Goal: Task Accomplishment & Management: Manage account settings

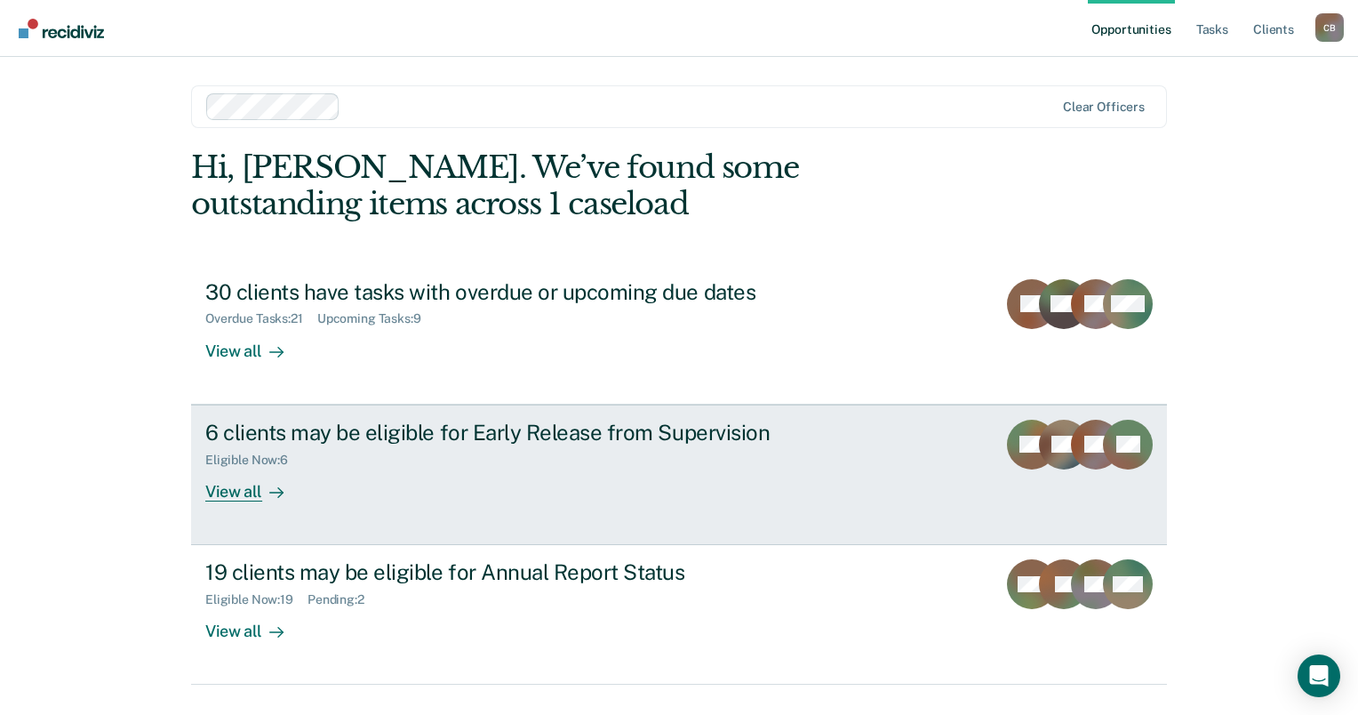
click at [214, 493] on div "View all" at bounding box center [255, 484] width 100 height 35
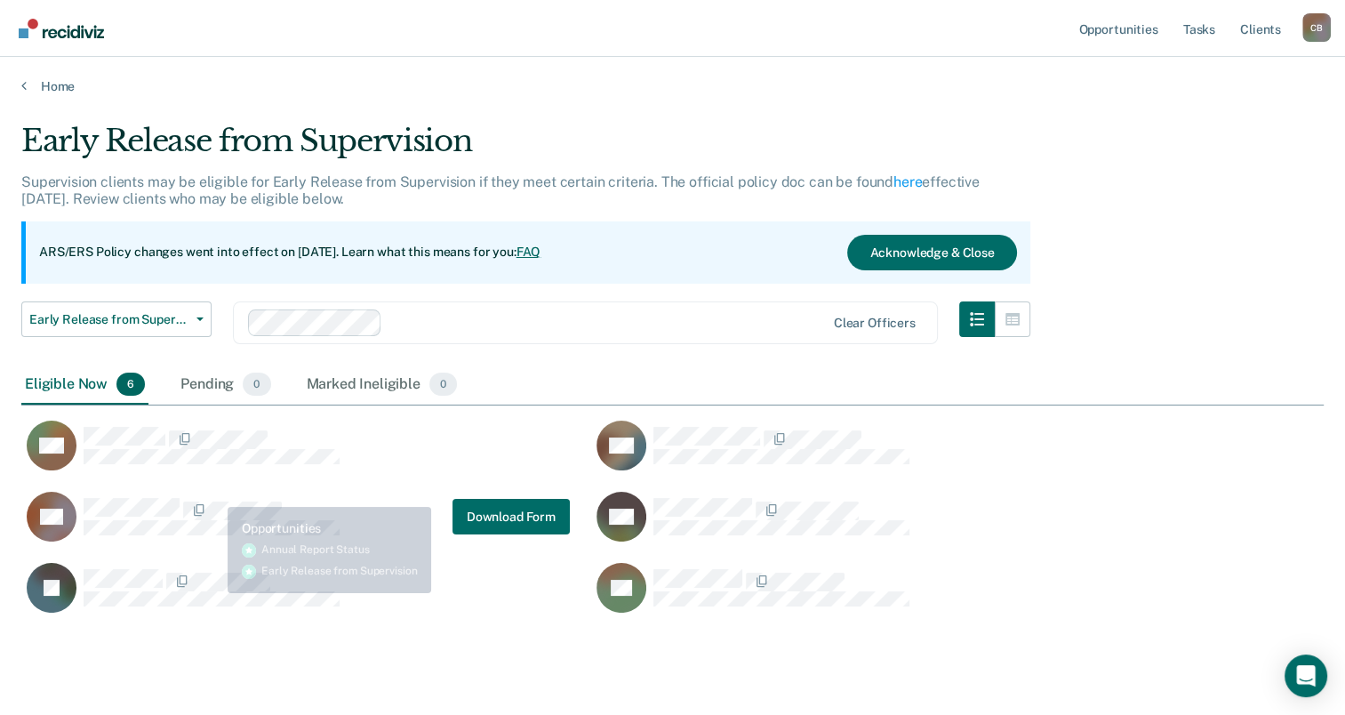
scroll to position [489, 1288]
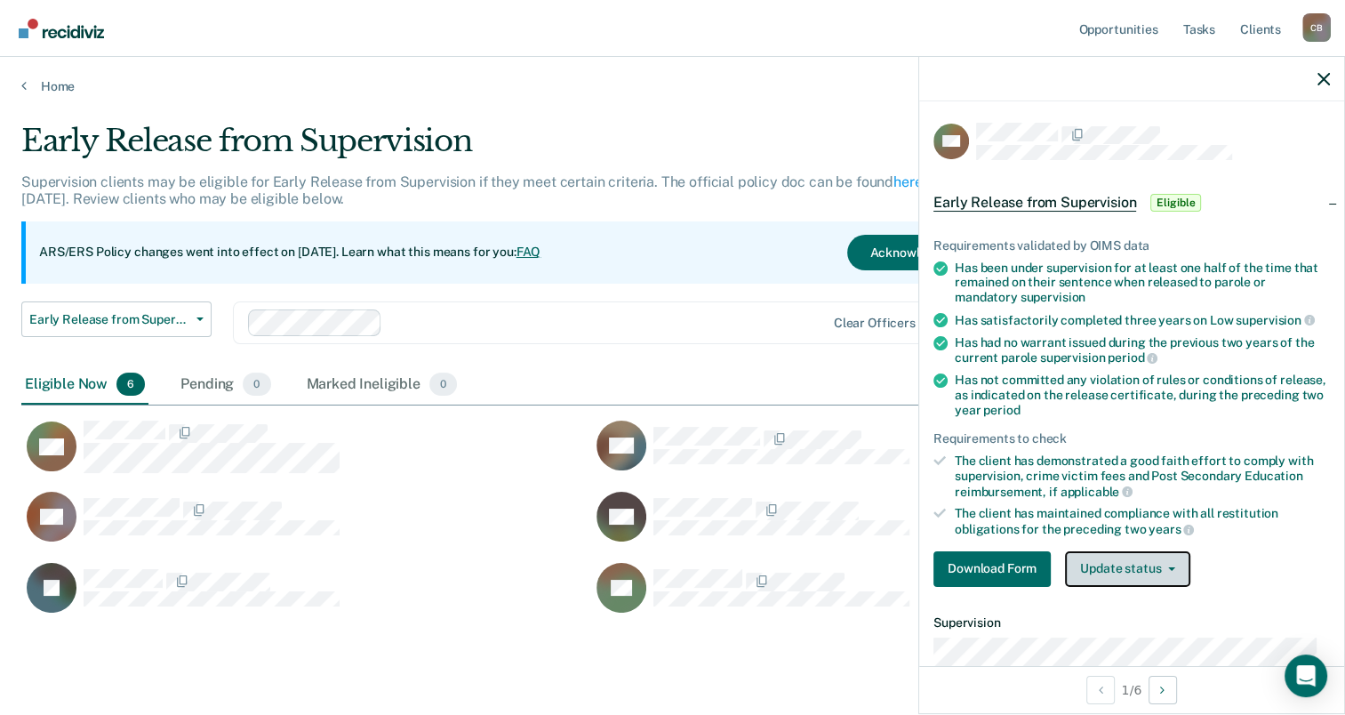
click at [1174, 564] on button "Update status" at bounding box center [1127, 569] width 125 height 36
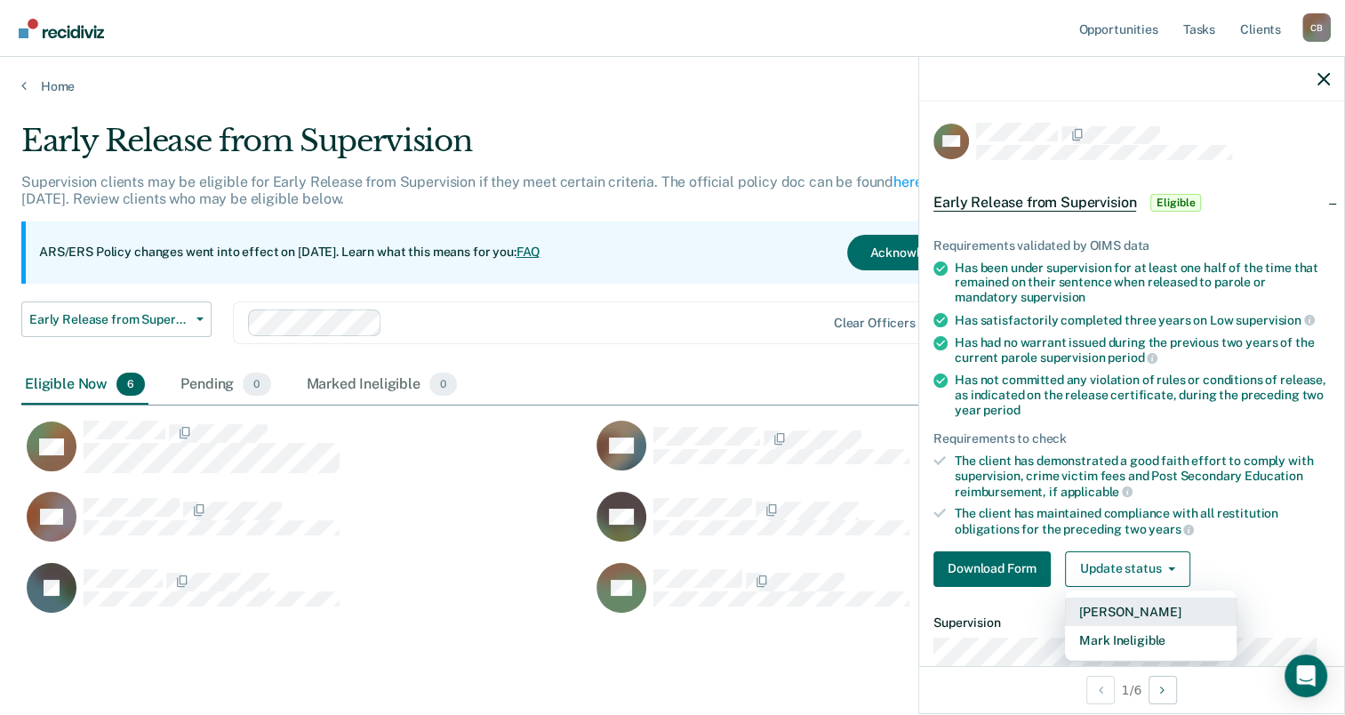
click at [1199, 609] on button "[PERSON_NAME]" at bounding box center [1151, 611] width 172 height 28
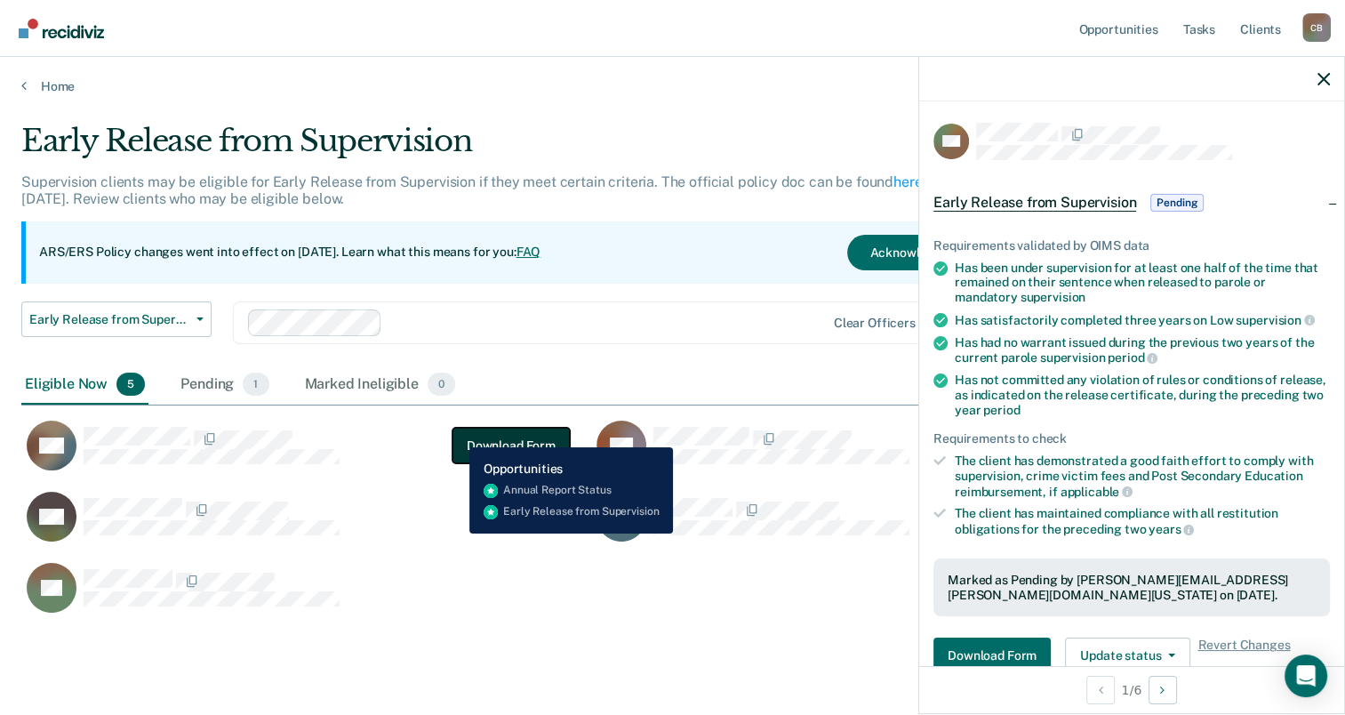
click at [456, 434] on button "Download Form" at bounding box center [510, 446] width 117 height 36
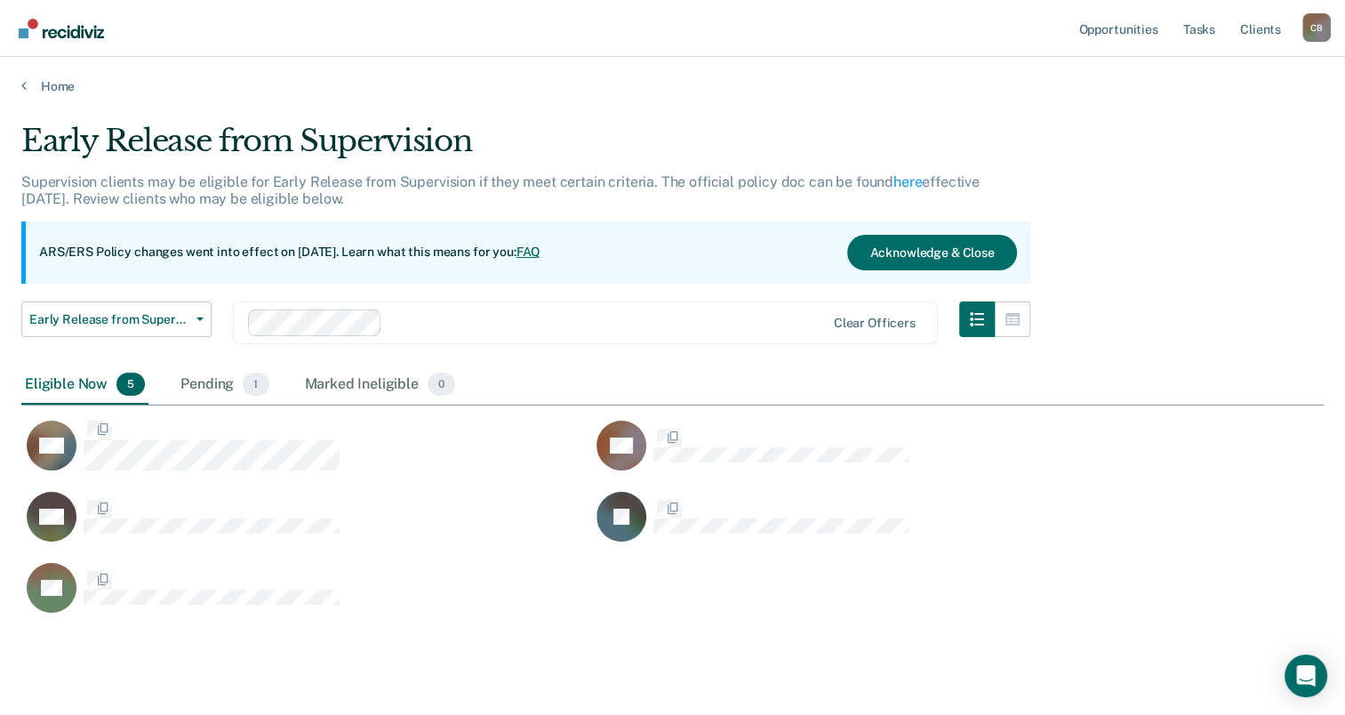
scroll to position [489, 1288]
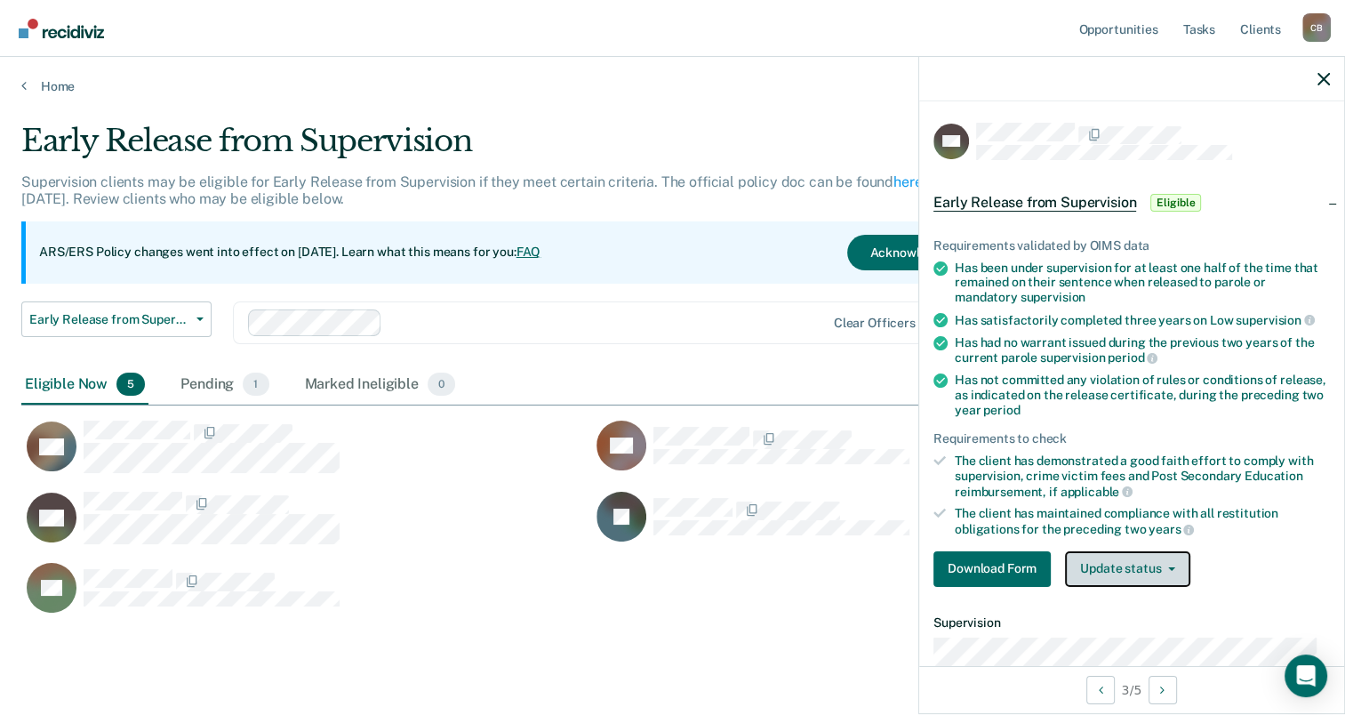
click at [1168, 567] on icon "button" at bounding box center [1171, 569] width 7 height 4
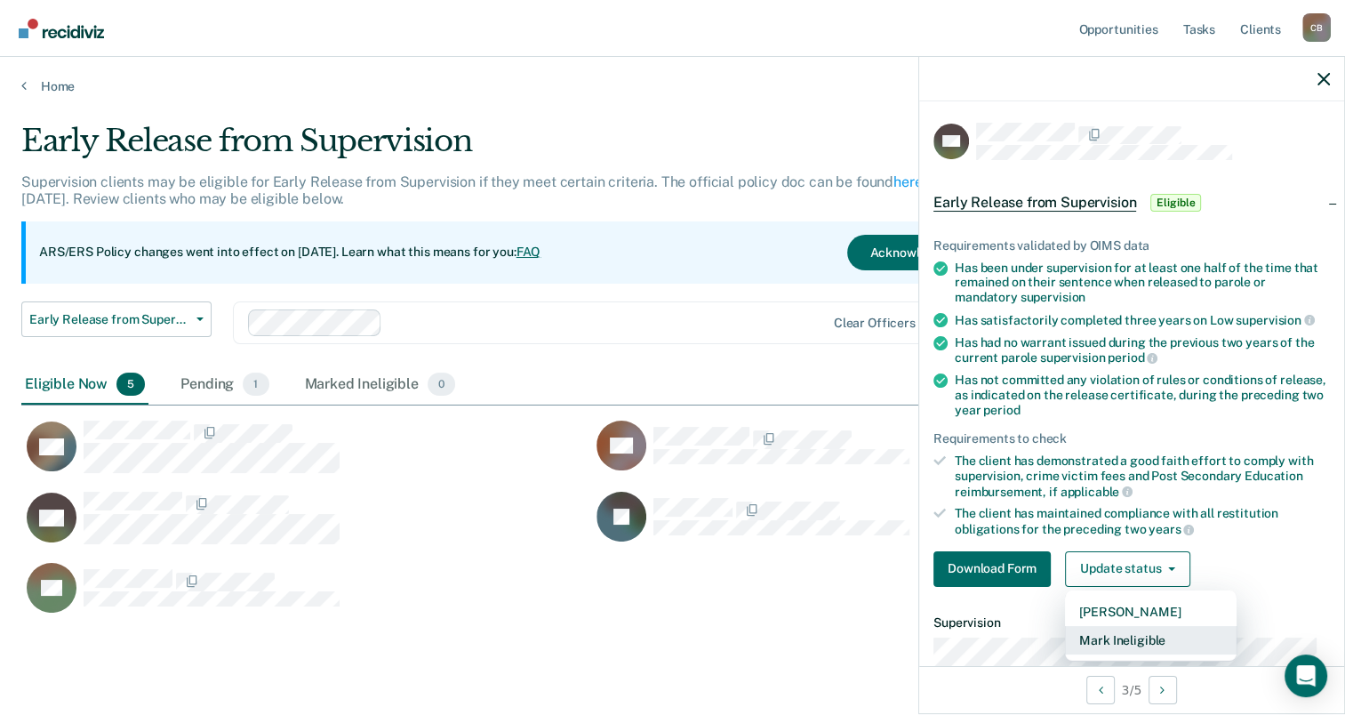
click at [1159, 630] on button "Mark Ineligible" at bounding box center [1151, 640] width 172 height 28
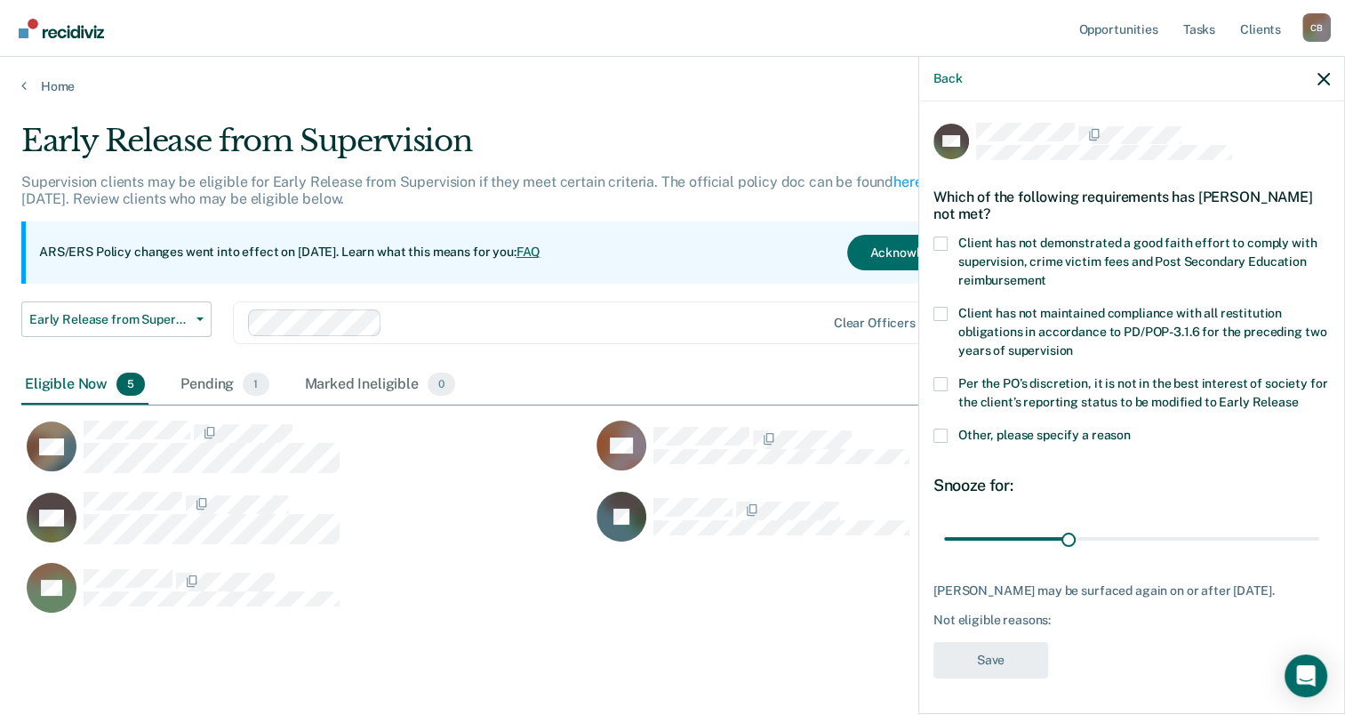
click at [196, 487] on div "DG" at bounding box center [306, 455] width 570 height 71
drag, startPoint x: 1071, startPoint y: 537, endPoint x: 927, endPoint y: 524, distance: 144.5
type input "1"
click at [944, 524] on input "range" at bounding box center [1131, 539] width 375 height 31
click at [939, 81] on button "Back" at bounding box center [947, 78] width 28 height 15
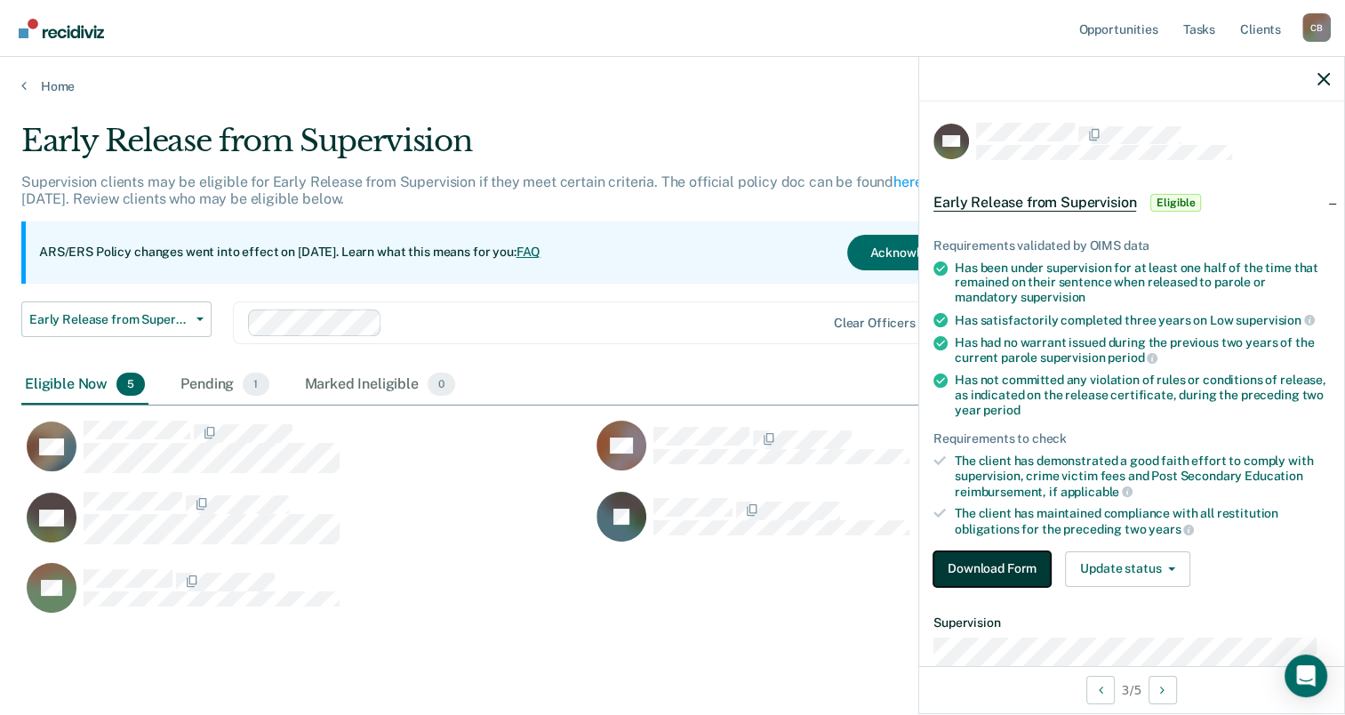
click at [1010, 559] on button "Download Form" at bounding box center [991, 569] width 117 height 36
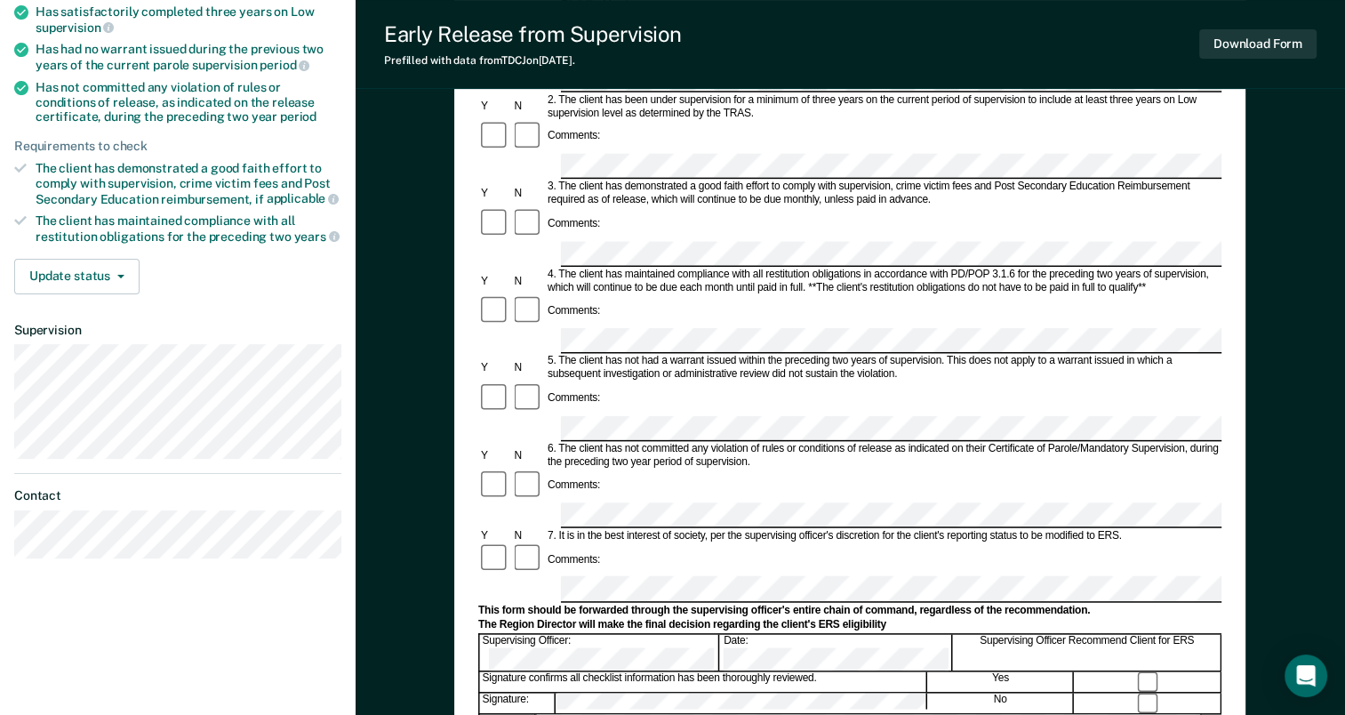
scroll to position [356, 0]
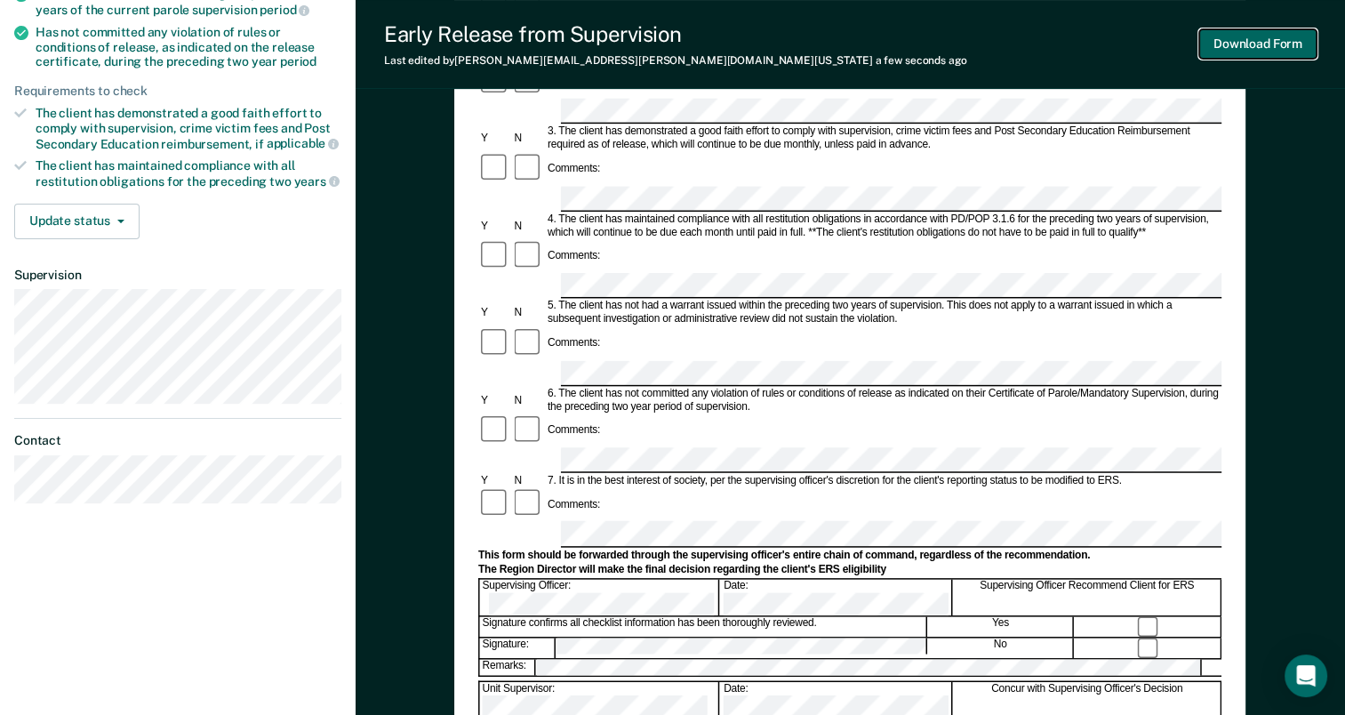
click at [1285, 43] on button "Download Form" at bounding box center [1257, 43] width 117 height 29
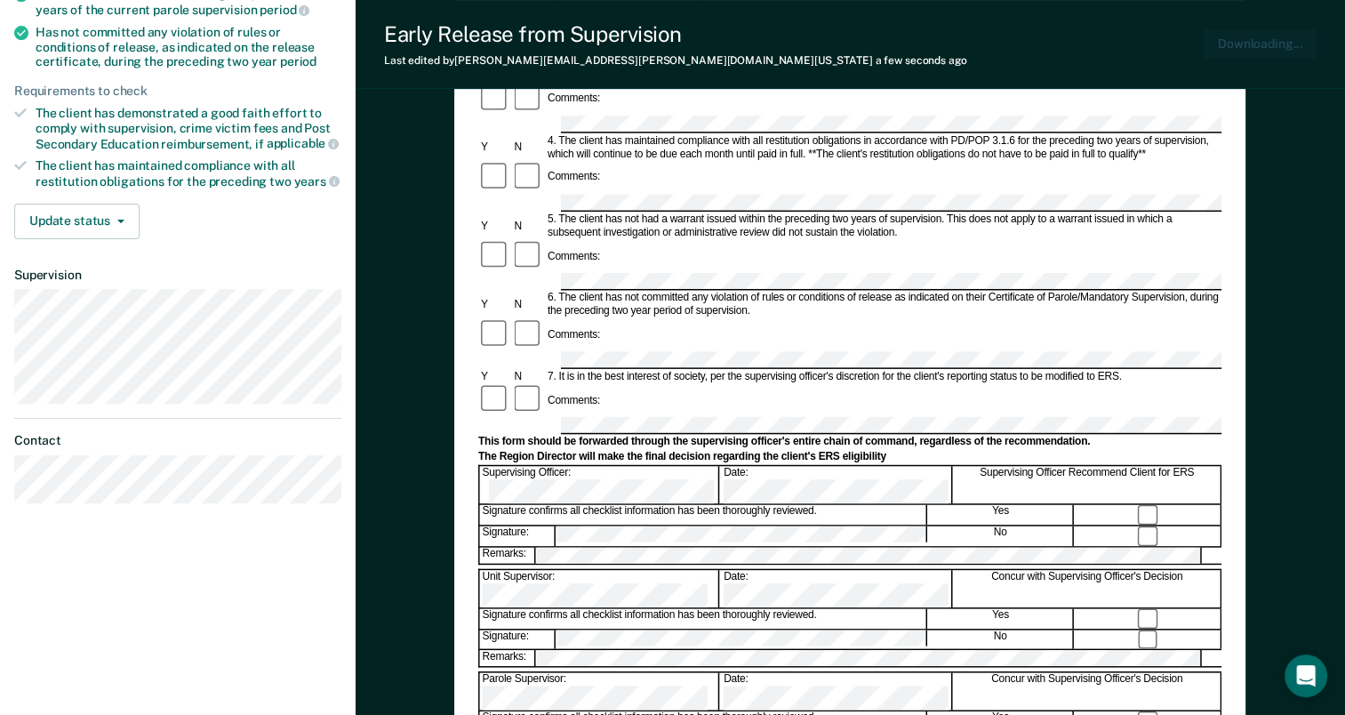
scroll to position [0, 0]
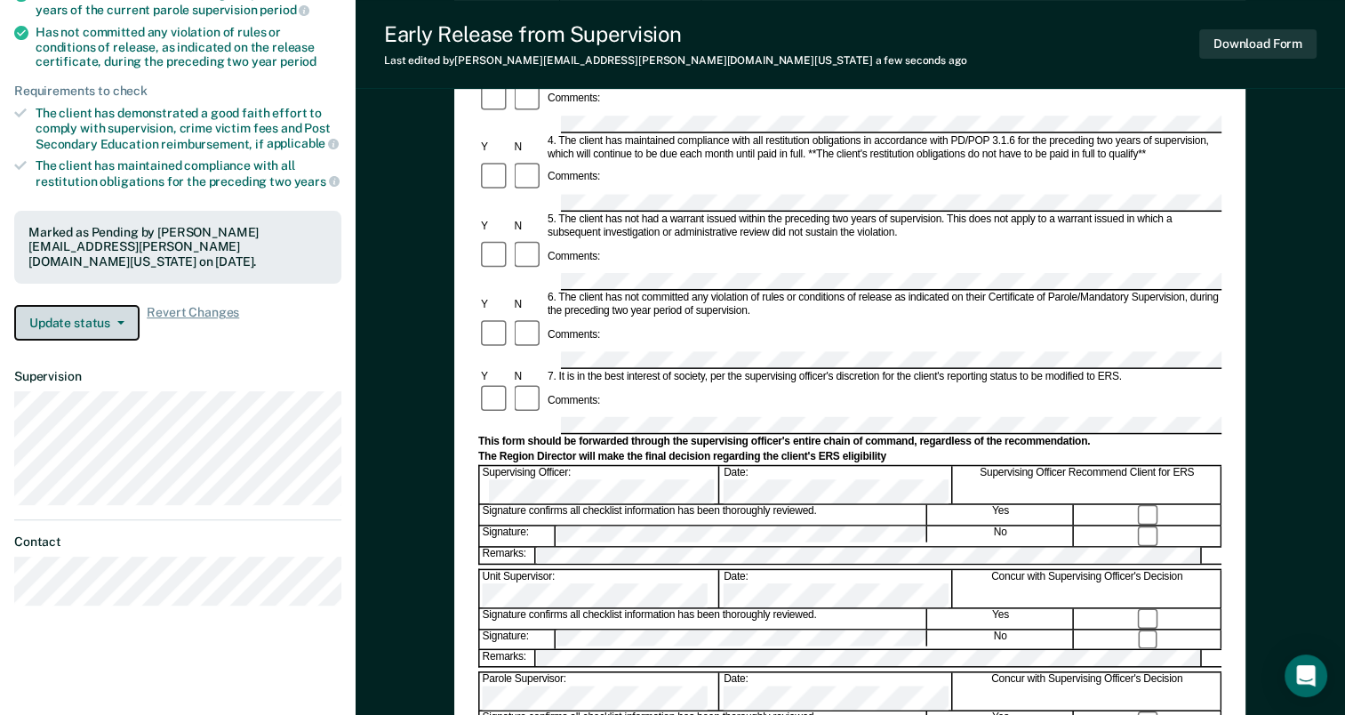
click at [115, 311] on button "Update status" at bounding box center [76, 323] width 125 height 36
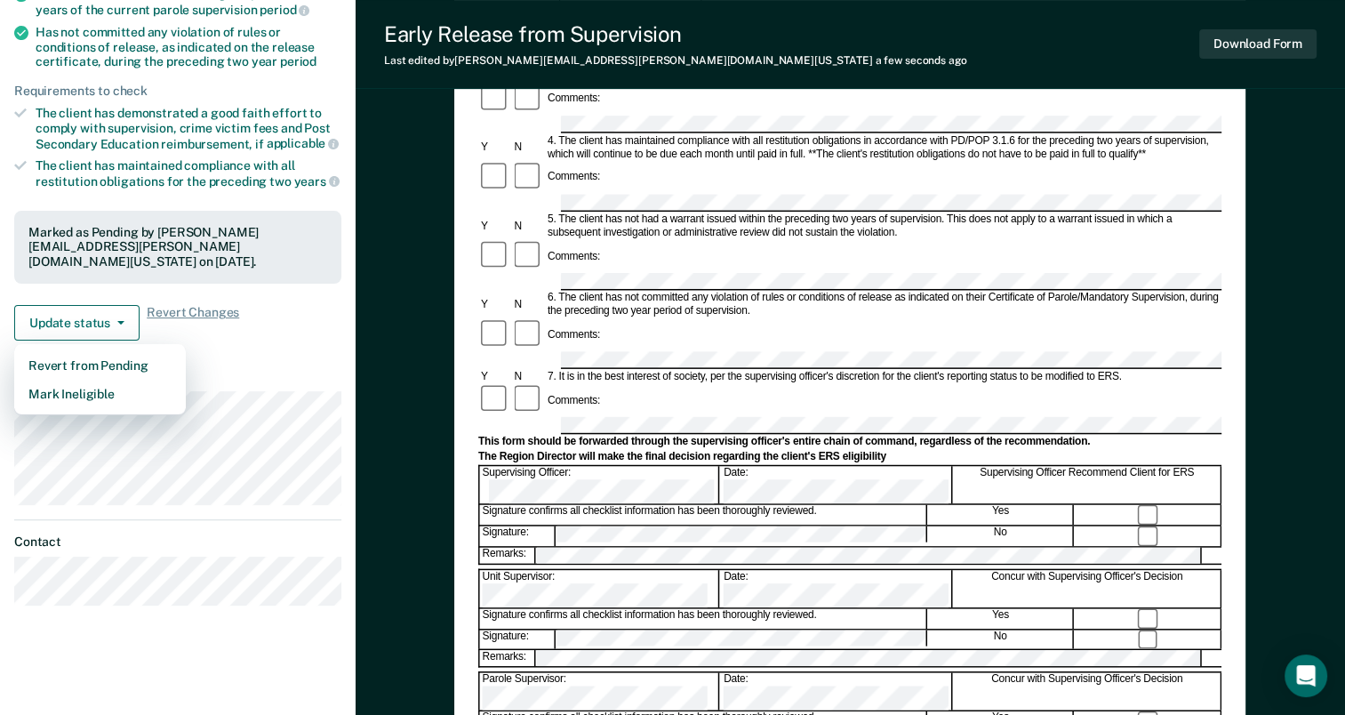
click at [213, 369] on dt "Supervision" at bounding box center [177, 376] width 327 height 15
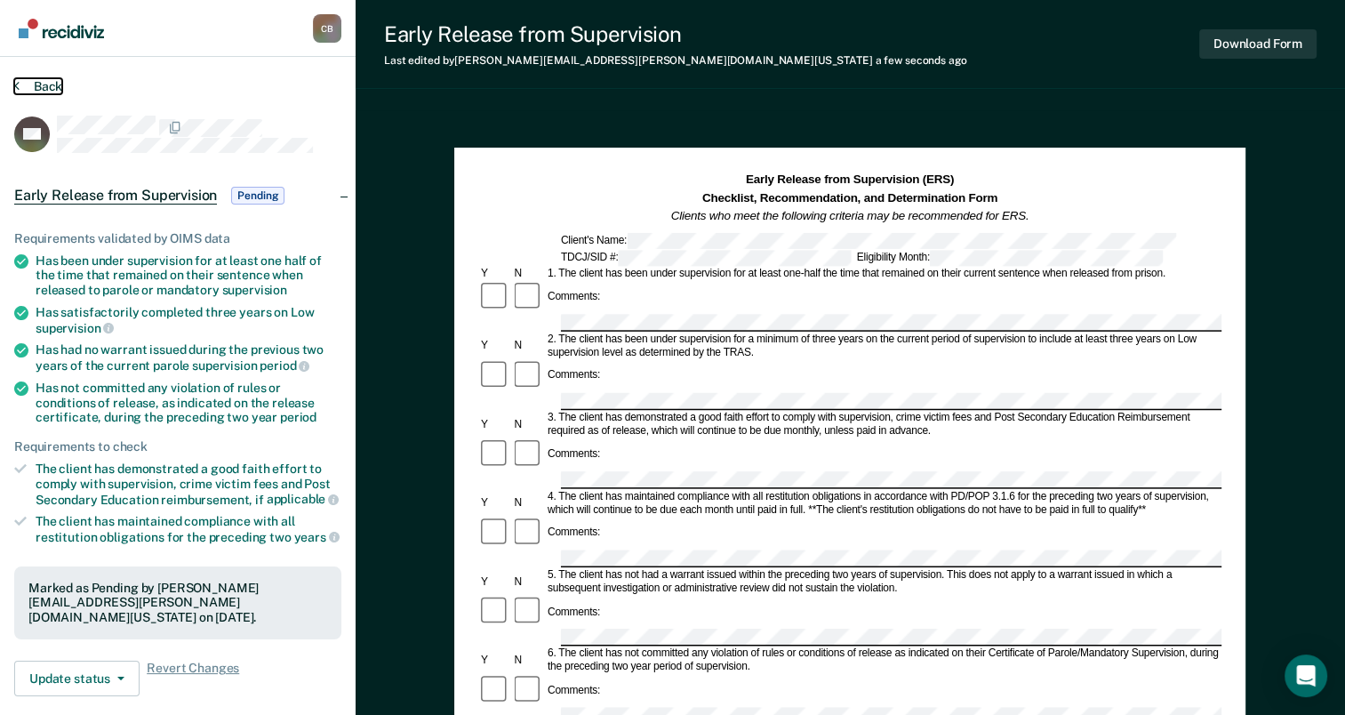
click at [21, 82] on button "Back" at bounding box center [38, 86] width 48 height 16
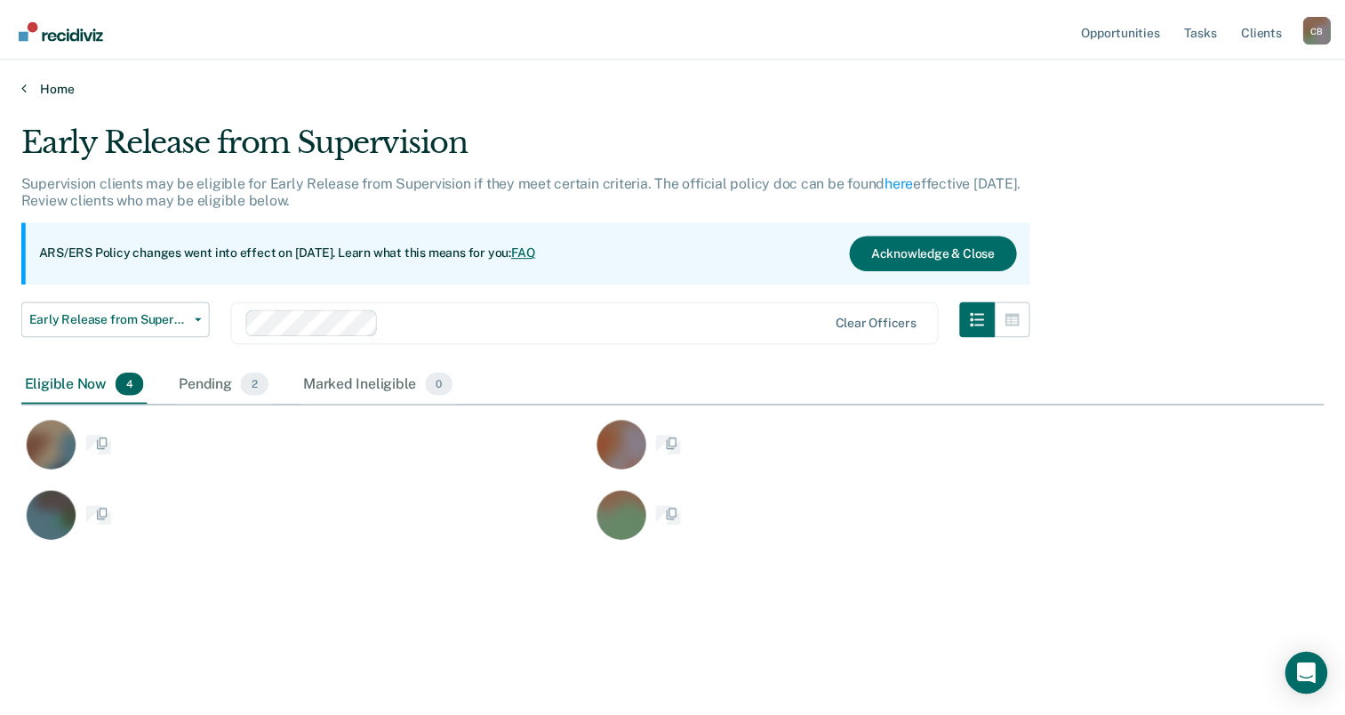
scroll to position [444, 1301]
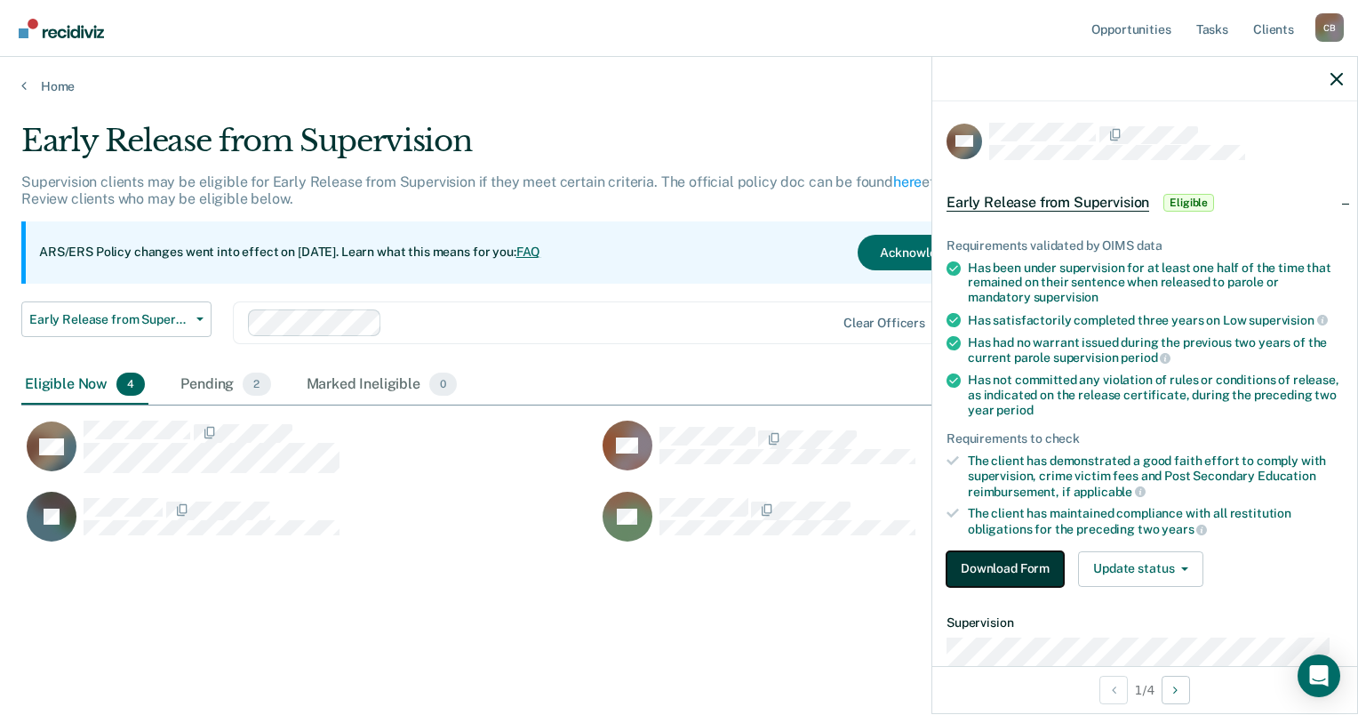
click at [1010, 563] on button "Download Form" at bounding box center [1005, 569] width 117 height 36
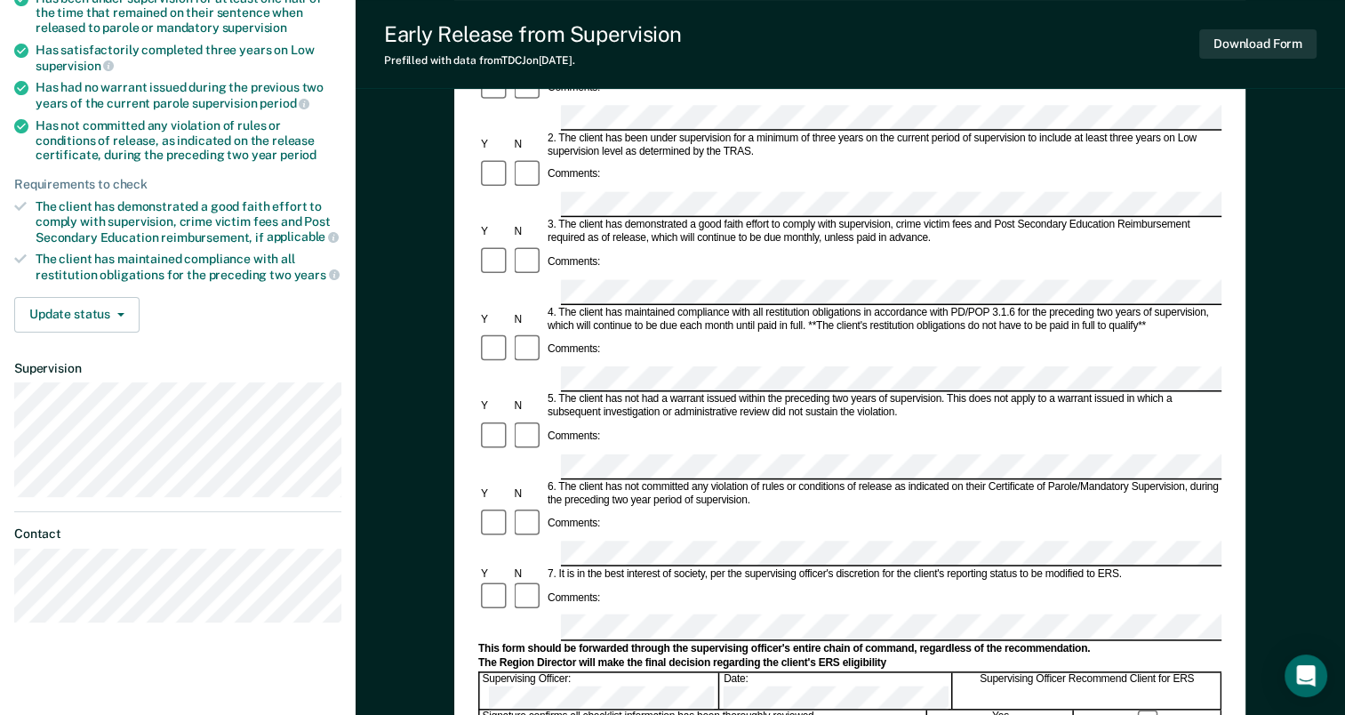
scroll to position [267, 0]
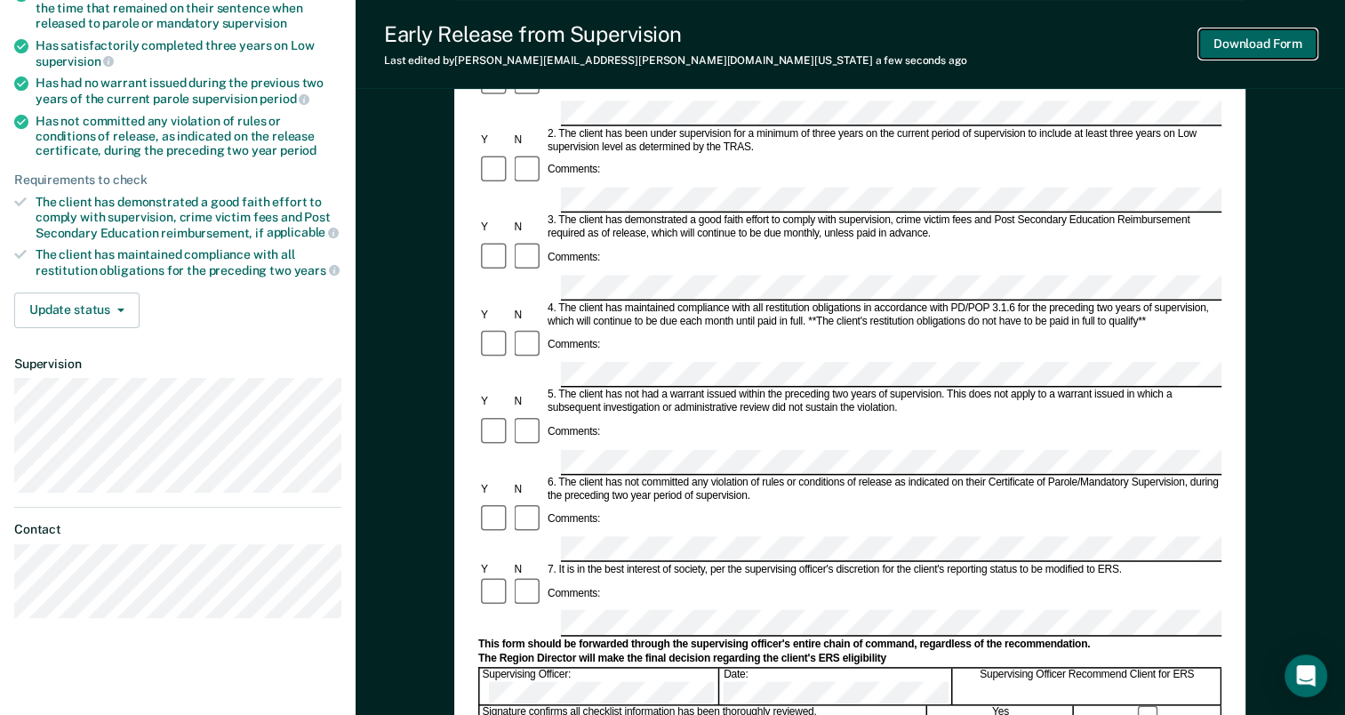
click at [1284, 46] on button "Download Form" at bounding box center [1257, 43] width 117 height 29
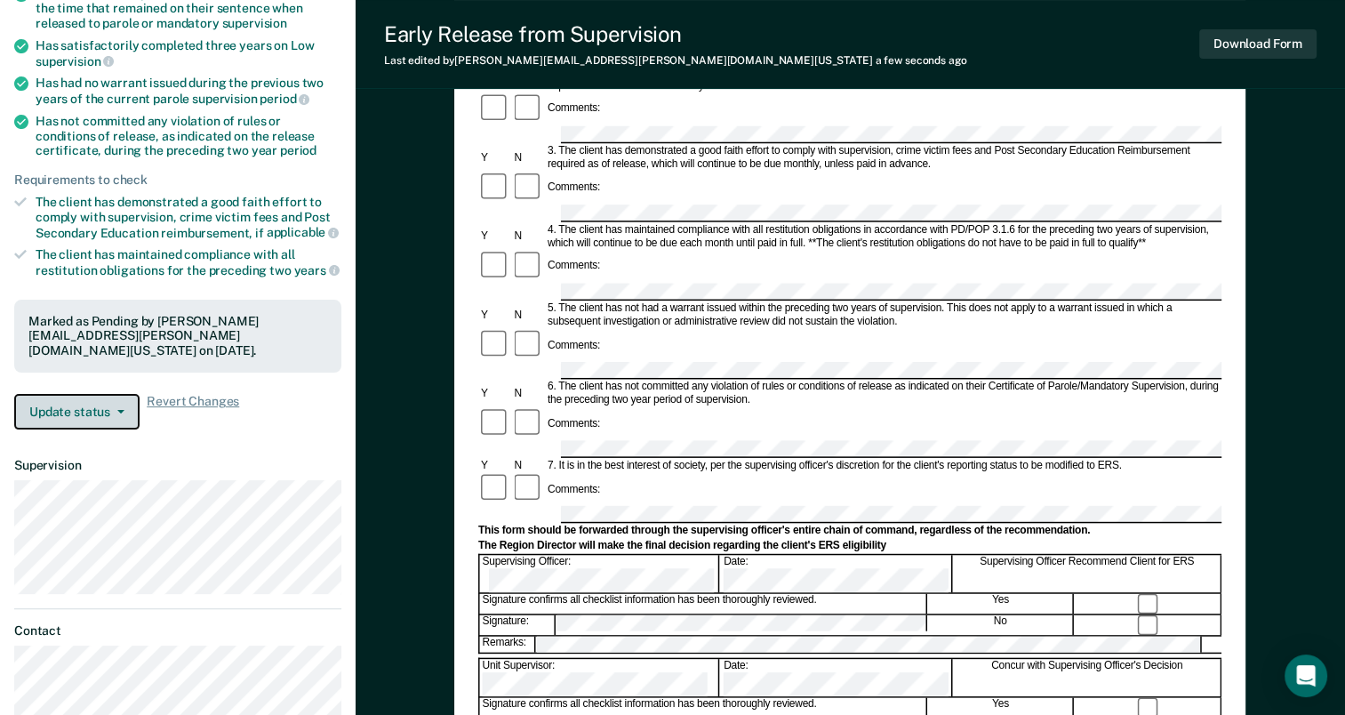
click at [128, 402] on button "Update status" at bounding box center [76, 412] width 125 height 36
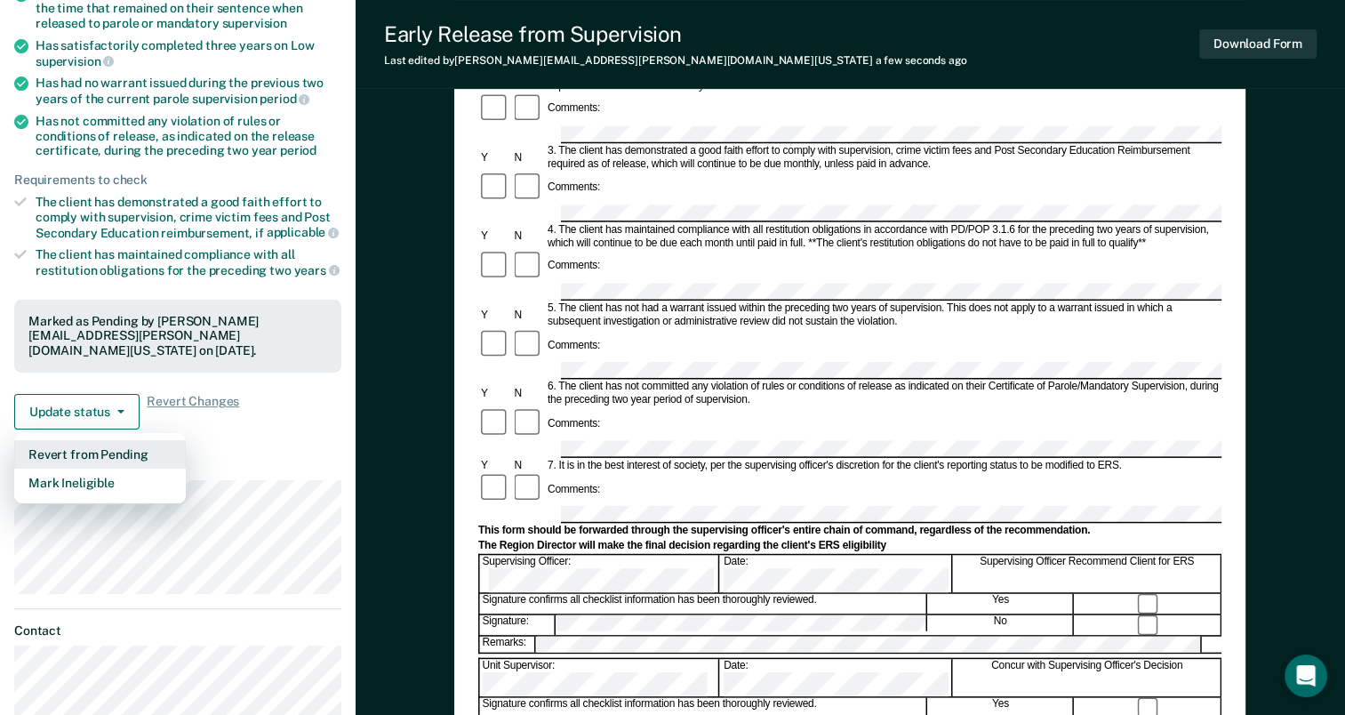
click at [156, 442] on button "Revert from Pending" at bounding box center [100, 454] width 172 height 28
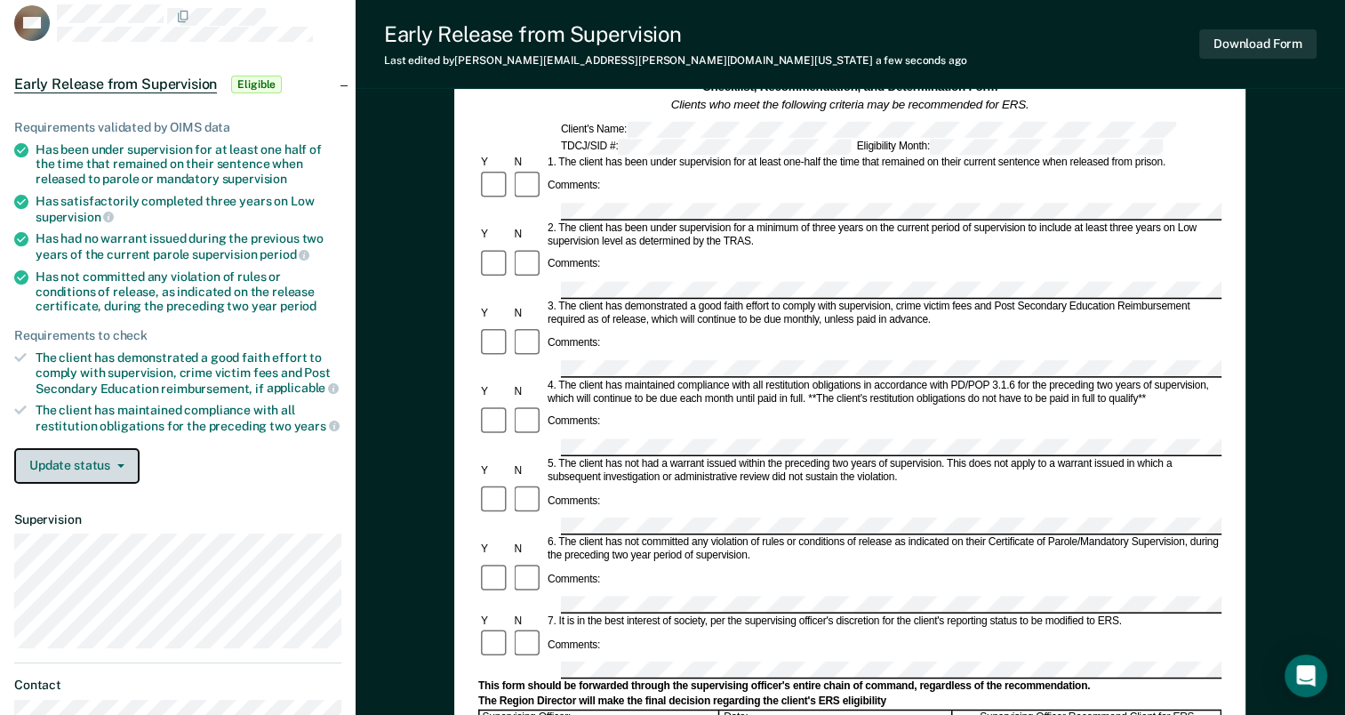
scroll to position [89, 0]
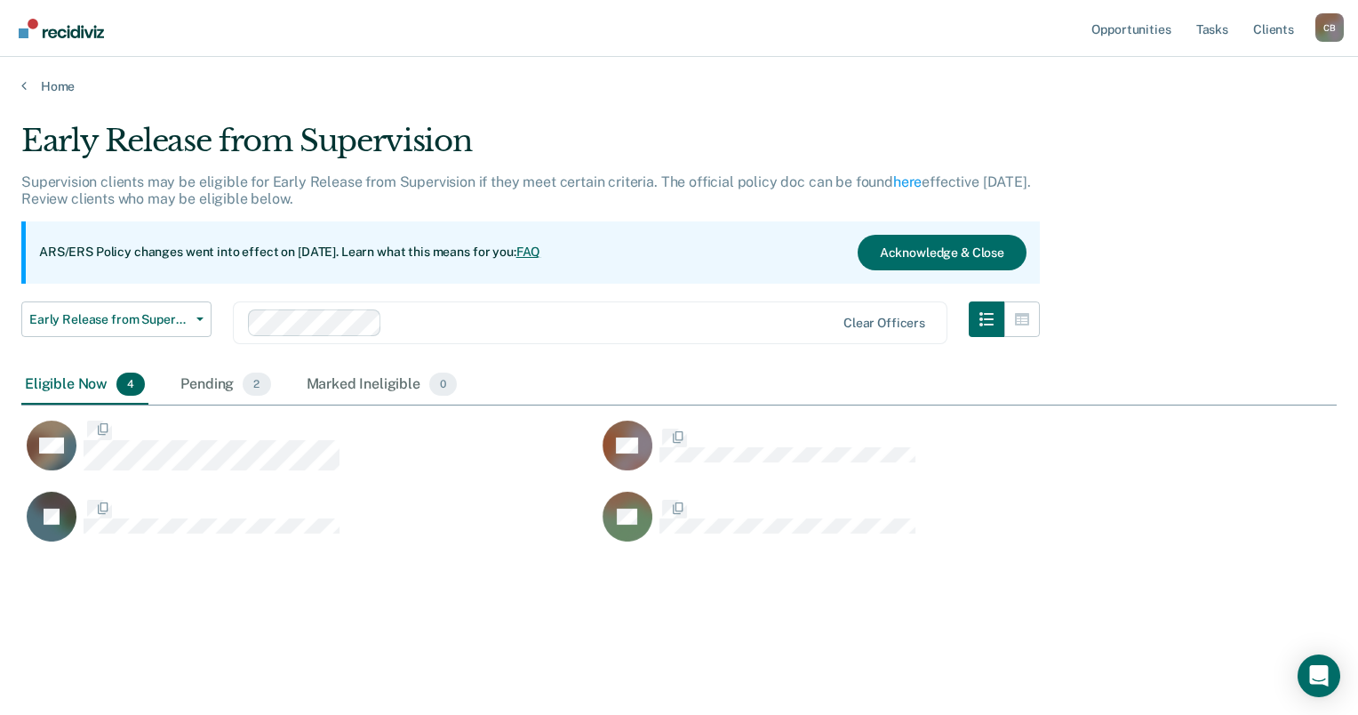
scroll to position [444, 1301]
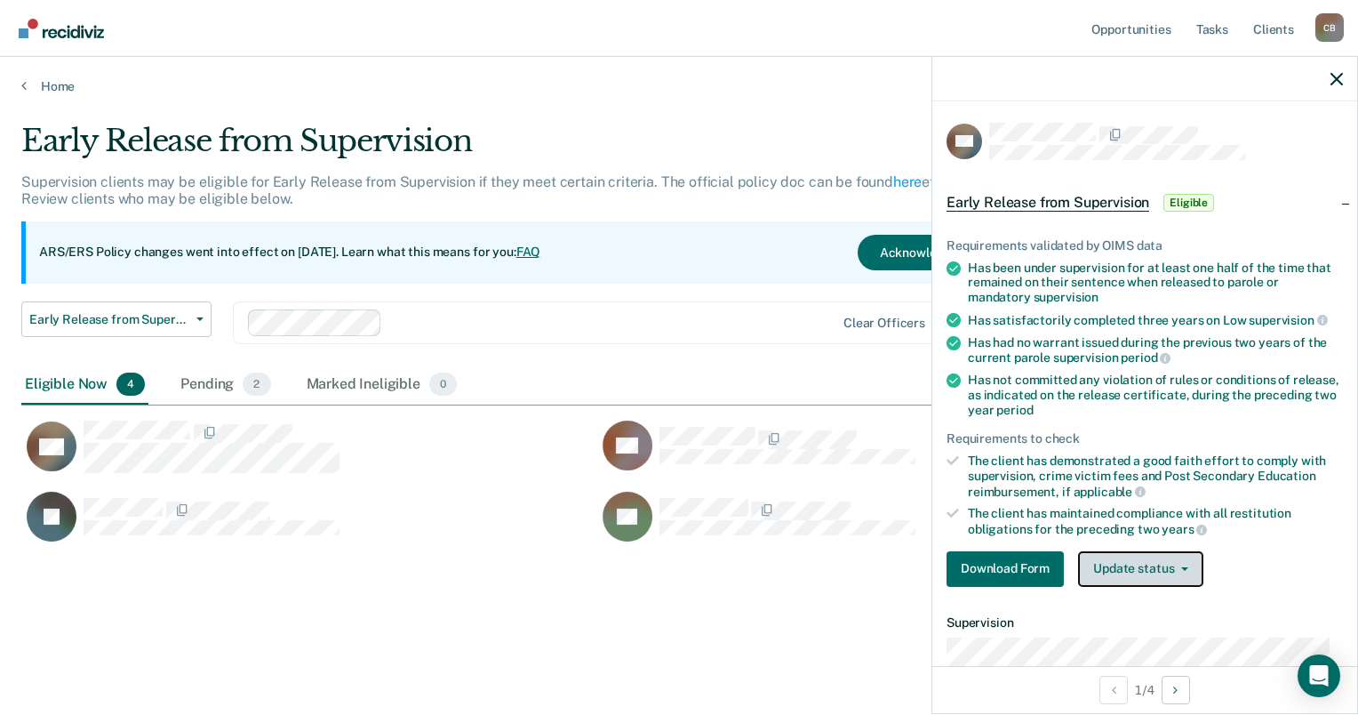
click at [1181, 567] on icon "button" at bounding box center [1184, 569] width 7 height 4
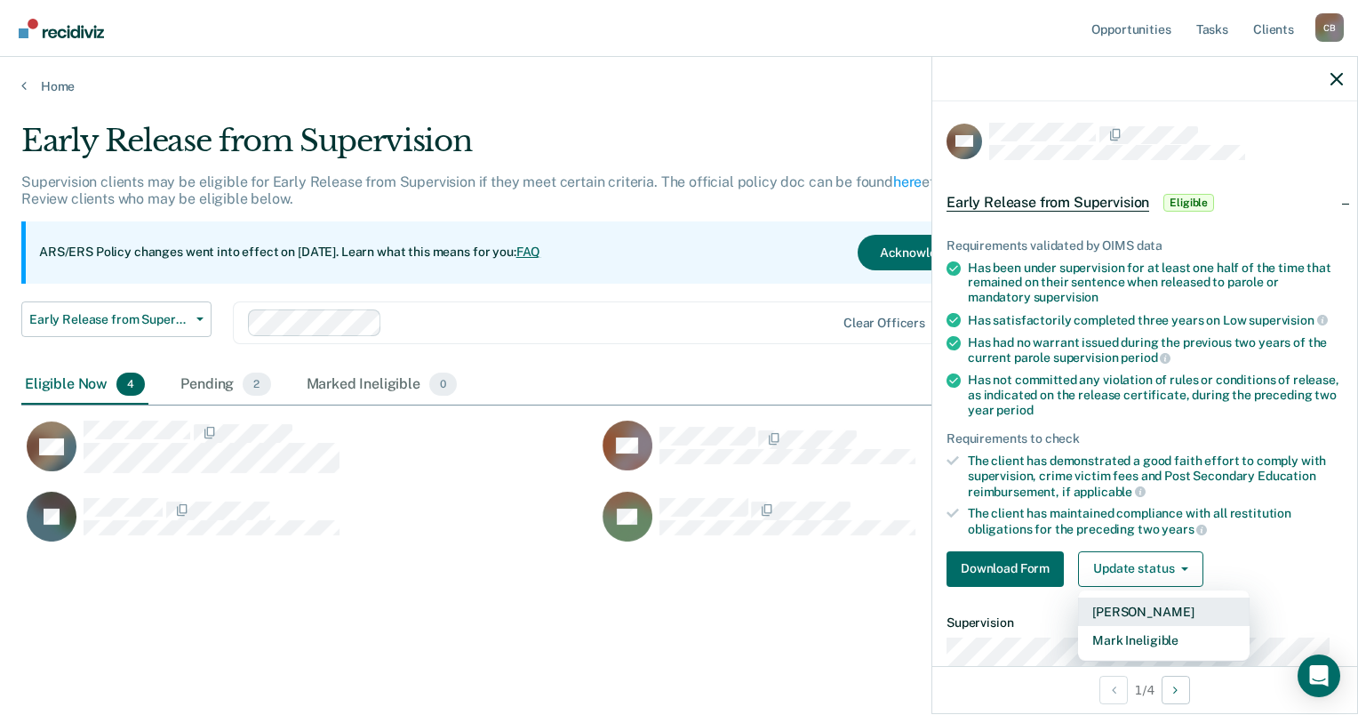
click at [1189, 599] on button "Mark Pending" at bounding box center [1164, 611] width 172 height 28
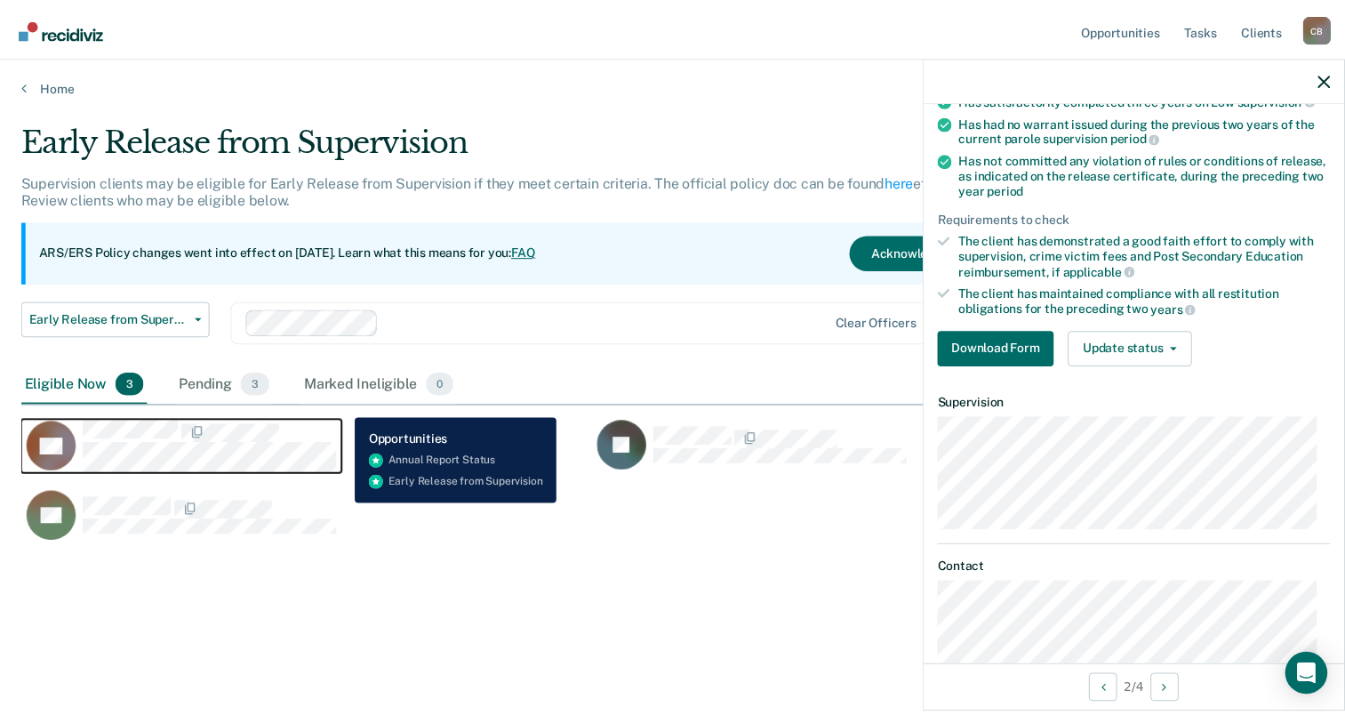
scroll to position [256, 0]
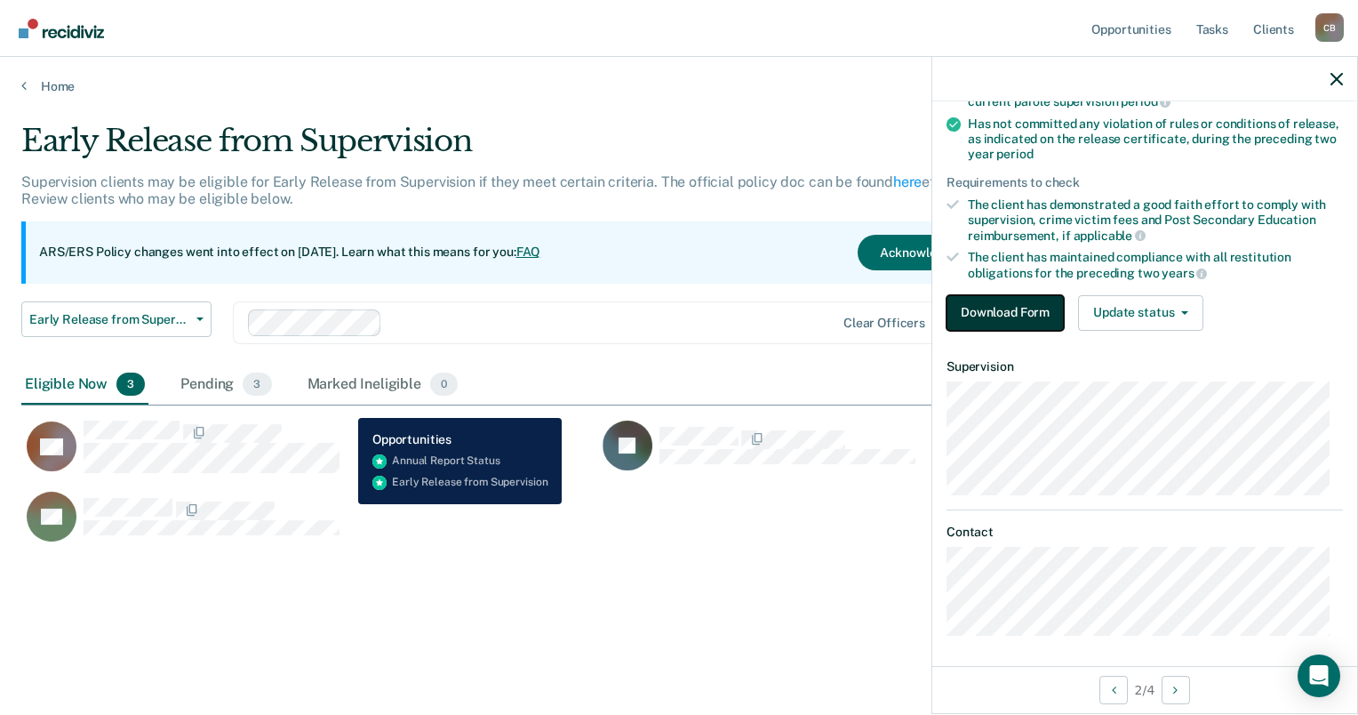
click at [1010, 306] on button "Download Form" at bounding box center [1005, 313] width 117 height 36
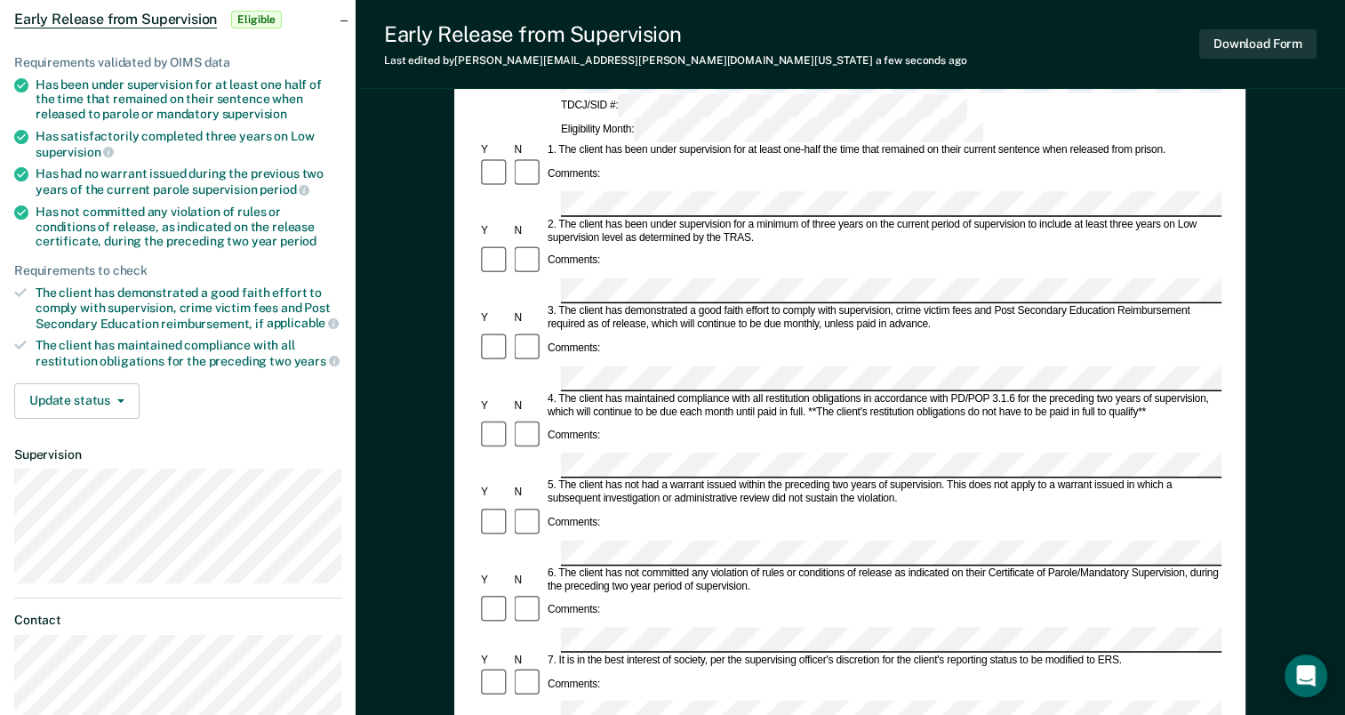
scroll to position [89, 0]
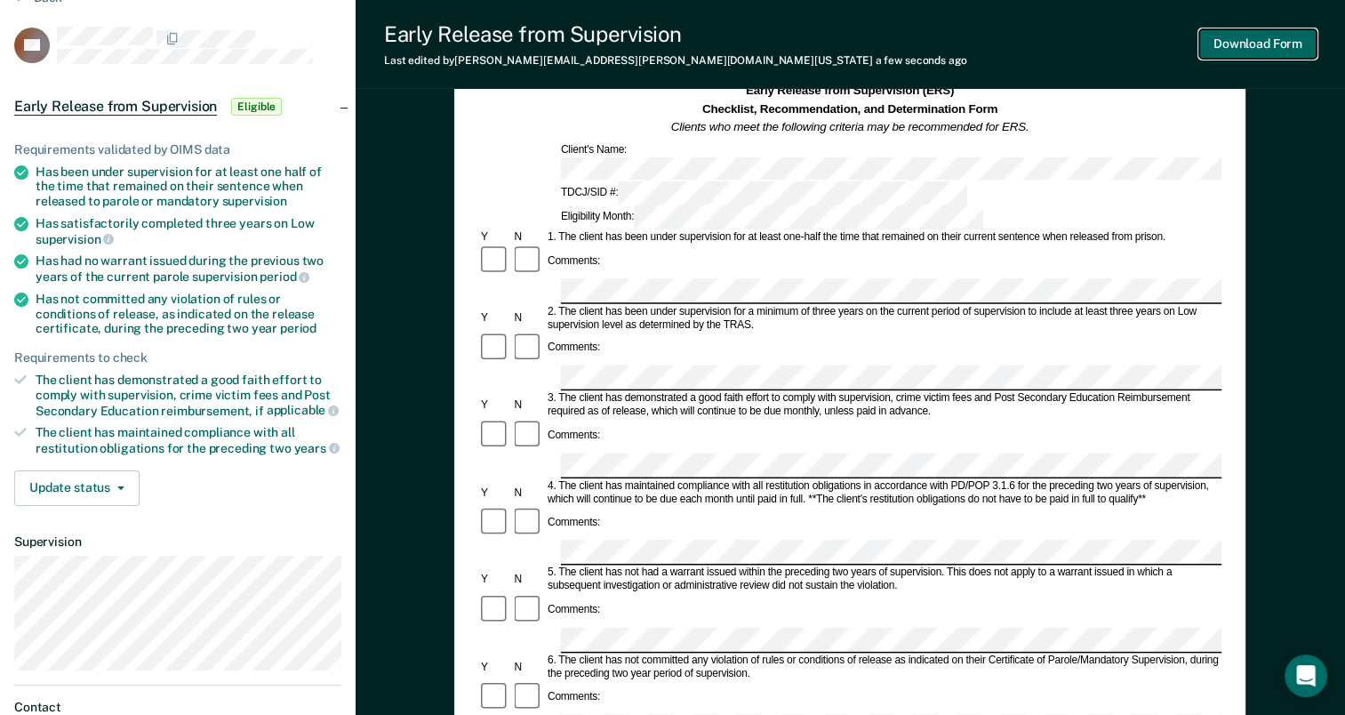
click at [1287, 43] on button "Download Form" at bounding box center [1257, 43] width 117 height 29
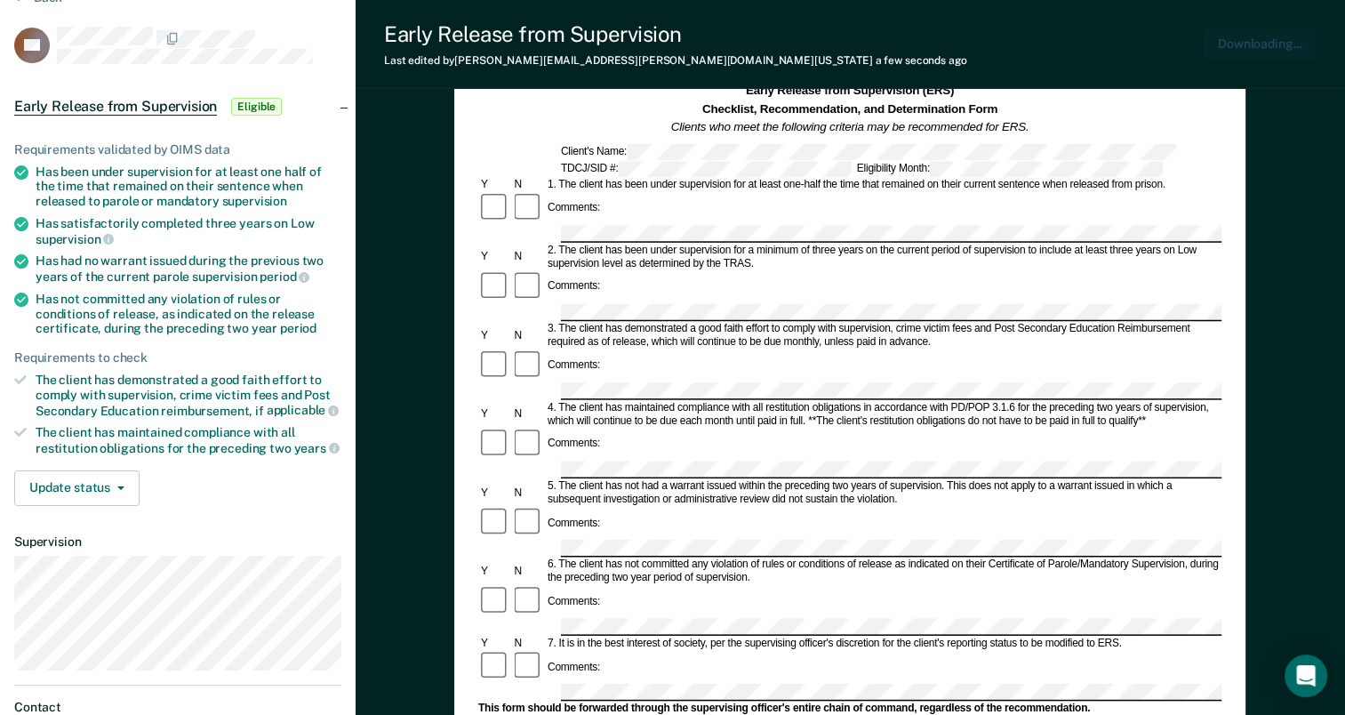
scroll to position [0, 0]
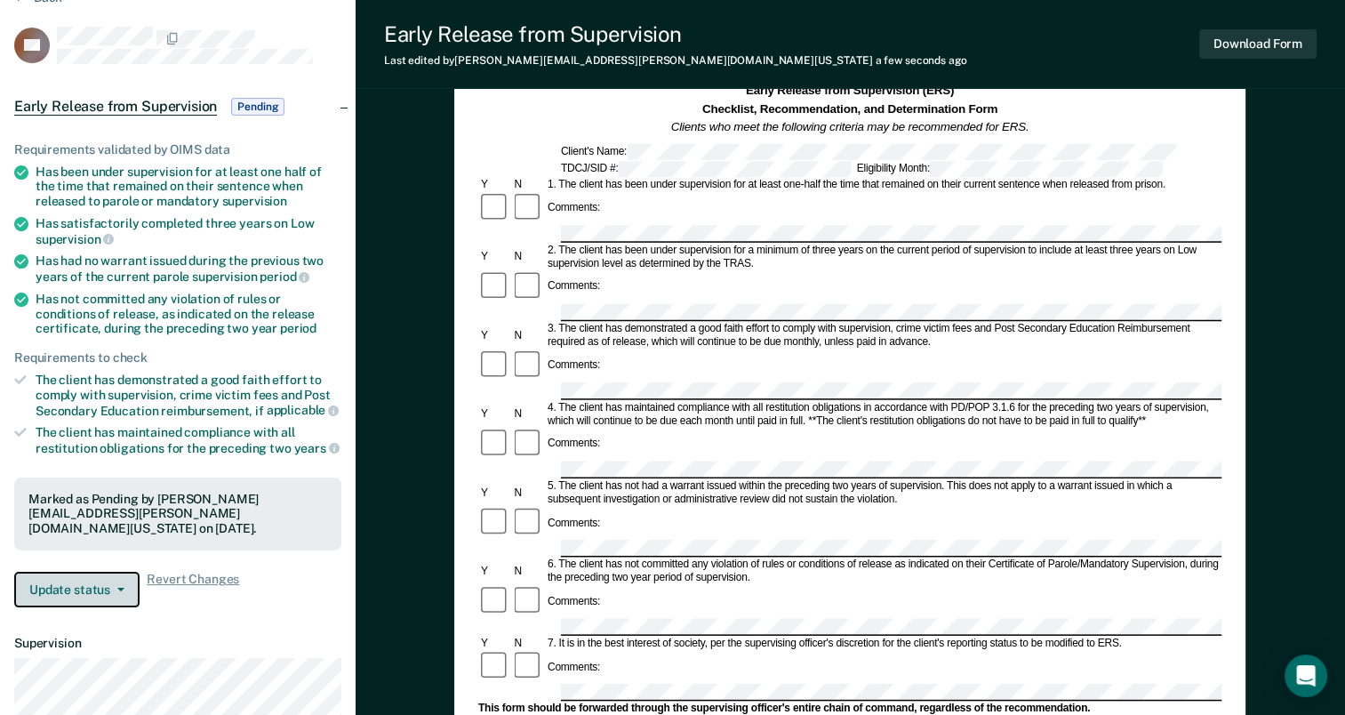
click at [103, 583] on button "Update status" at bounding box center [76, 590] width 125 height 36
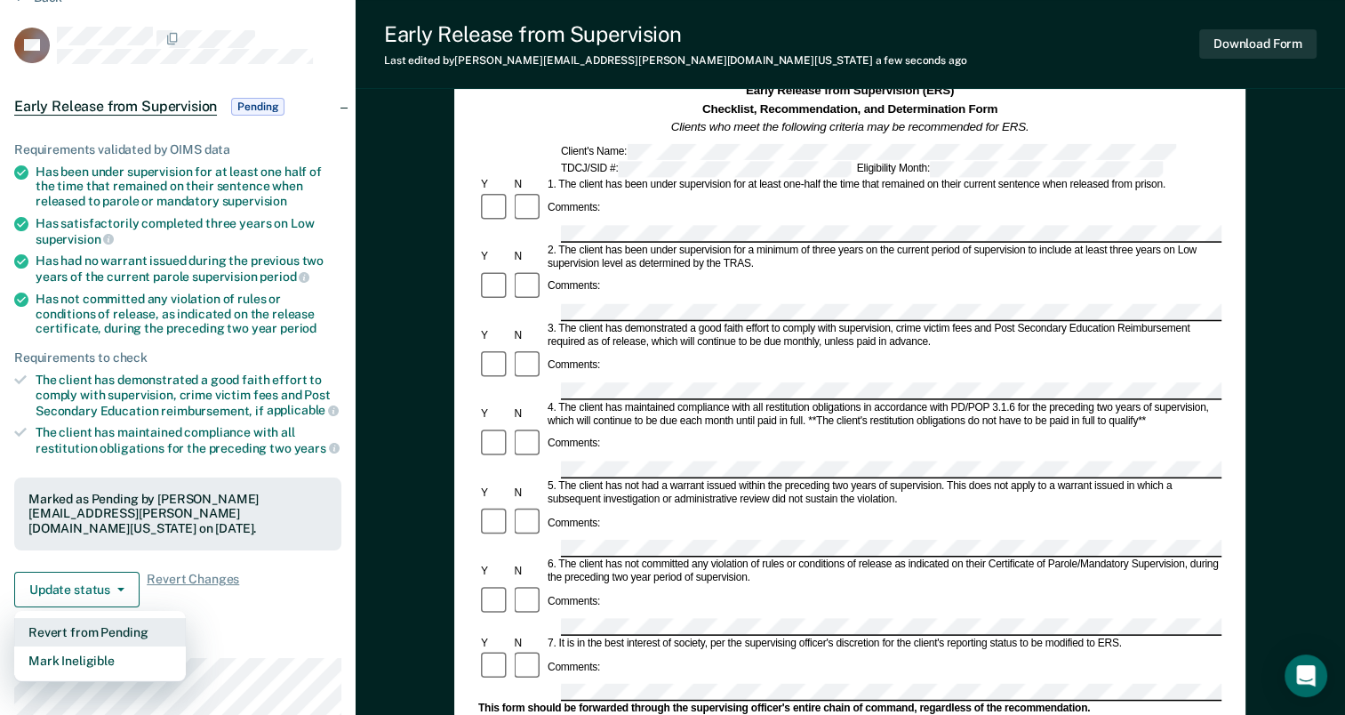
click at [130, 624] on button "Revert from Pending" at bounding box center [100, 632] width 172 height 28
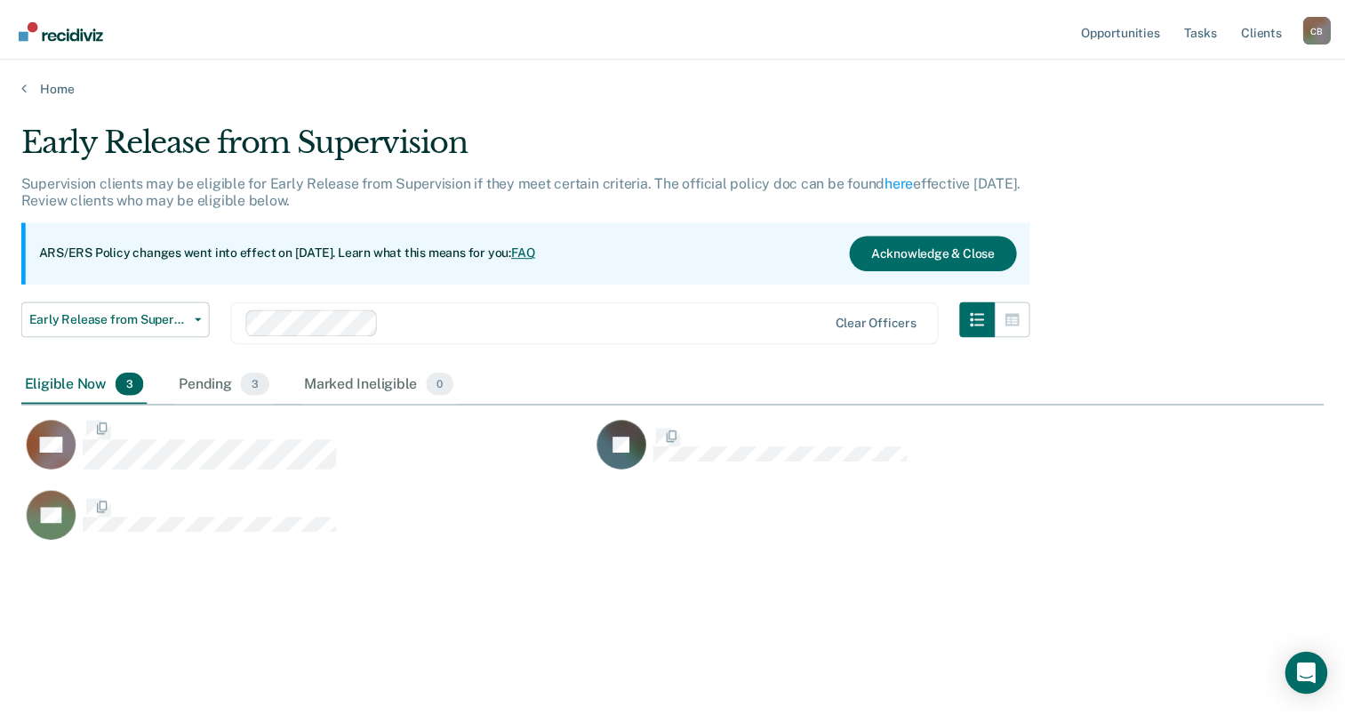
scroll to position [444, 1301]
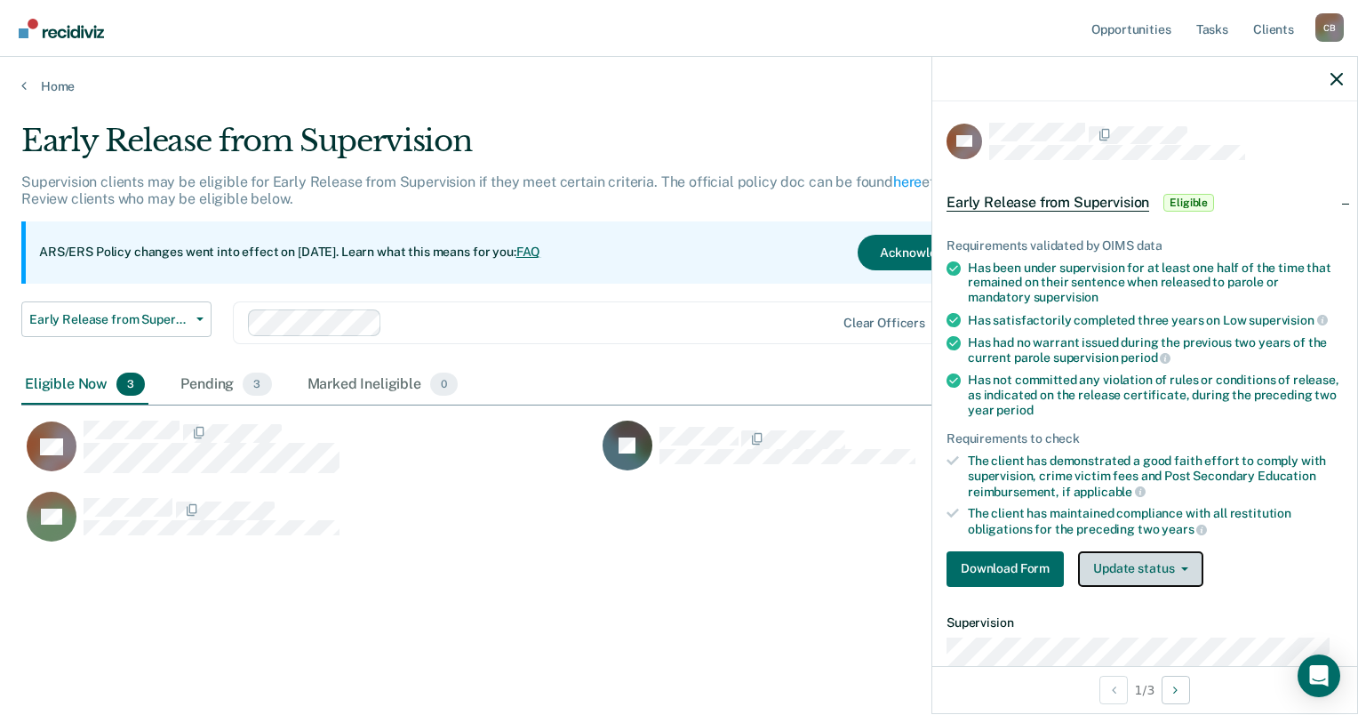
click at [1184, 567] on icon "button" at bounding box center [1184, 569] width 7 height 4
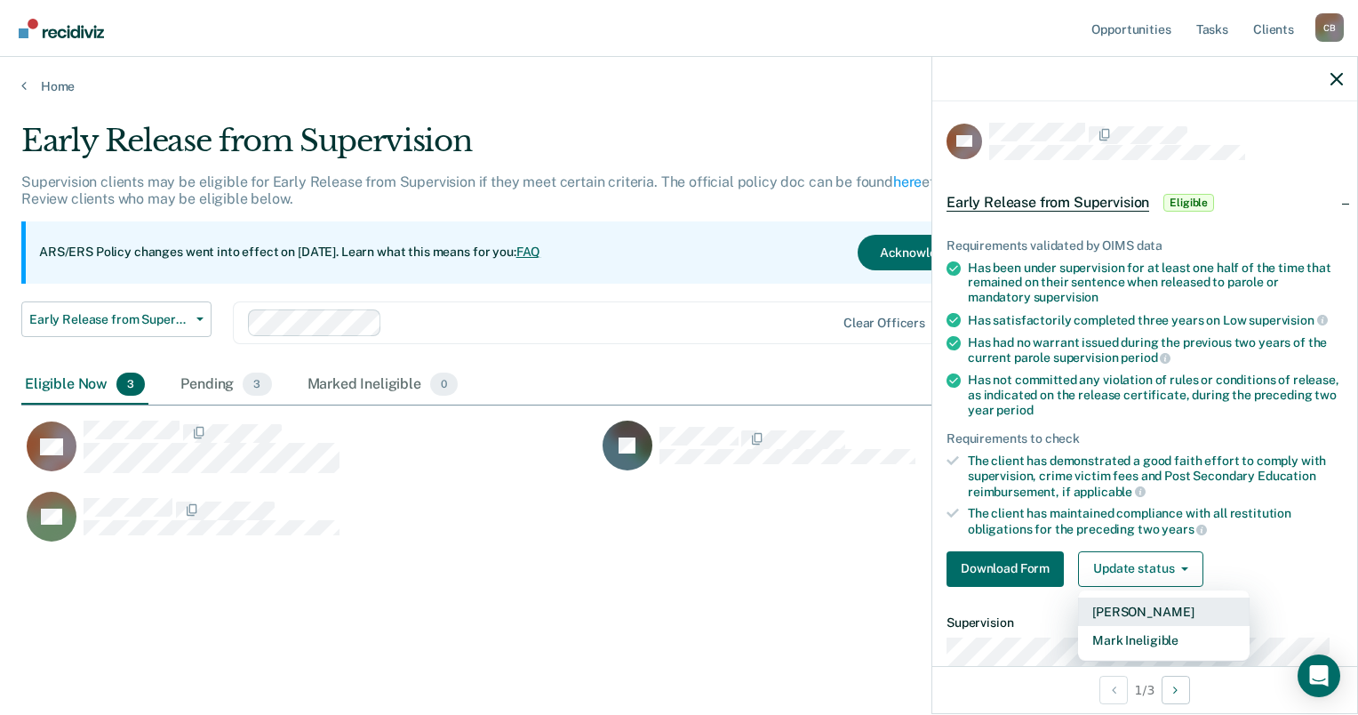
click at [1178, 598] on button "Mark Pending" at bounding box center [1164, 611] width 172 height 28
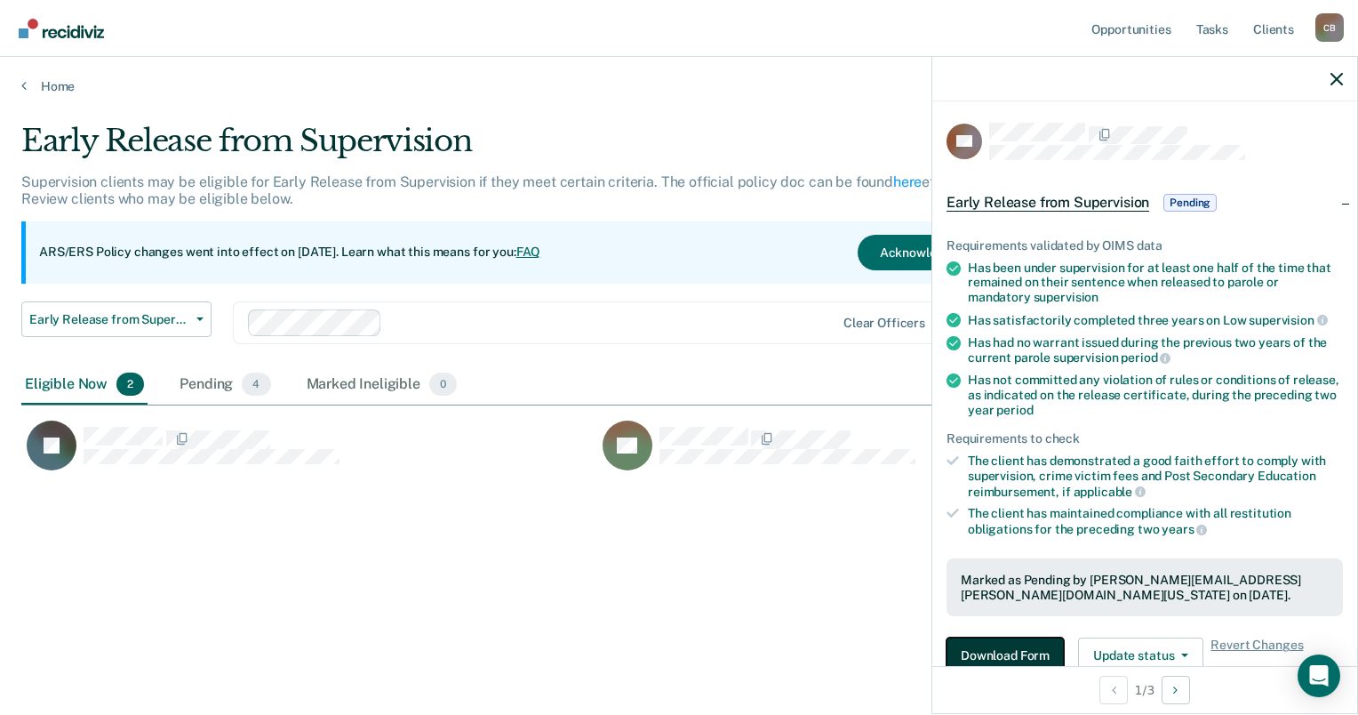
click at [1000, 651] on button "Download Form" at bounding box center [1005, 655] width 117 height 36
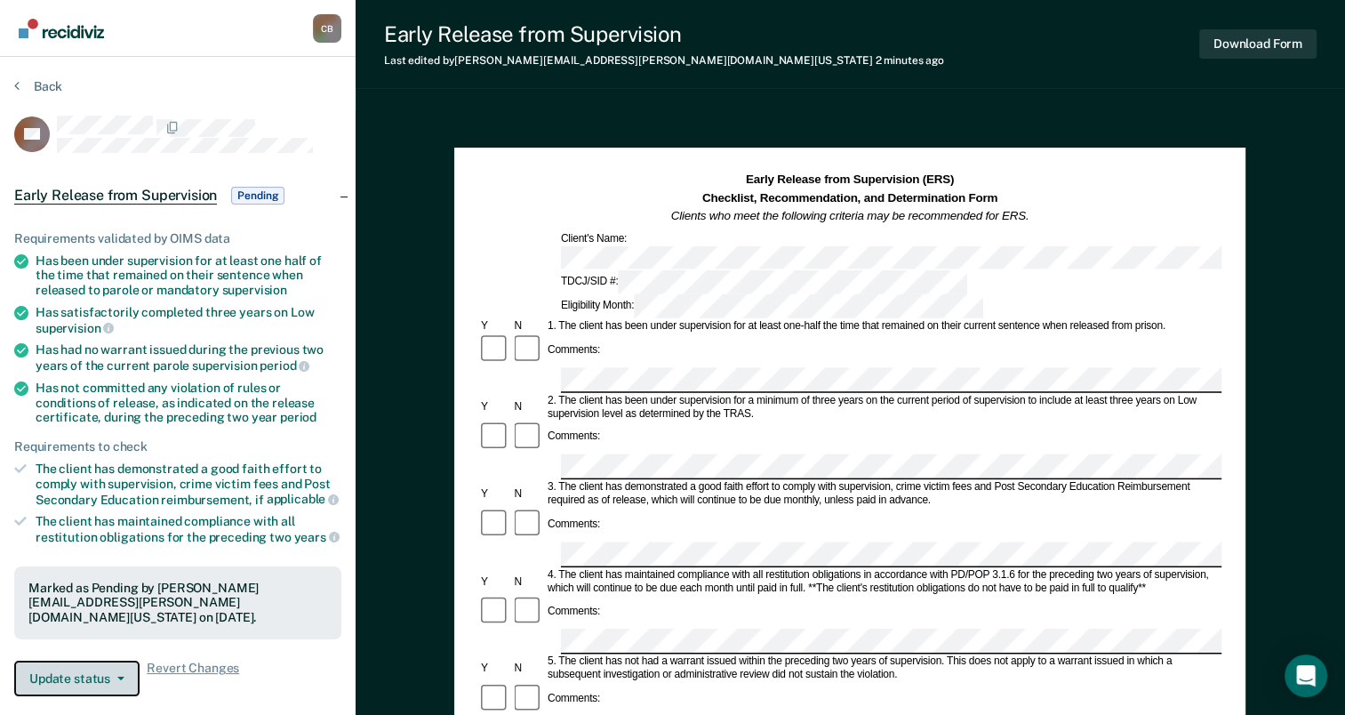
click at [120, 665] on button "Update status" at bounding box center [76, 678] width 125 height 36
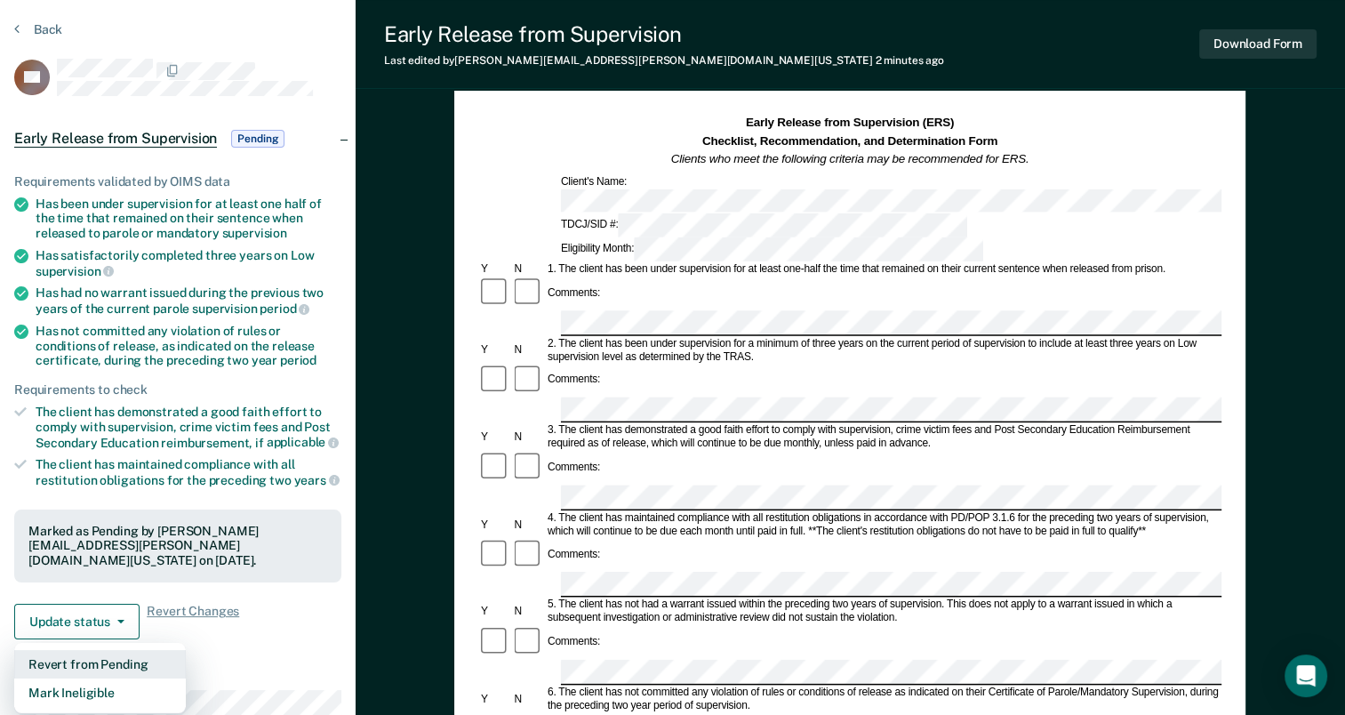
scroll to position [89, 0]
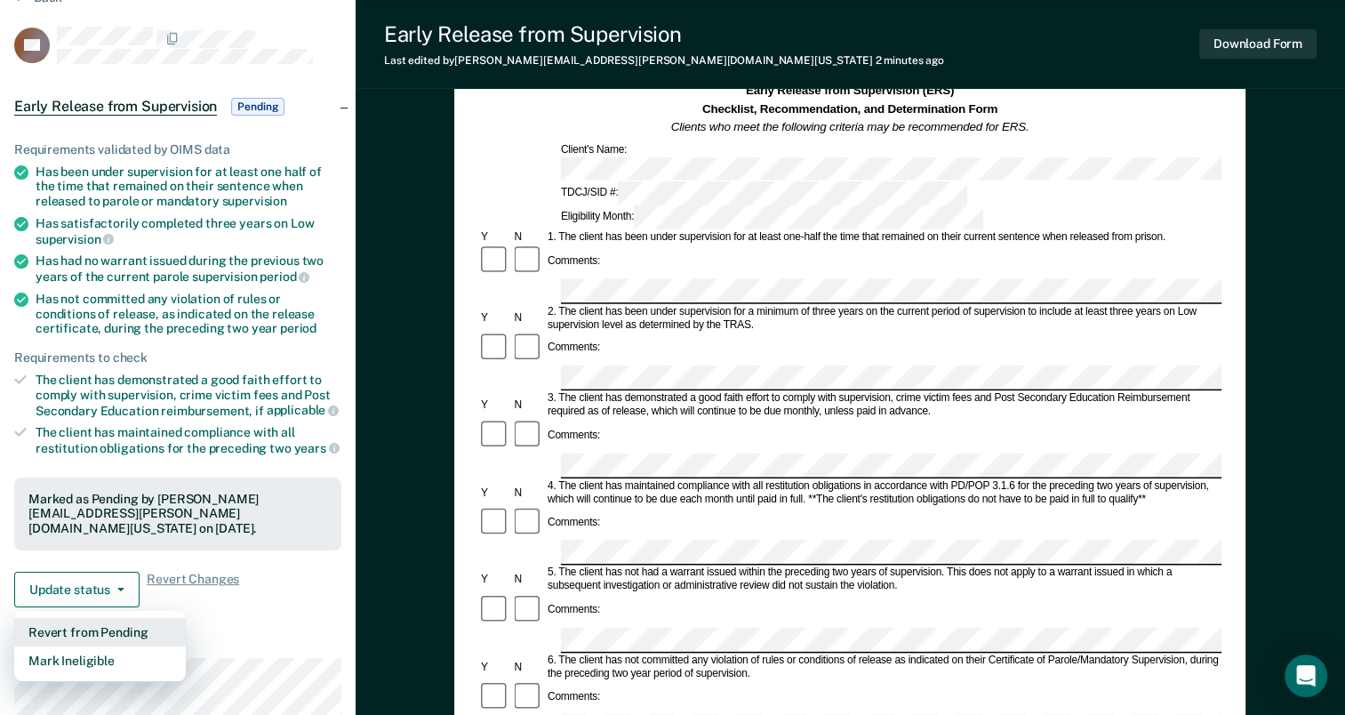
click at [162, 628] on button "Revert from Pending" at bounding box center [100, 632] width 172 height 28
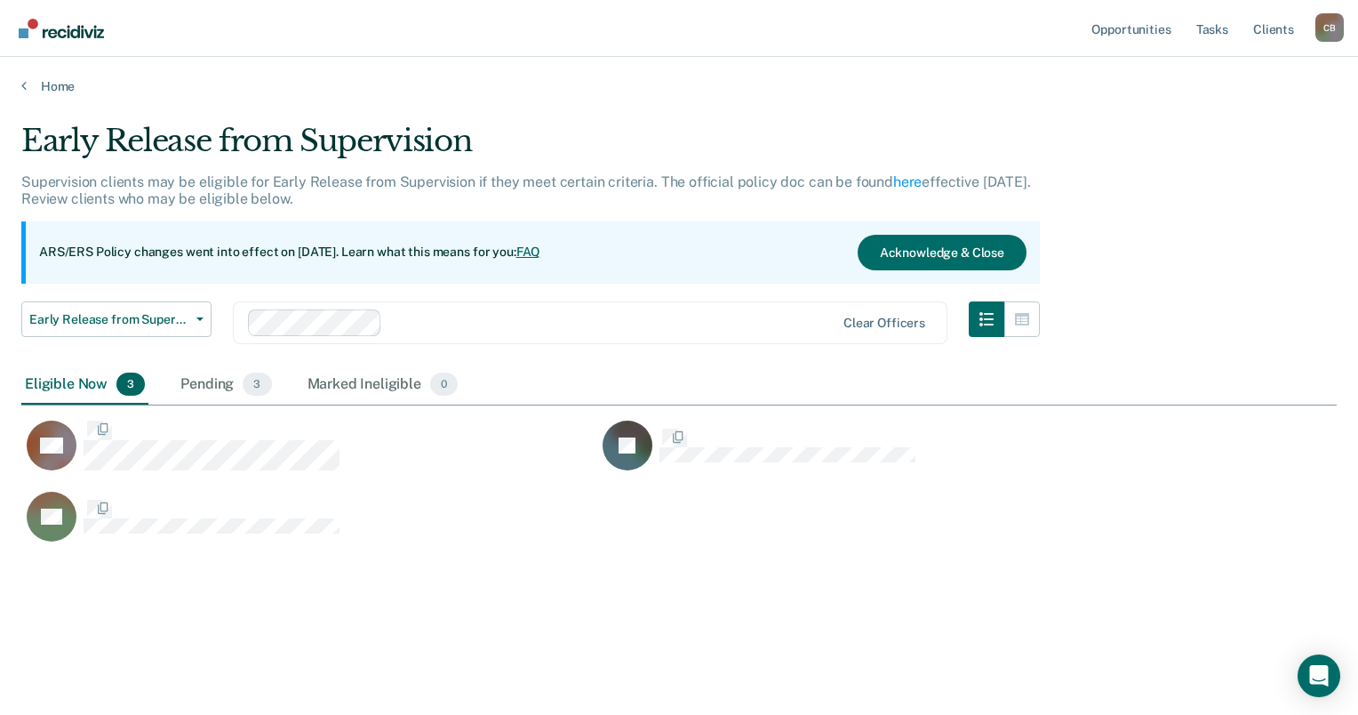
scroll to position [444, 1301]
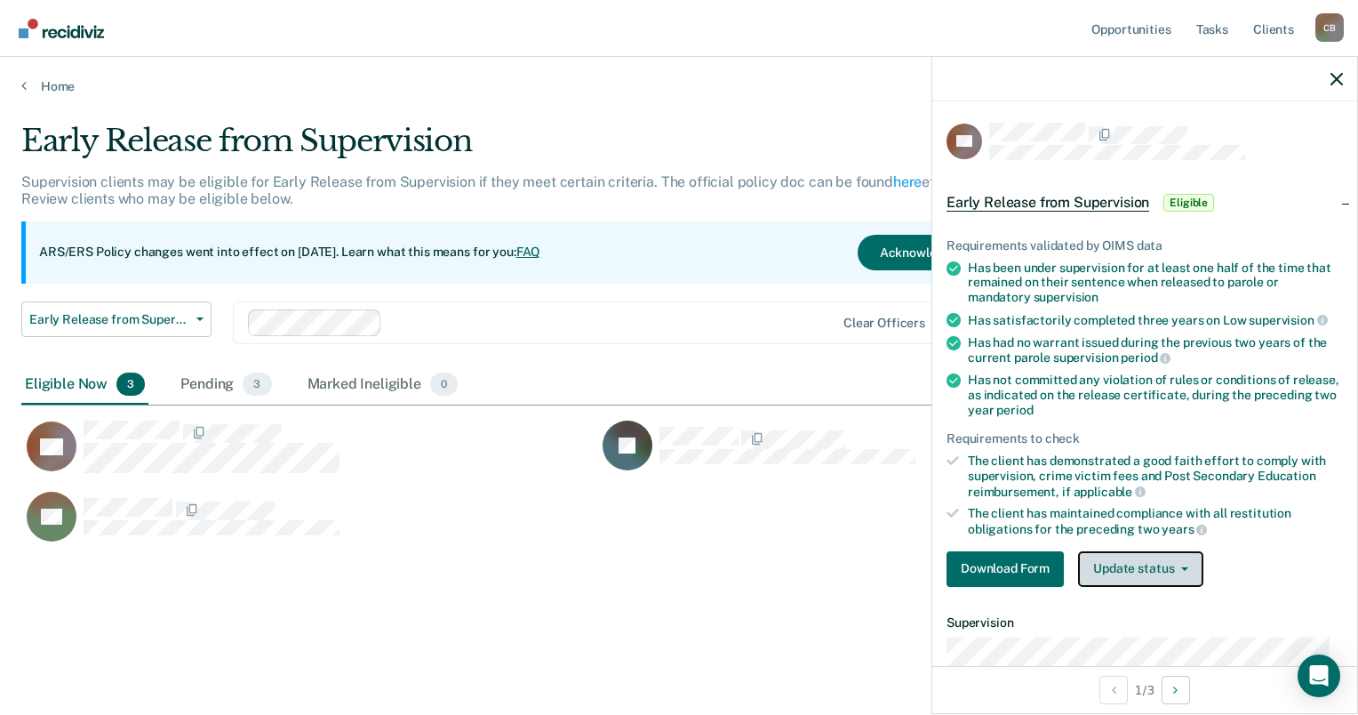
click at [1144, 556] on button "Update status" at bounding box center [1140, 569] width 125 height 36
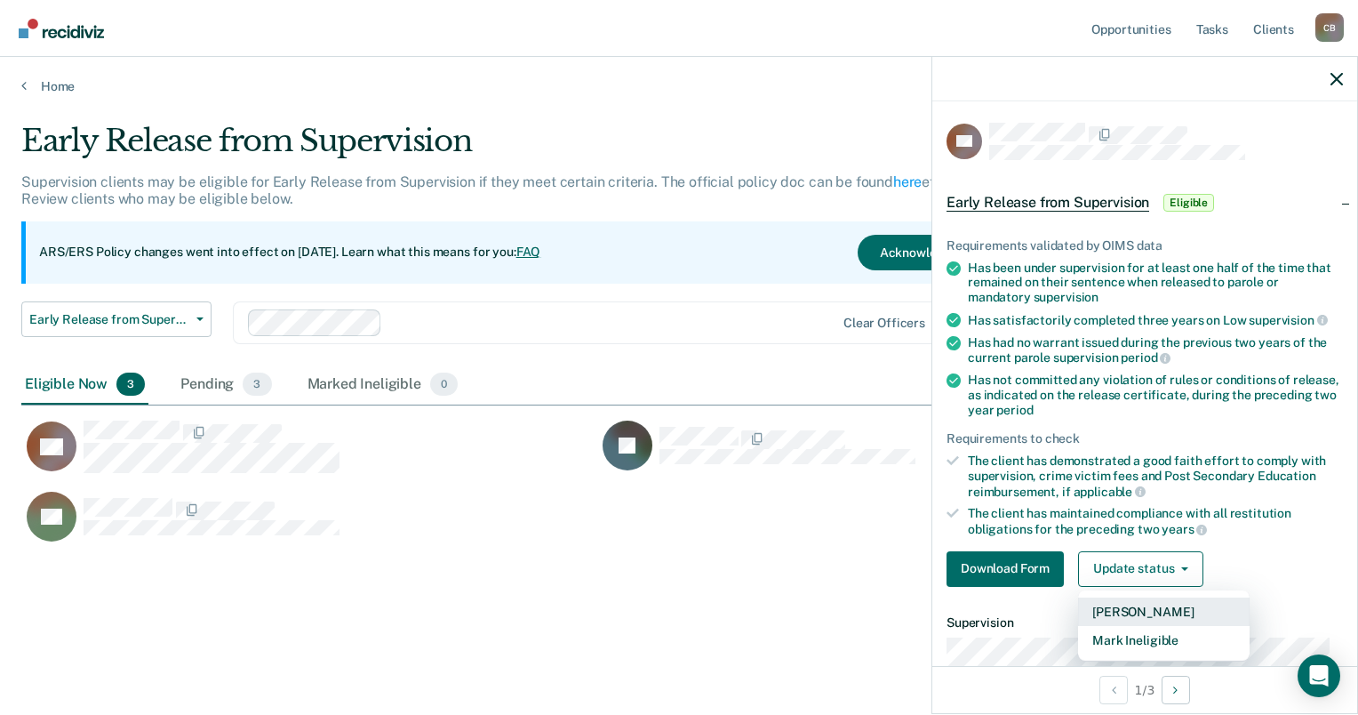
click at [1179, 605] on button "Mark Pending" at bounding box center [1164, 611] width 172 height 28
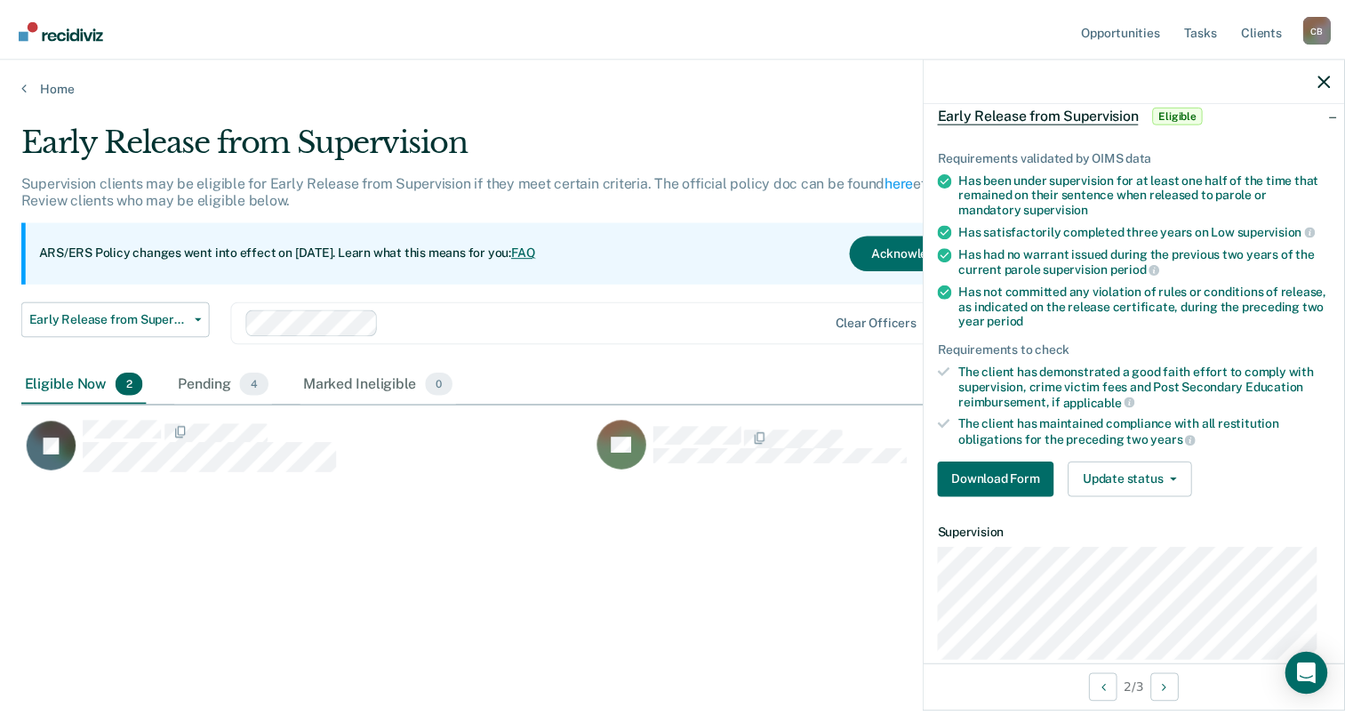
scroll to position [0, 0]
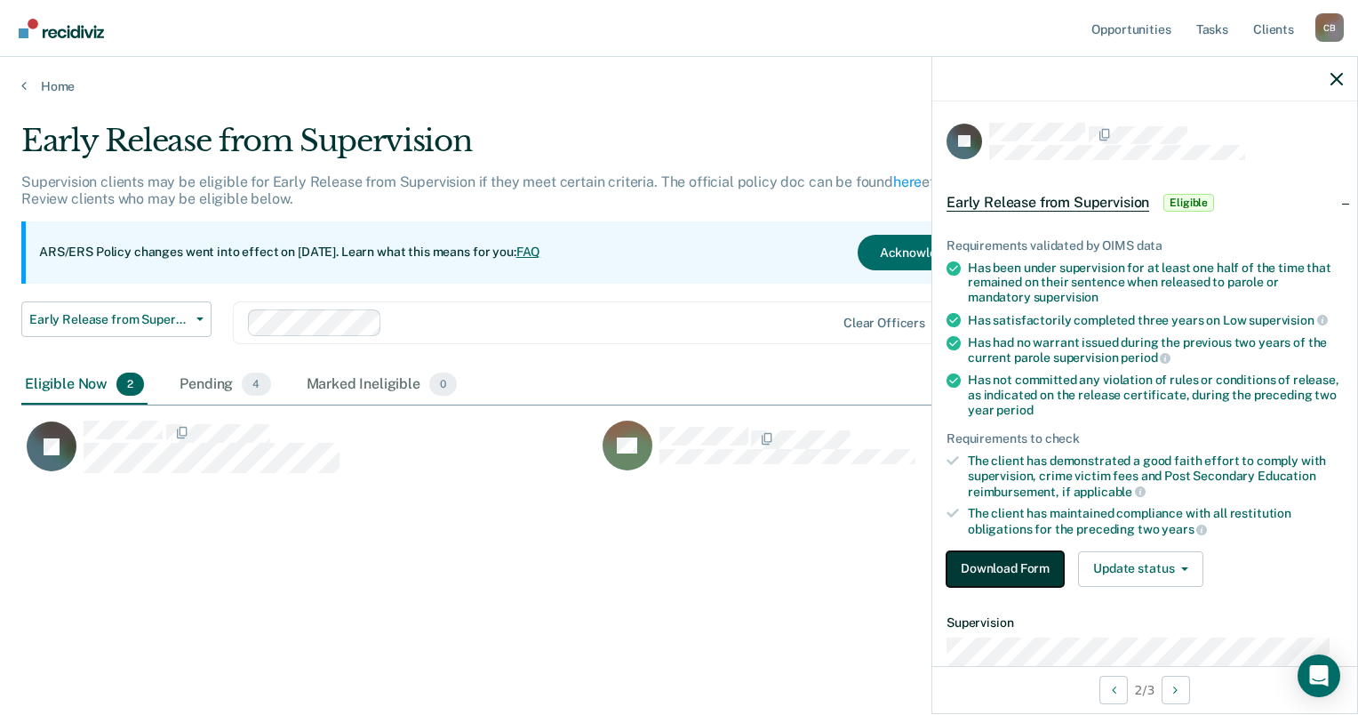
click at [991, 564] on button "Download Form" at bounding box center [1005, 569] width 117 height 36
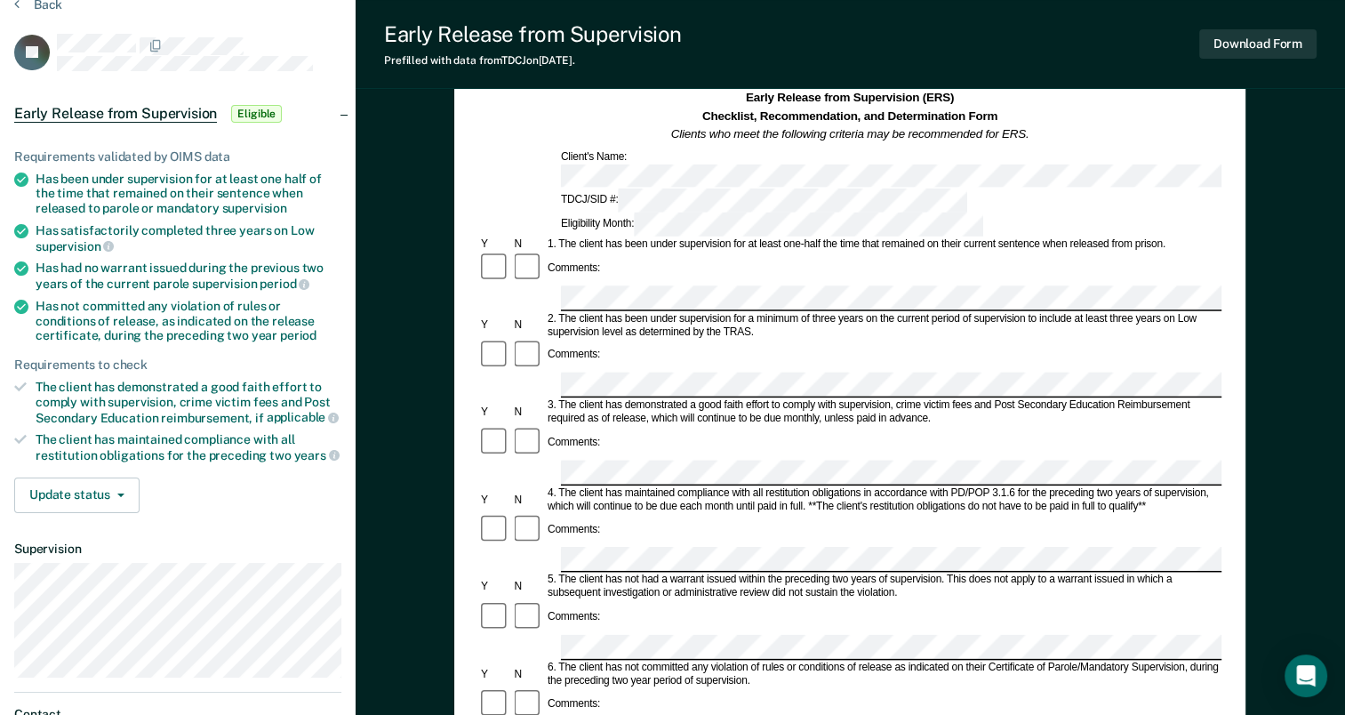
scroll to position [267, 0]
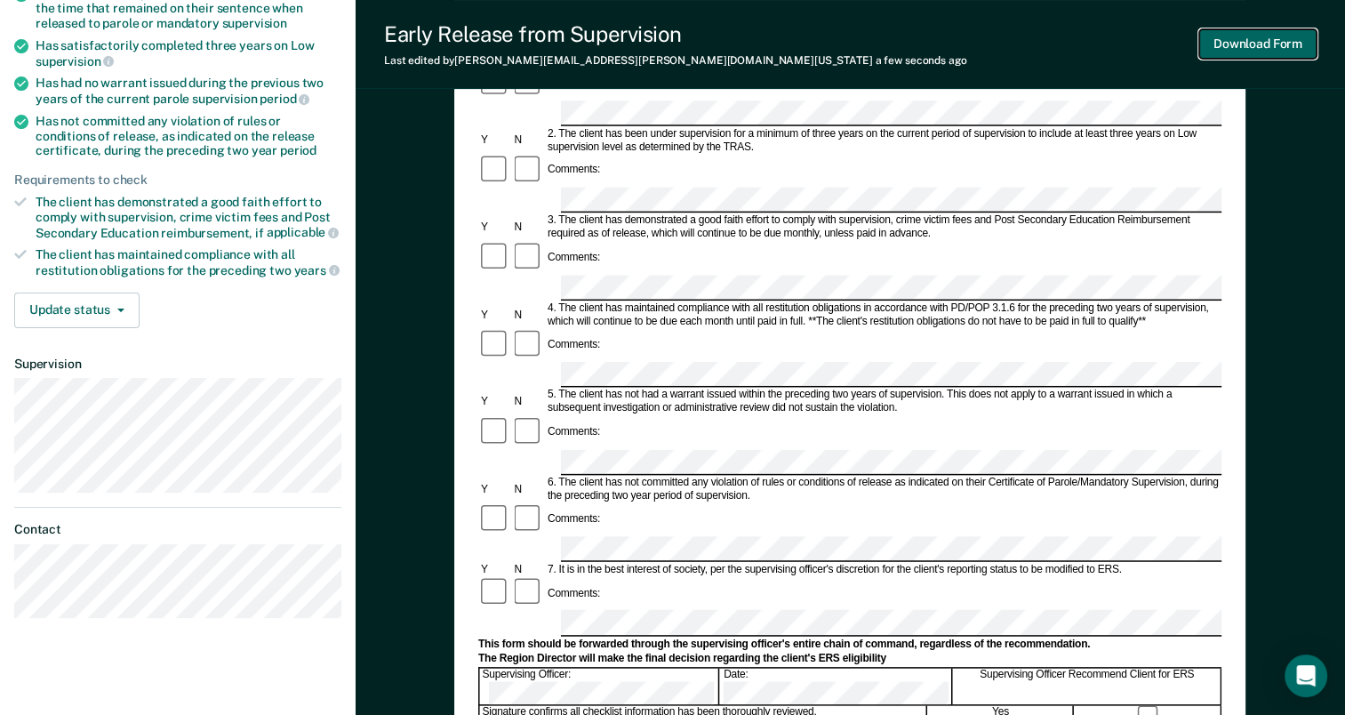
click at [1269, 44] on button "Download Form" at bounding box center [1257, 43] width 117 height 29
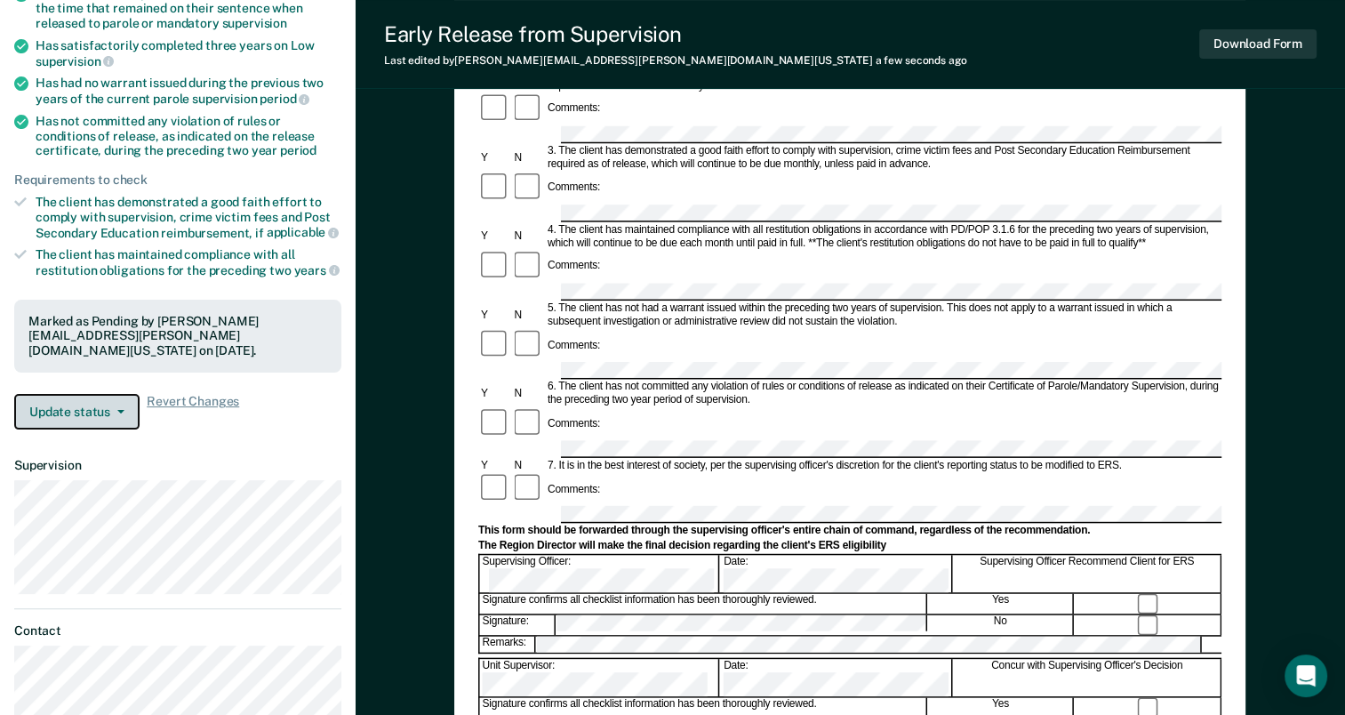
click at [117, 413] on button "Update status" at bounding box center [76, 412] width 125 height 36
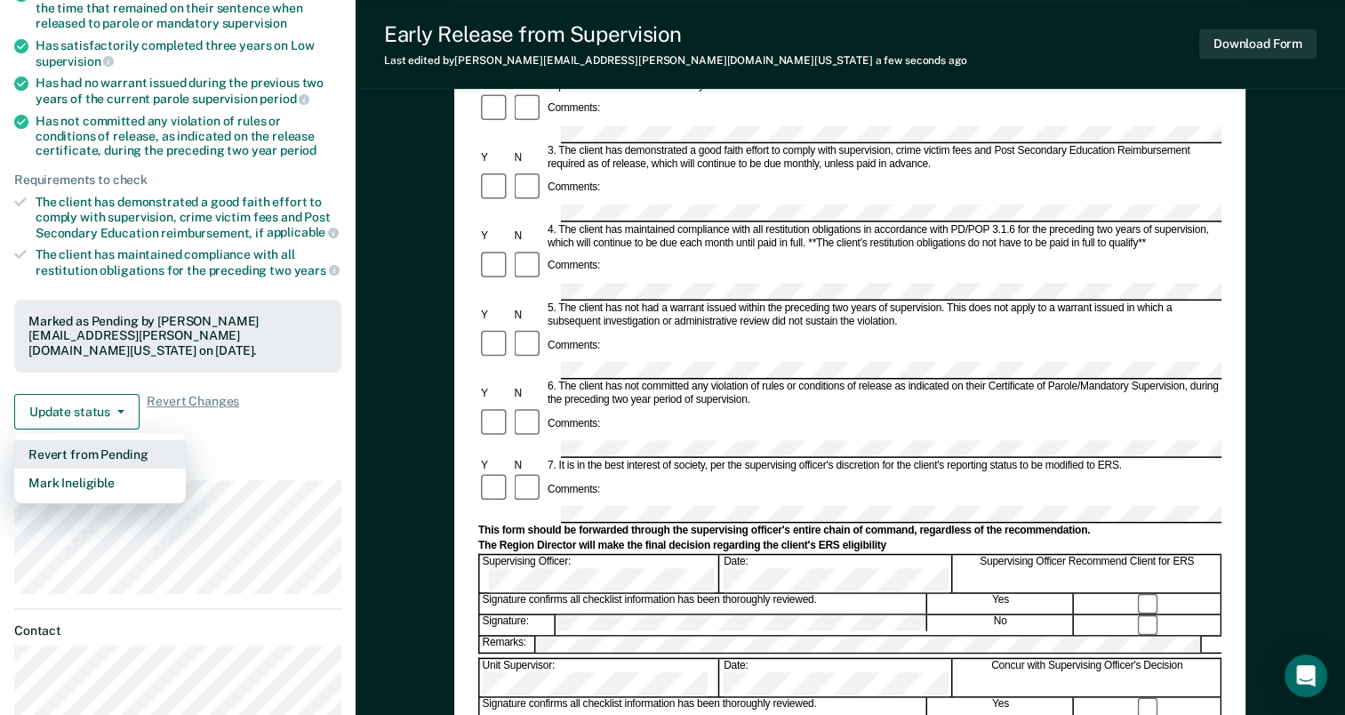
click at [133, 446] on button "Revert from Pending" at bounding box center [100, 454] width 172 height 28
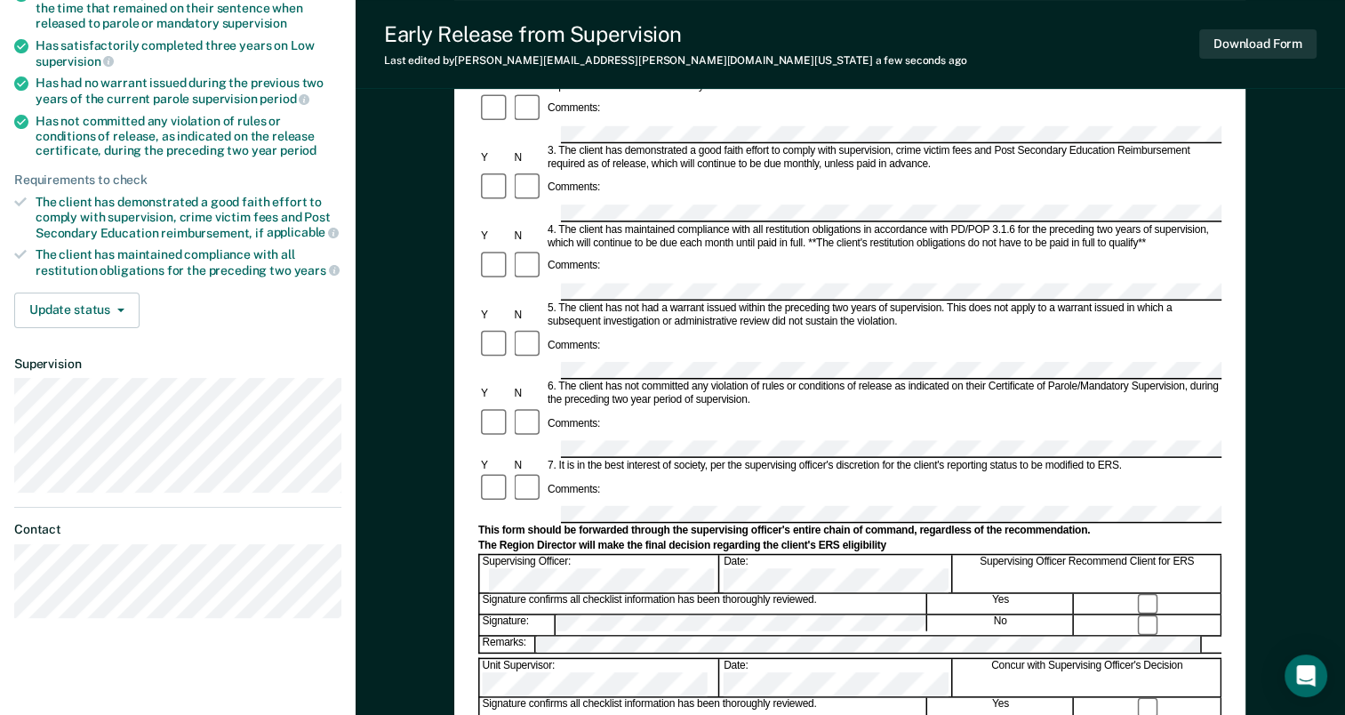
click at [160, 324] on div "Requirements validated by OIMS data Has been under supervision for at least one…" at bounding box center [178, 139] width 356 height 406
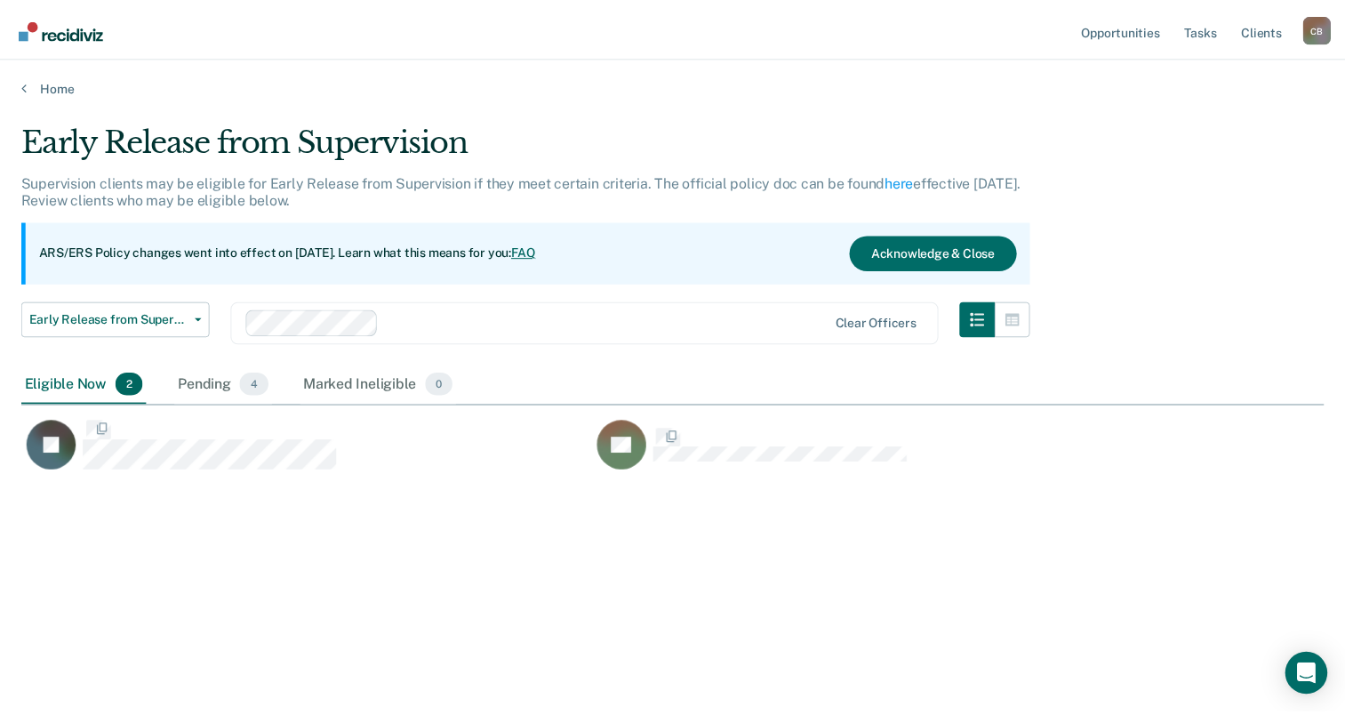
scroll to position [444, 1301]
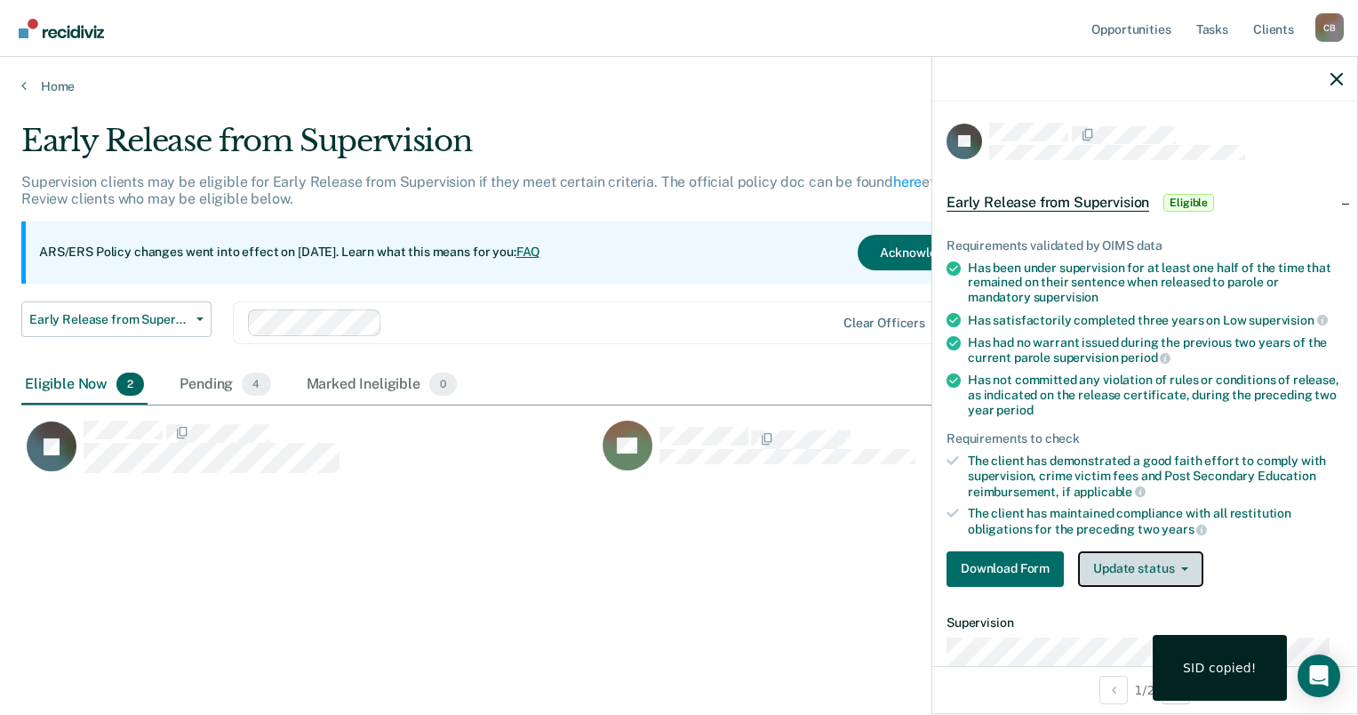
click at [1181, 567] on icon "button" at bounding box center [1184, 569] width 7 height 4
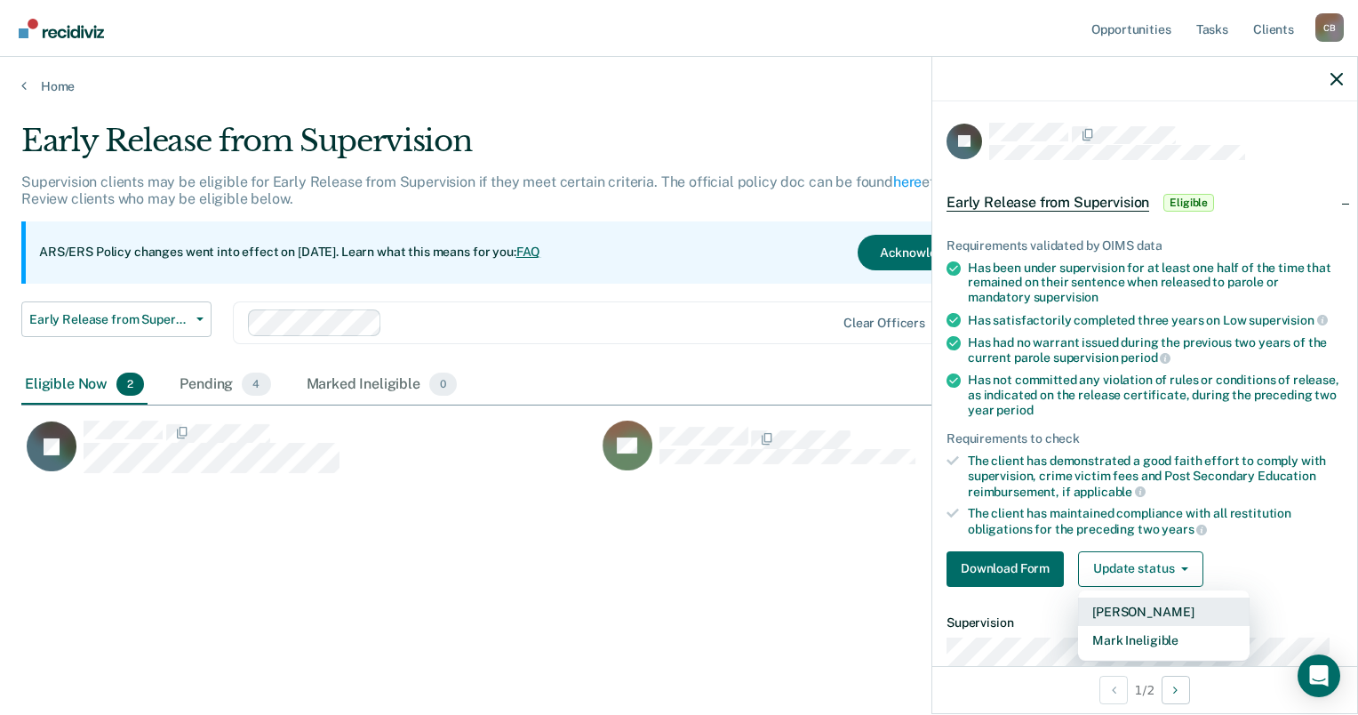
click at [1178, 602] on button "Mark Pending" at bounding box center [1164, 611] width 172 height 28
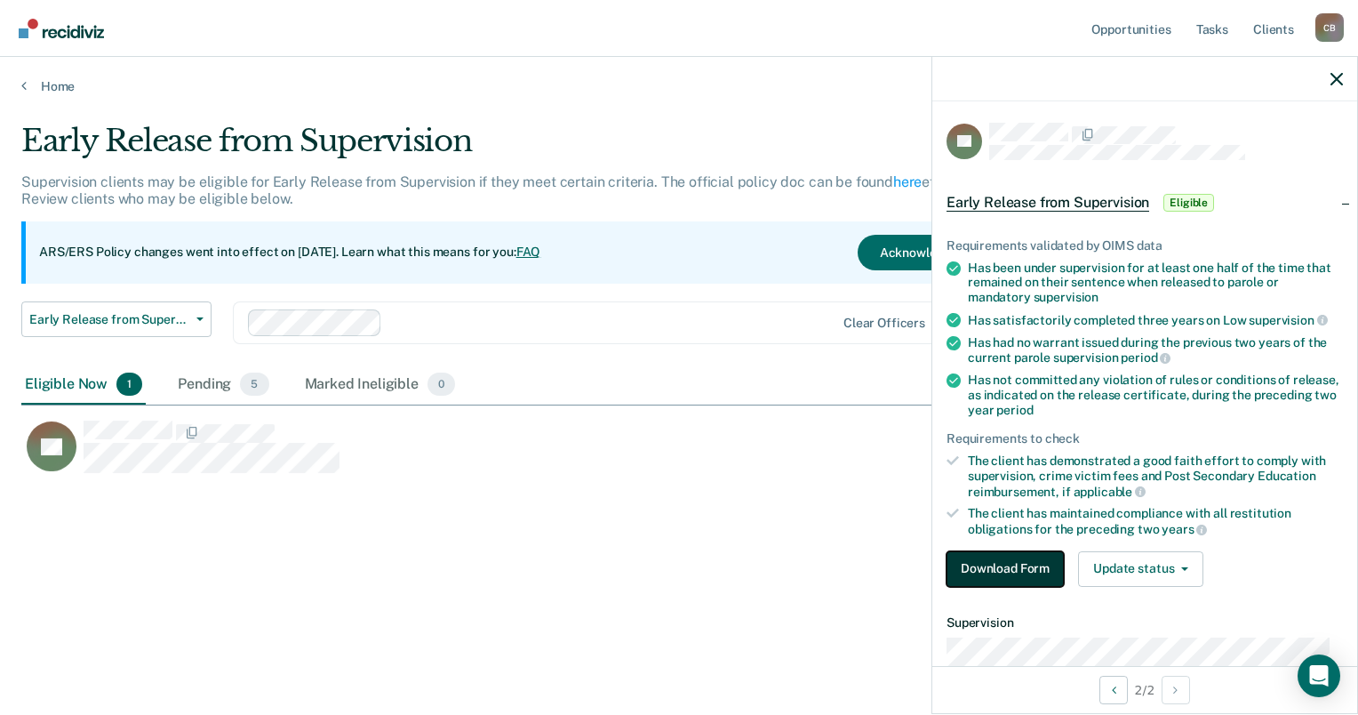
click at [1041, 556] on button "Download Form" at bounding box center [1005, 569] width 117 height 36
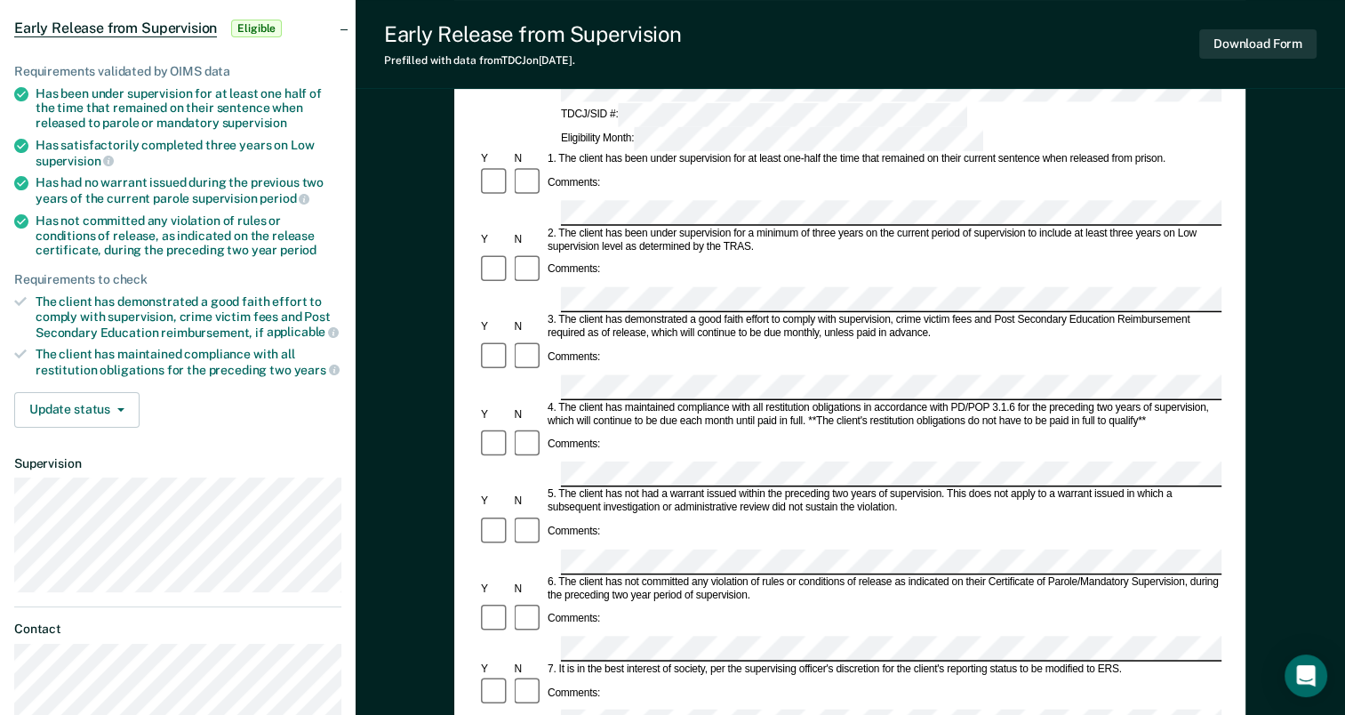
scroll to position [178, 0]
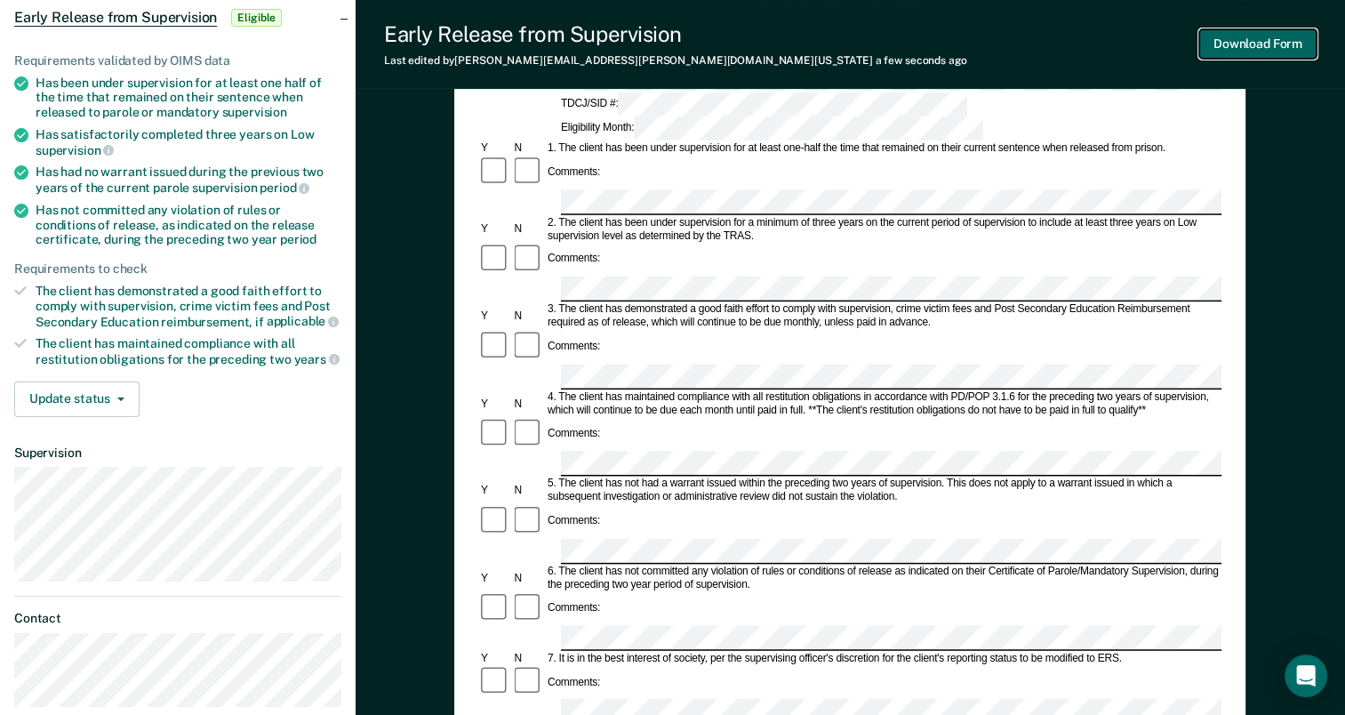
click at [1262, 43] on button "Download Form" at bounding box center [1257, 43] width 117 height 29
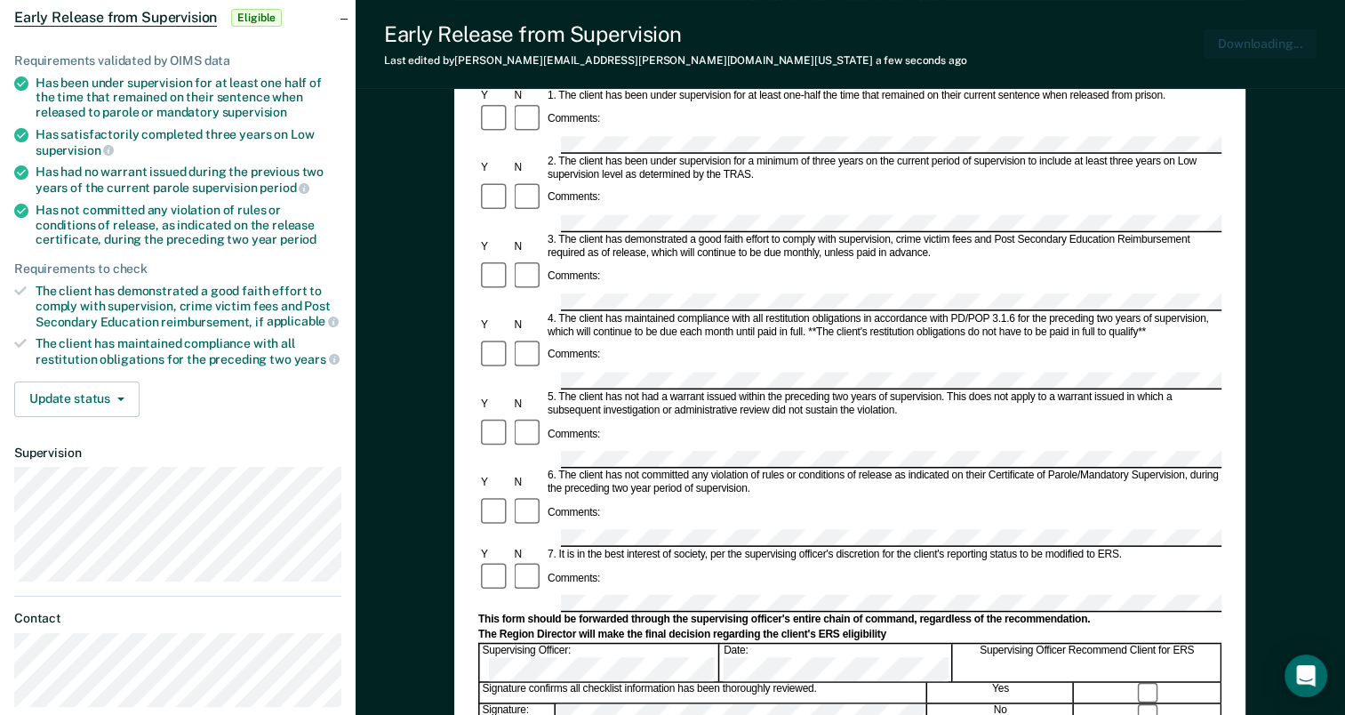
scroll to position [0, 0]
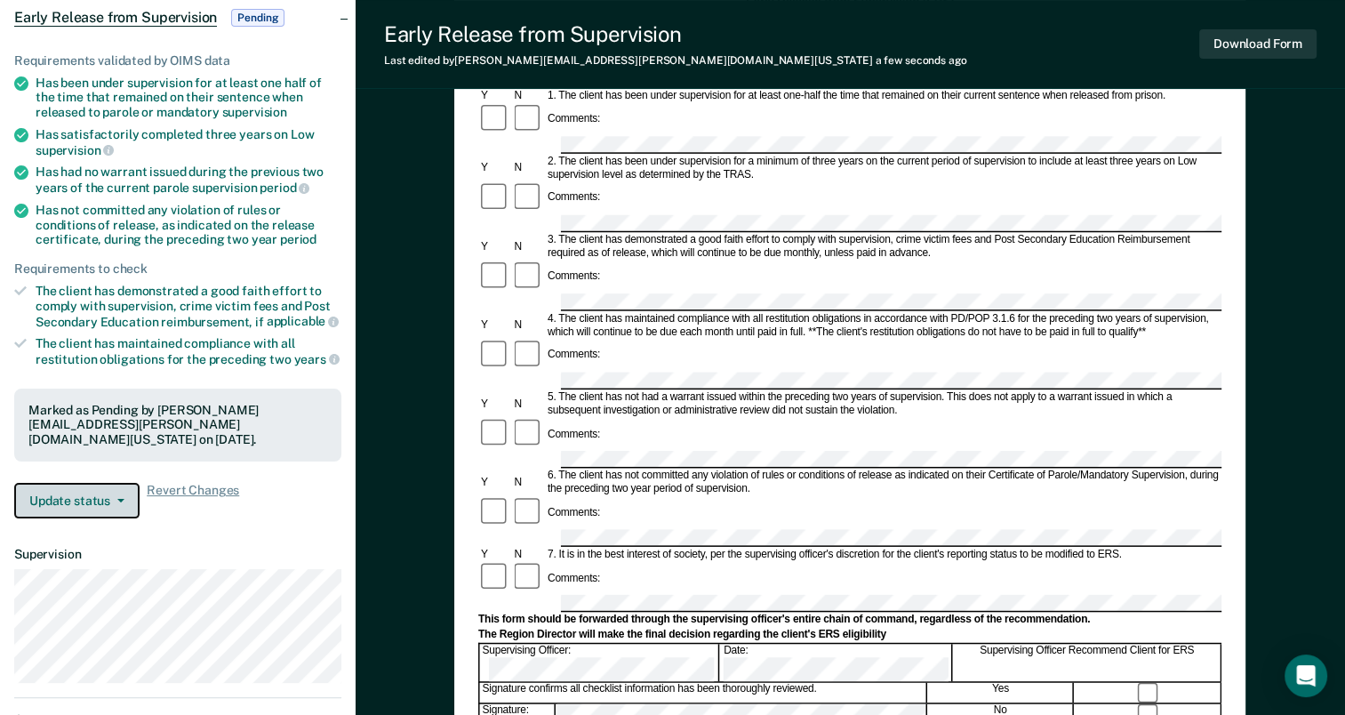
click at [115, 499] on button "Update status" at bounding box center [76, 501] width 125 height 36
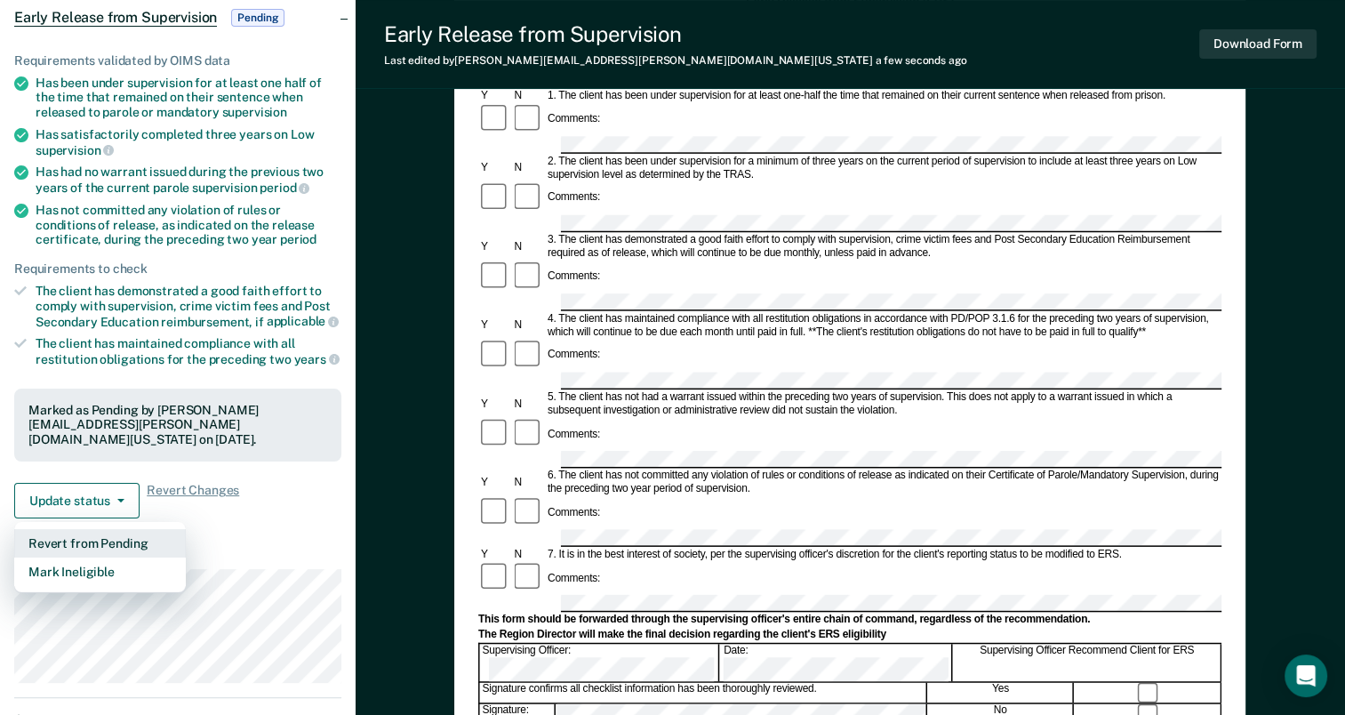
click at [119, 539] on button "Revert from Pending" at bounding box center [100, 543] width 172 height 28
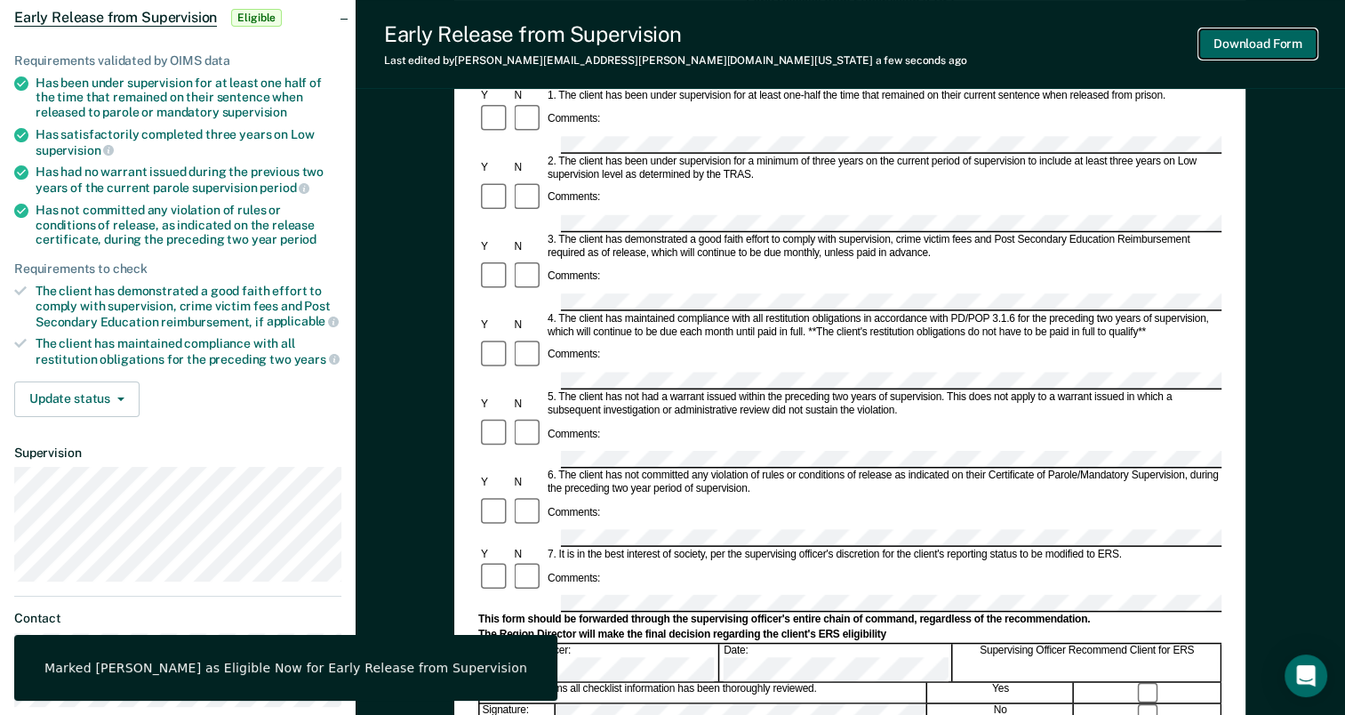
click at [1284, 42] on button "Download Form" at bounding box center [1257, 43] width 117 height 29
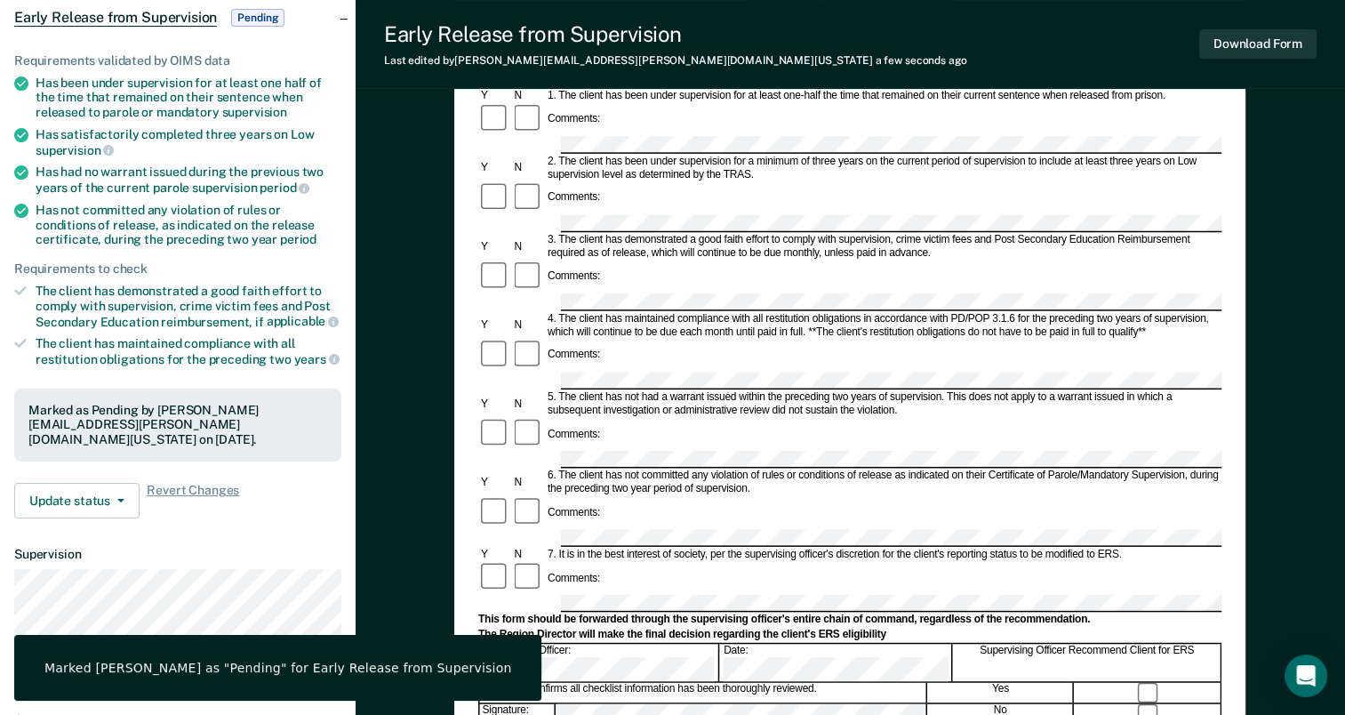
click at [401, 220] on div "Early Release from Supervision (ERS) Checklist, Recommendation, and Determinati…" at bounding box center [850, 535] width 989 height 1207
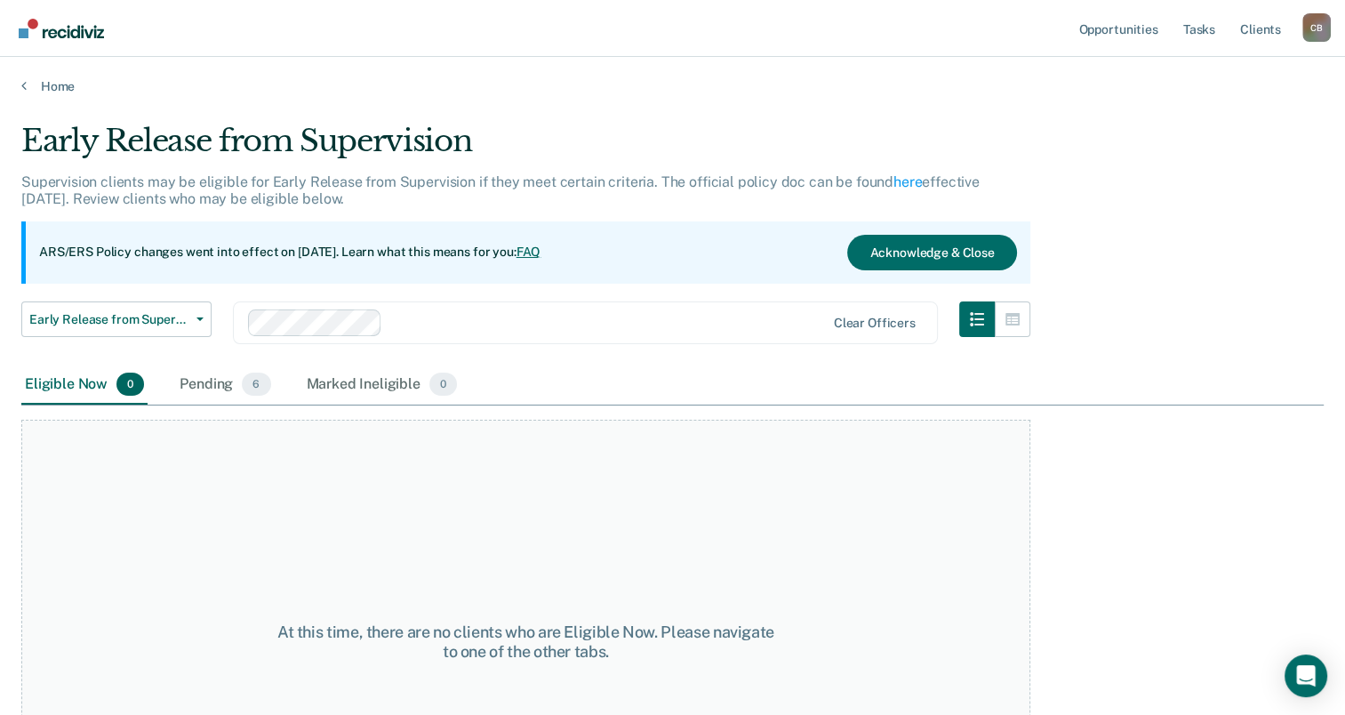
click at [59, 383] on div "Eligible Now 0" at bounding box center [84, 384] width 126 height 39
click at [194, 321] on button "Early Release from Supervision" at bounding box center [116, 319] width 190 height 36
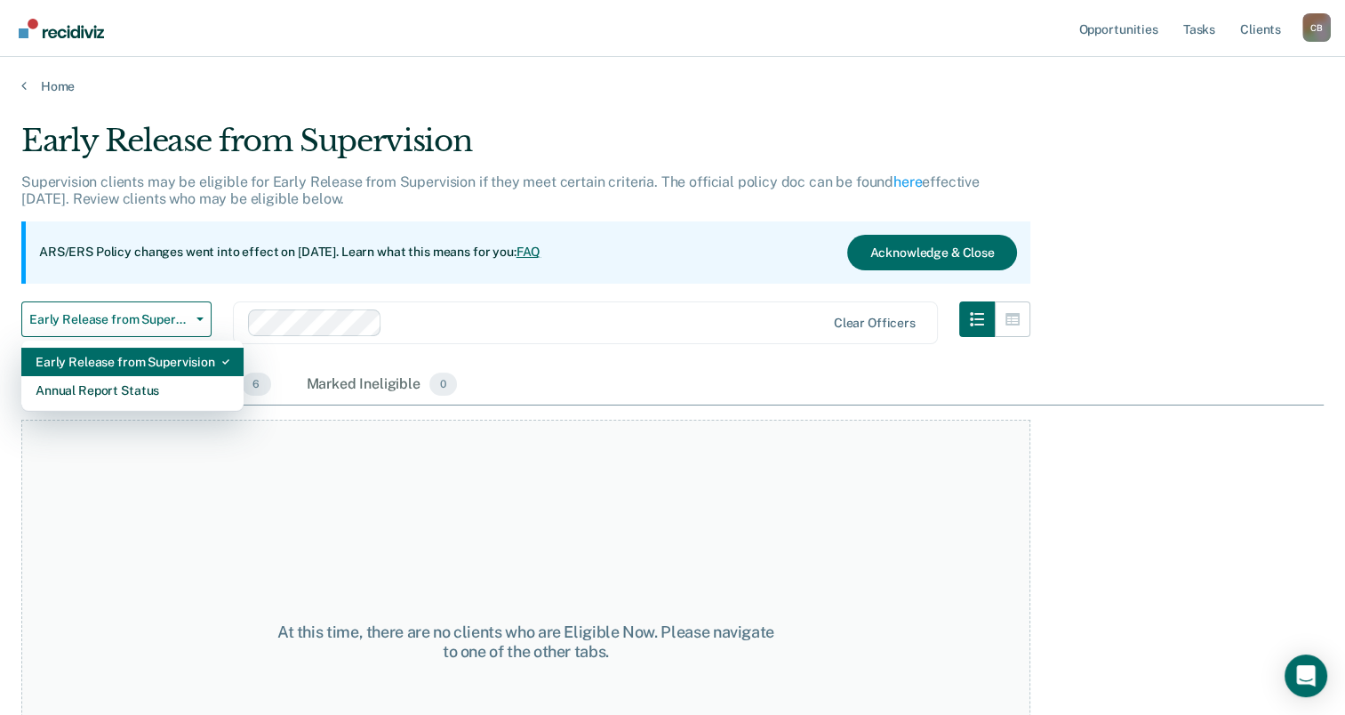
click at [190, 349] on div "Early Release from Supervision" at bounding box center [133, 362] width 194 height 28
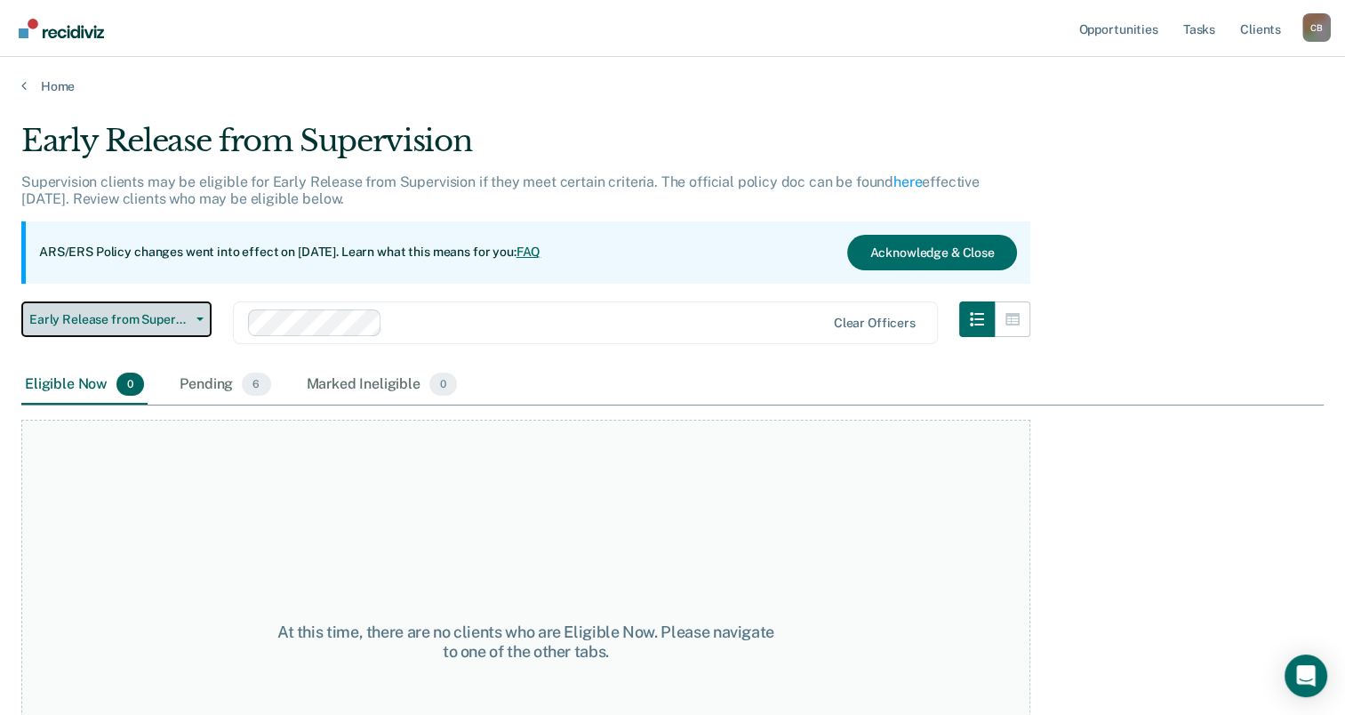
click at [187, 320] on span "Early Release from Supervision" at bounding box center [109, 319] width 160 height 15
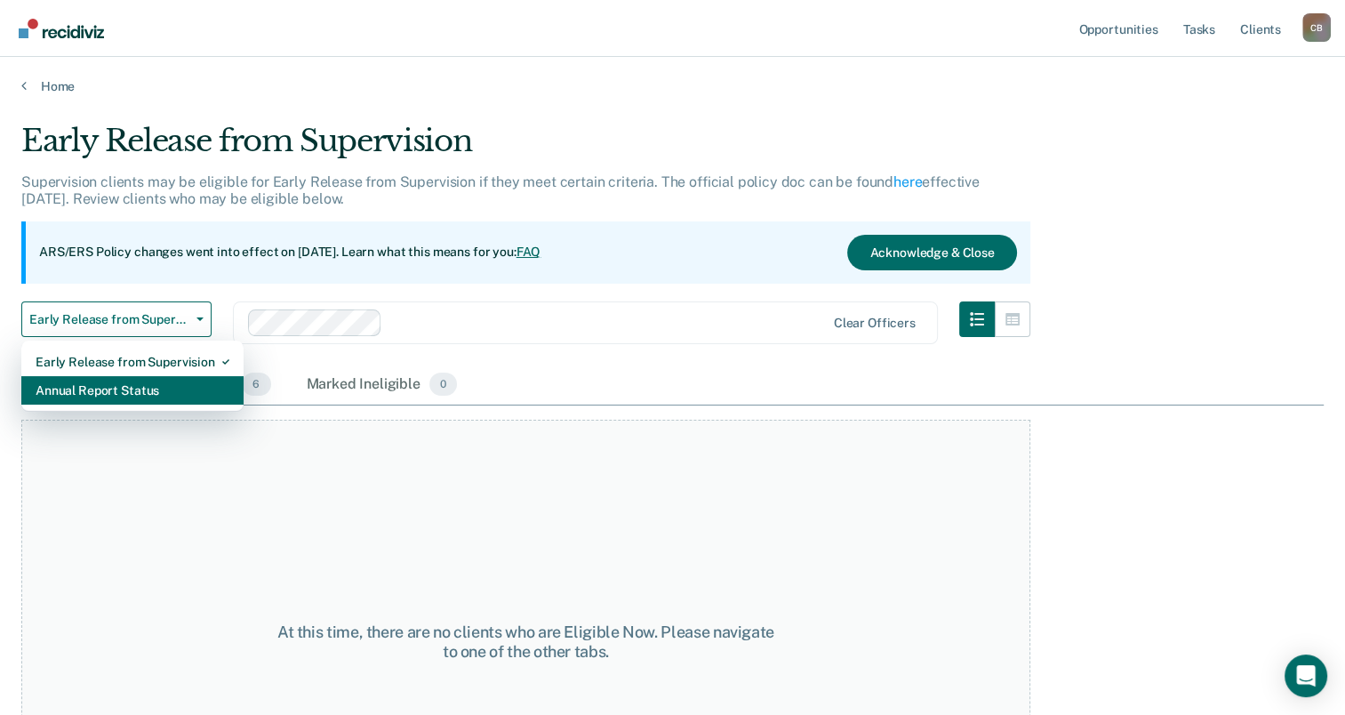
click at [134, 397] on div "Annual Report Status" at bounding box center [133, 390] width 194 height 28
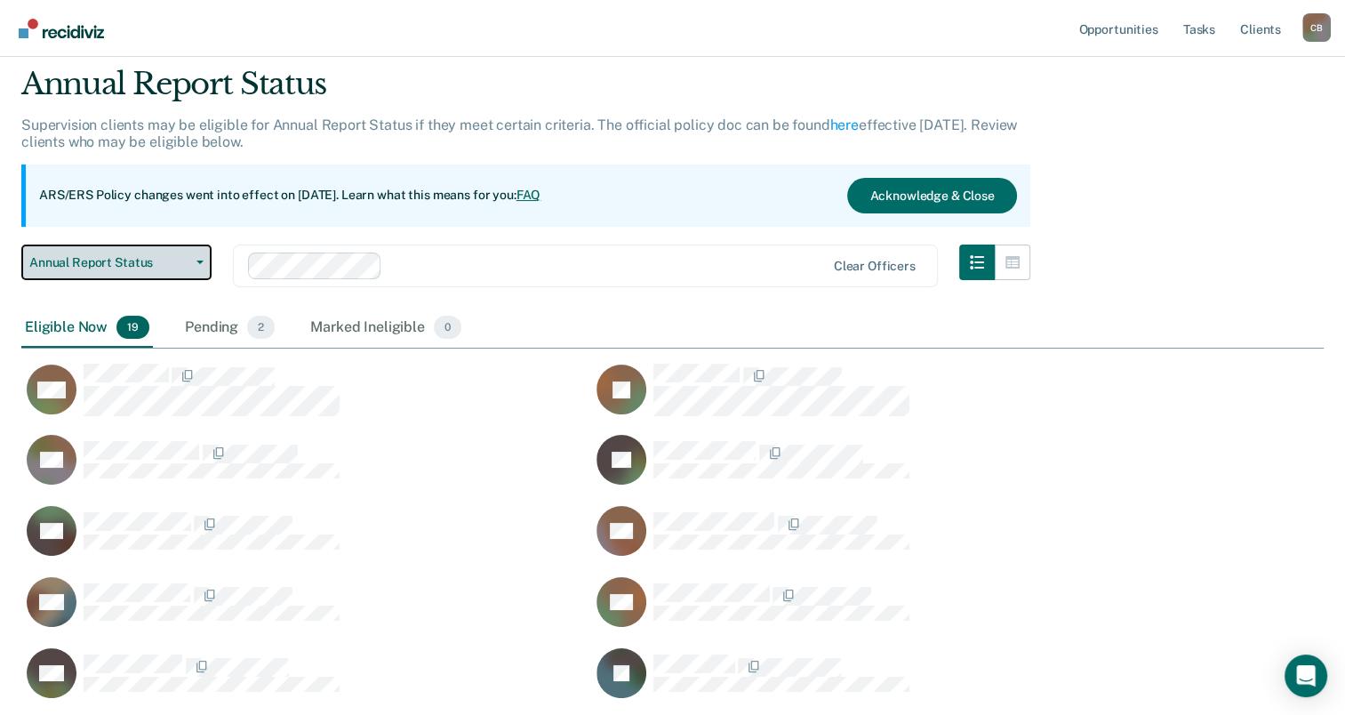
scroll to position [89, 0]
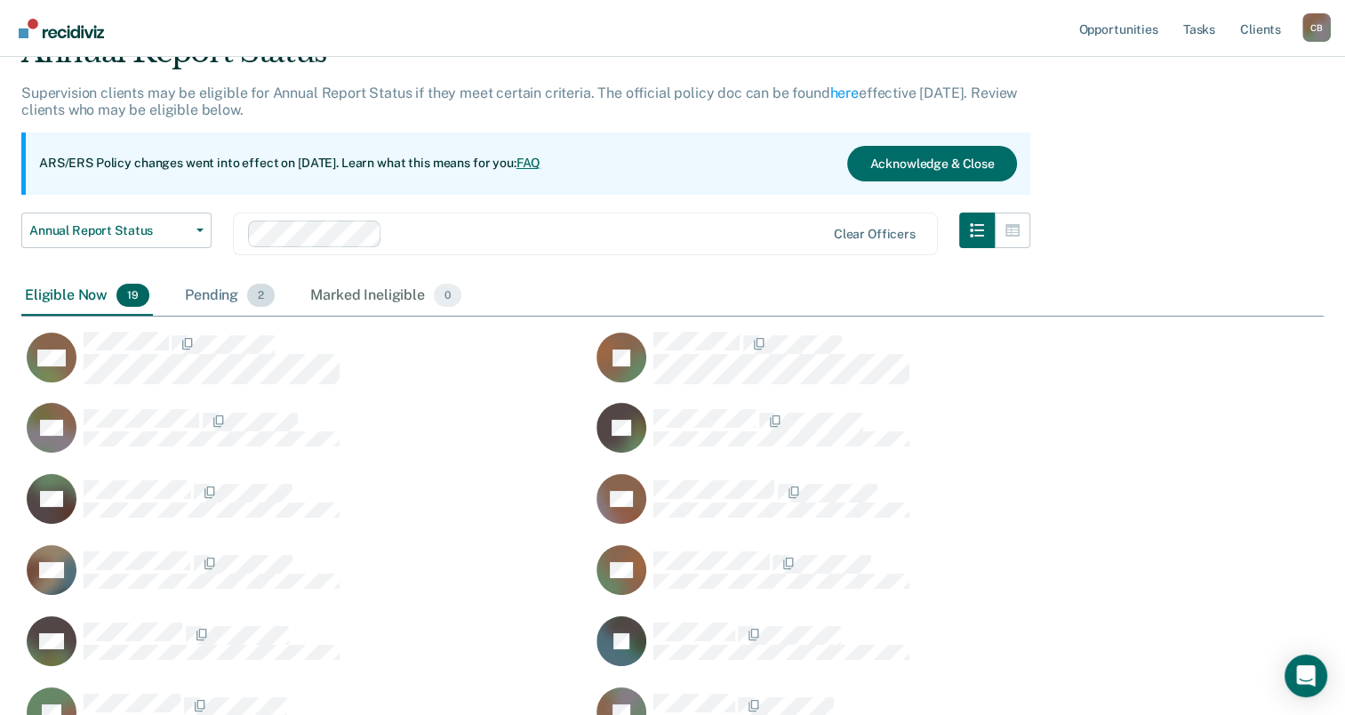
click at [206, 294] on div "Pending 2" at bounding box center [229, 295] width 97 height 39
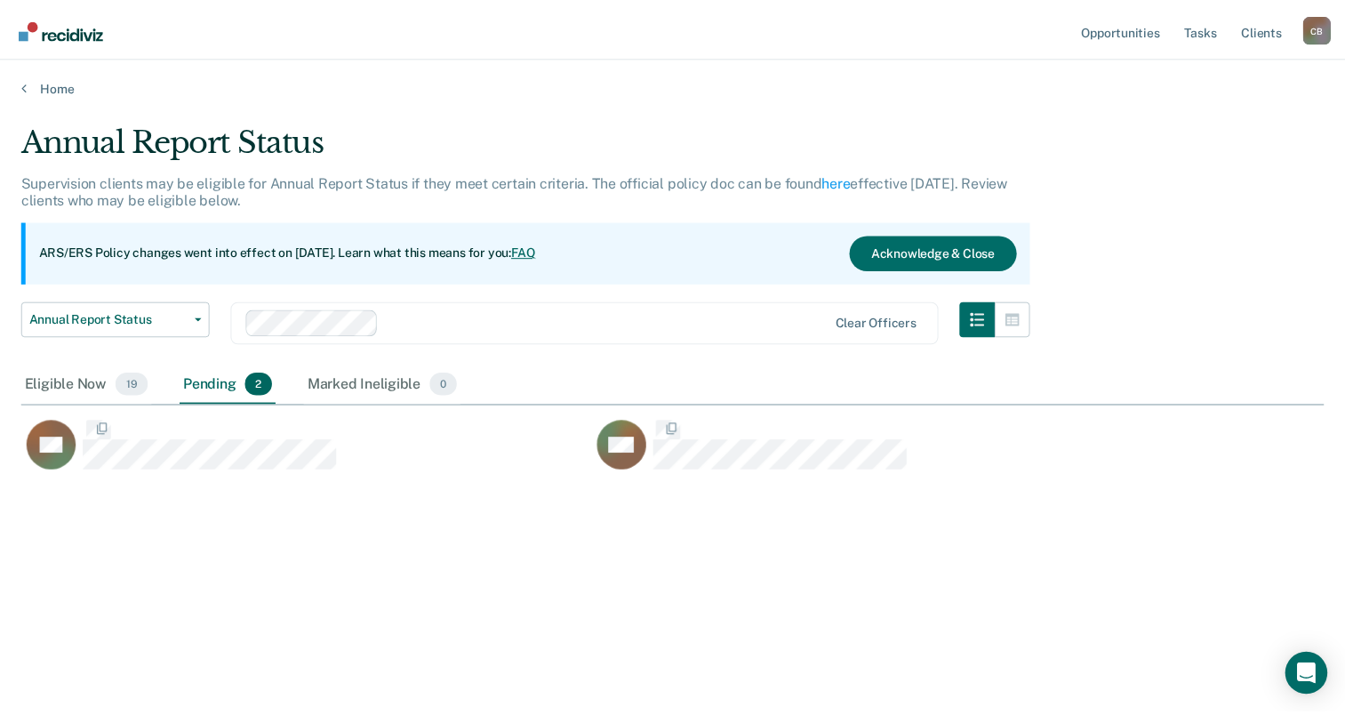
scroll to position [14, 14]
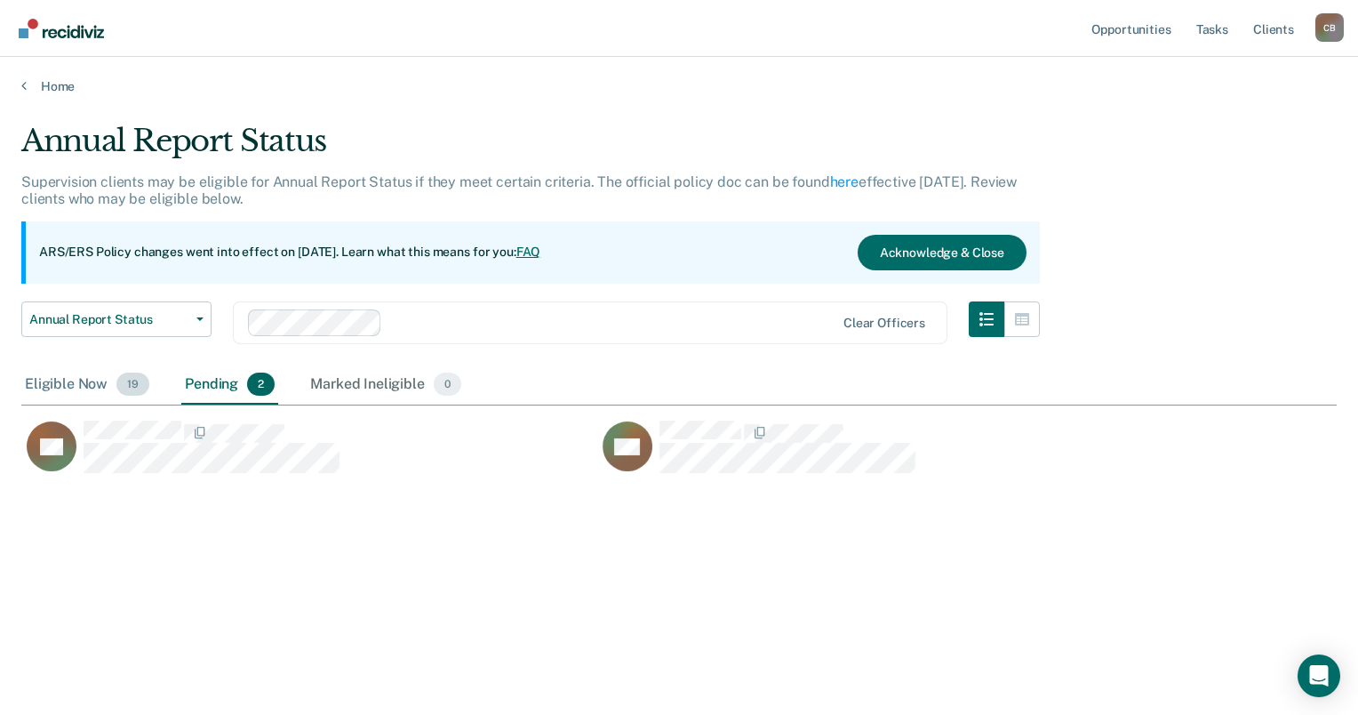
click at [67, 382] on div "Eligible Now 19" at bounding box center [87, 384] width 132 height 39
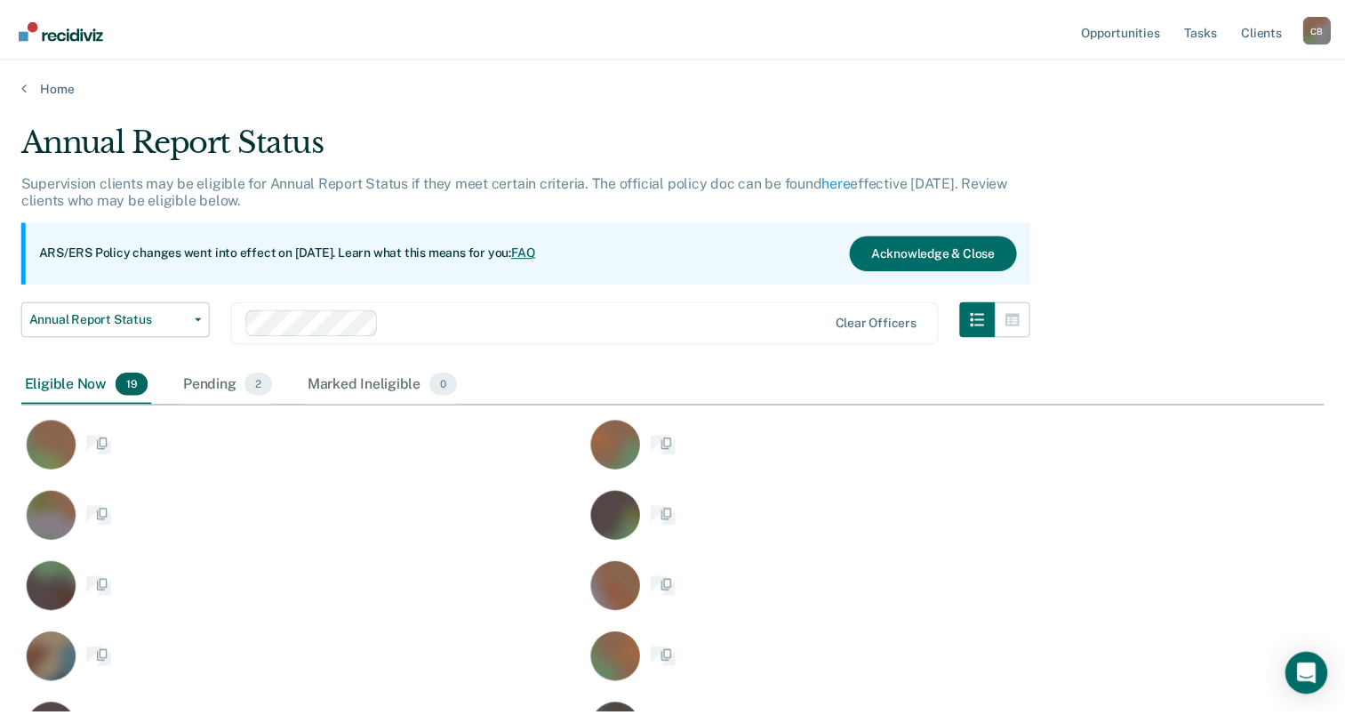
scroll to position [987, 1288]
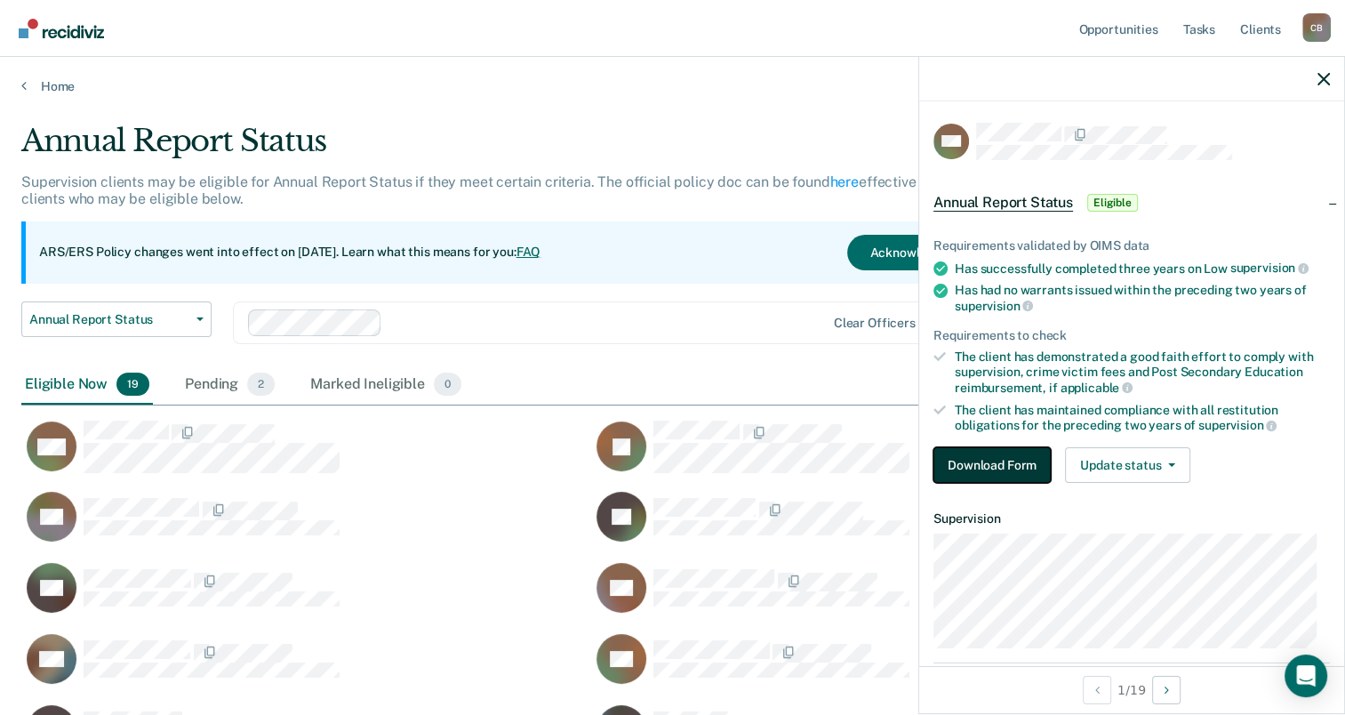
click at [1010, 453] on button "Download Form" at bounding box center [991, 465] width 117 height 36
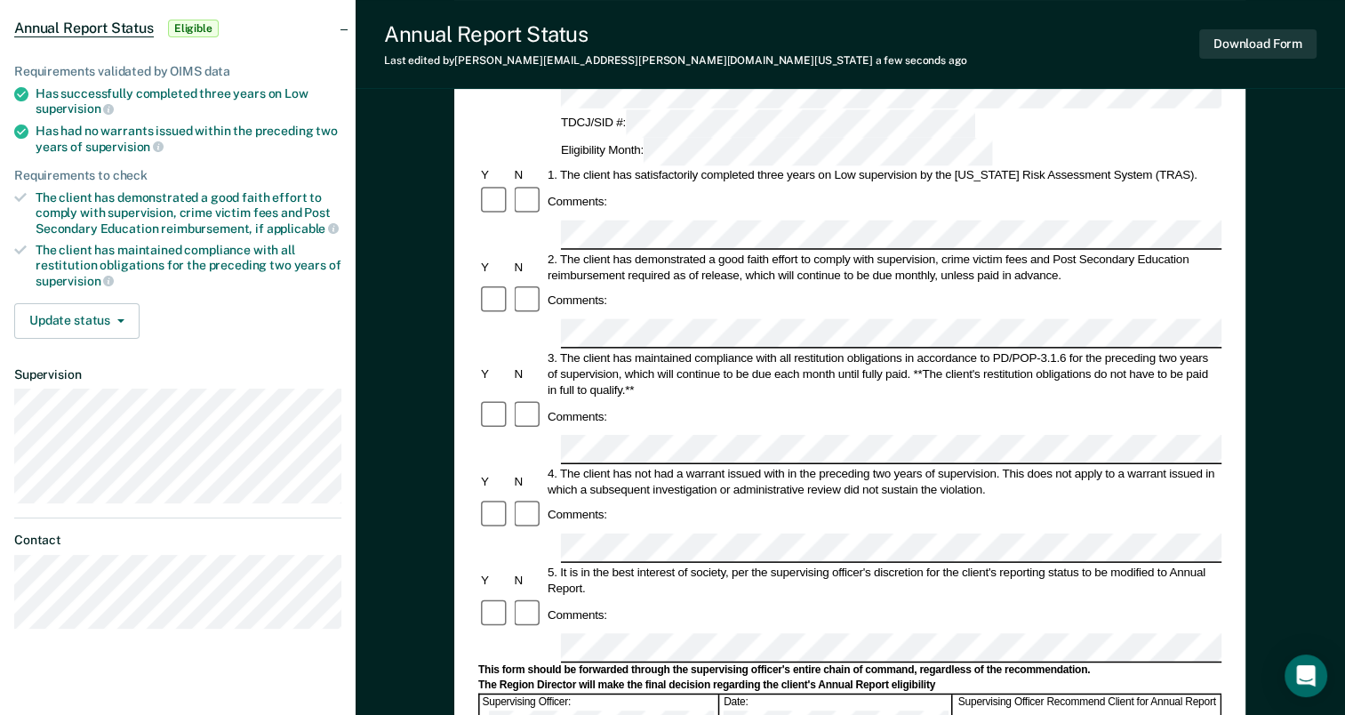
scroll to position [178, 0]
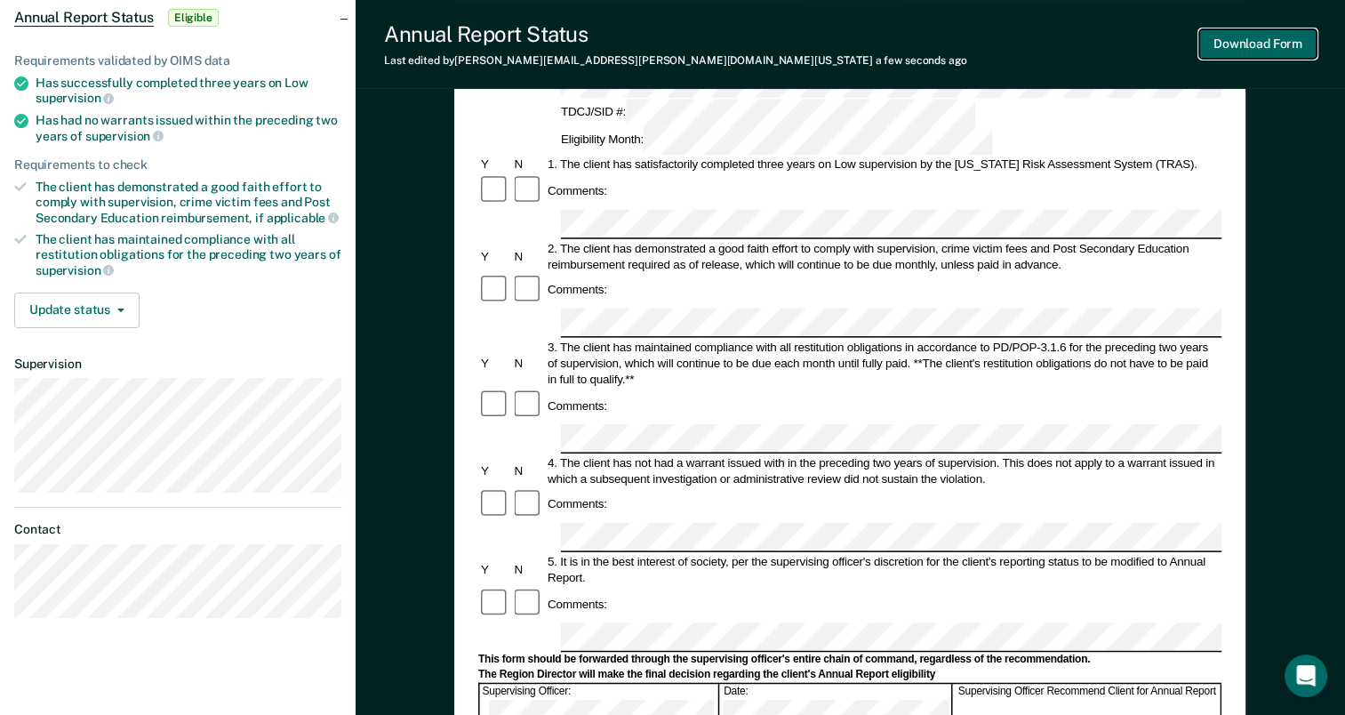
click at [1261, 44] on button "Download Form" at bounding box center [1257, 43] width 117 height 29
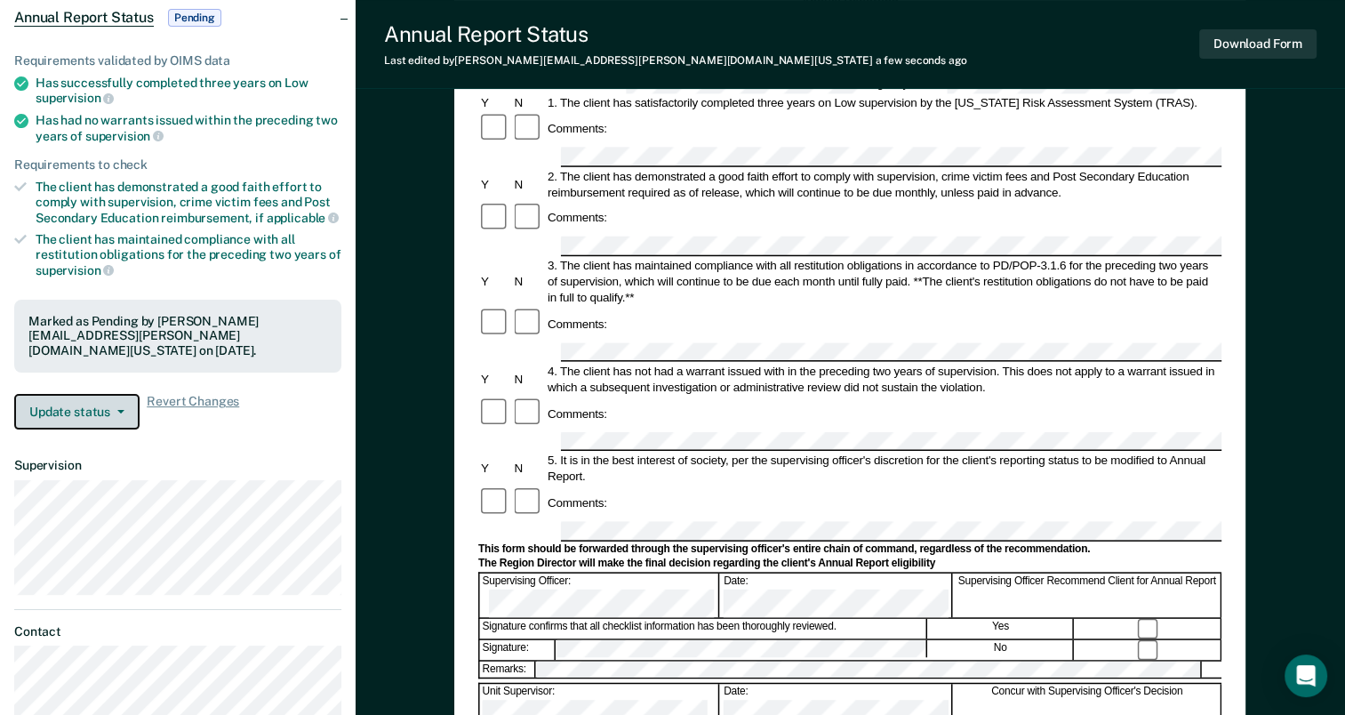
click at [115, 408] on button "Update status" at bounding box center [76, 412] width 125 height 36
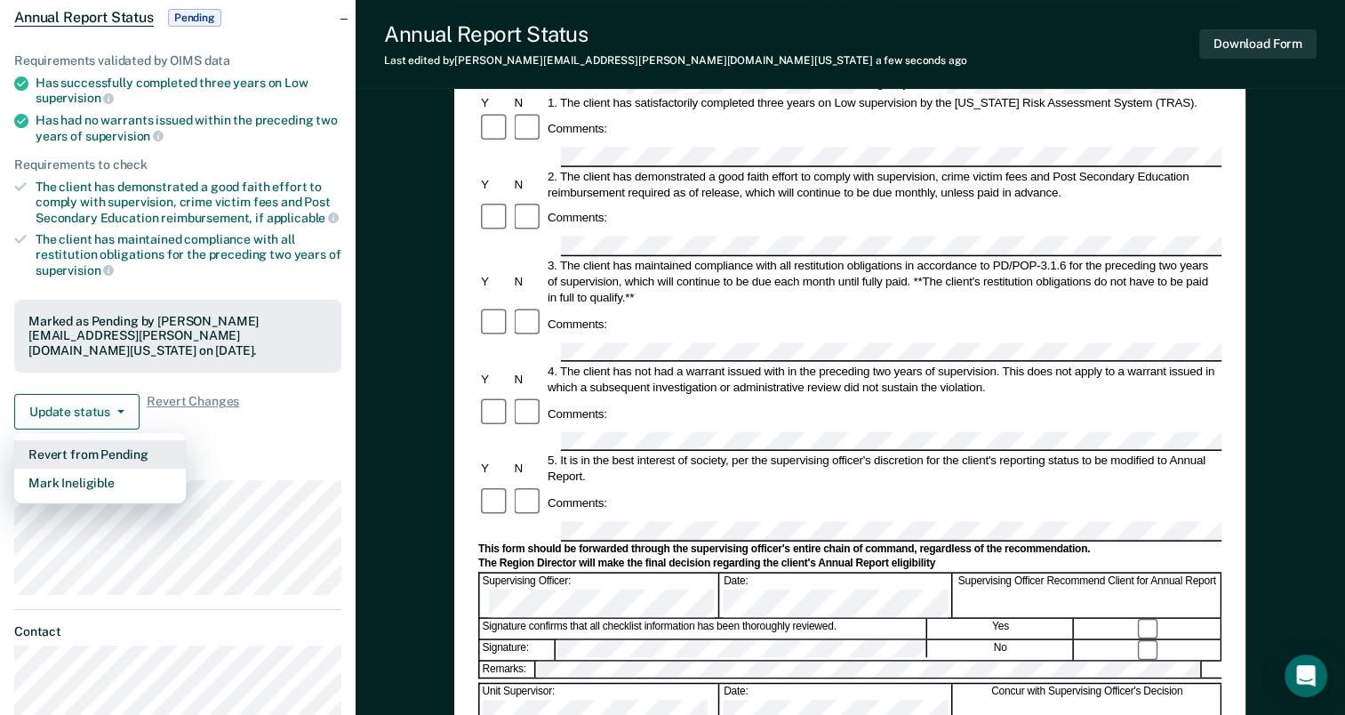
click at [124, 443] on button "Revert from Pending" at bounding box center [100, 454] width 172 height 28
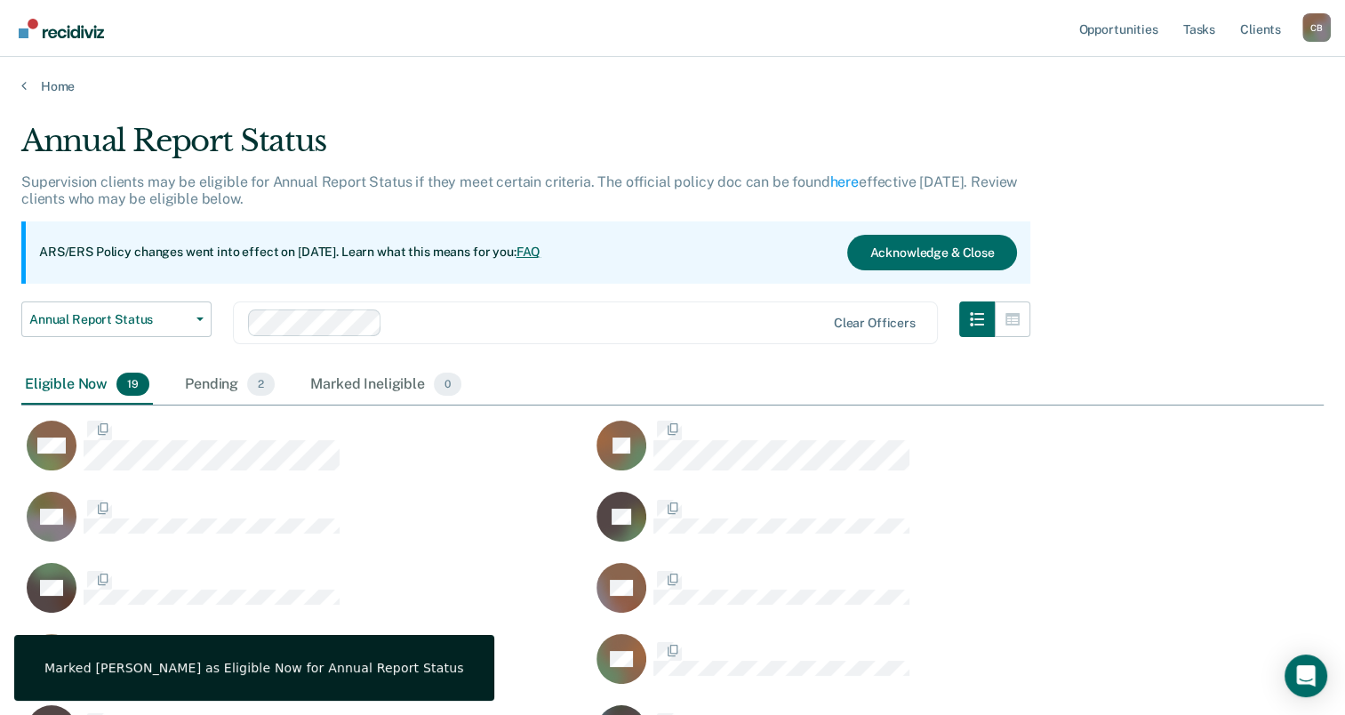
scroll to position [987, 1288]
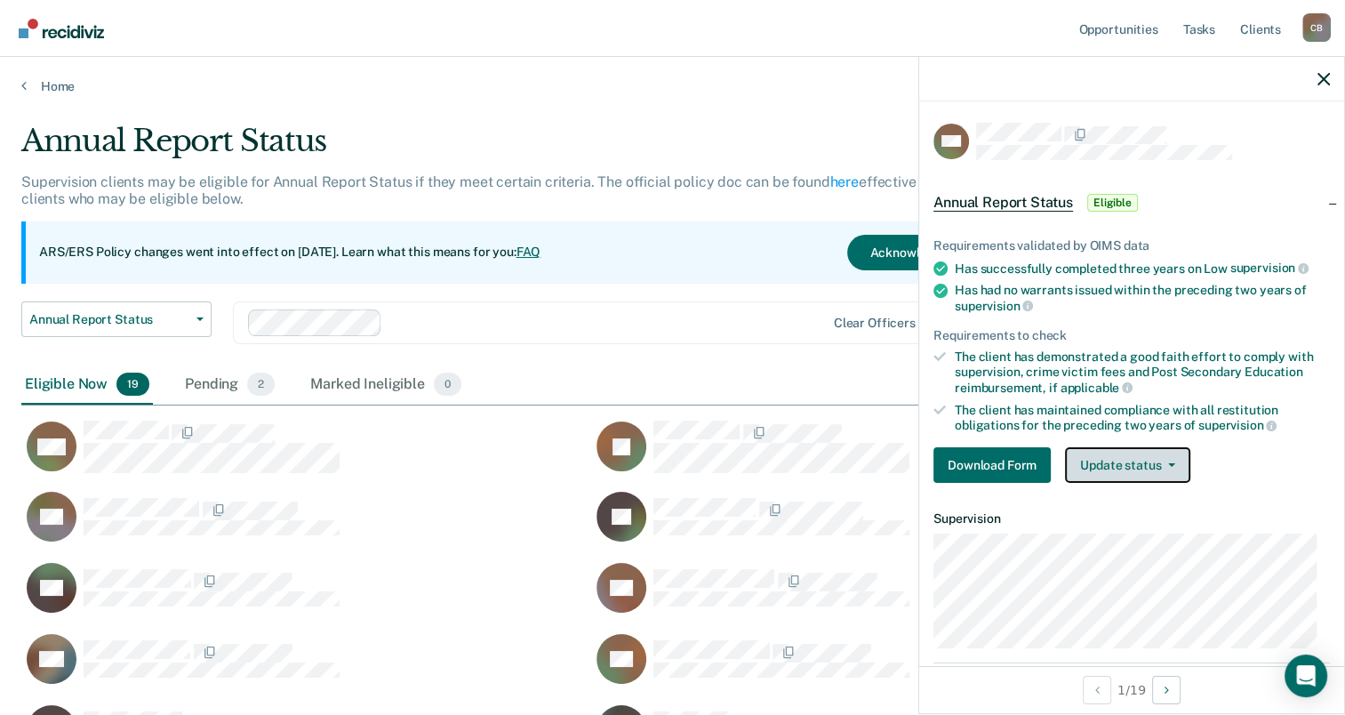
click at [1153, 452] on button "Update status" at bounding box center [1127, 465] width 125 height 36
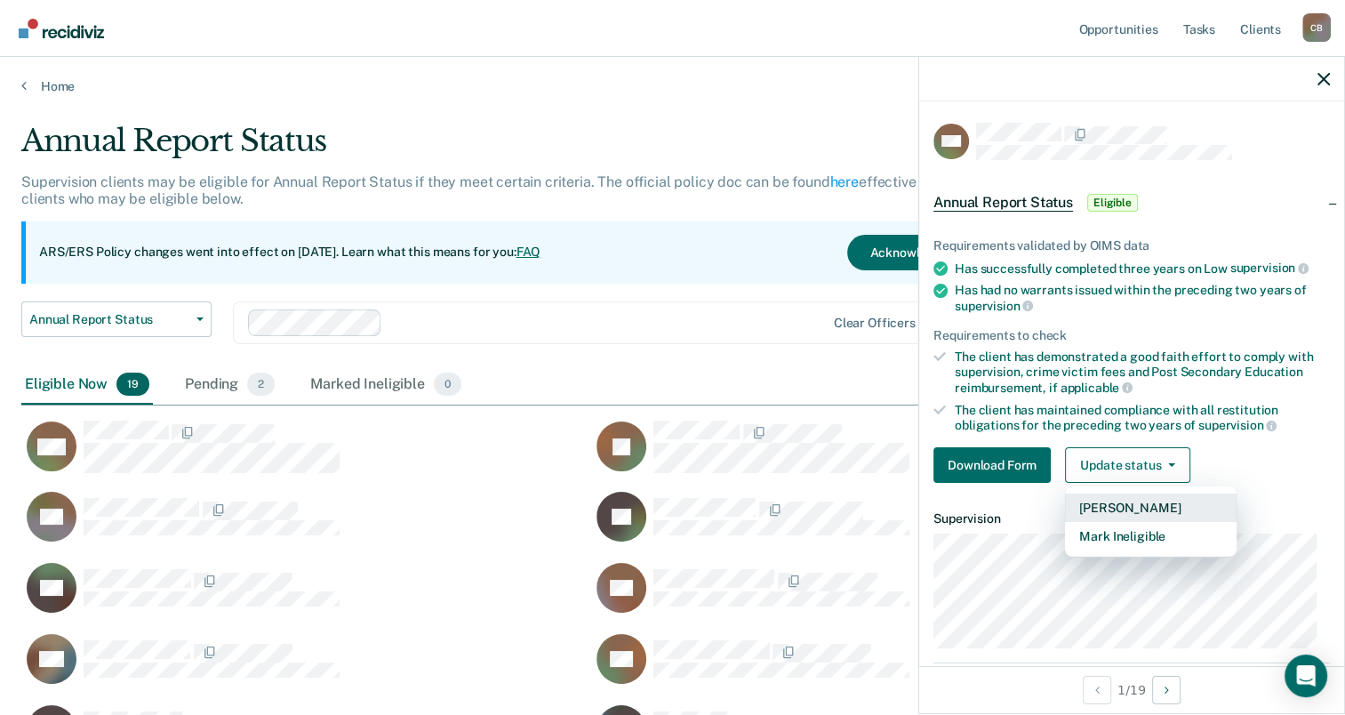
click at [1160, 495] on button "Mark Pending" at bounding box center [1151, 507] width 172 height 28
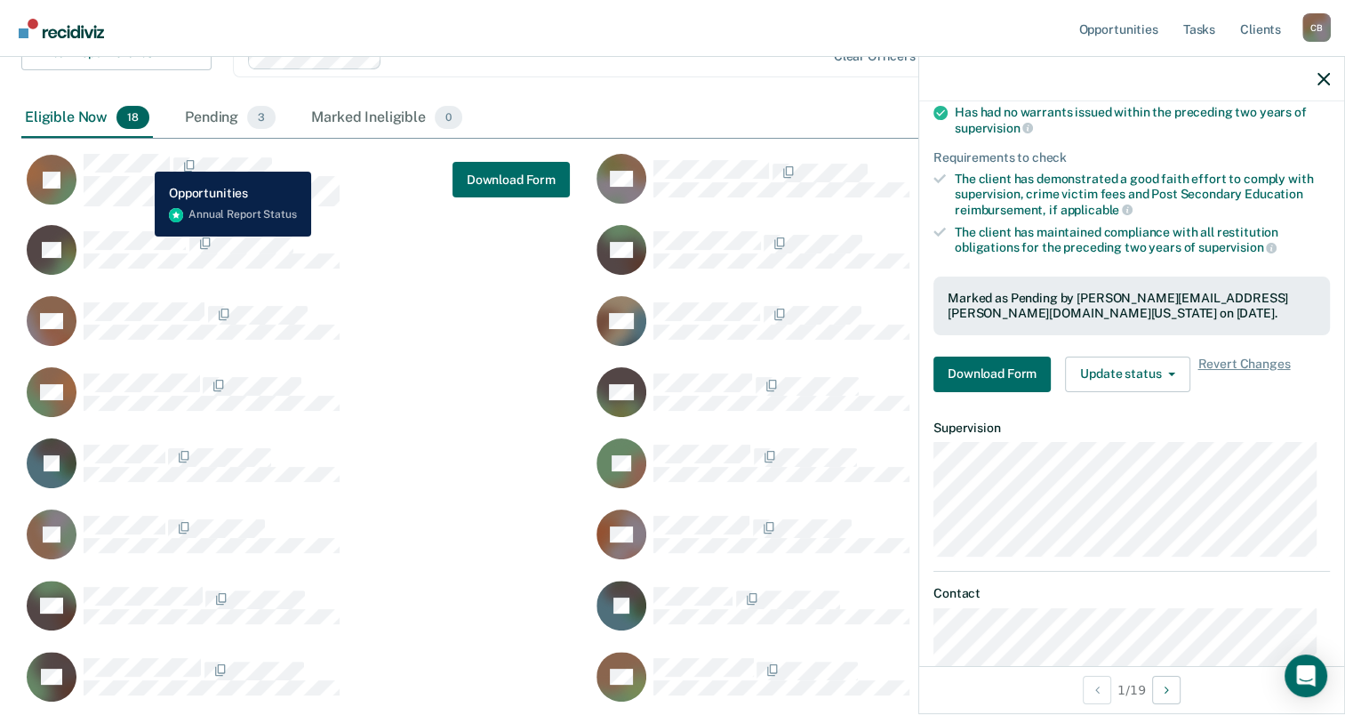
scroll to position [137, 0]
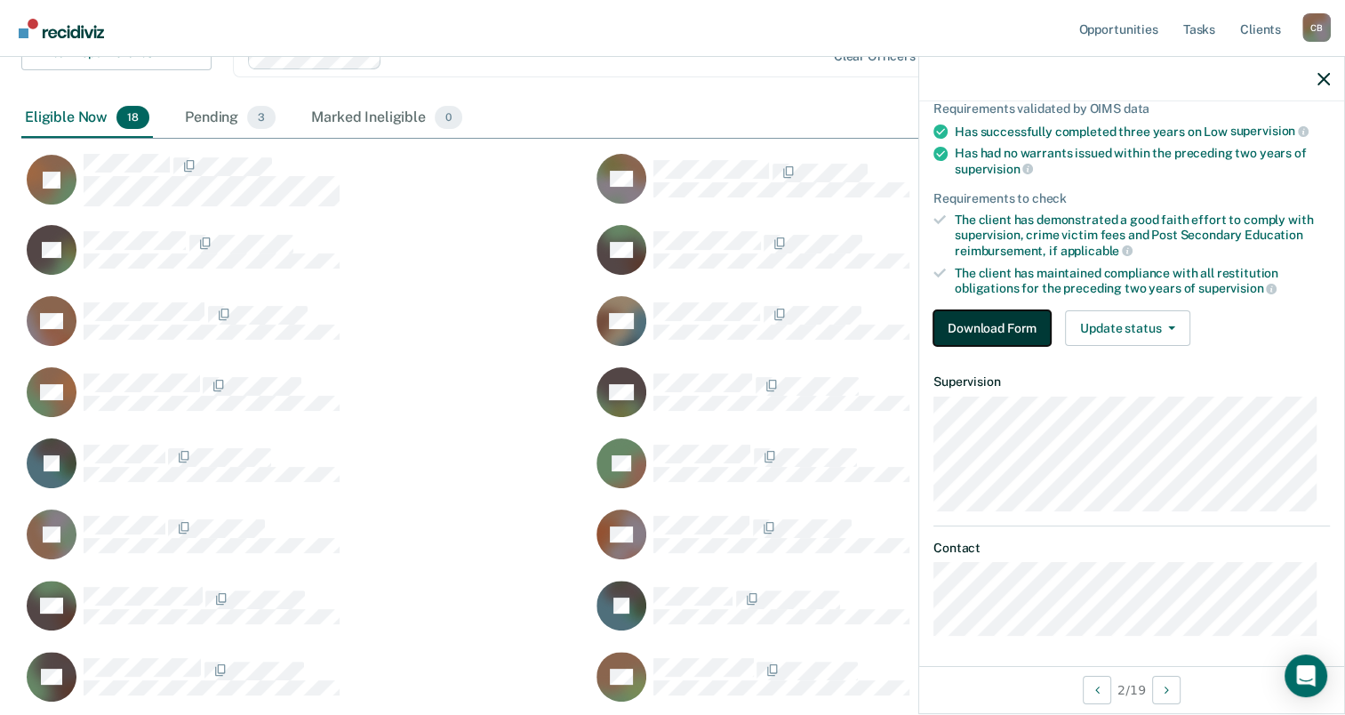
click at [1028, 321] on button "Download Form" at bounding box center [991, 328] width 117 height 36
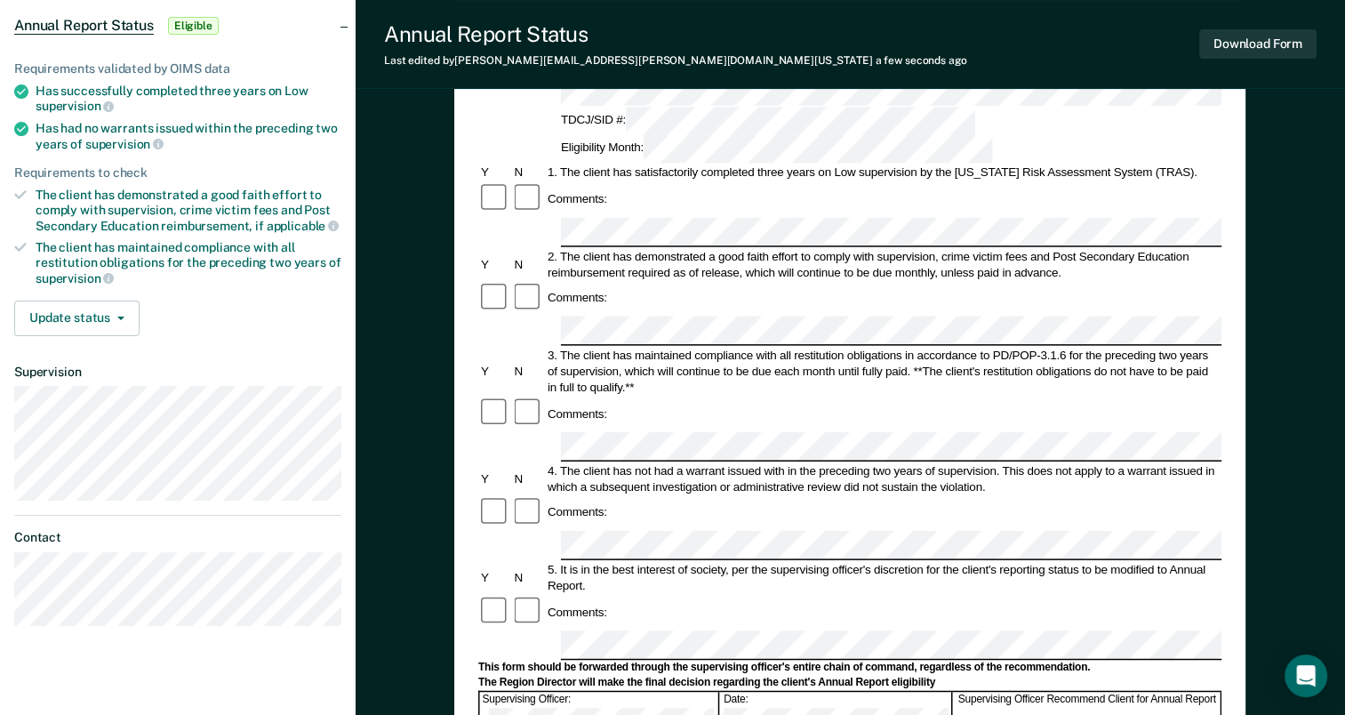
scroll to position [267, 0]
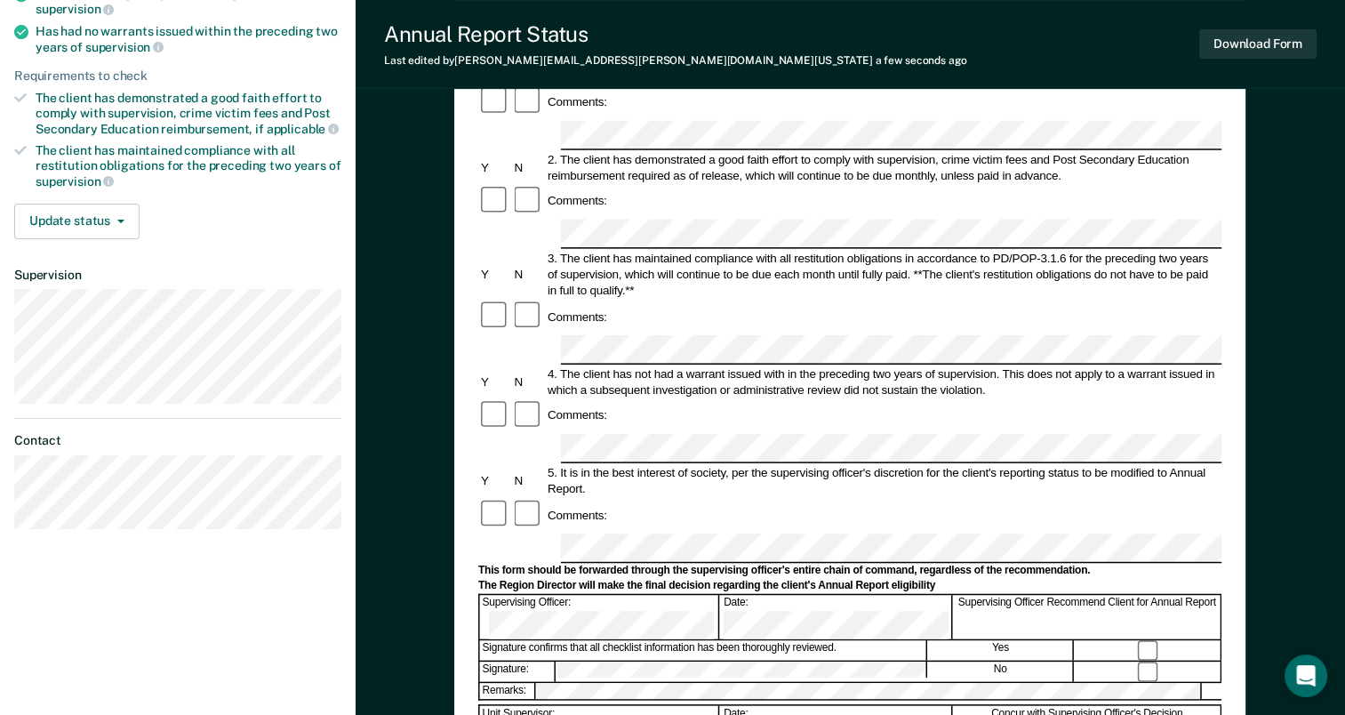
drag, startPoint x: 589, startPoint y: 508, endPoint x: 988, endPoint y: 371, distance: 421.4
click at [988, 498] on div "Comments:" at bounding box center [849, 515] width 743 height 34
click at [1276, 44] on button "Download Form" at bounding box center [1257, 43] width 117 height 29
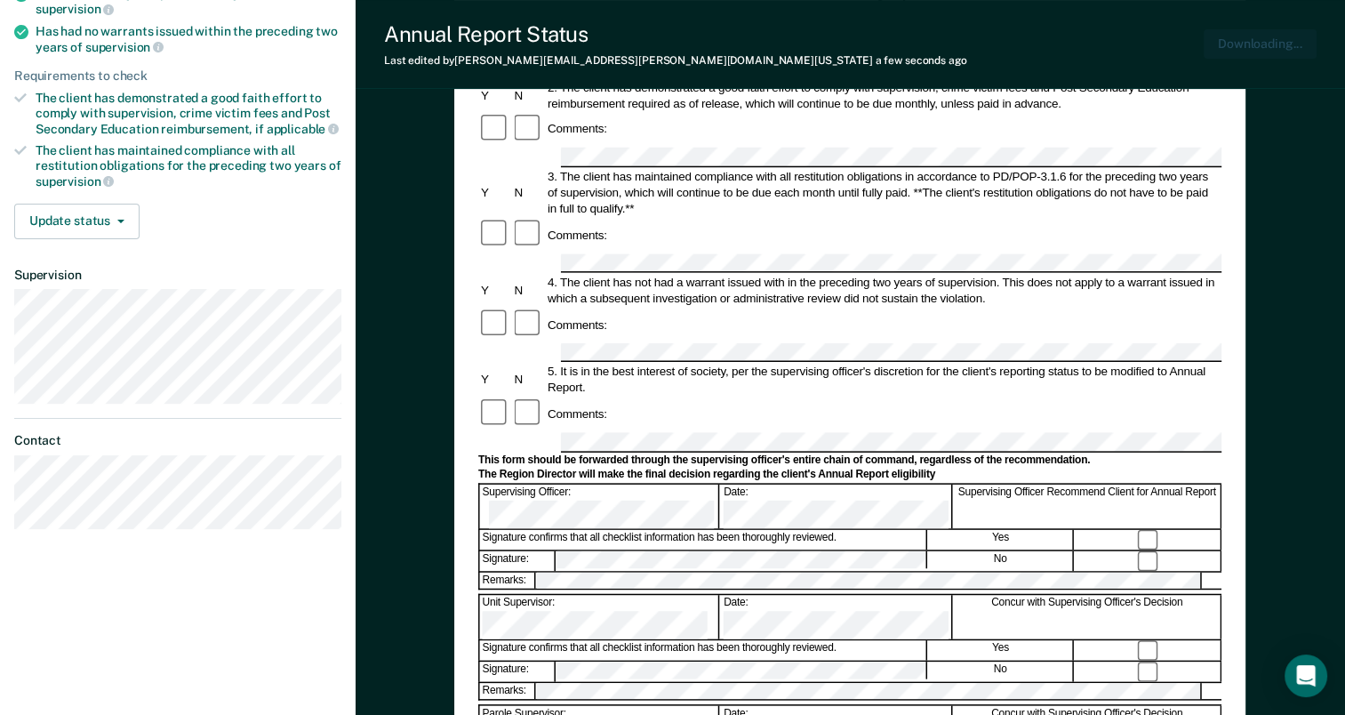
scroll to position [0, 0]
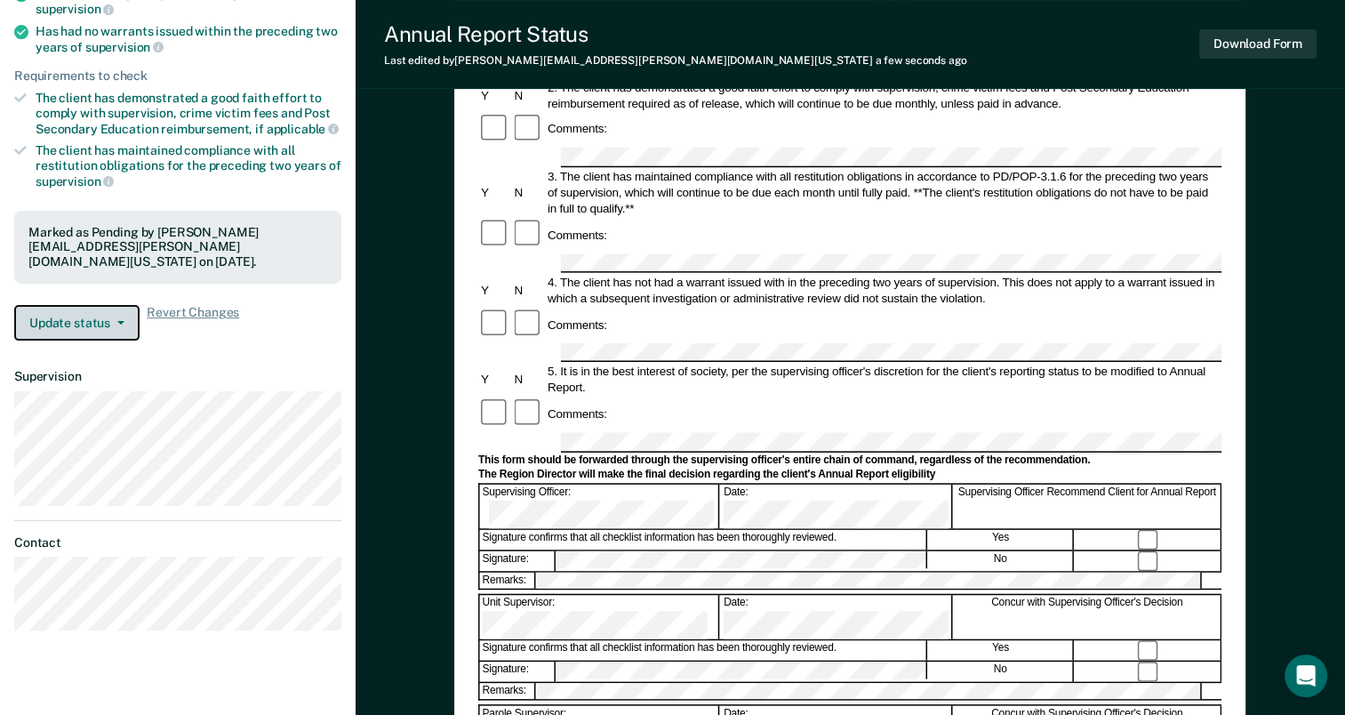
click at [112, 309] on button "Update status" at bounding box center [76, 323] width 125 height 36
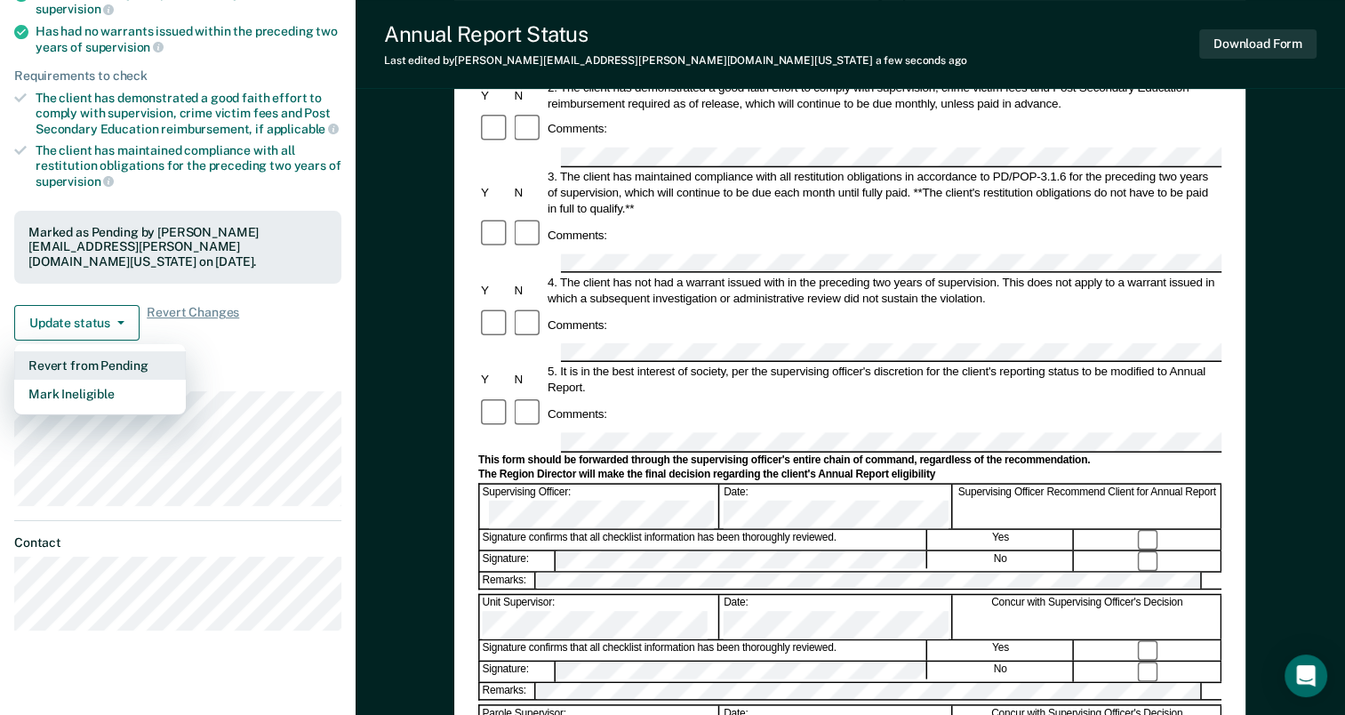
click at [117, 366] on button "Revert from Pending" at bounding box center [100, 365] width 172 height 28
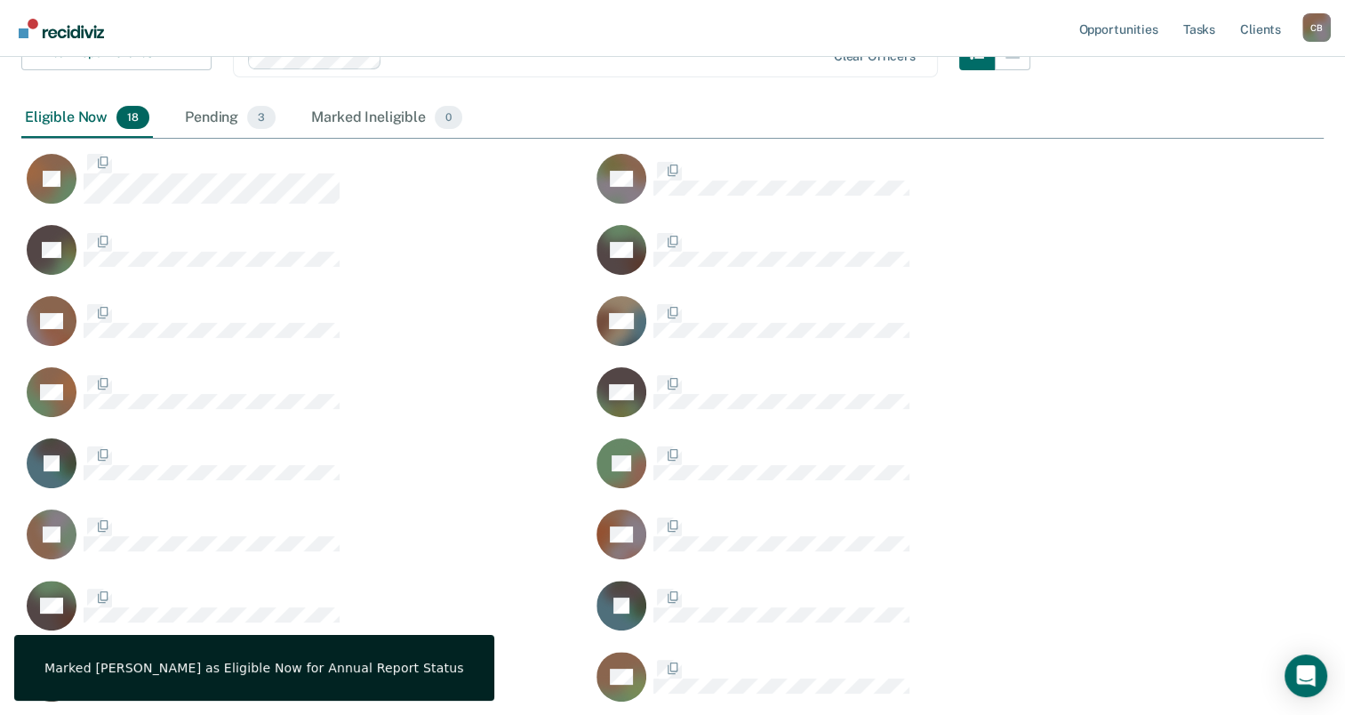
scroll to position [916, 1288]
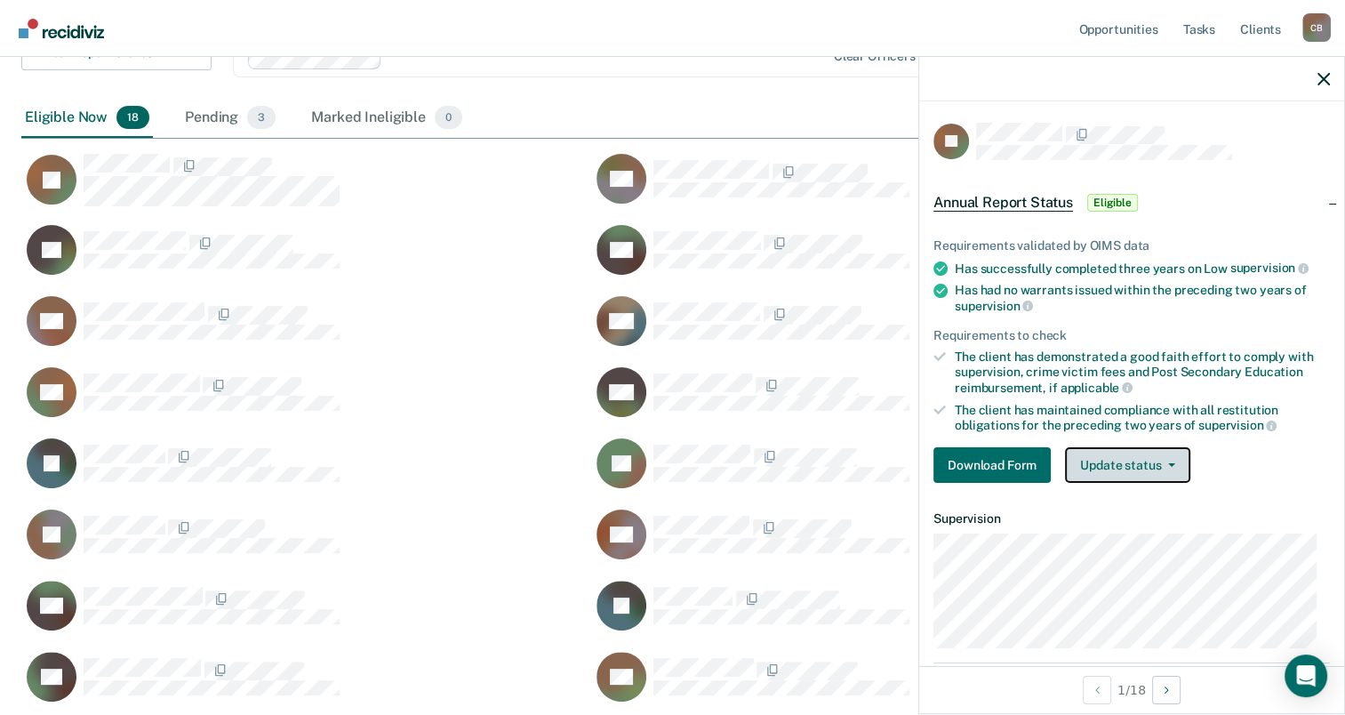
click at [1101, 452] on button "Update status" at bounding box center [1127, 465] width 125 height 36
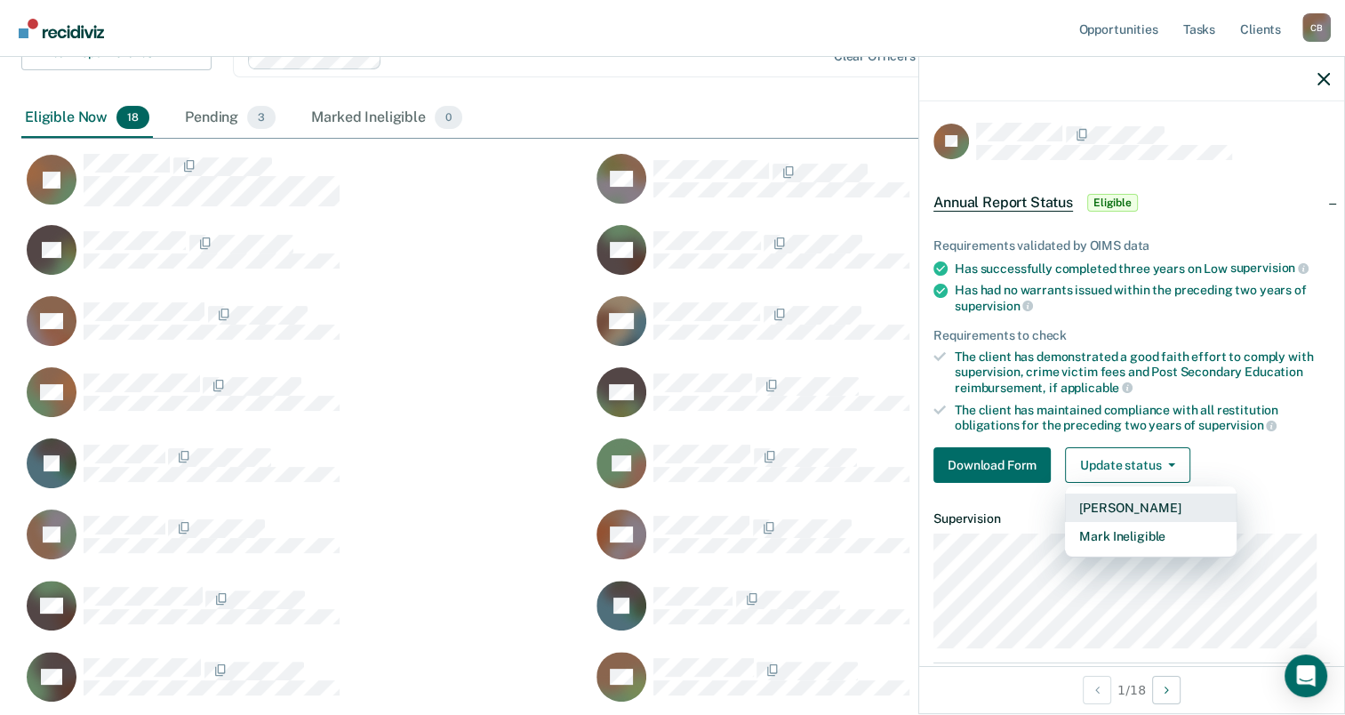
click at [1181, 500] on button "Mark Pending" at bounding box center [1151, 507] width 172 height 28
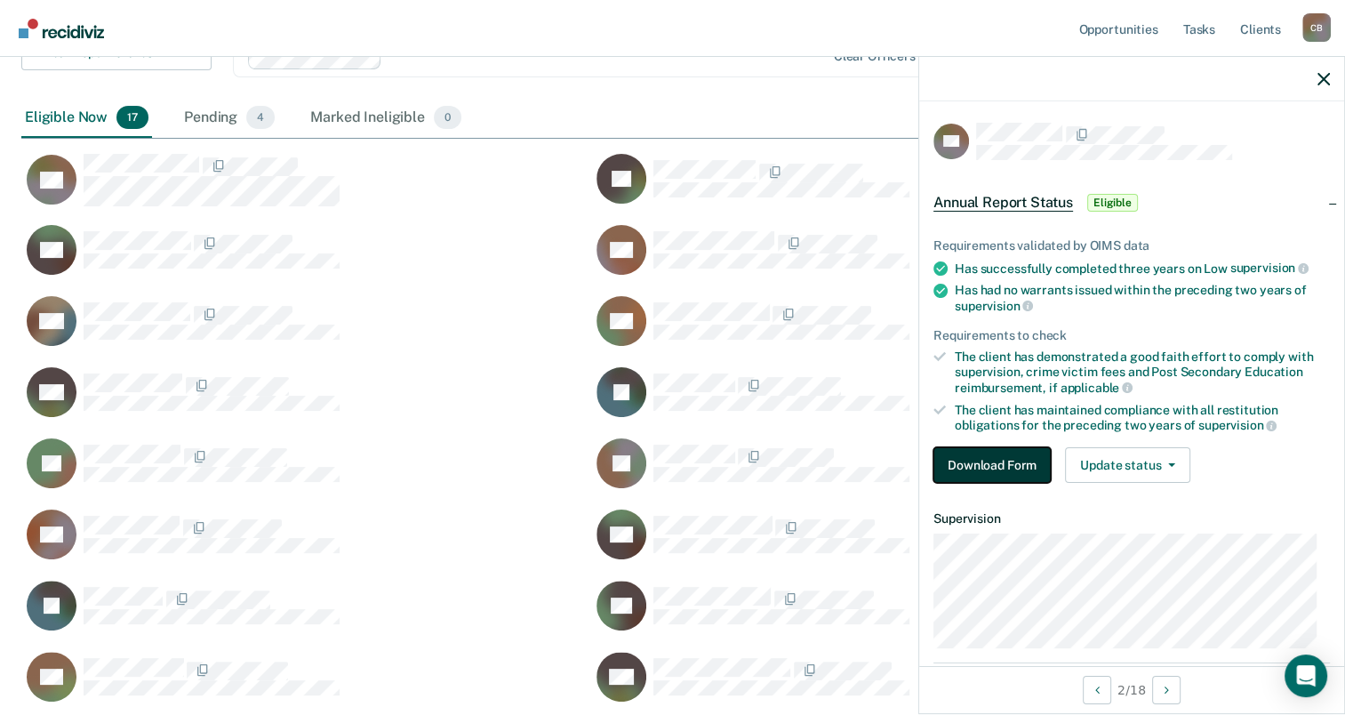
click at [1031, 453] on button "Download Form" at bounding box center [991, 465] width 117 height 36
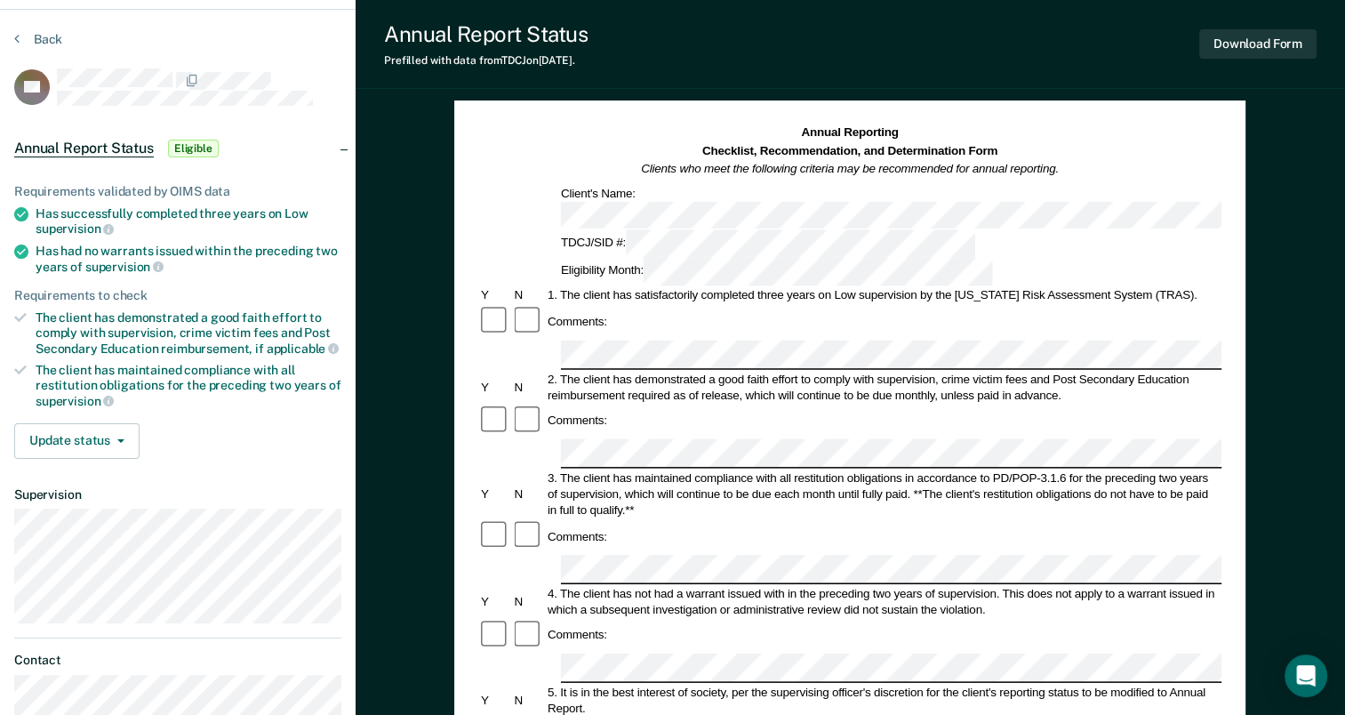
scroll to position [89, 0]
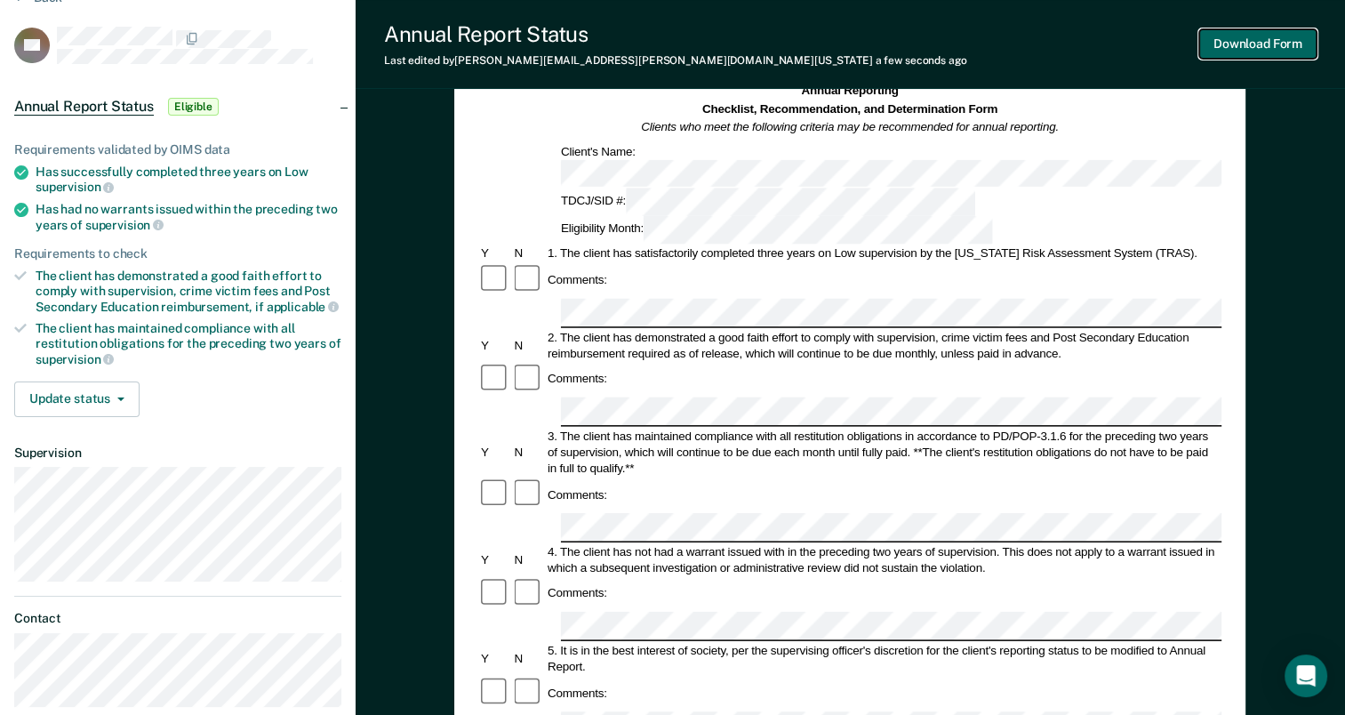
click at [1257, 39] on button "Download Form" at bounding box center [1257, 43] width 117 height 29
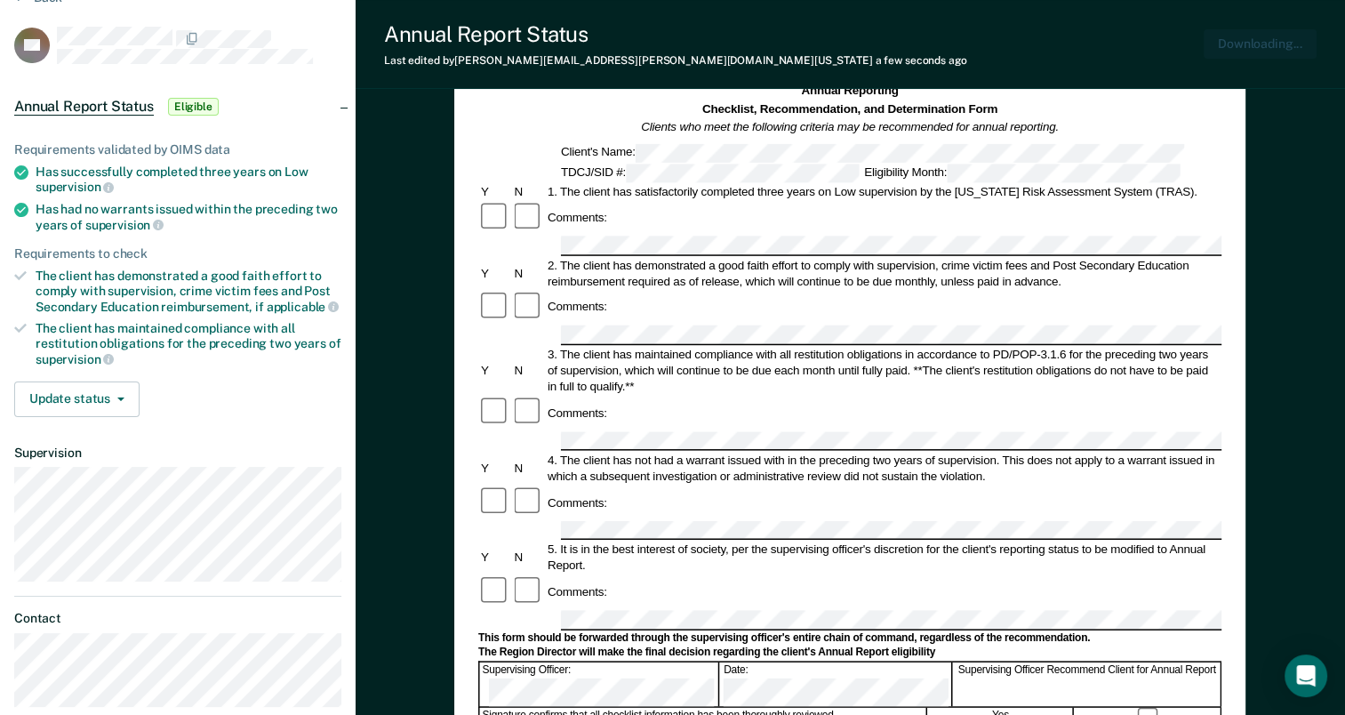
scroll to position [0, 0]
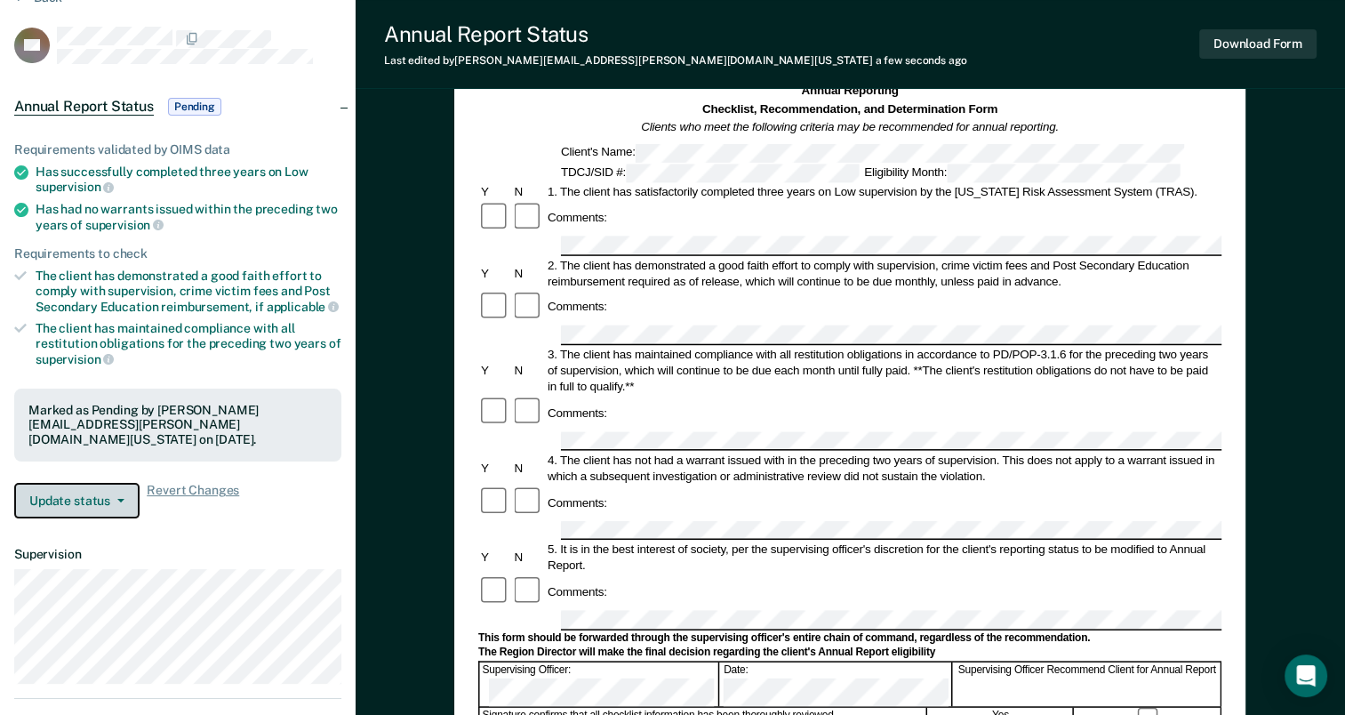
click at [116, 491] on button "Update status" at bounding box center [76, 501] width 125 height 36
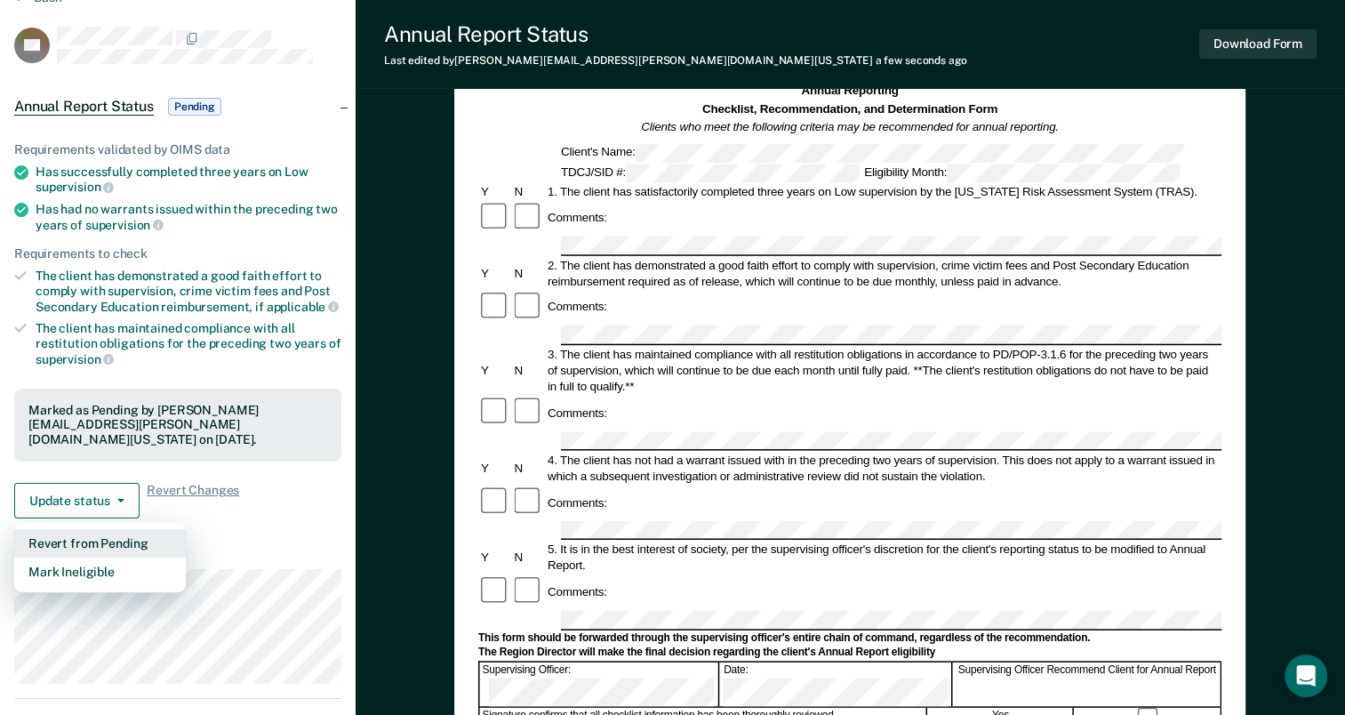
click at [100, 530] on button "Revert from Pending" at bounding box center [100, 543] width 172 height 28
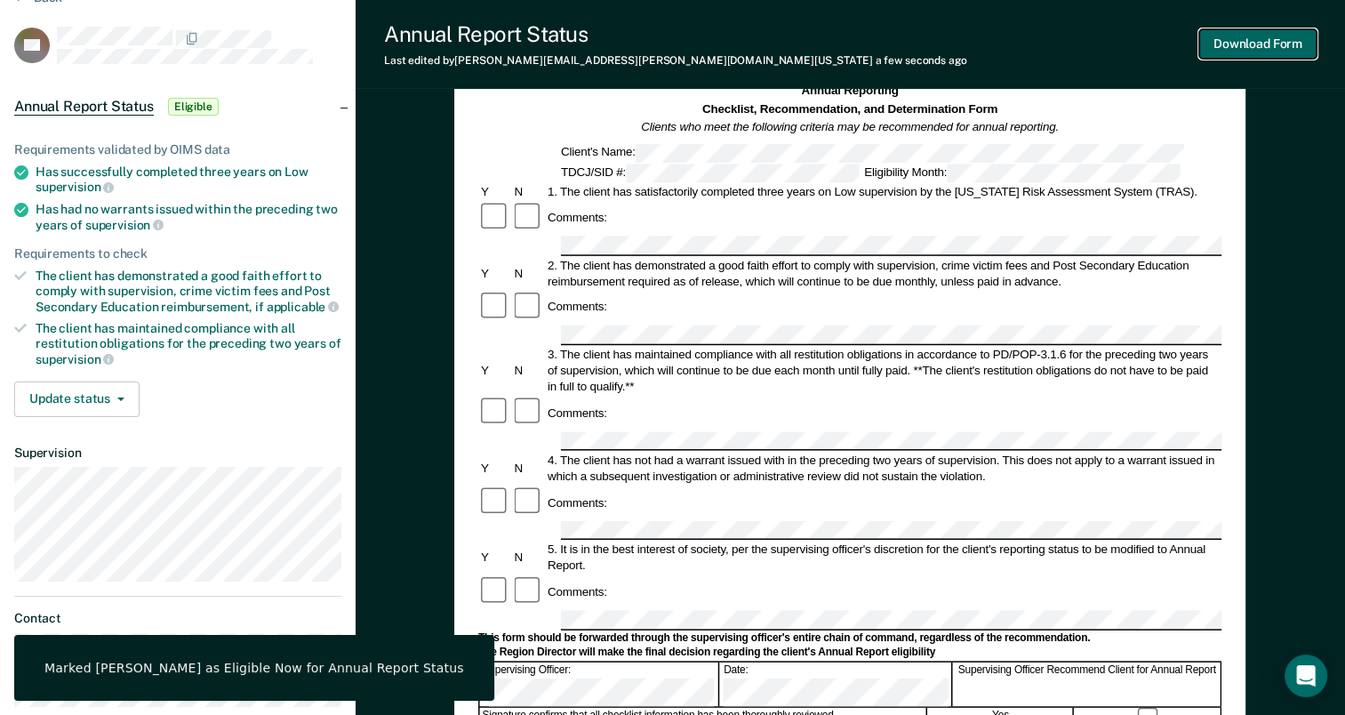
click at [1263, 39] on button "Download Form" at bounding box center [1257, 43] width 117 height 29
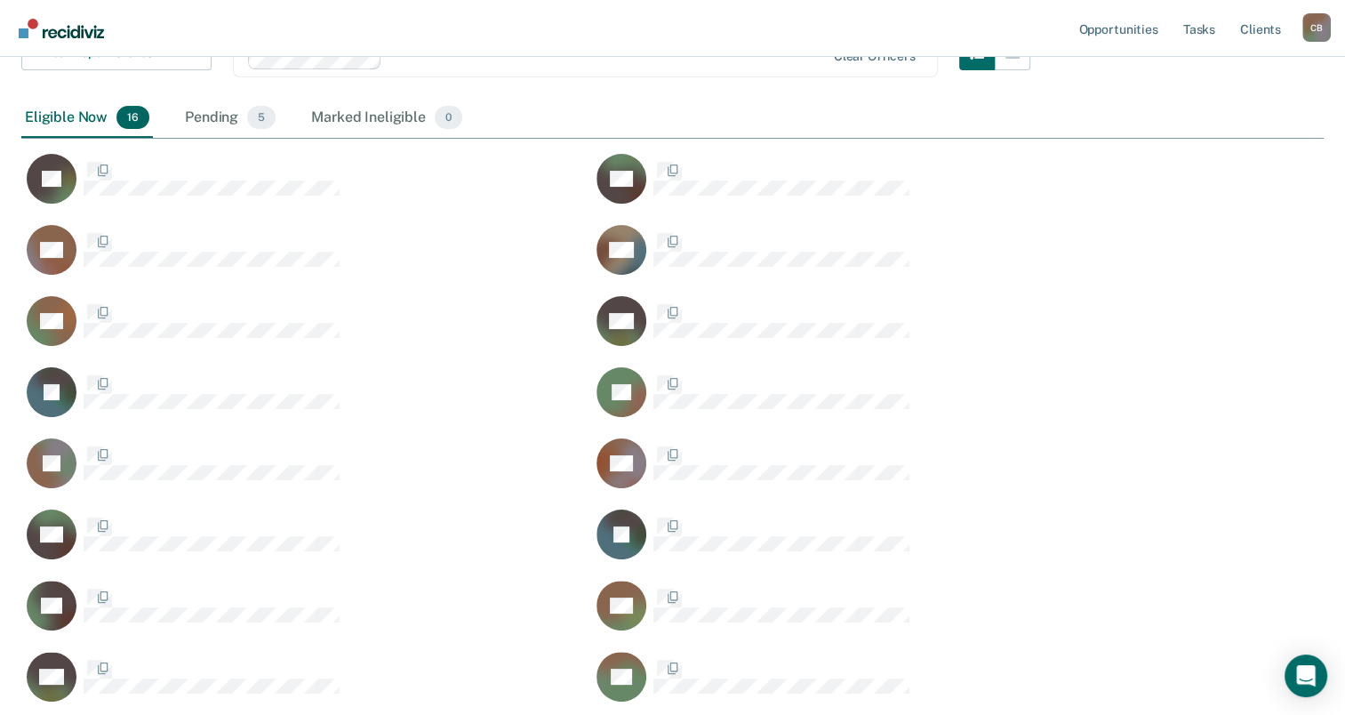
scroll to position [844, 1288]
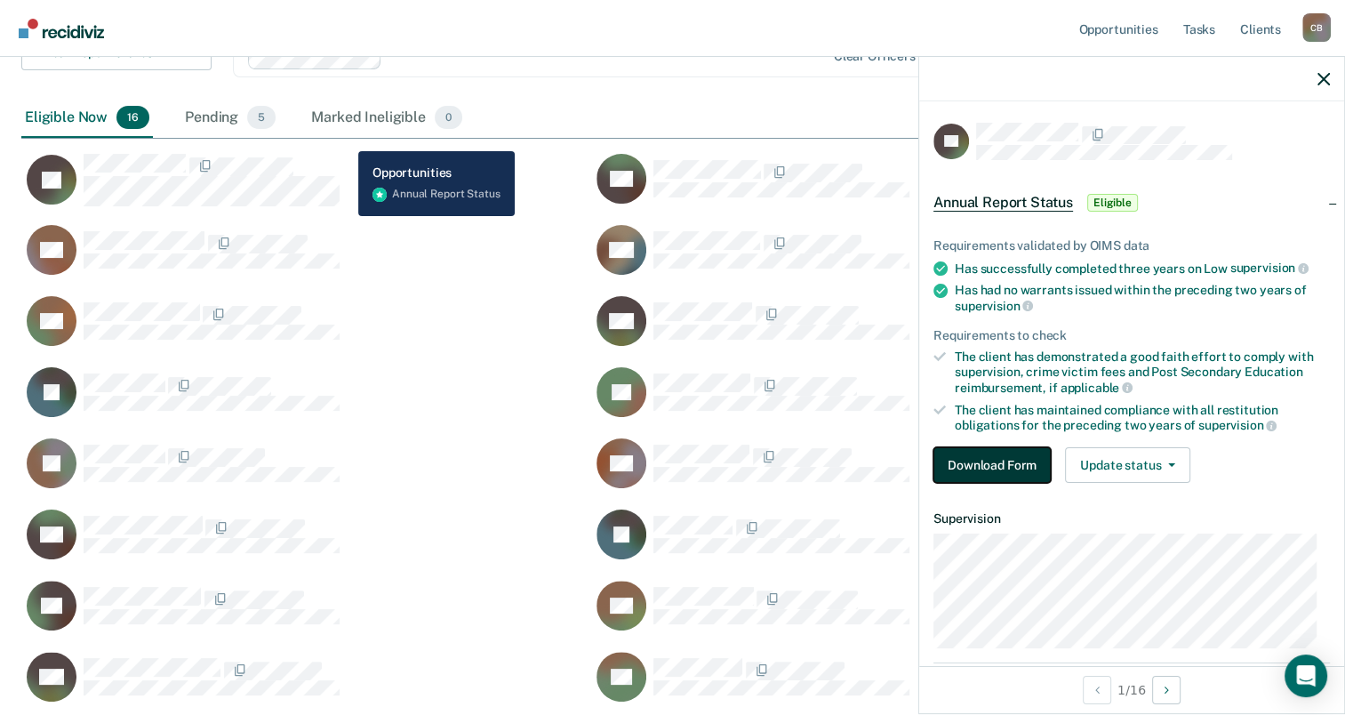
click at [976, 452] on button "Download Form" at bounding box center [991, 465] width 117 height 36
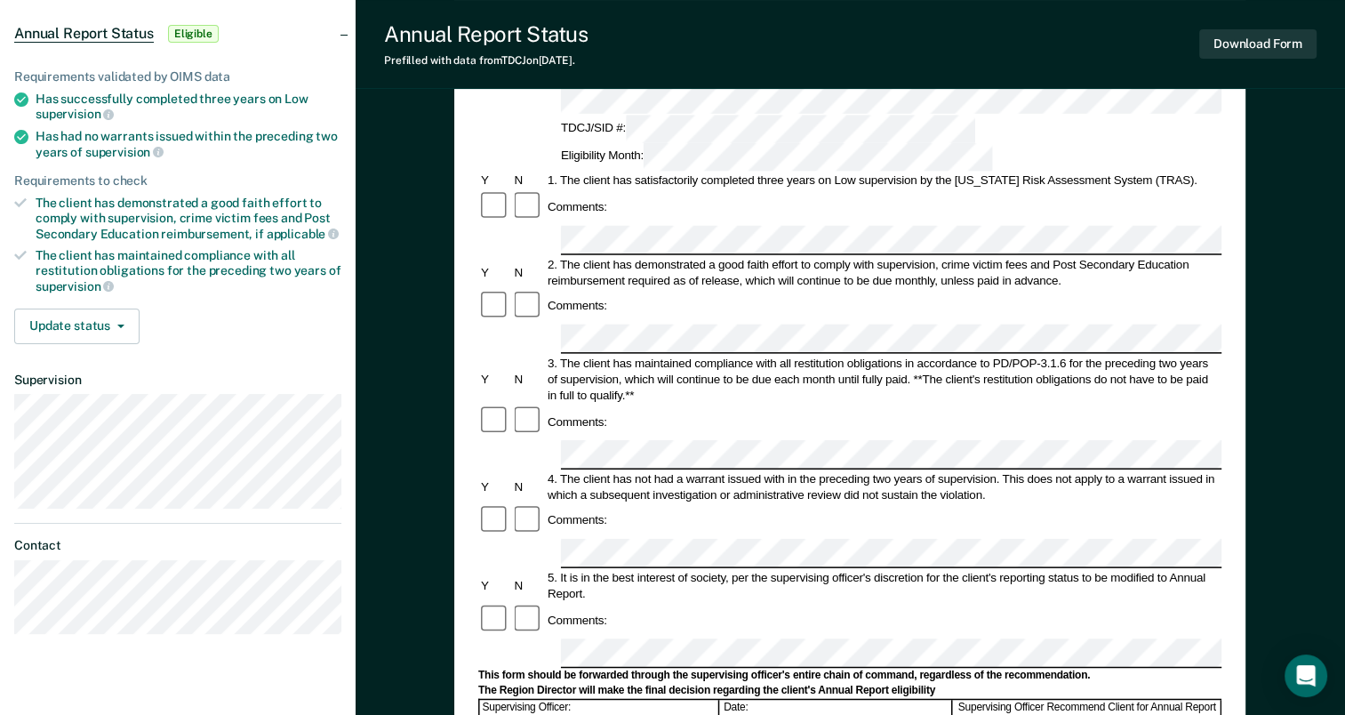
scroll to position [178, 0]
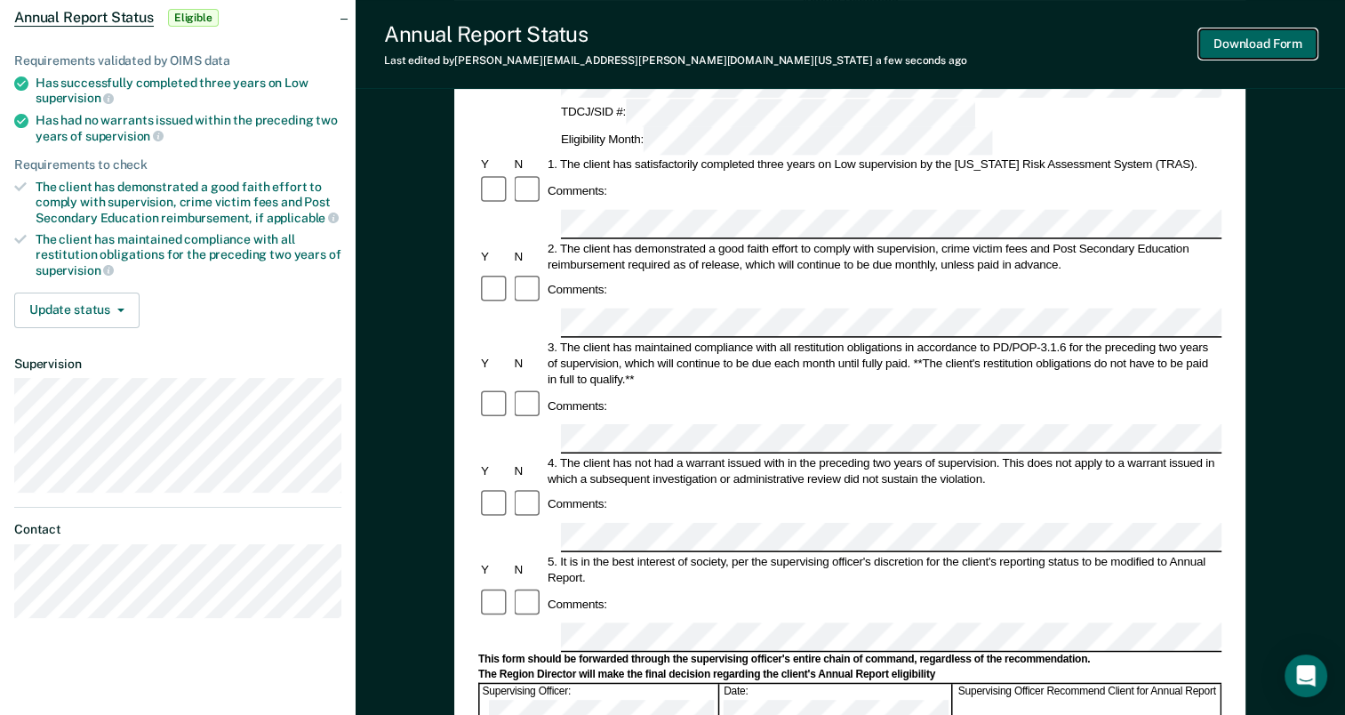
click at [1237, 46] on button "Download Form" at bounding box center [1257, 43] width 117 height 29
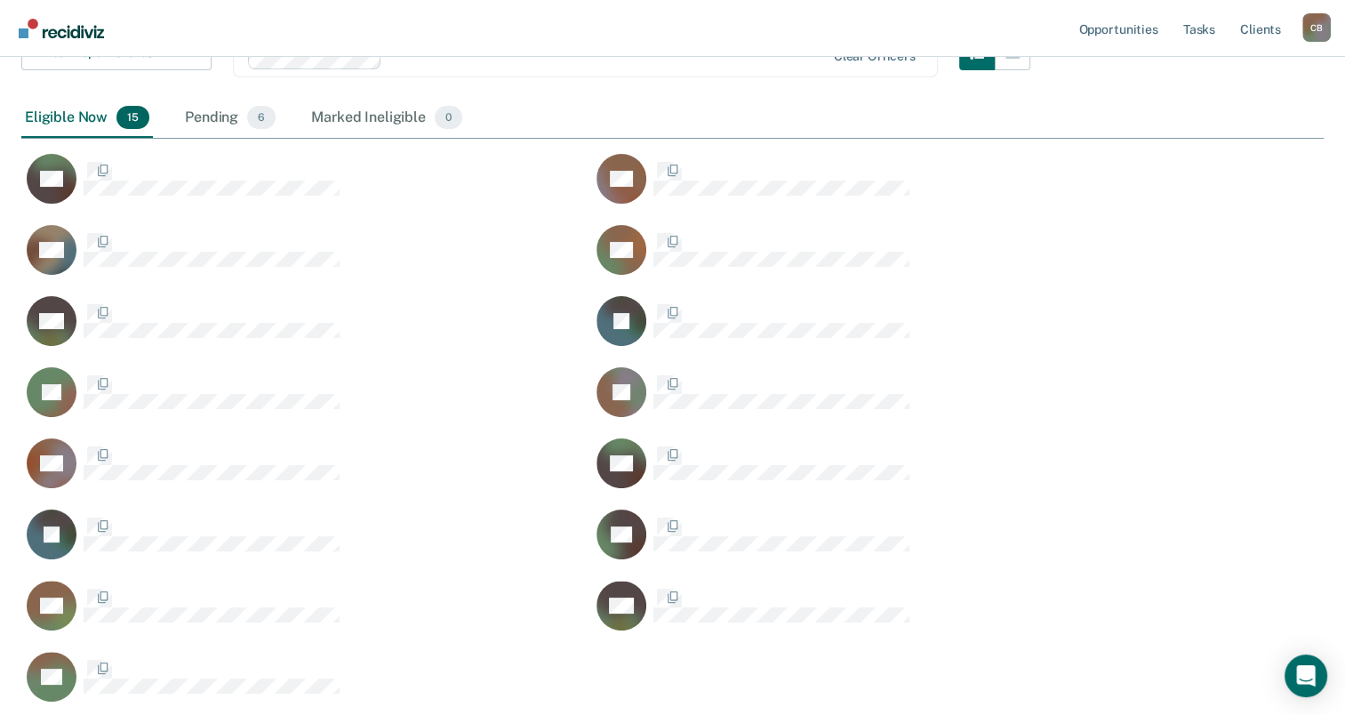
scroll to position [844, 1288]
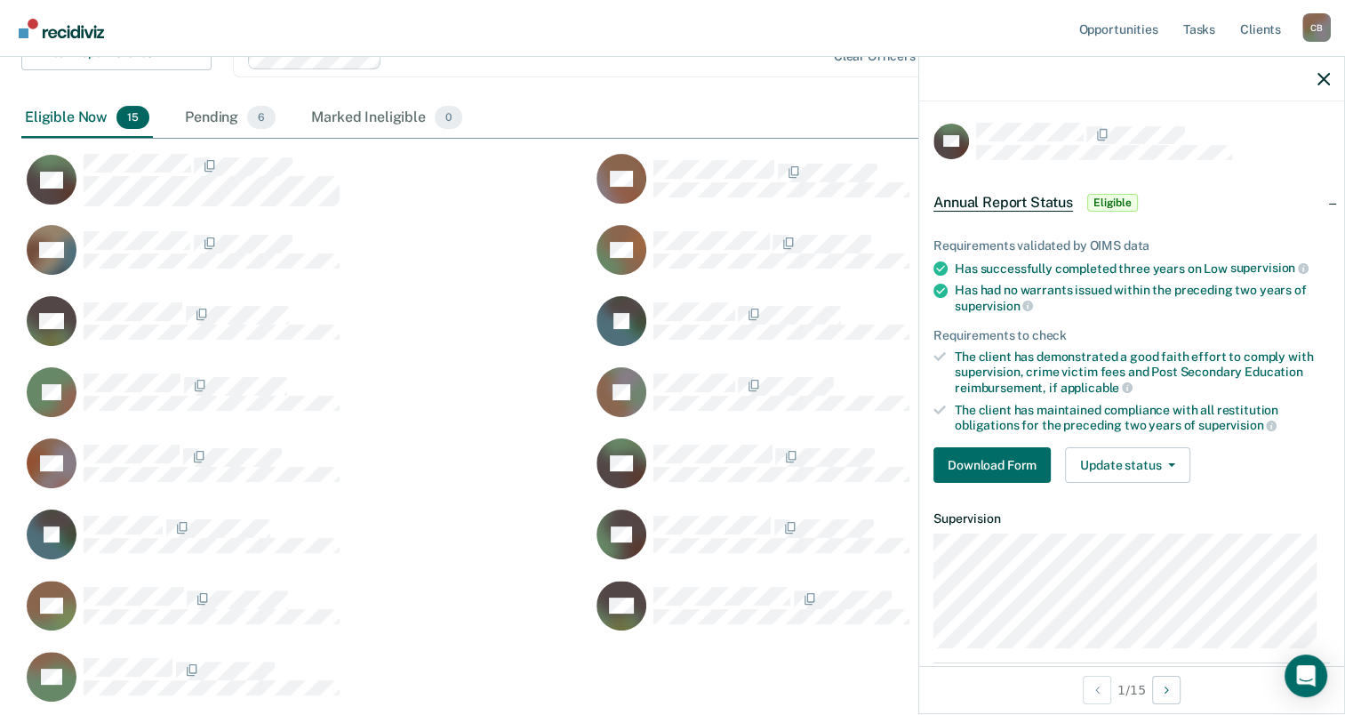
click at [230, 150] on div "VC GF DG AB KH JF JH LT CB VC JF FS VG KH VL" at bounding box center [591, 423] width 1140 height 569
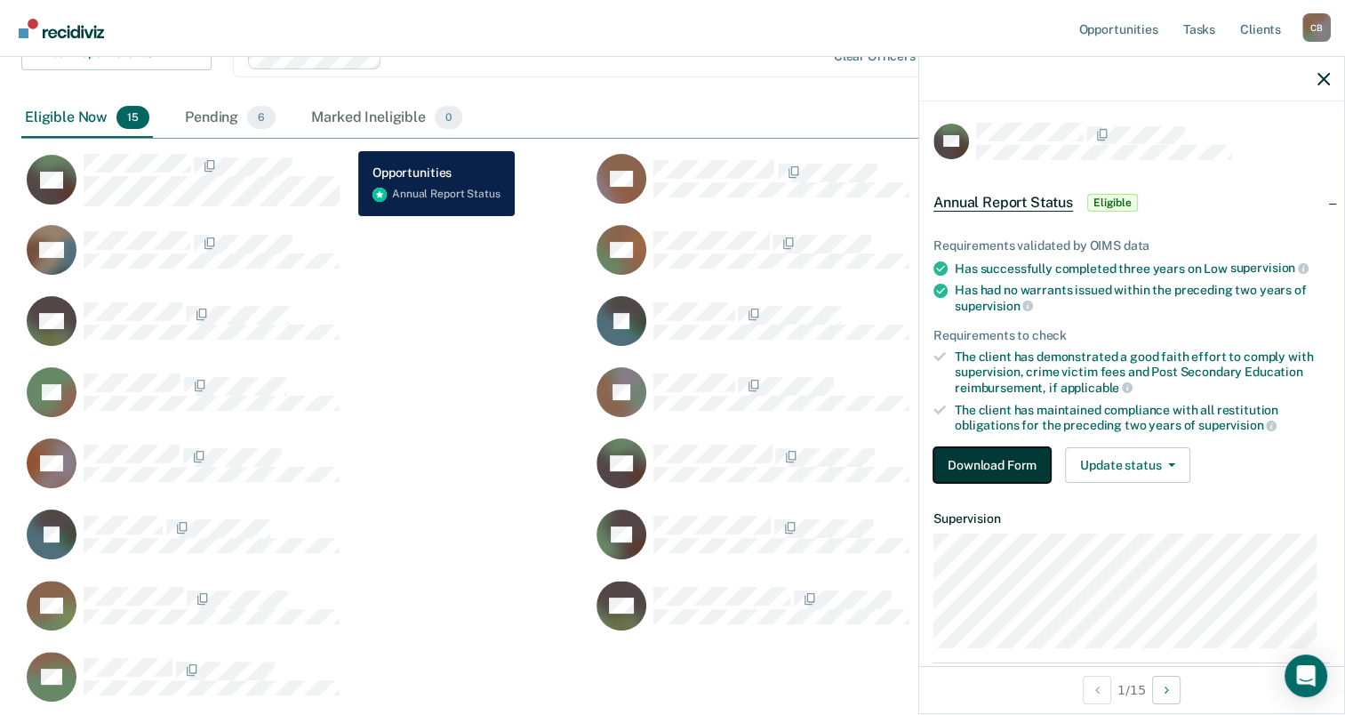
click at [1017, 458] on button "Download Form" at bounding box center [991, 465] width 117 height 36
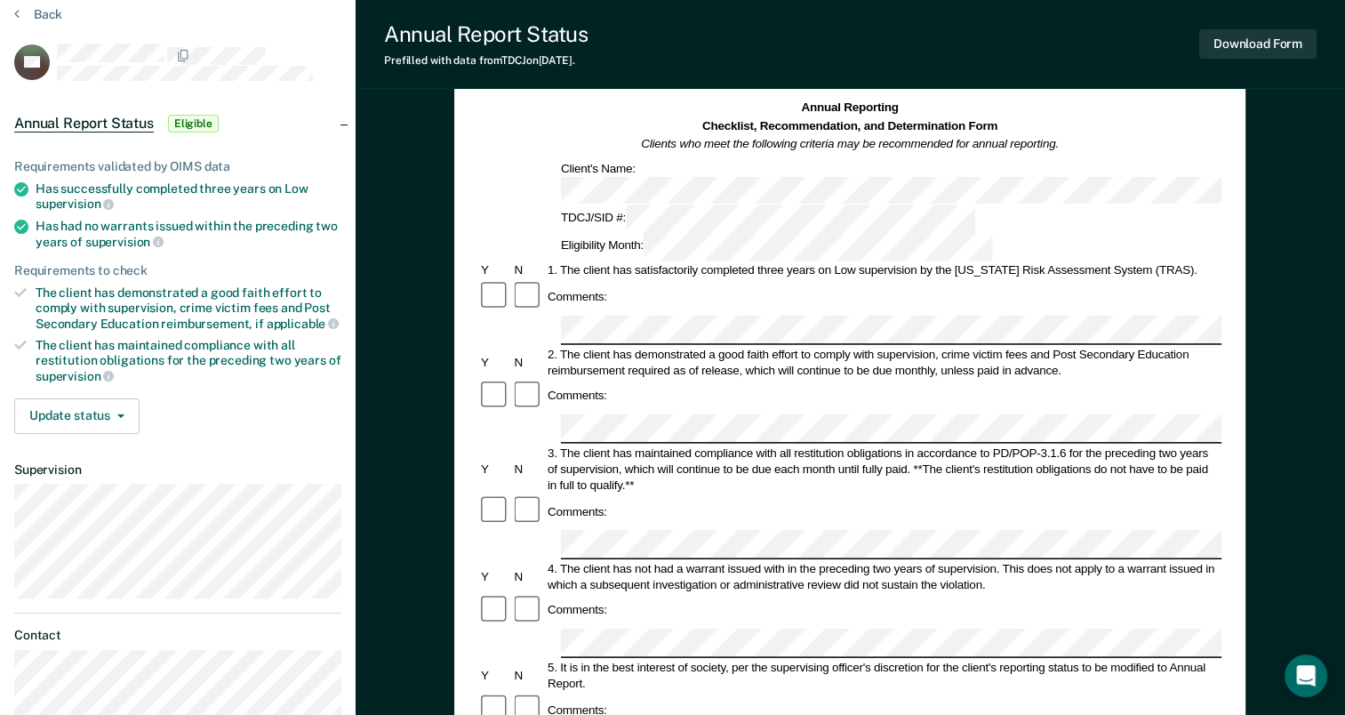
scroll to position [178, 0]
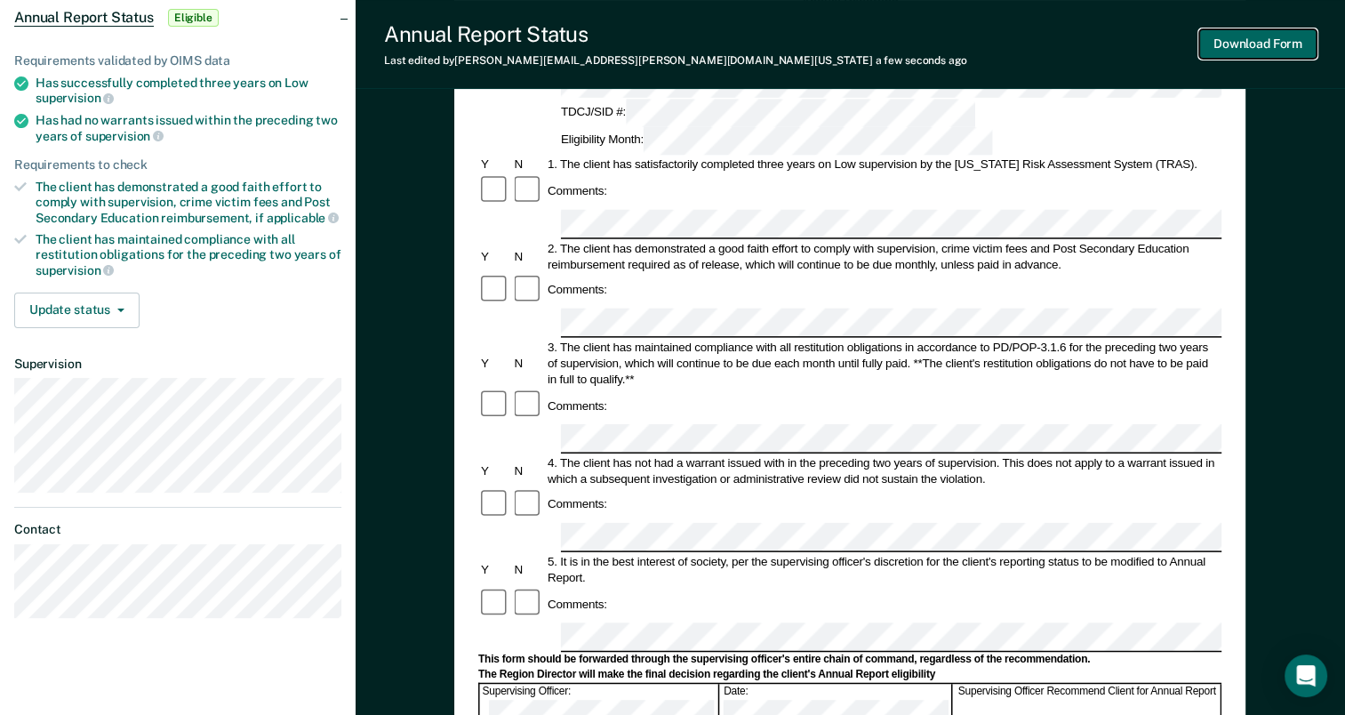
click at [1271, 45] on button "Download Form" at bounding box center [1257, 43] width 117 height 29
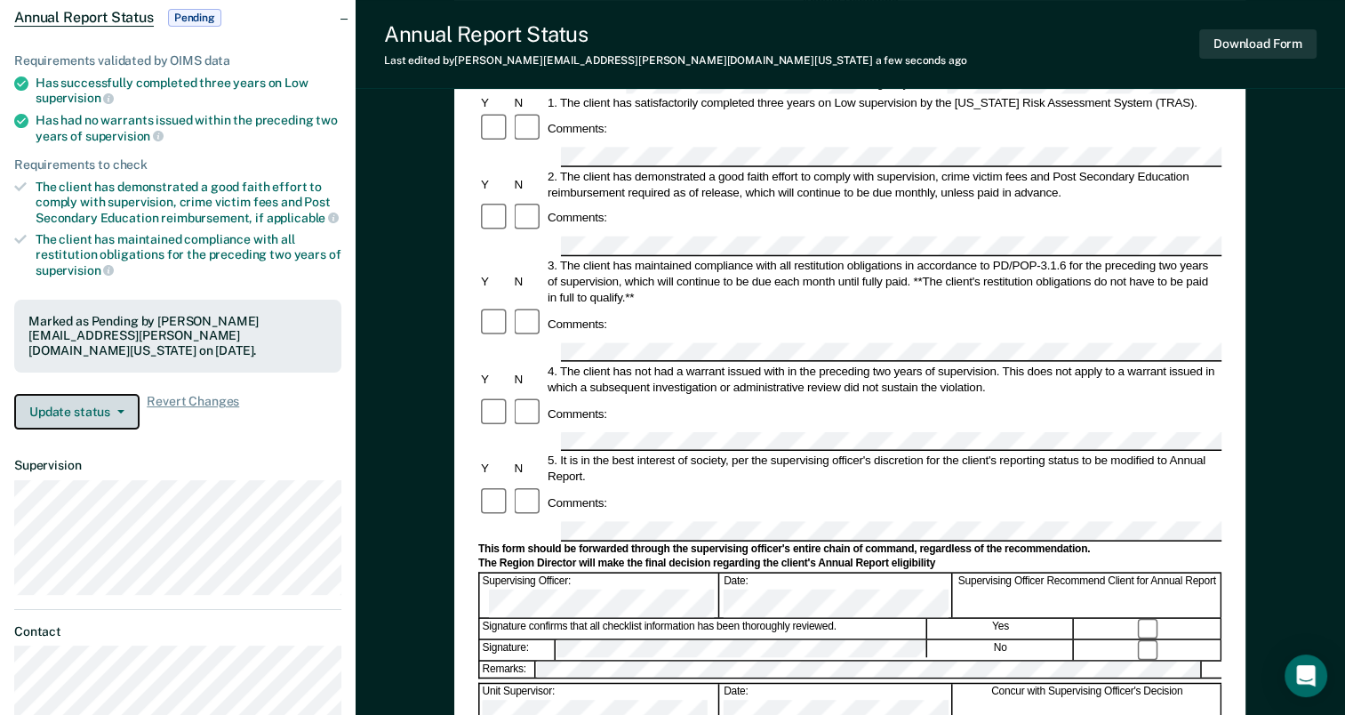
click at [81, 410] on button "Update status" at bounding box center [76, 412] width 125 height 36
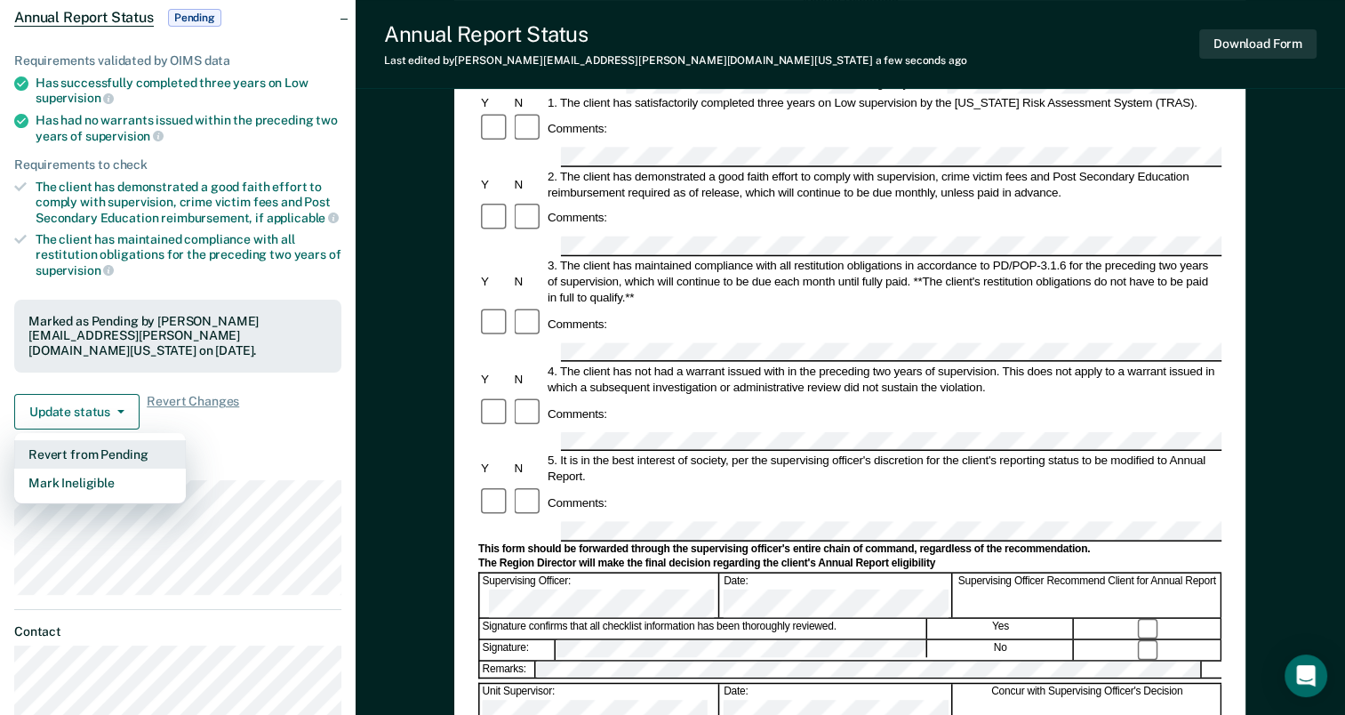
click at [114, 449] on button "Revert from Pending" at bounding box center [100, 454] width 172 height 28
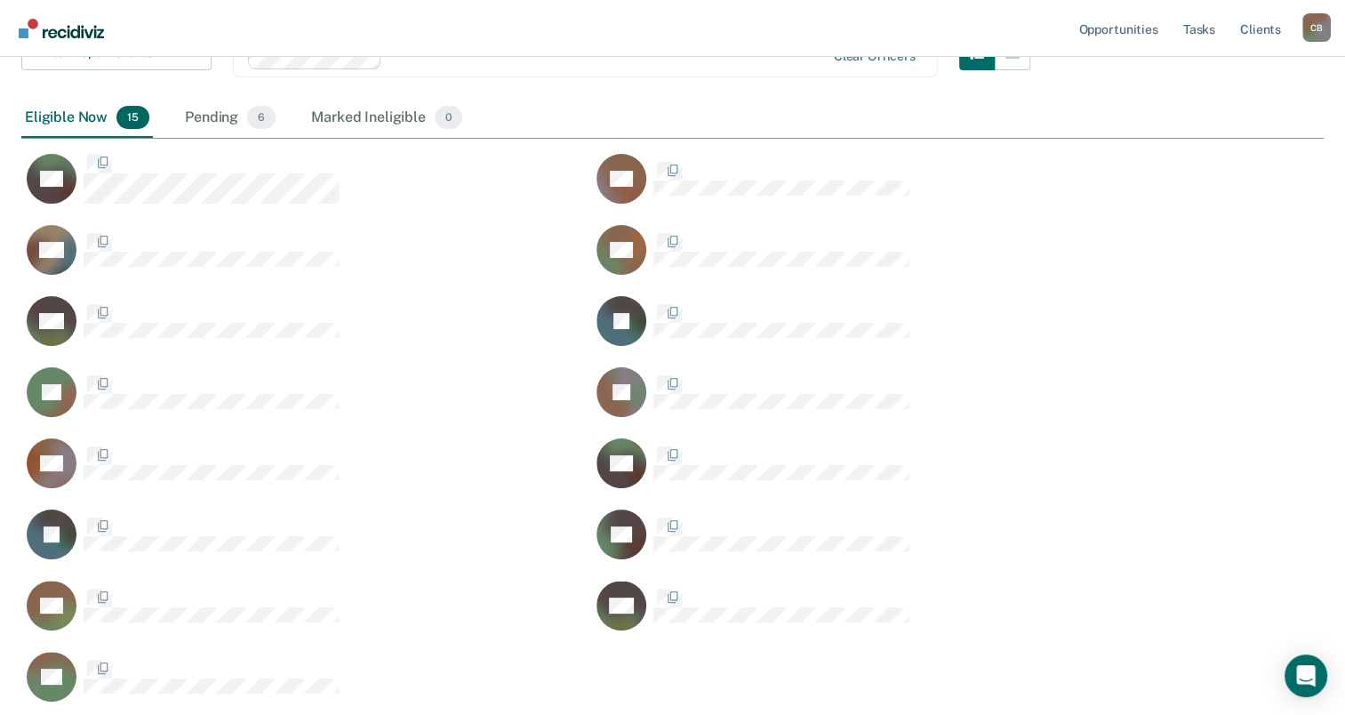
scroll to position [844, 1288]
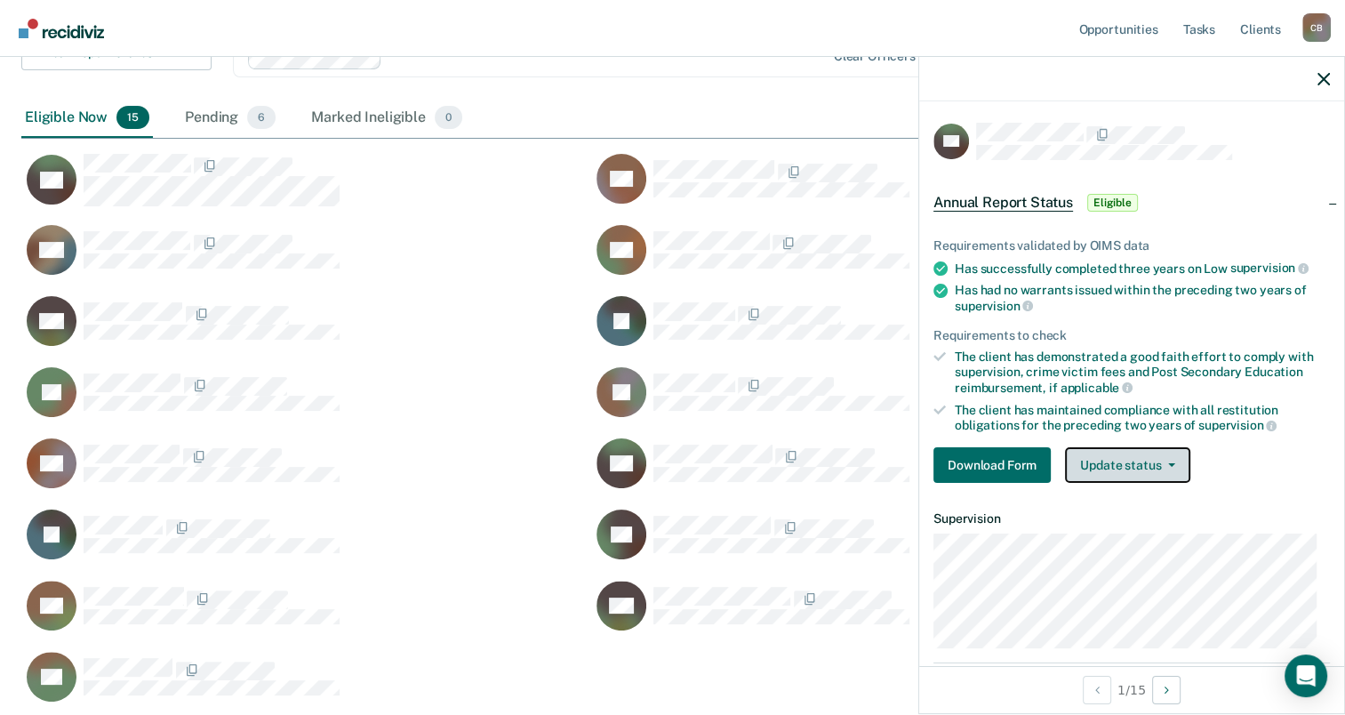
click at [1179, 456] on button "Update status" at bounding box center [1127, 465] width 125 height 36
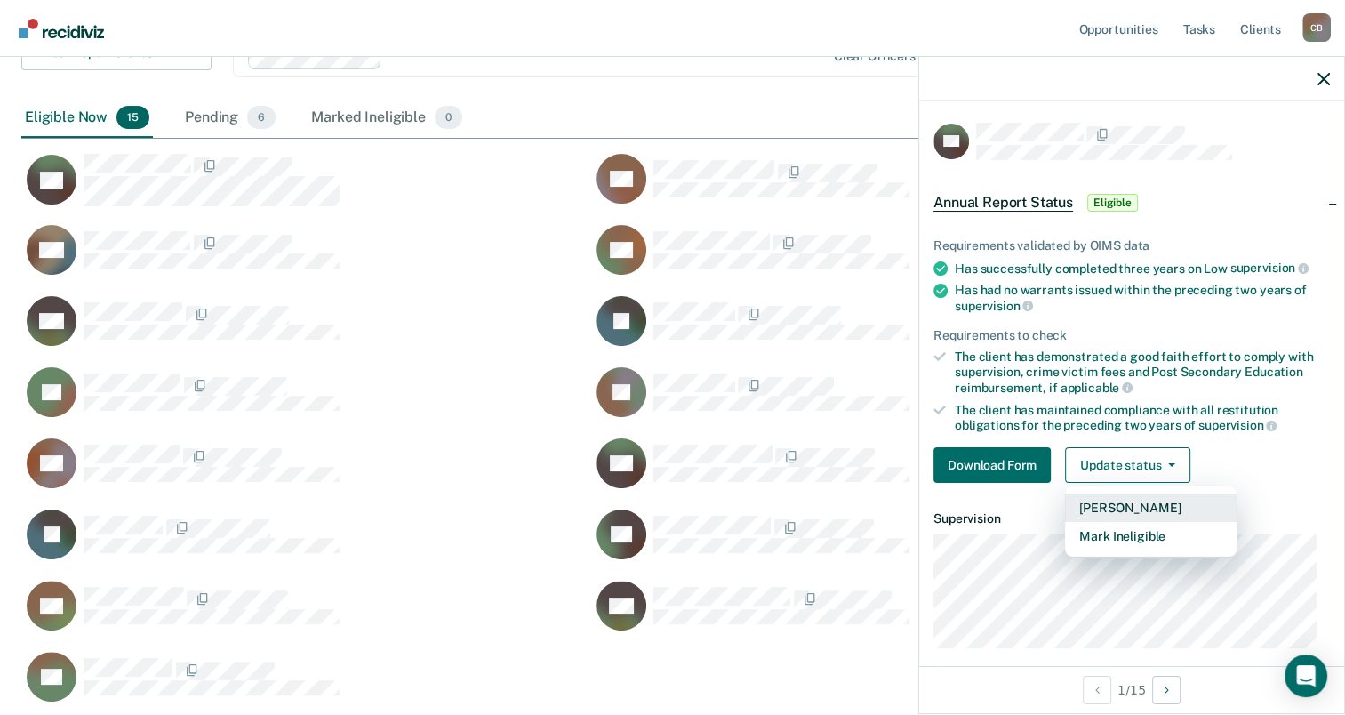
click at [1173, 498] on button "Mark Pending" at bounding box center [1151, 507] width 172 height 28
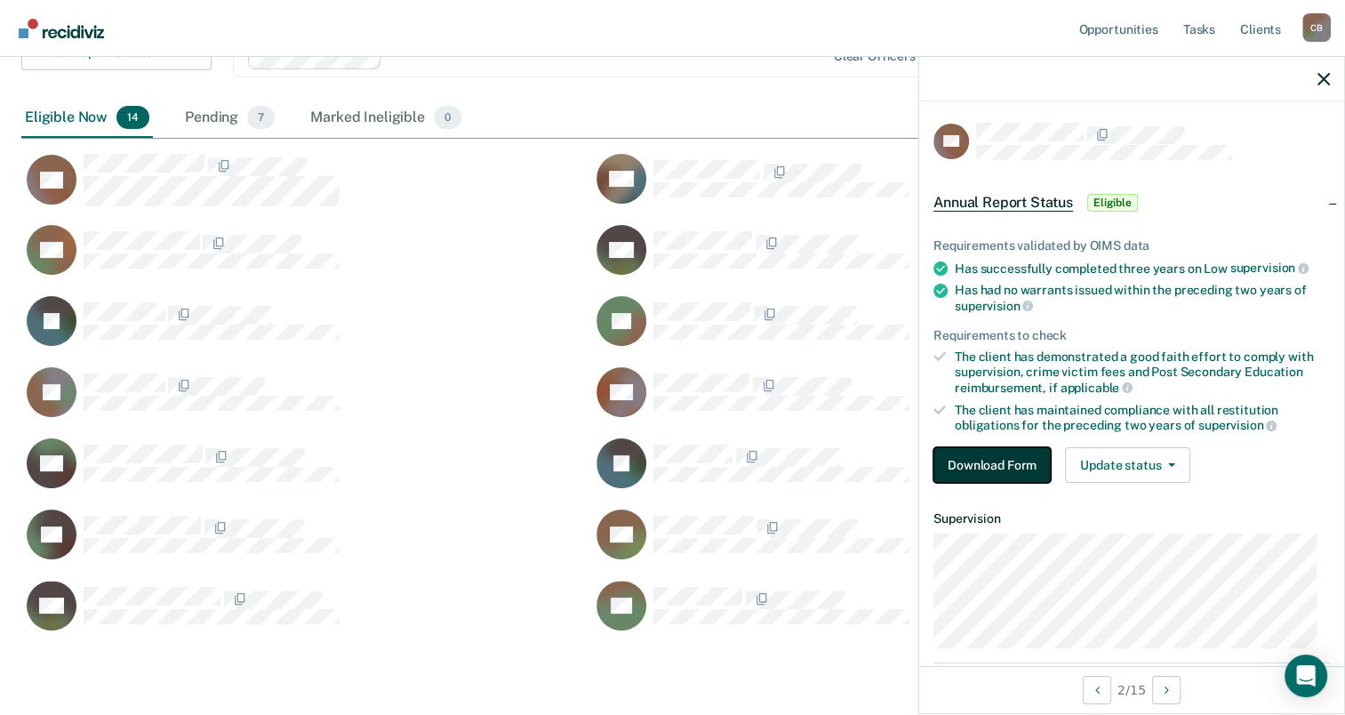
click at [1003, 457] on button "Download Form" at bounding box center [991, 465] width 117 height 36
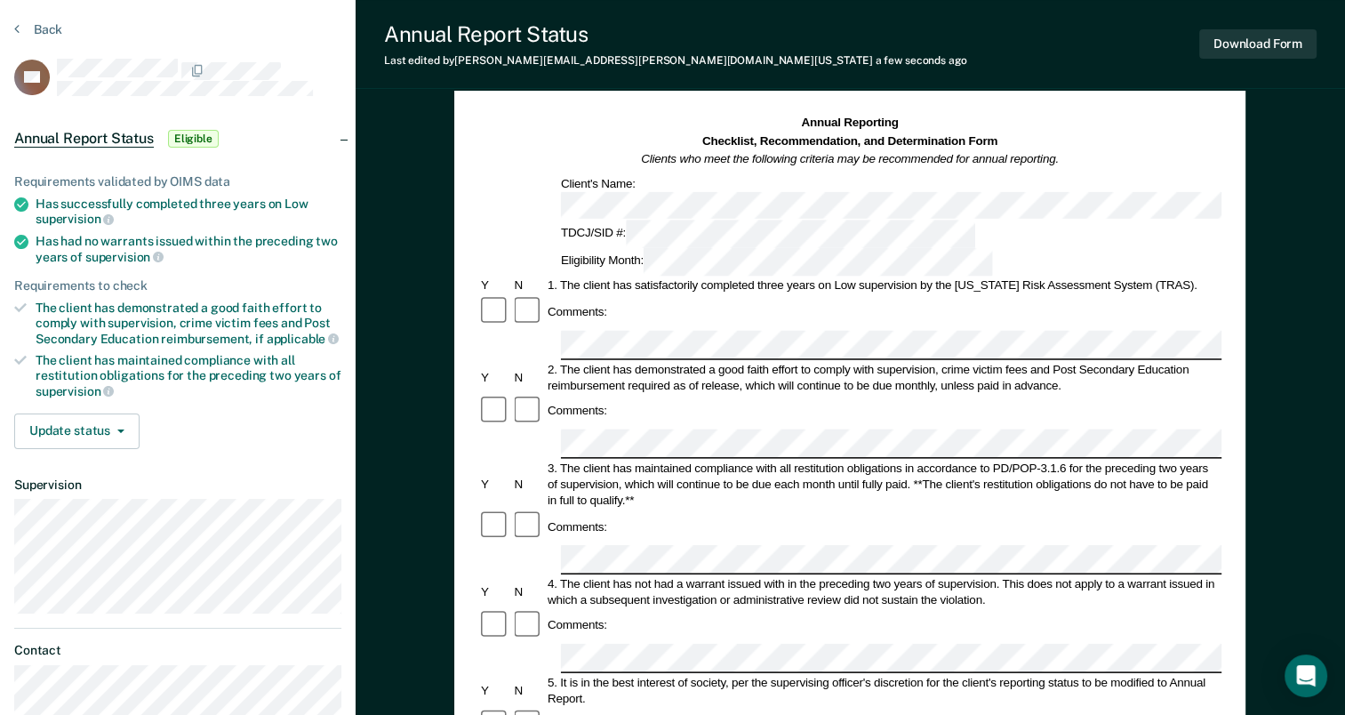
scroll to position [89, 0]
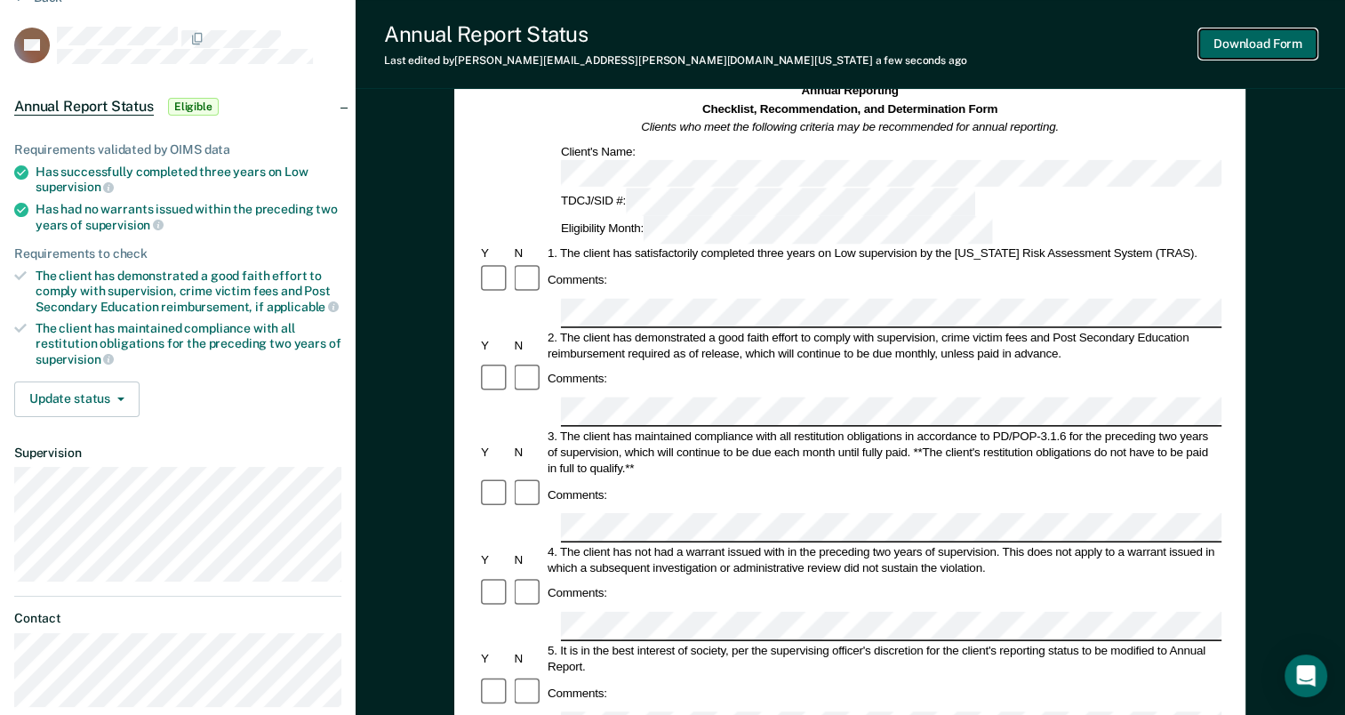
click at [1279, 43] on button "Download Form" at bounding box center [1257, 43] width 117 height 29
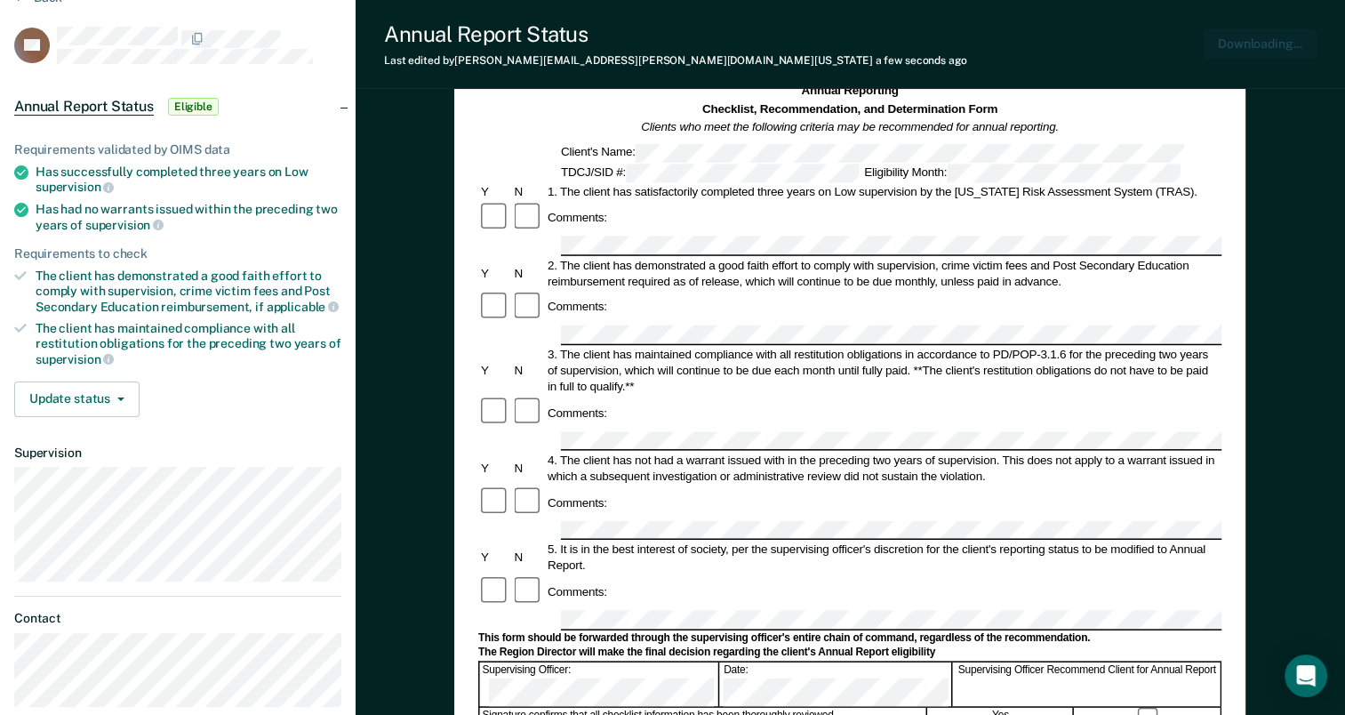
scroll to position [0, 0]
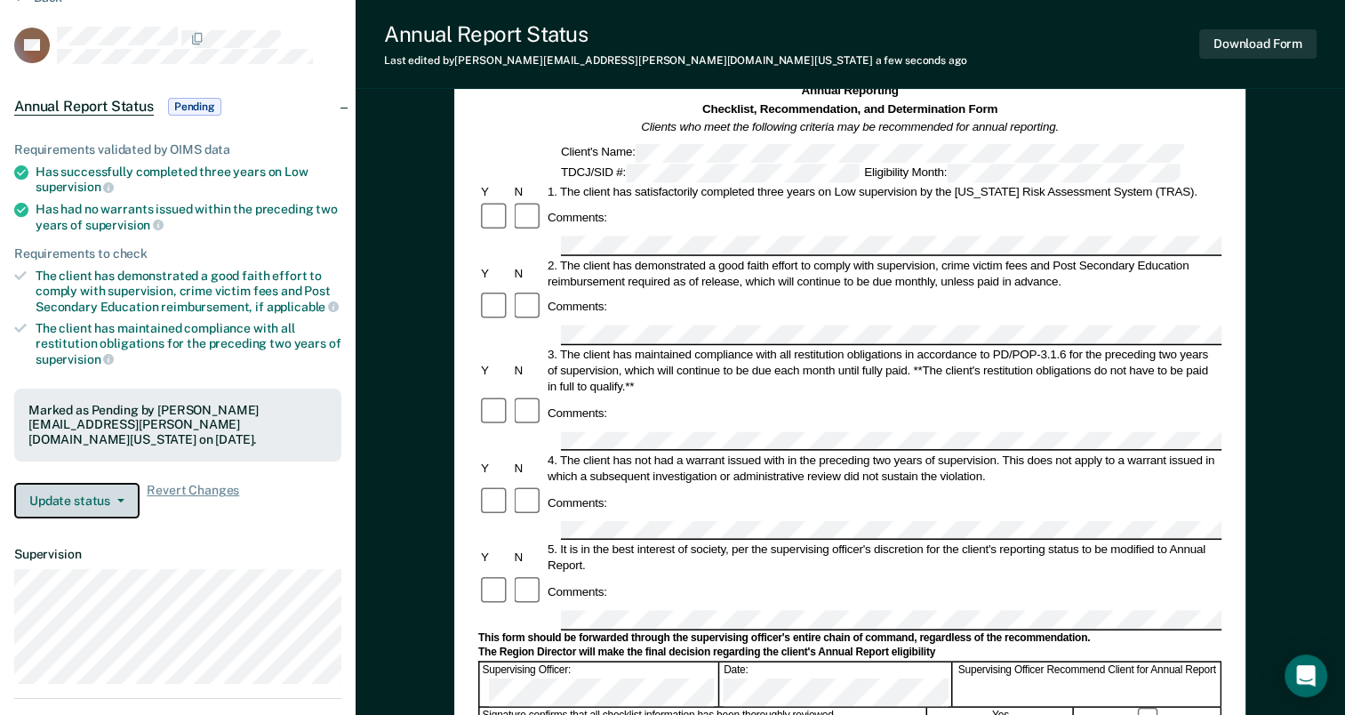
click at [116, 492] on button "Update status" at bounding box center [76, 501] width 125 height 36
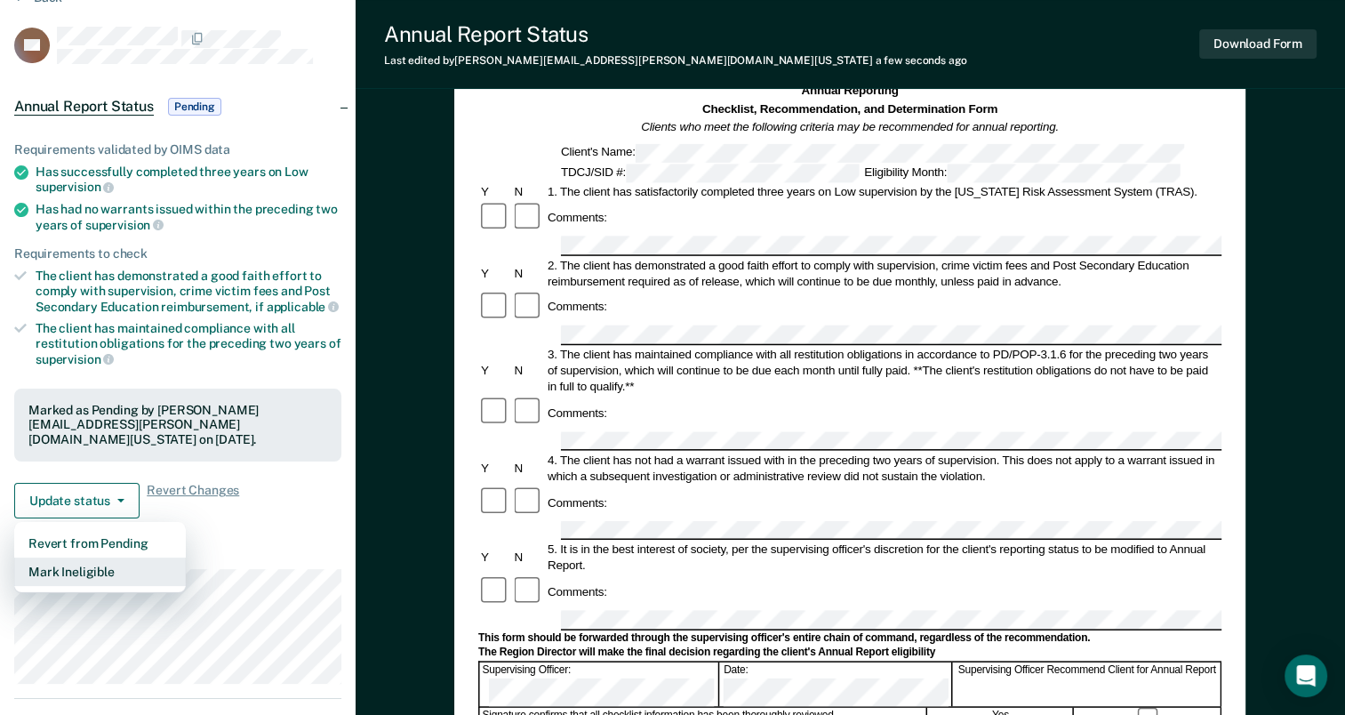
click at [132, 568] on button "Mark Ineligible" at bounding box center [100, 571] width 172 height 28
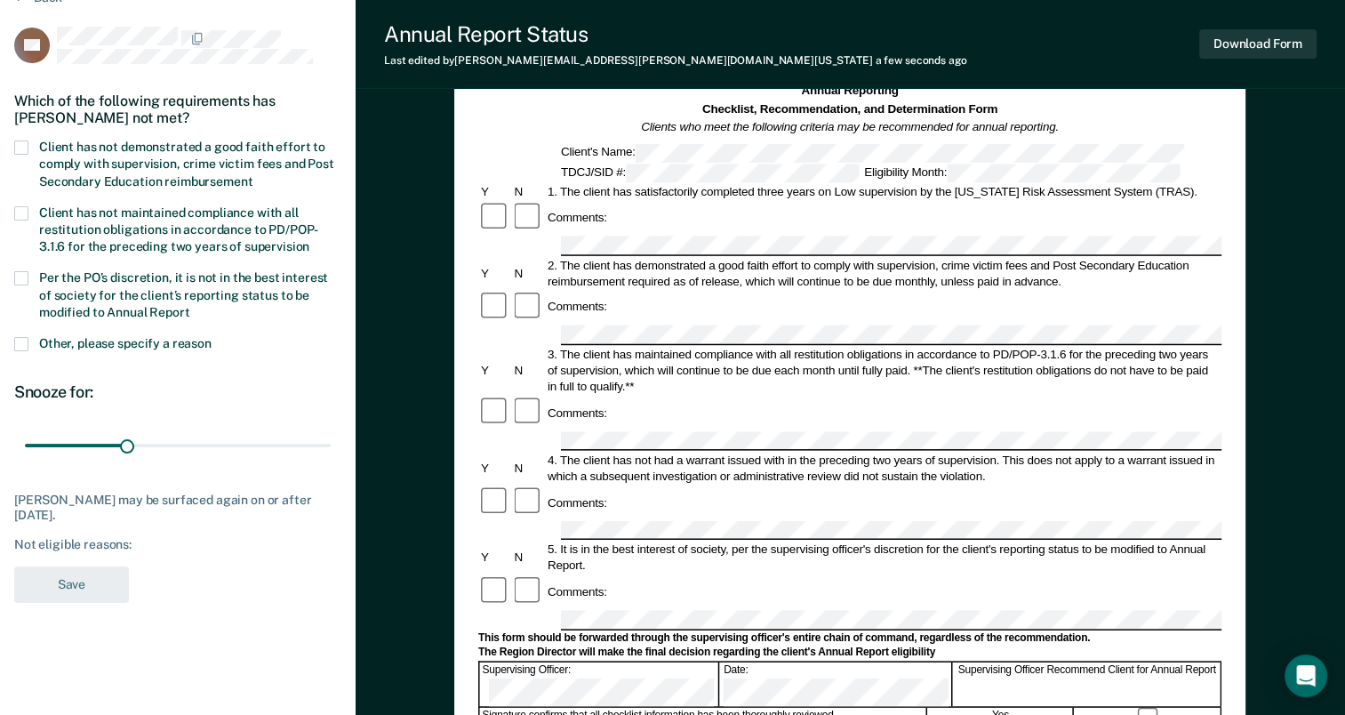
click at [20, 146] on span at bounding box center [21, 147] width 14 height 14
click at [252, 175] on input "Client has not demonstrated a good faith effort to comply with supervision, cri…" at bounding box center [252, 175] width 0 height 0
click at [82, 572] on button "Save" at bounding box center [71, 584] width 115 height 36
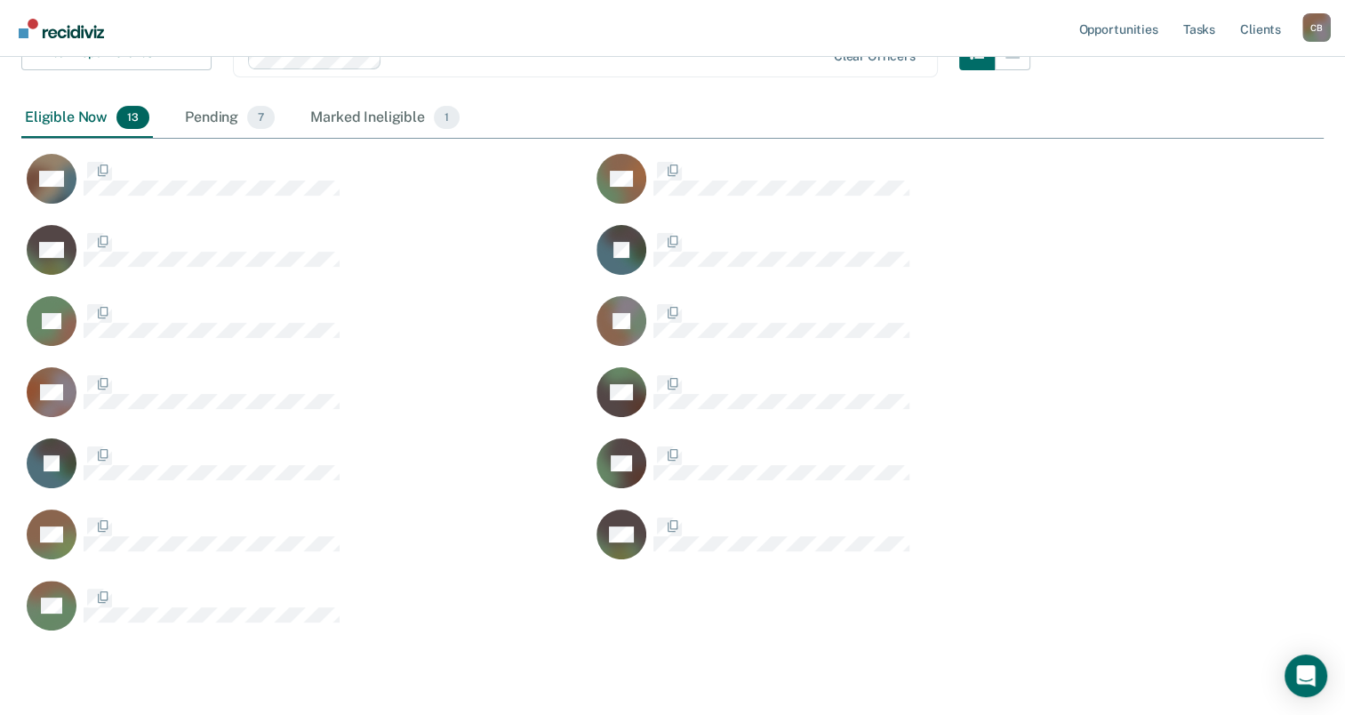
scroll to position [773, 1288]
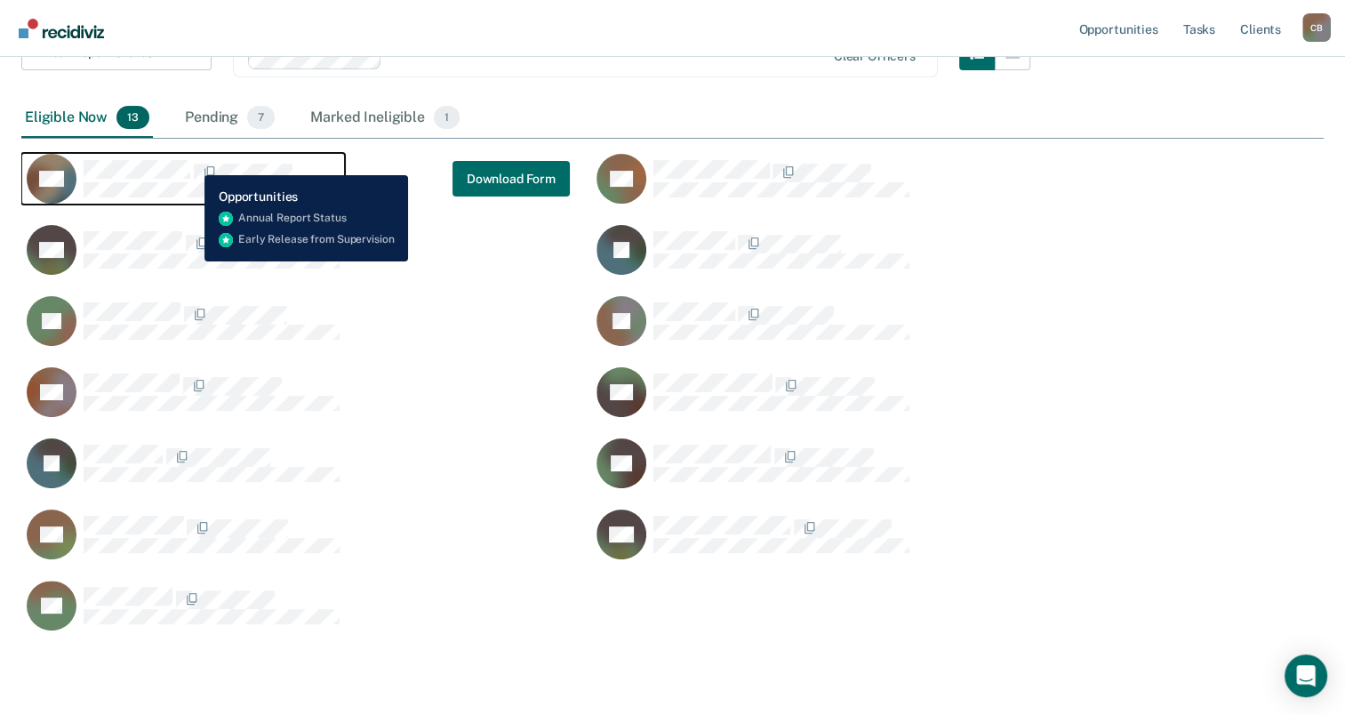
click at [191, 163] on span "CaseloadOpportunityCell-05170387" at bounding box center [192, 172] width 4 height 19
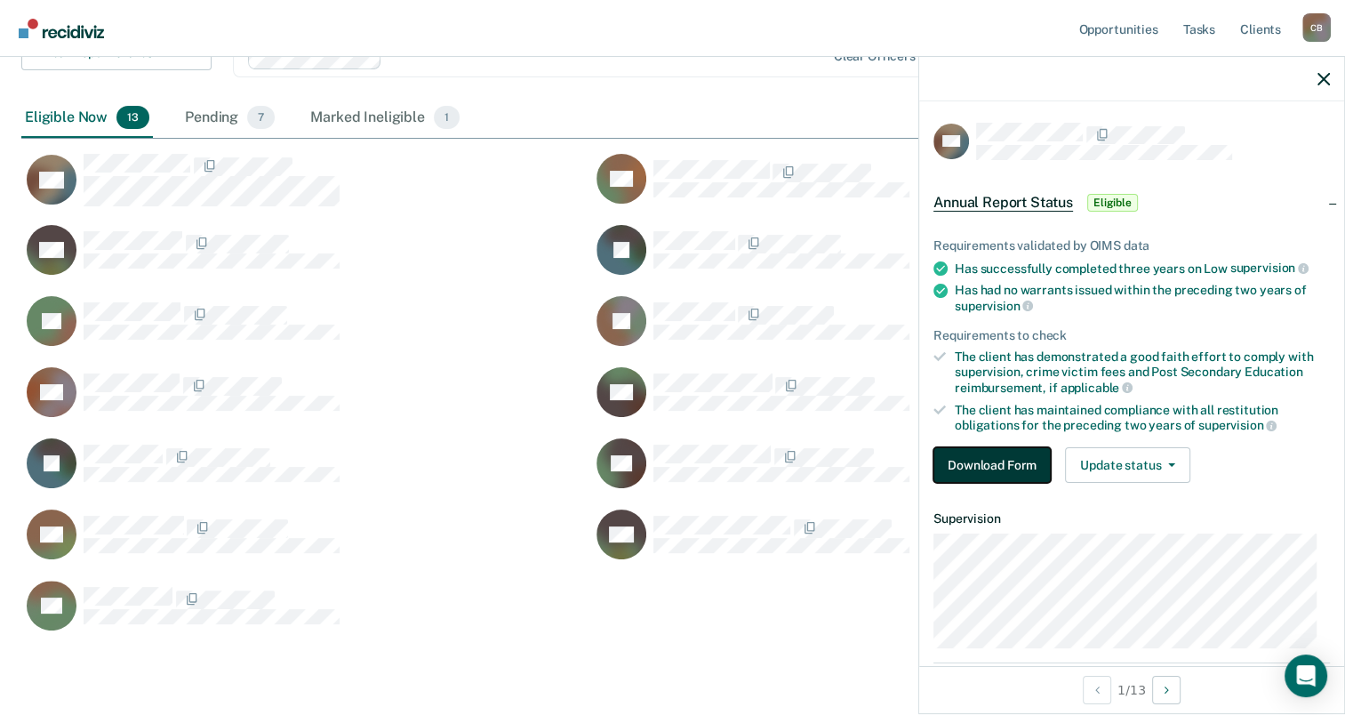
click at [979, 459] on button "Download Form" at bounding box center [991, 465] width 117 height 36
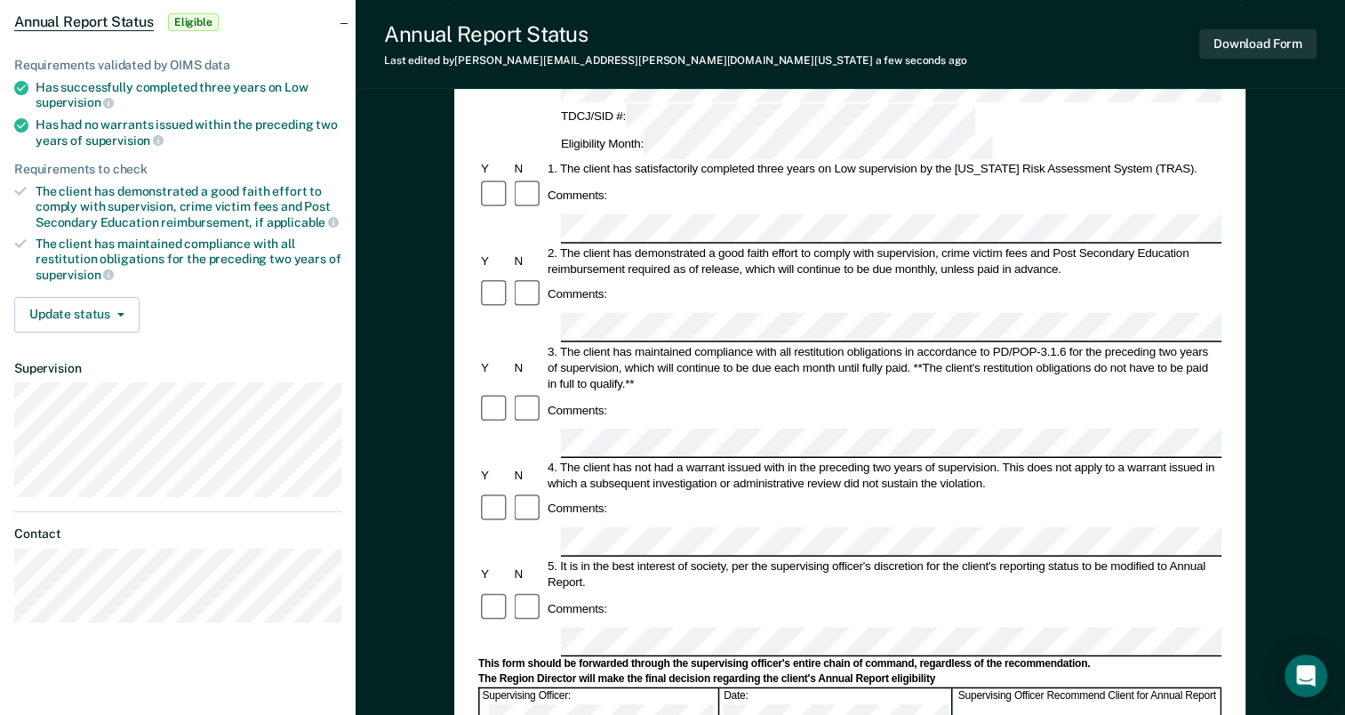
scroll to position [178, 0]
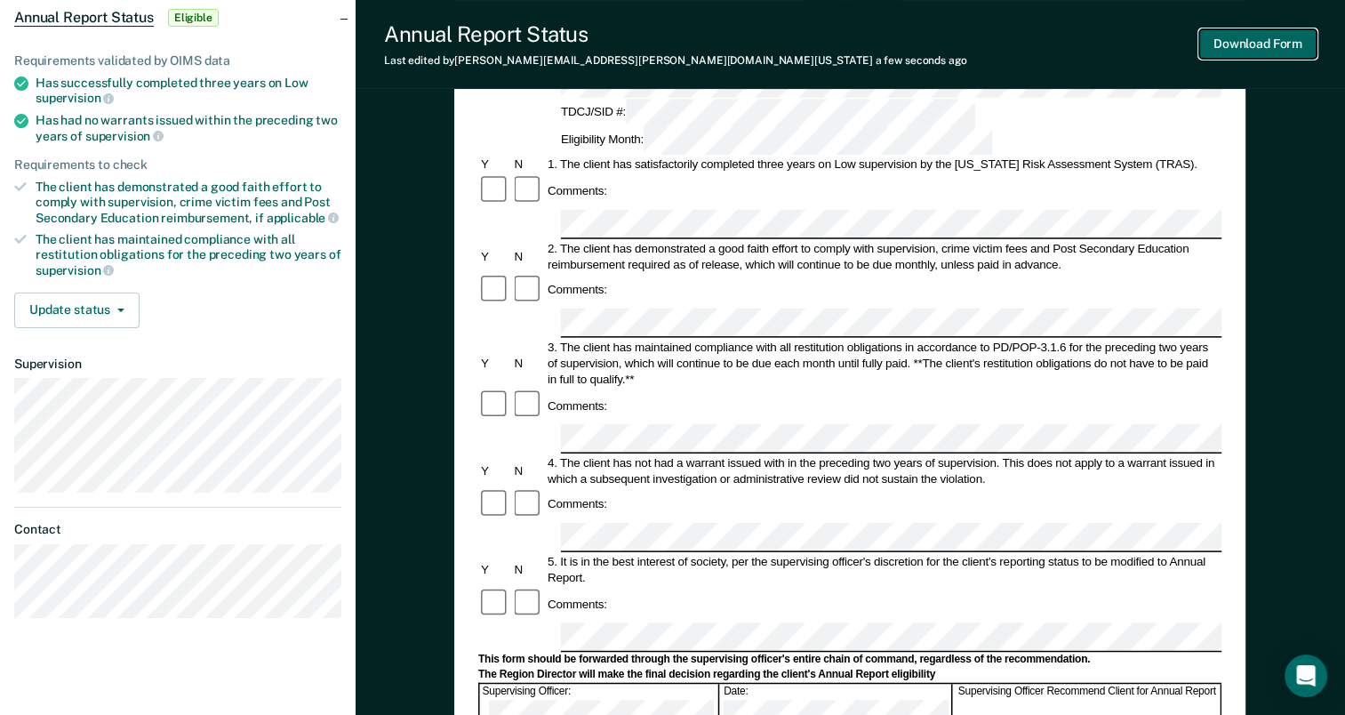
click at [1266, 36] on button "Download Form" at bounding box center [1257, 43] width 117 height 29
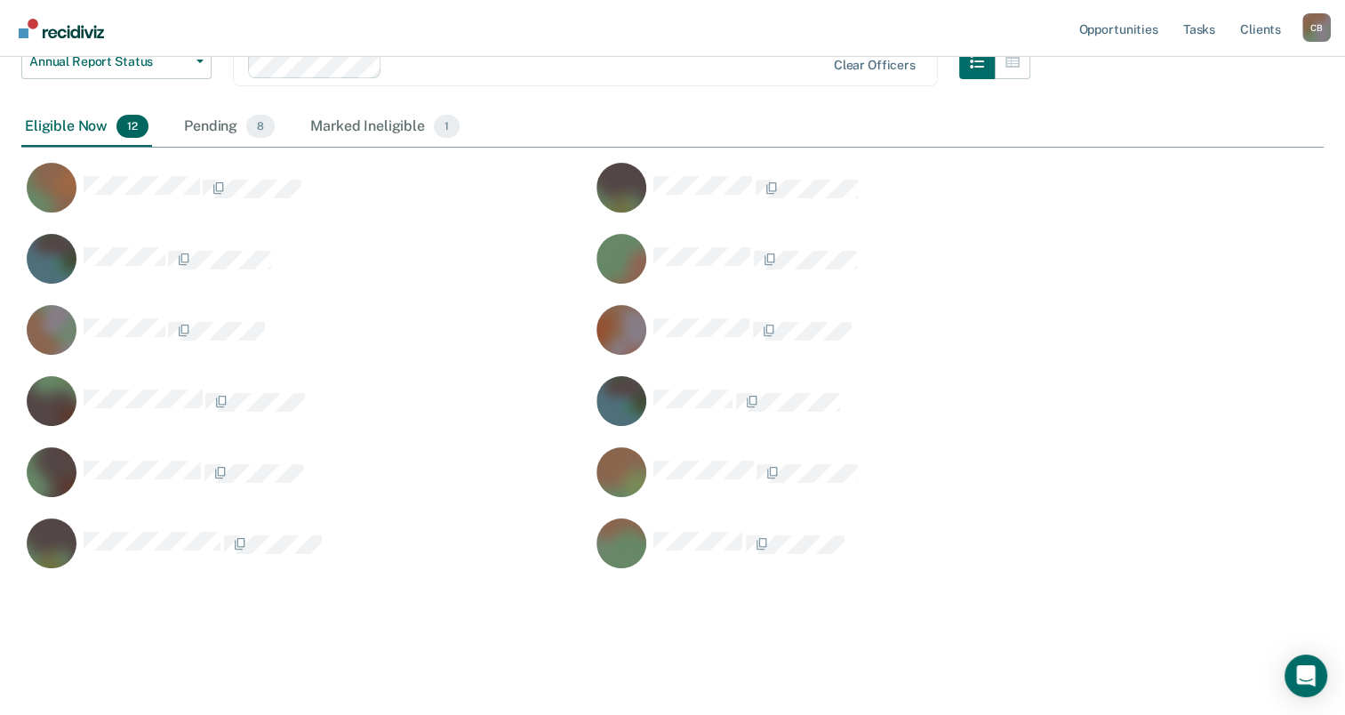
scroll to position [702, 1288]
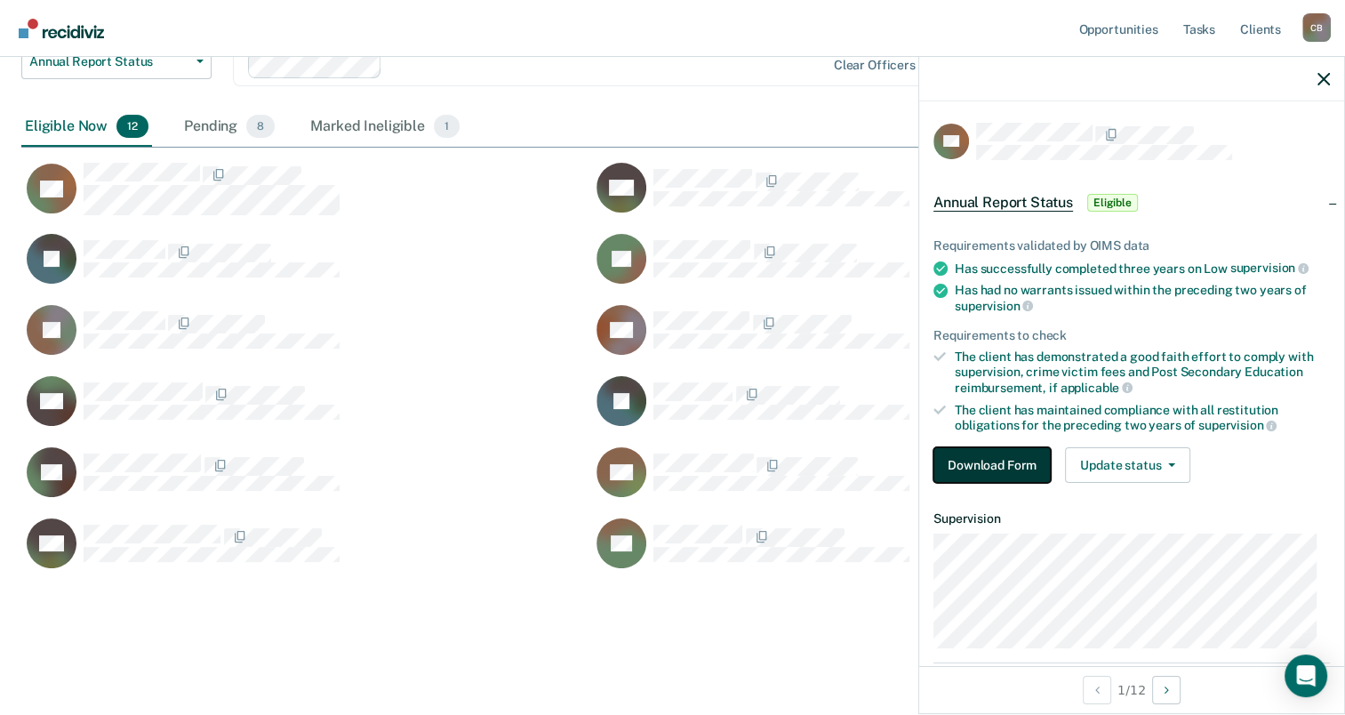
click at [1012, 467] on button "Download Form" at bounding box center [991, 465] width 117 height 36
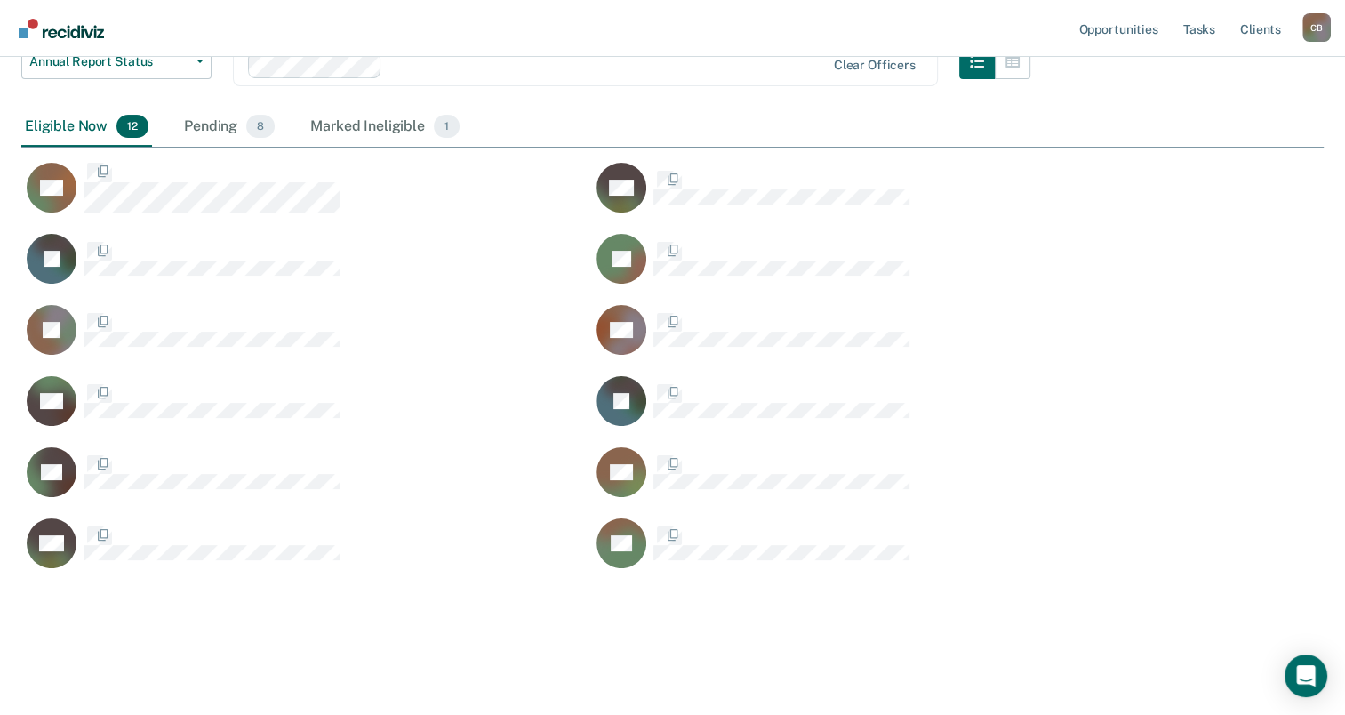
scroll to position [702, 1288]
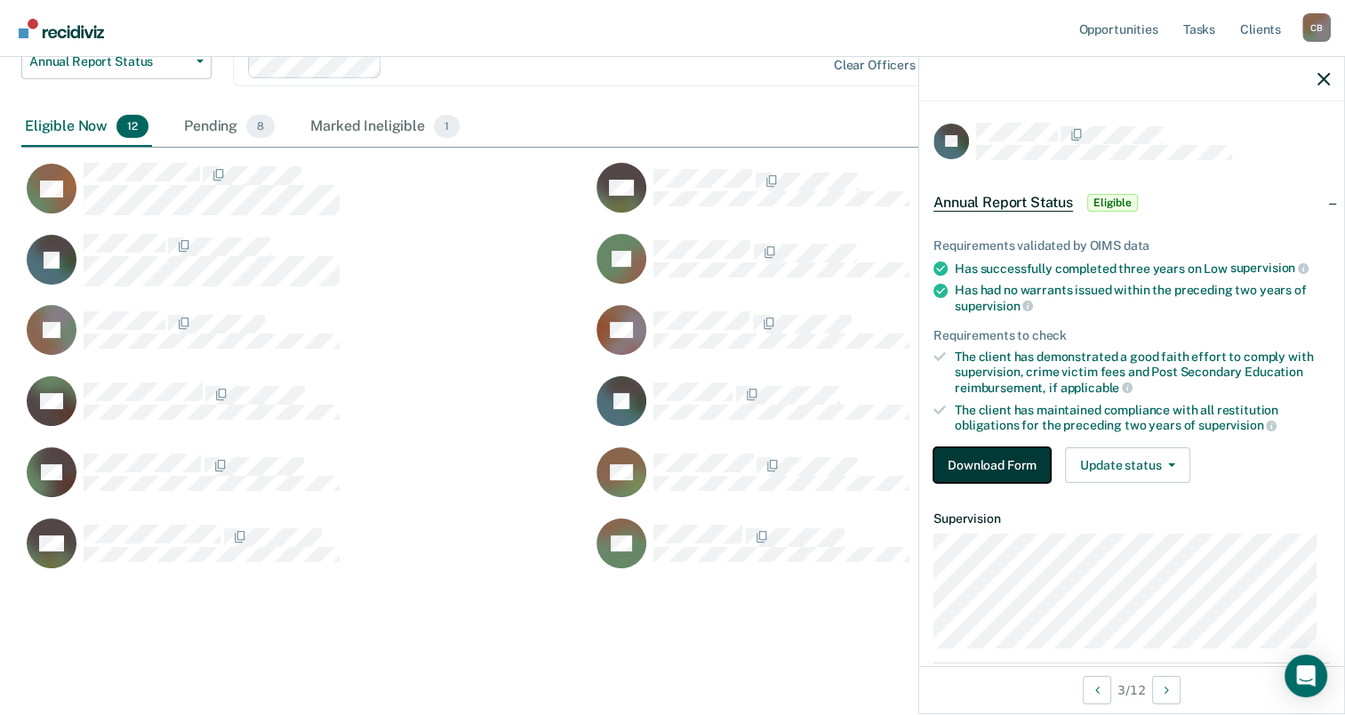
click at [993, 469] on button "Download Form" at bounding box center [991, 465] width 117 height 36
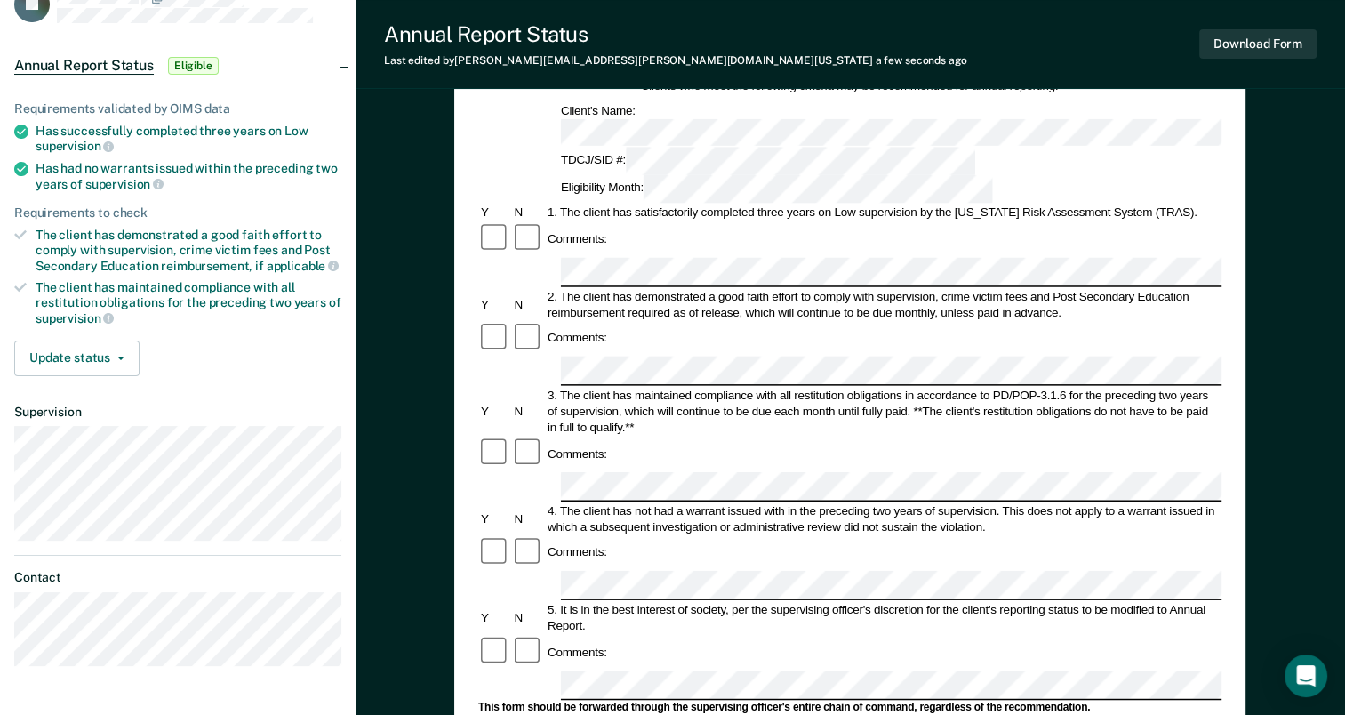
scroll to position [178, 0]
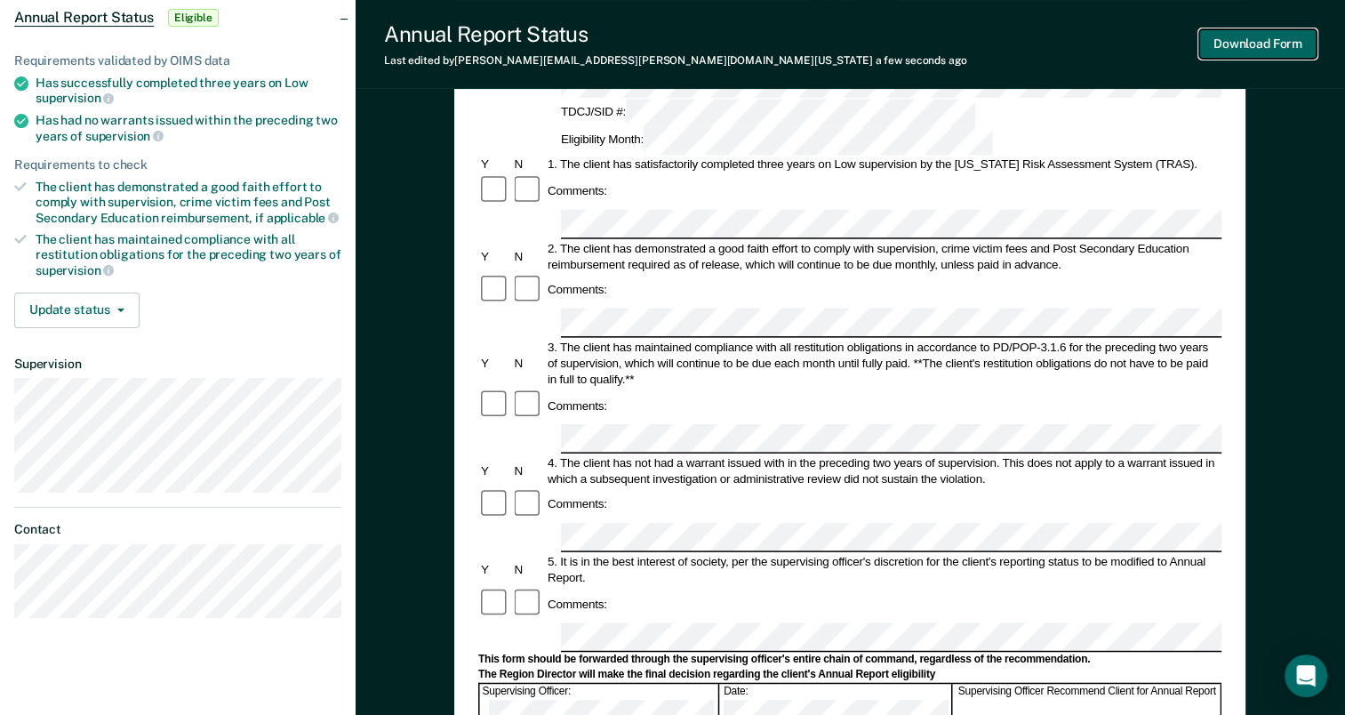
click at [1245, 39] on button "Download Form" at bounding box center [1257, 43] width 117 height 29
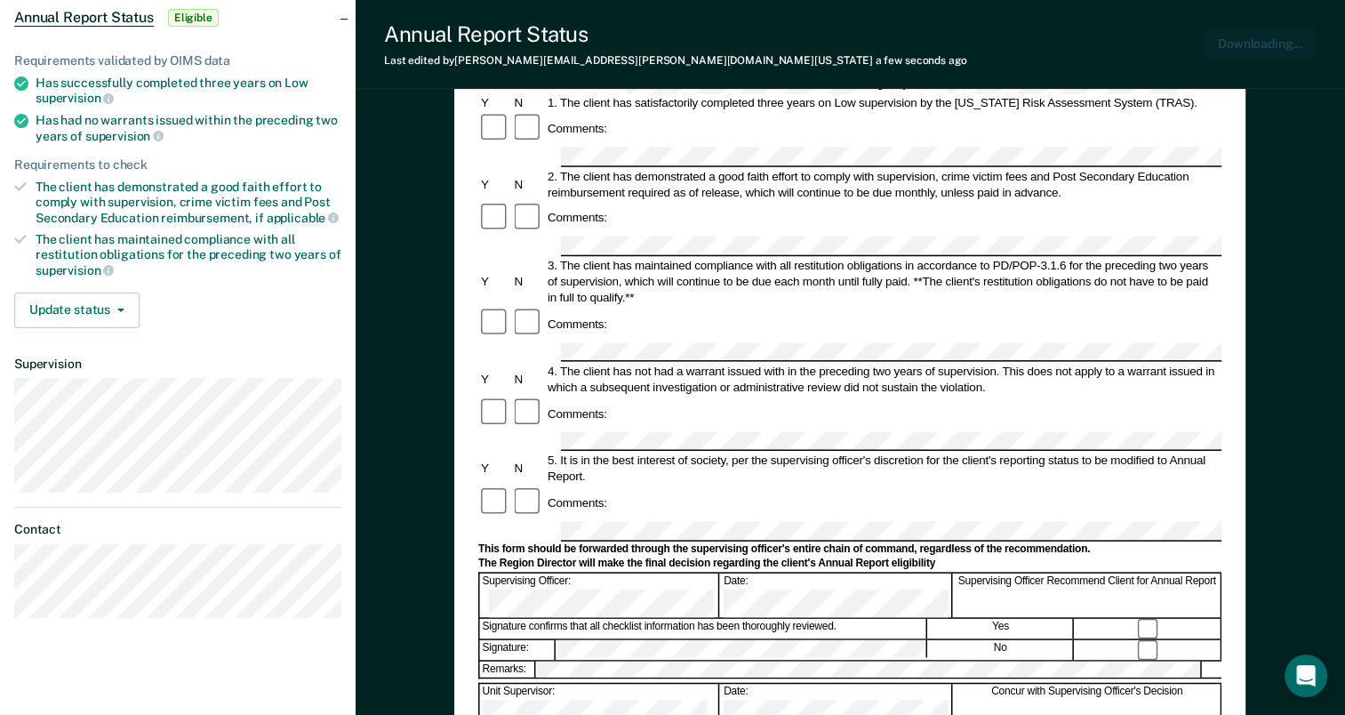
scroll to position [0, 0]
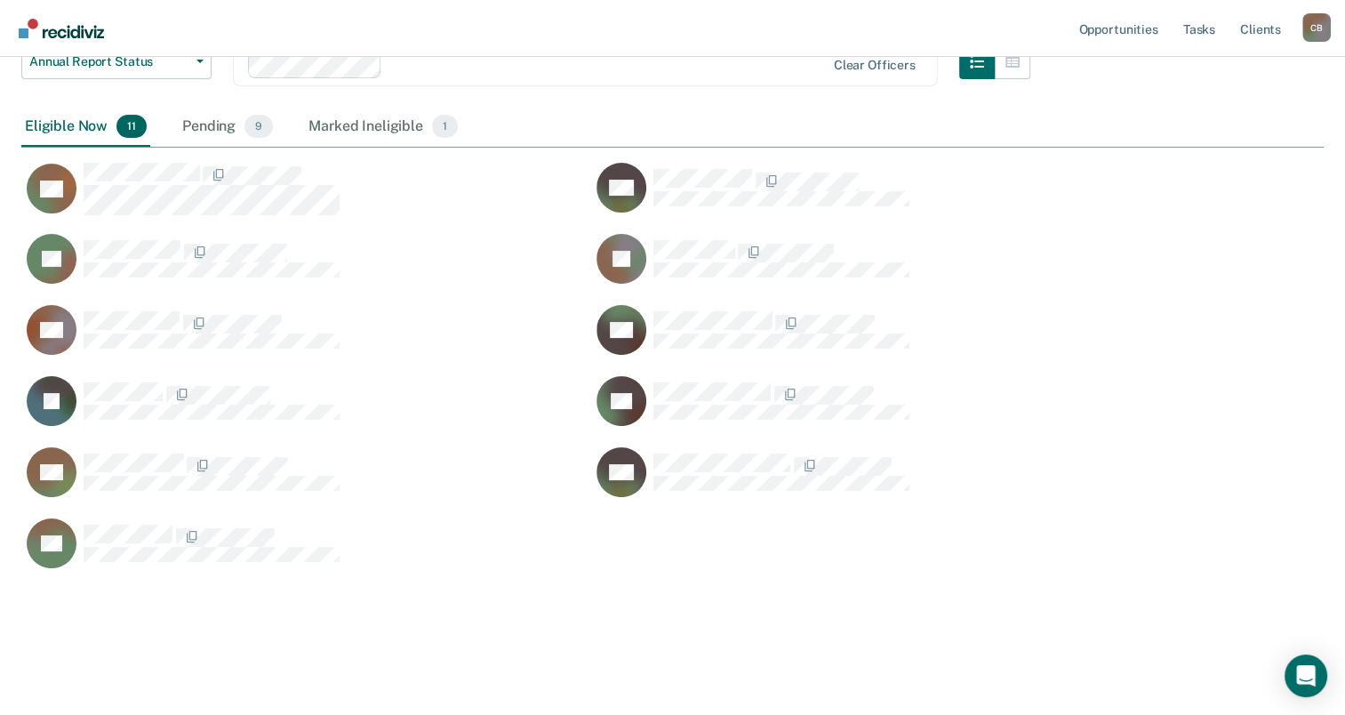
scroll to position [702, 1288]
click at [208, 123] on div "Pending 9" at bounding box center [228, 127] width 98 height 39
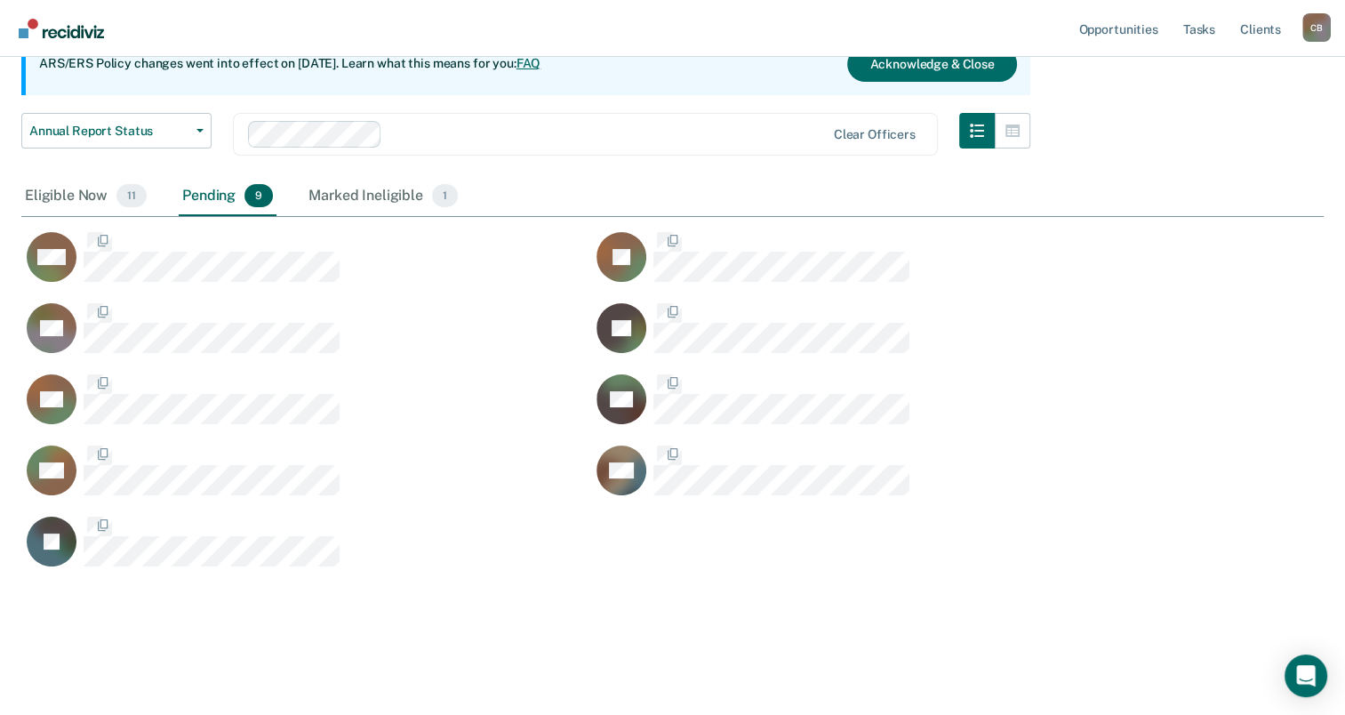
scroll to position [631, 1288]
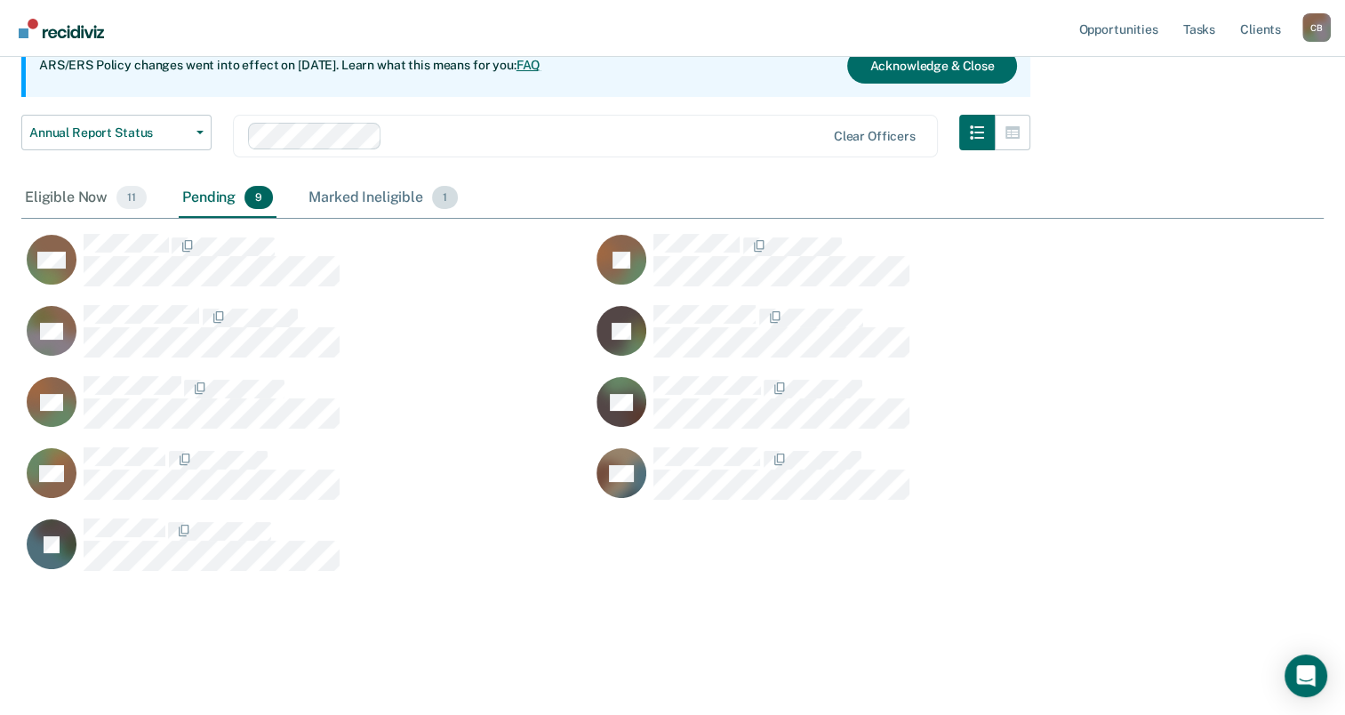
click at [365, 196] on div "Marked Ineligible 1" at bounding box center [383, 198] width 156 height 39
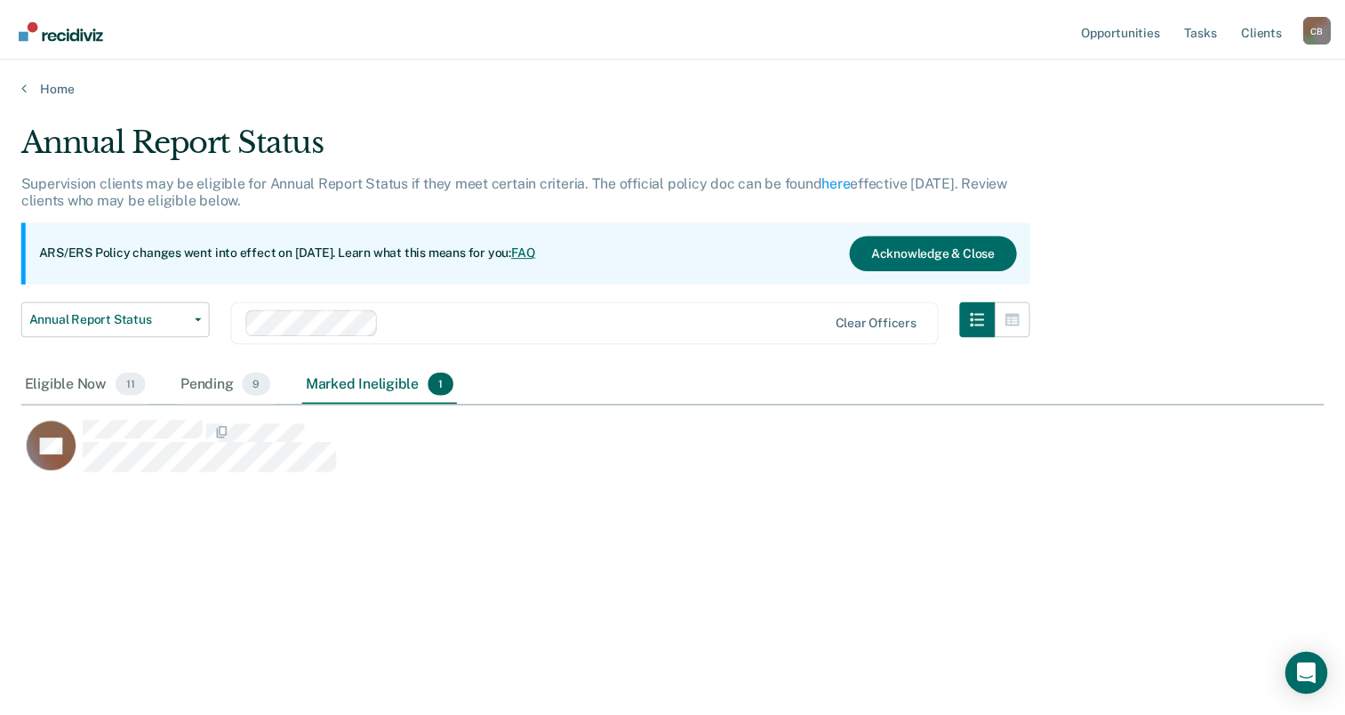
scroll to position [14, 14]
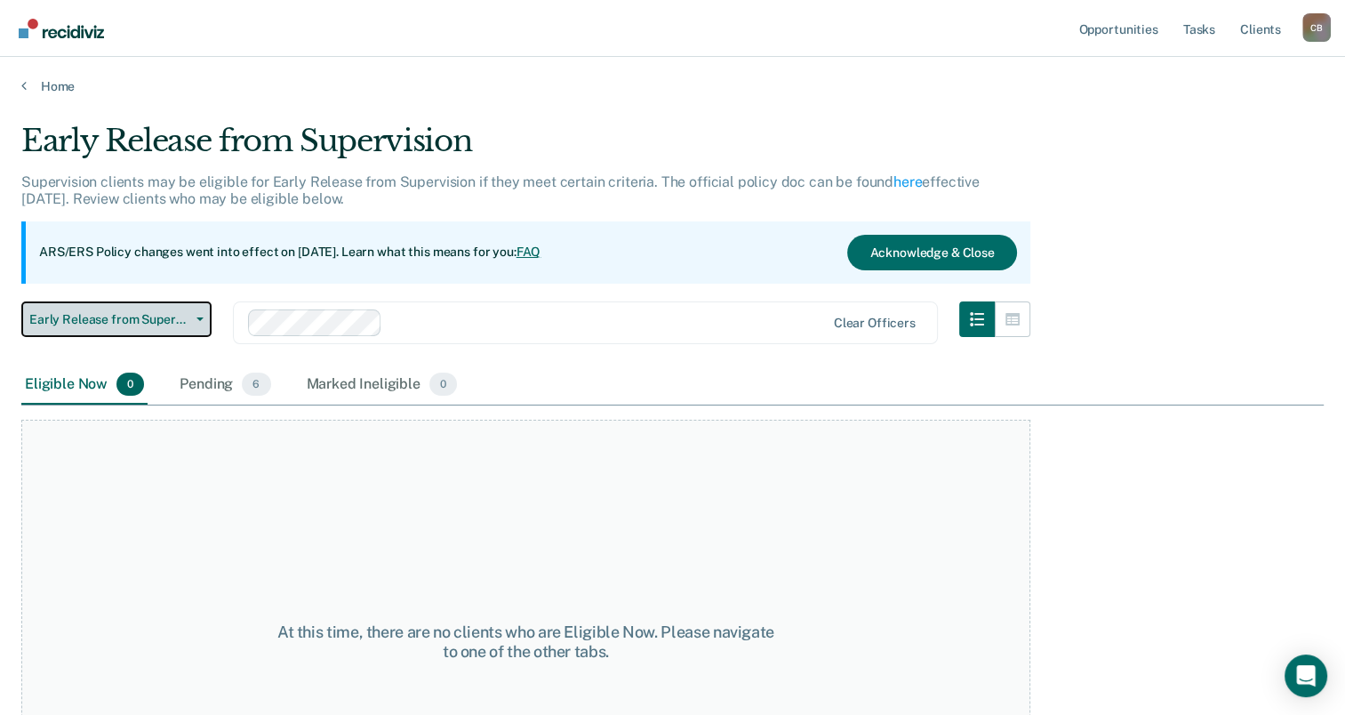
click at [192, 318] on span "button" at bounding box center [196, 319] width 14 height 4
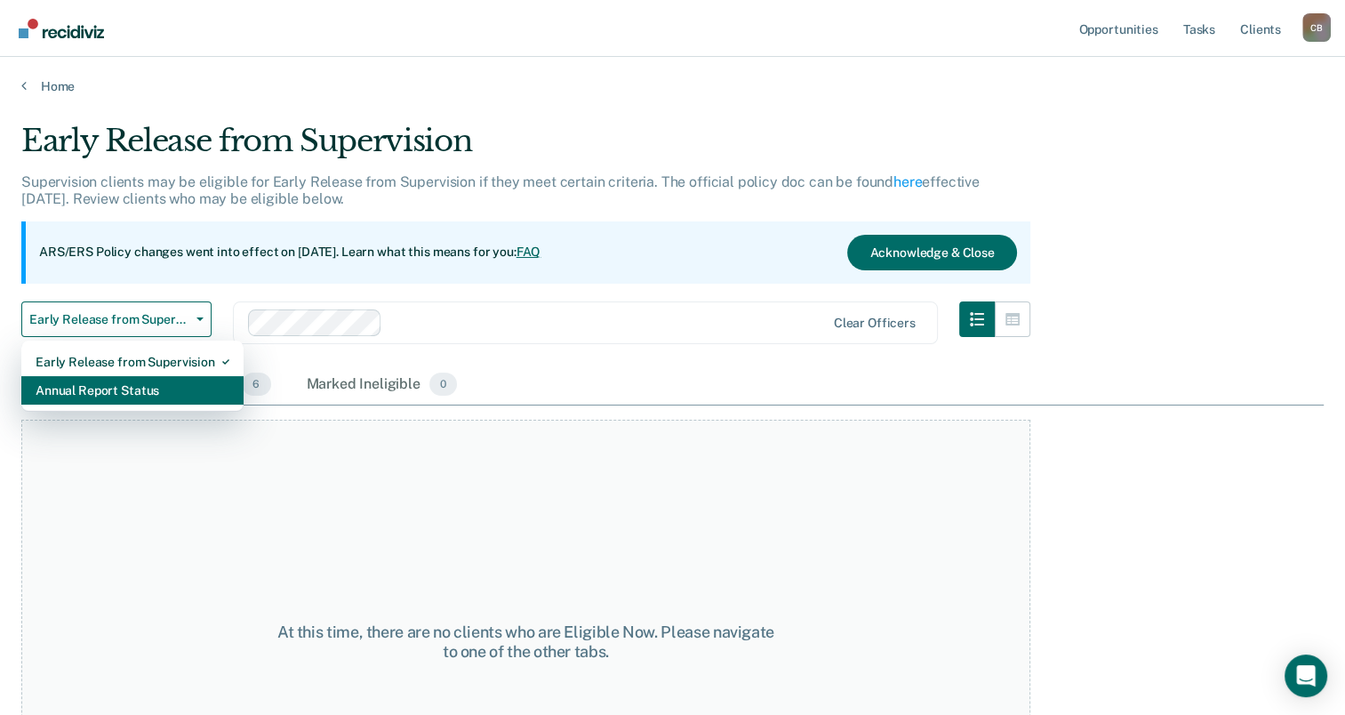
click at [162, 389] on div "Annual Report Status" at bounding box center [133, 390] width 194 height 28
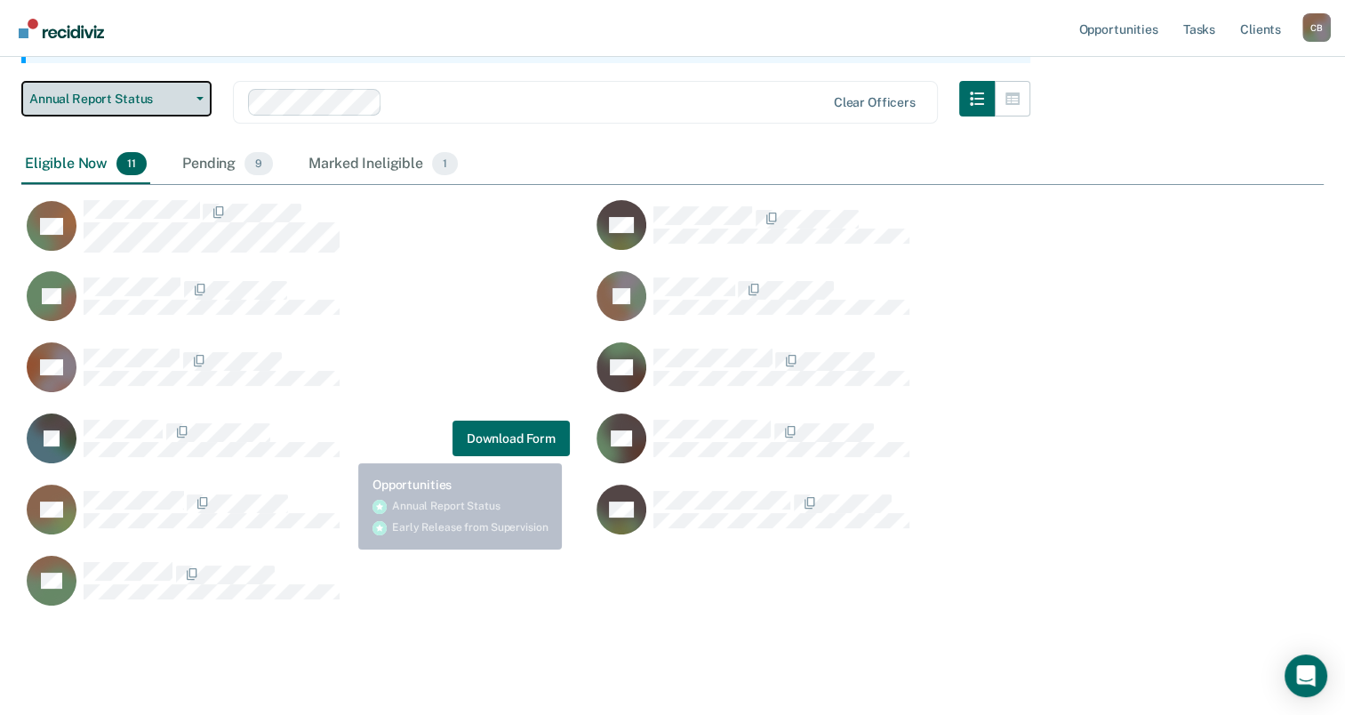
scroll to position [258, 0]
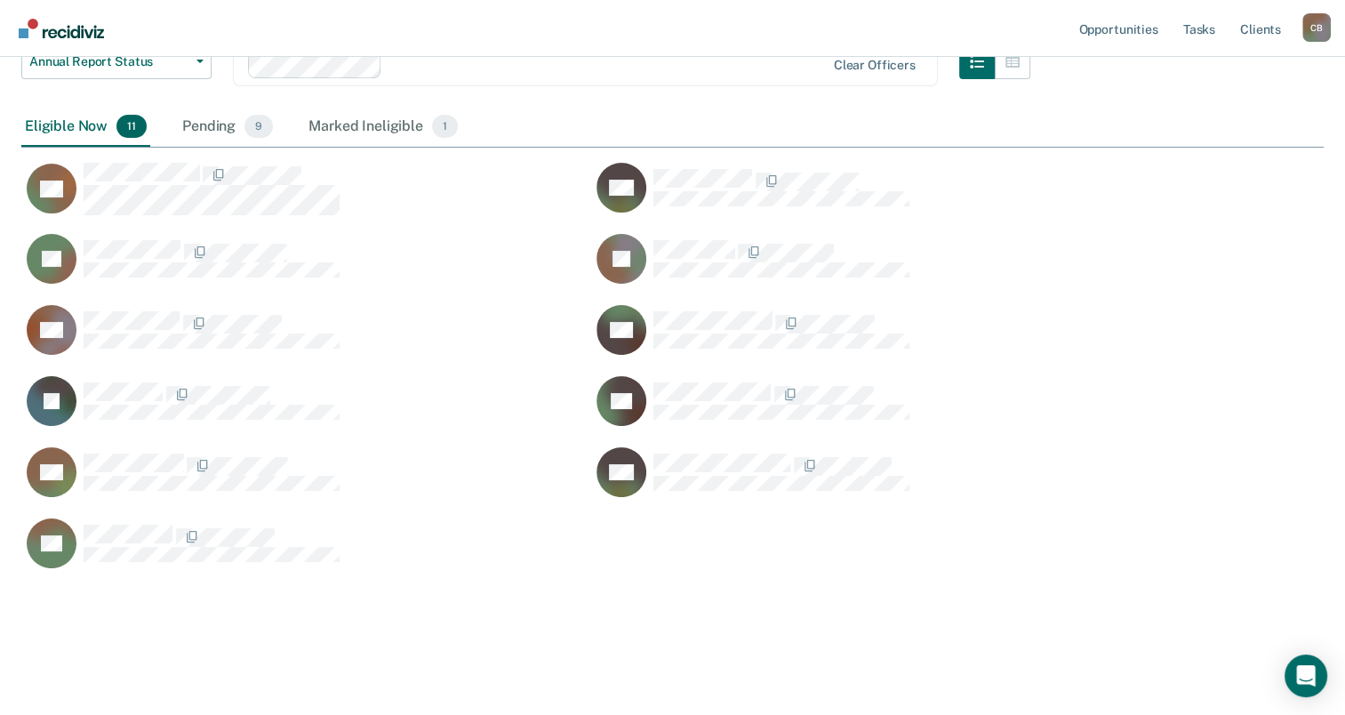
click at [92, 125] on div "Eligible Now 11" at bounding box center [85, 127] width 129 height 39
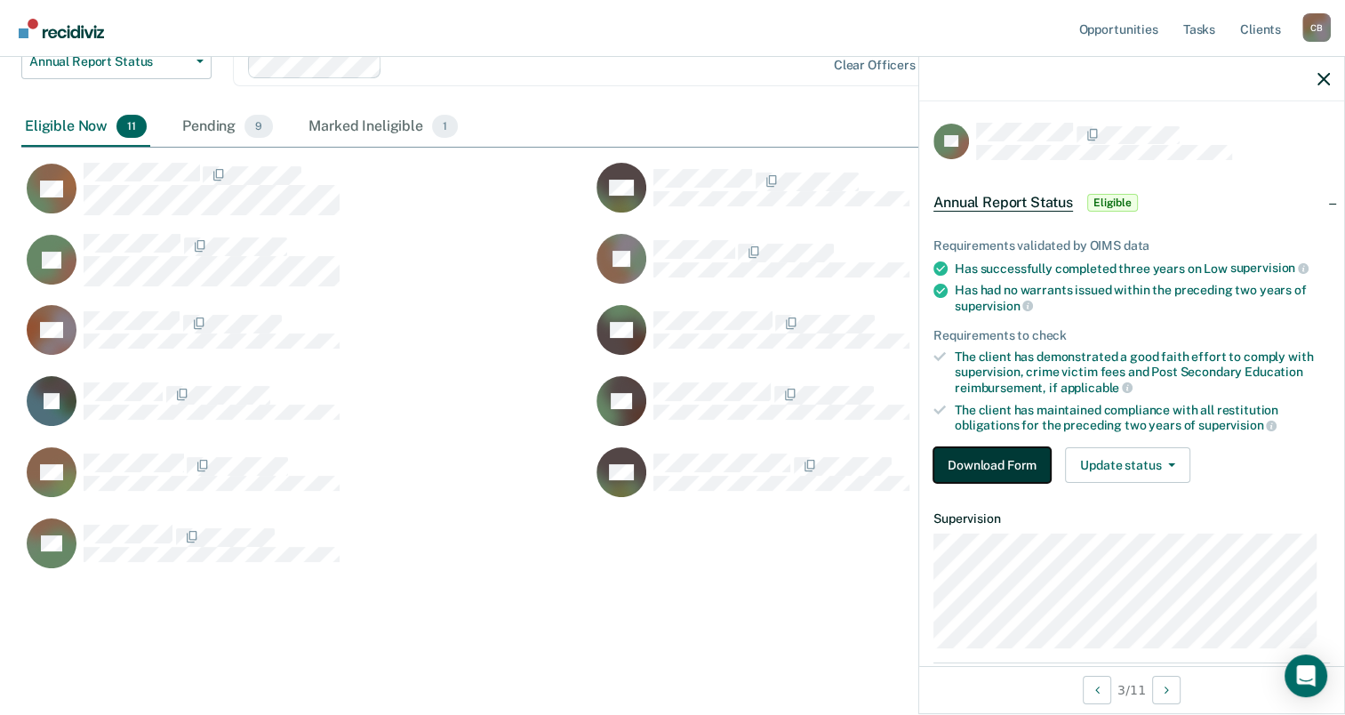
click at [1029, 466] on button "Download Form" at bounding box center [991, 465] width 117 height 36
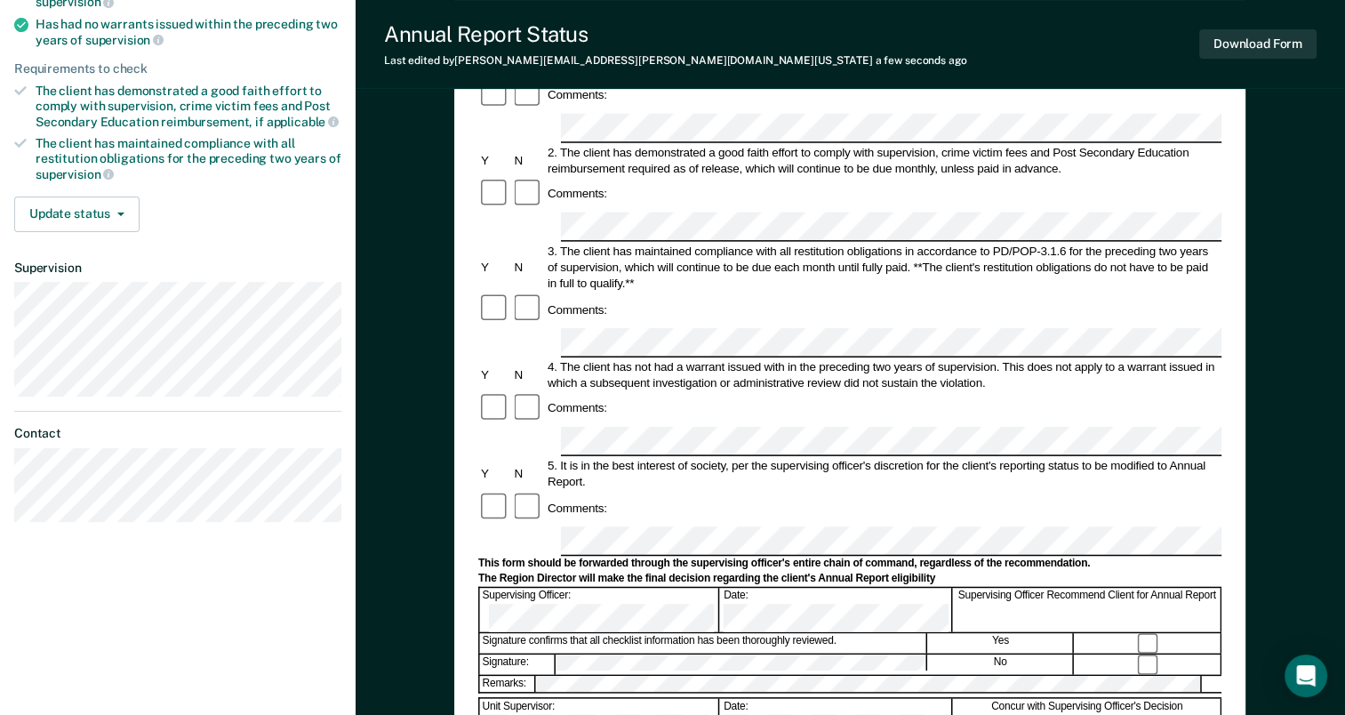
scroll to position [178, 0]
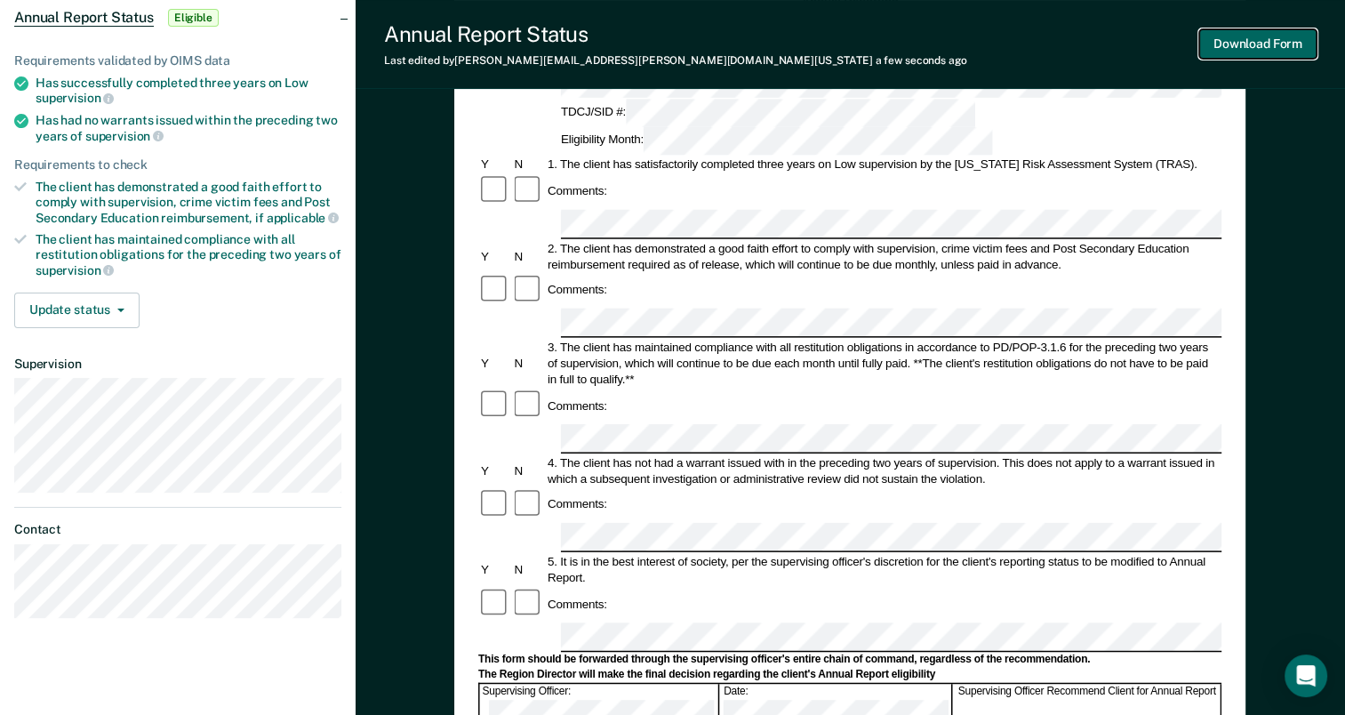
click at [1272, 39] on button "Download Form" at bounding box center [1257, 43] width 117 height 29
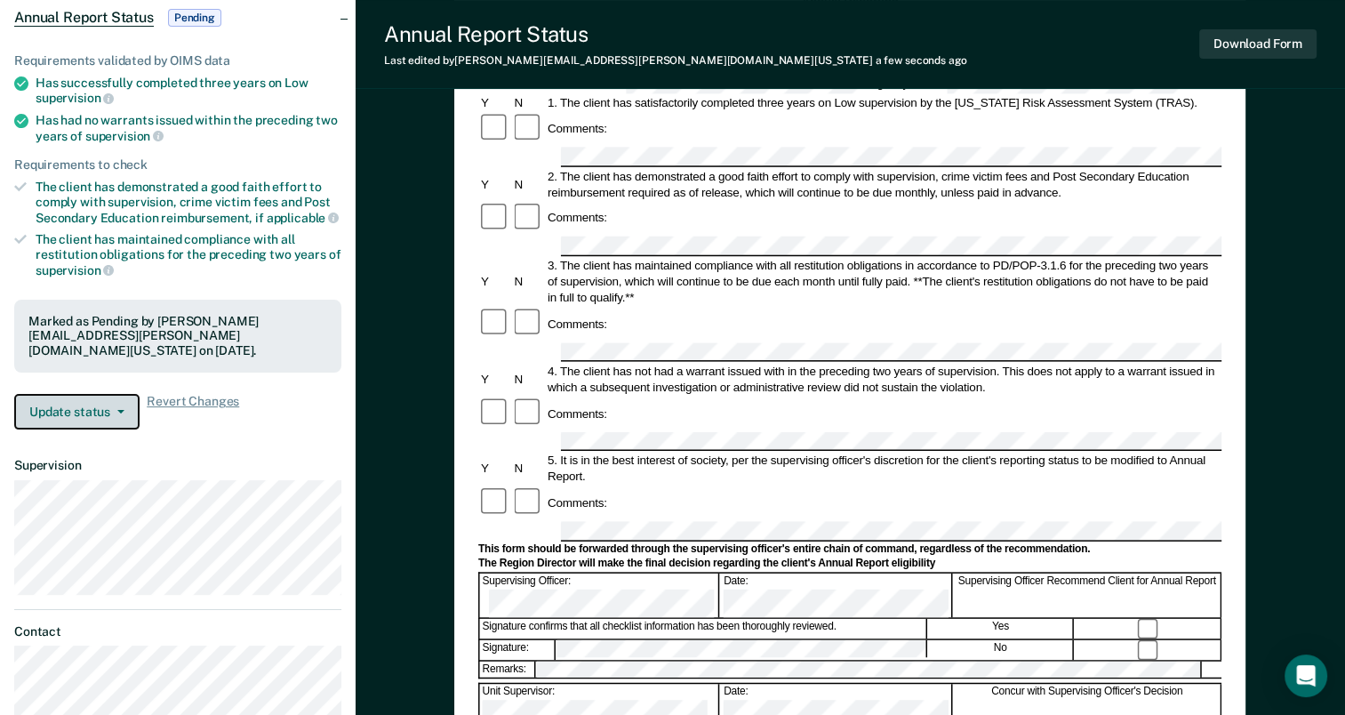
click at [97, 401] on button "Update status" at bounding box center [76, 412] width 125 height 36
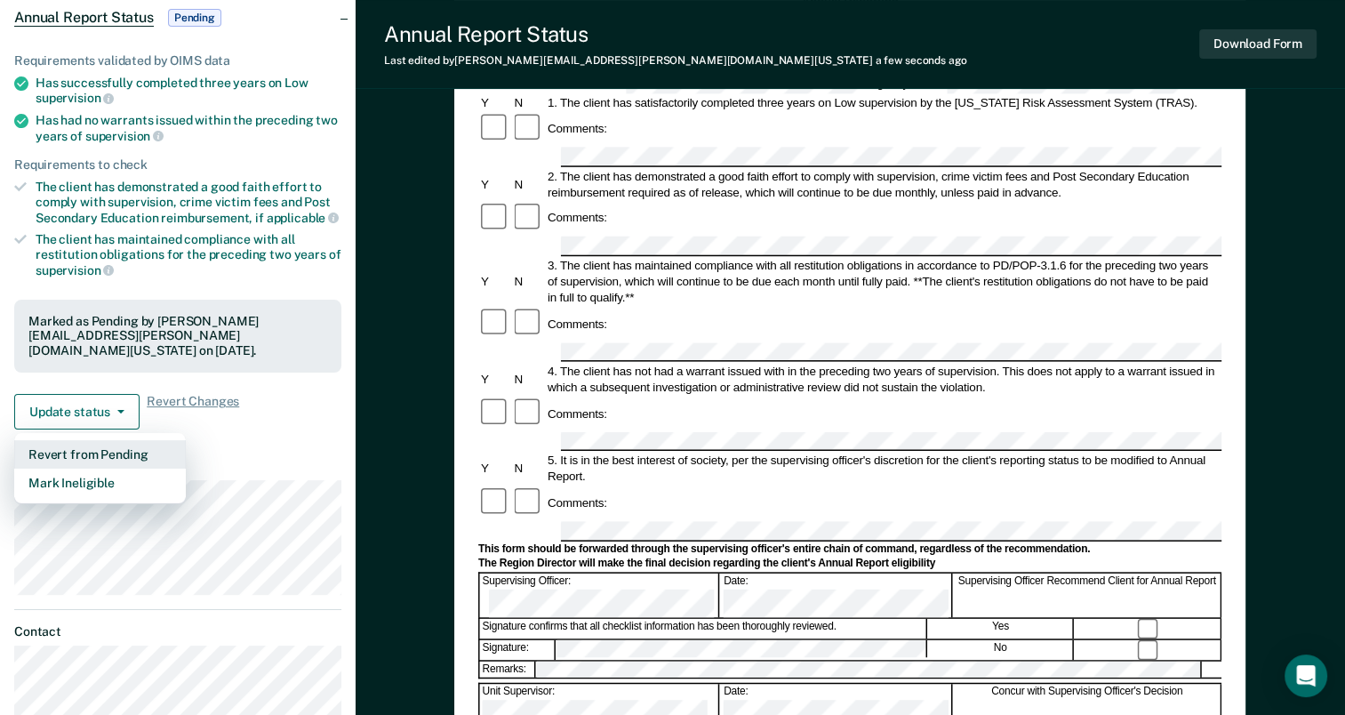
click at [128, 442] on button "Revert from Pending" at bounding box center [100, 454] width 172 height 28
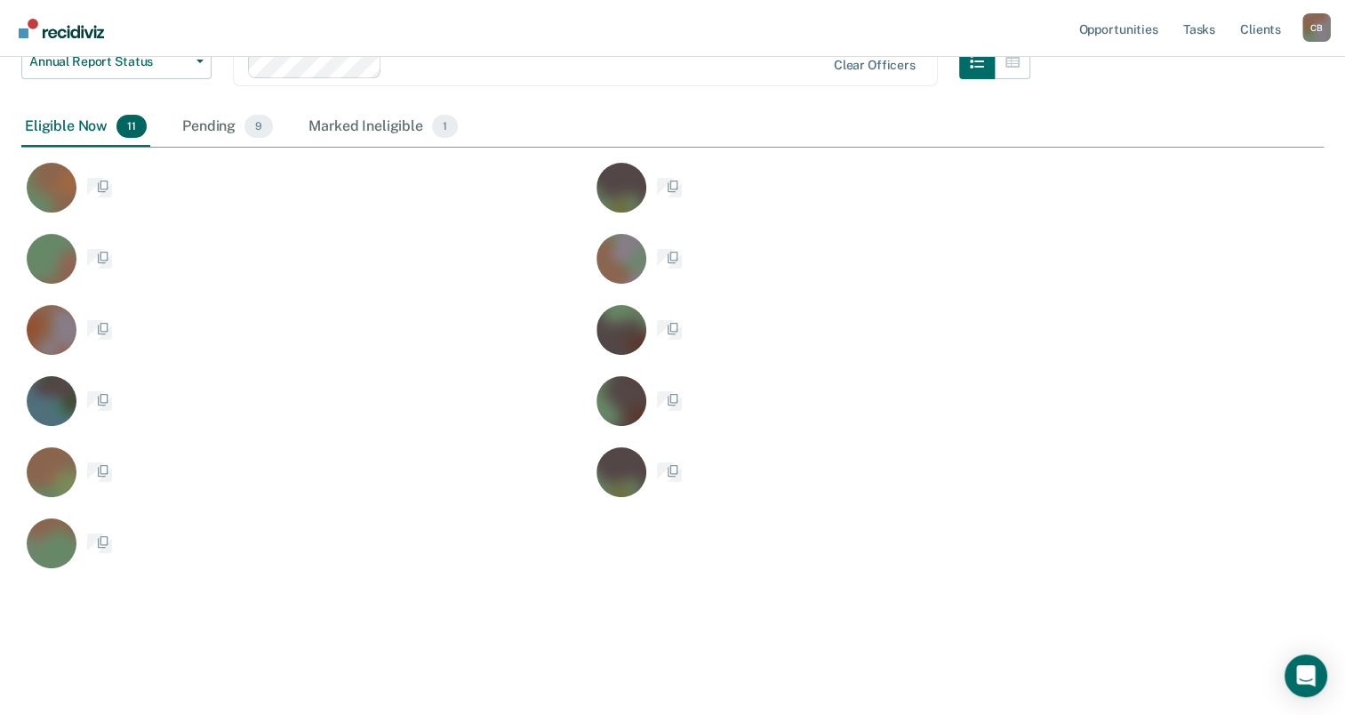
scroll to position [702, 1288]
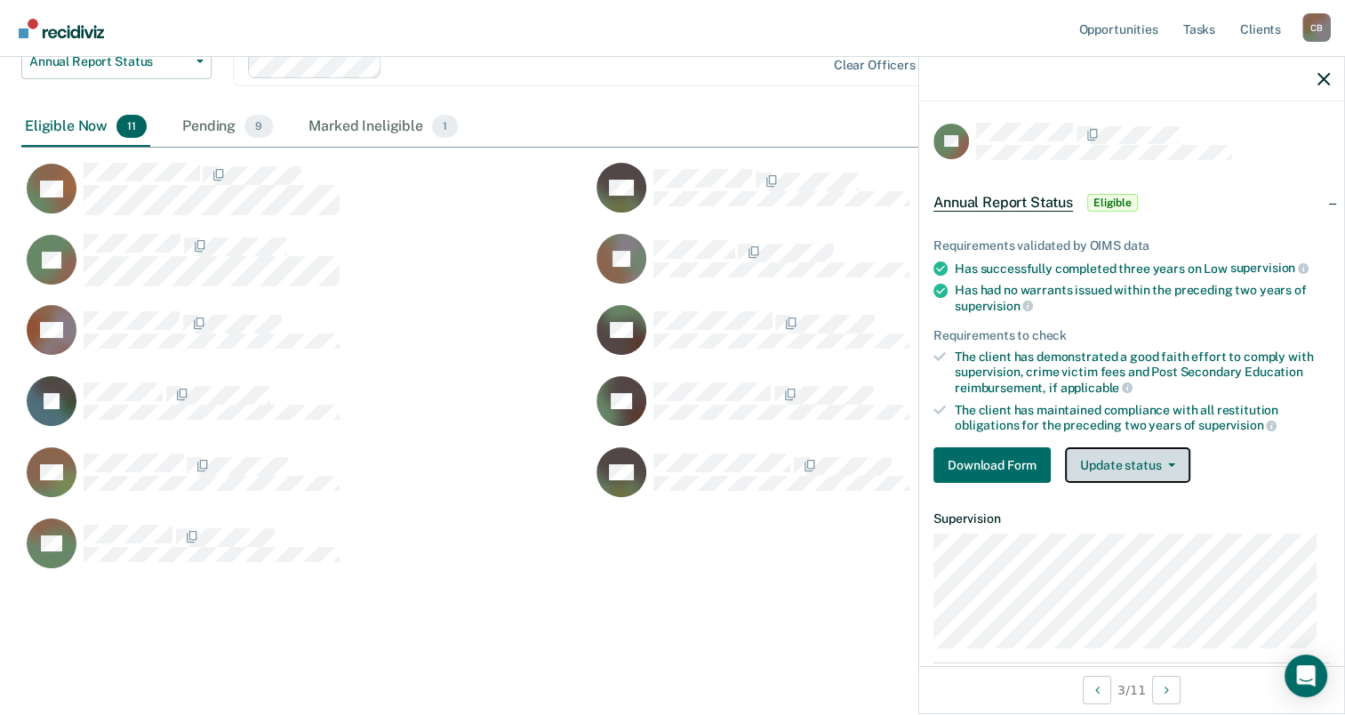
click at [1149, 458] on button "Update status" at bounding box center [1127, 465] width 125 height 36
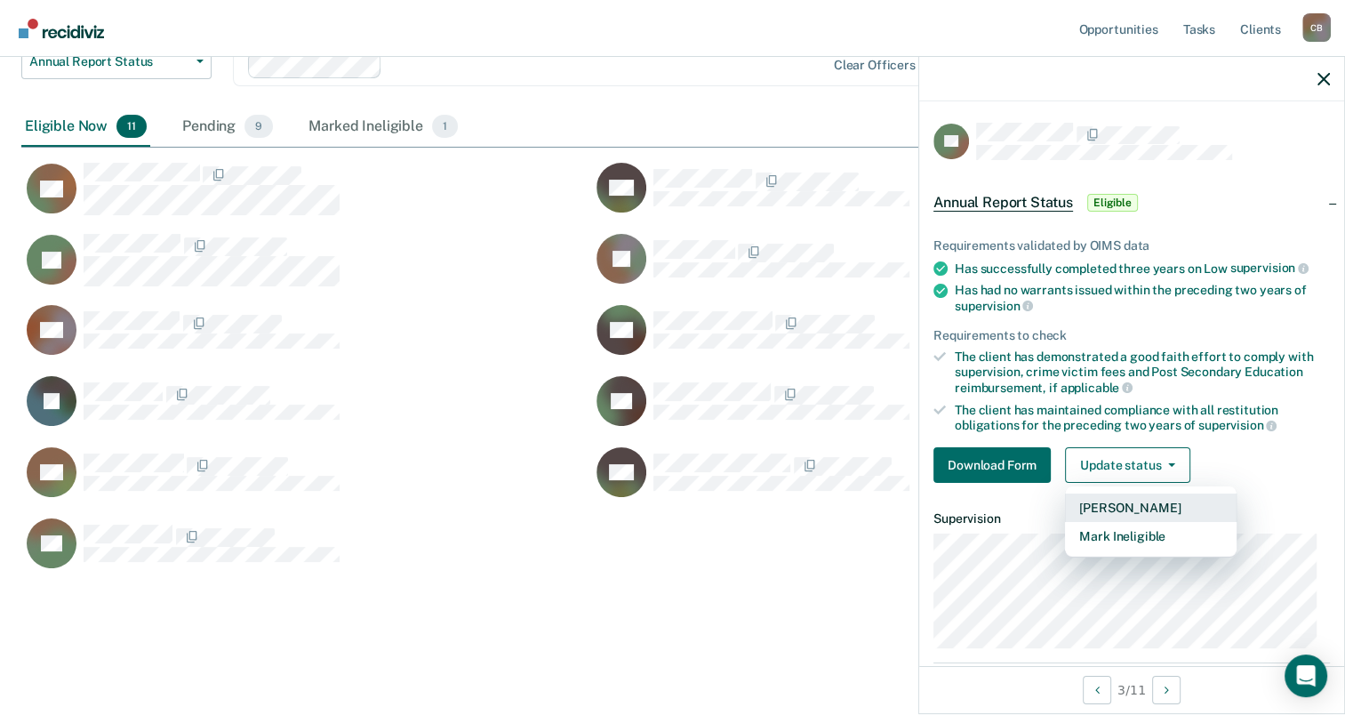
click at [1174, 500] on button "Mark Pending" at bounding box center [1151, 507] width 172 height 28
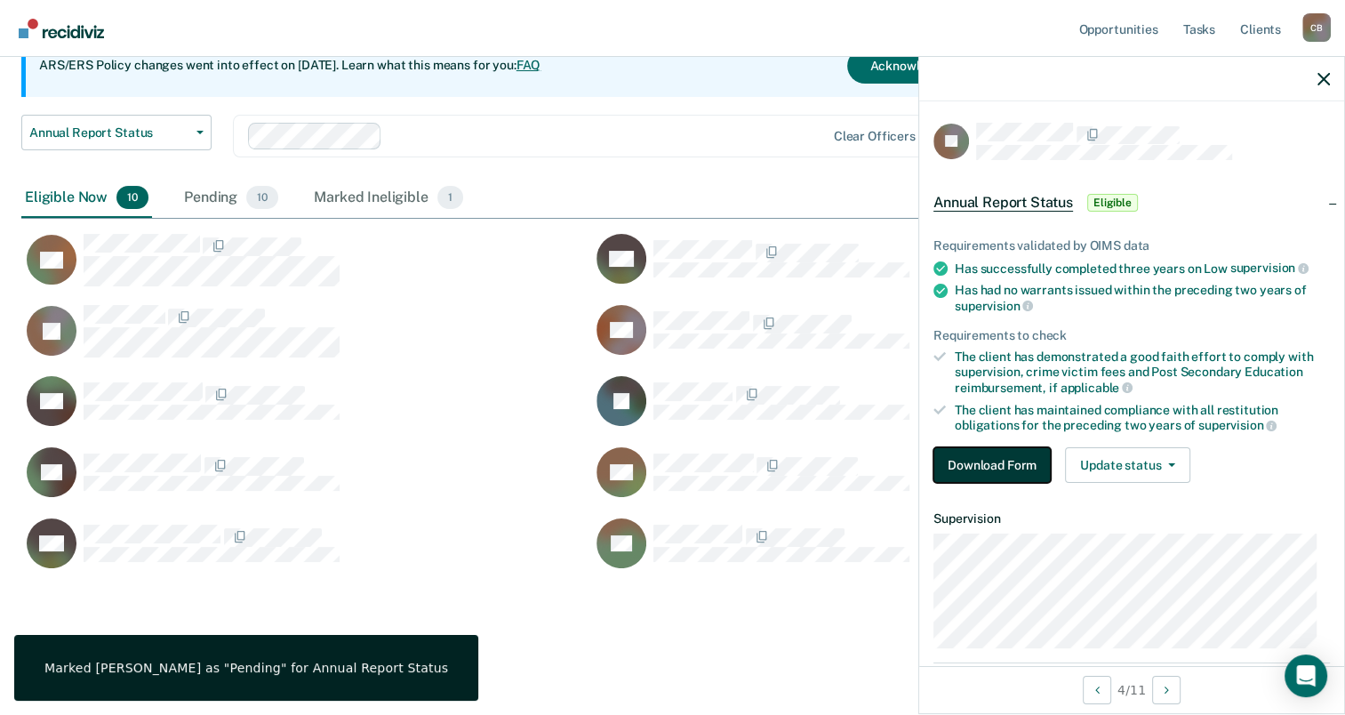
click at [967, 452] on button "Download Form" at bounding box center [991, 465] width 117 height 36
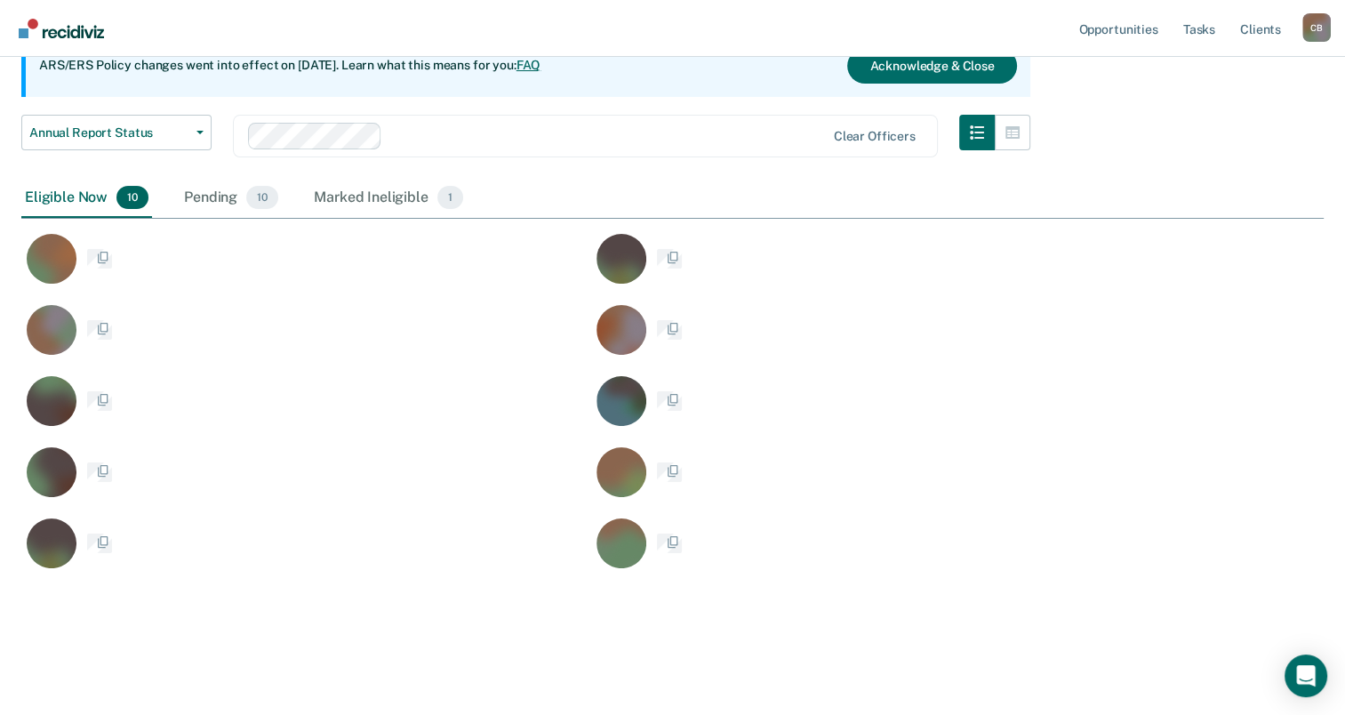
scroll to position [631, 1288]
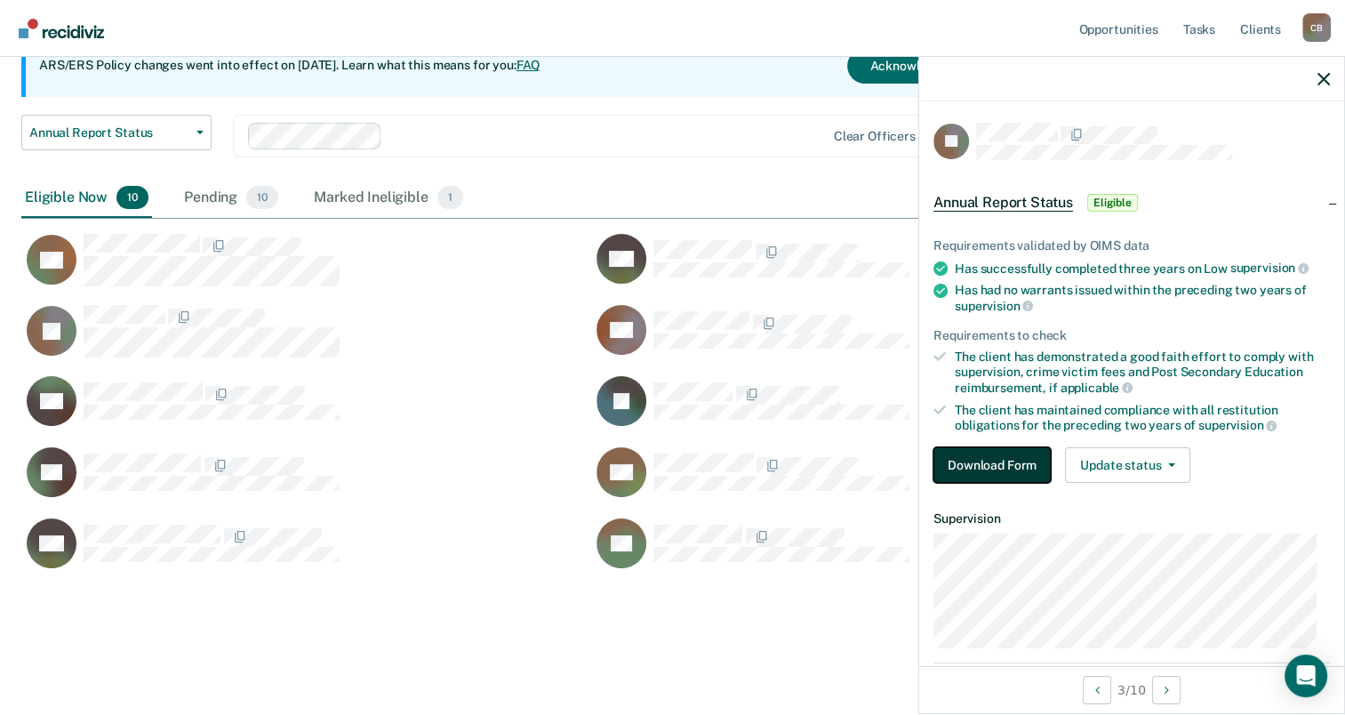
click at [1003, 450] on button "Download Form" at bounding box center [991, 465] width 117 height 36
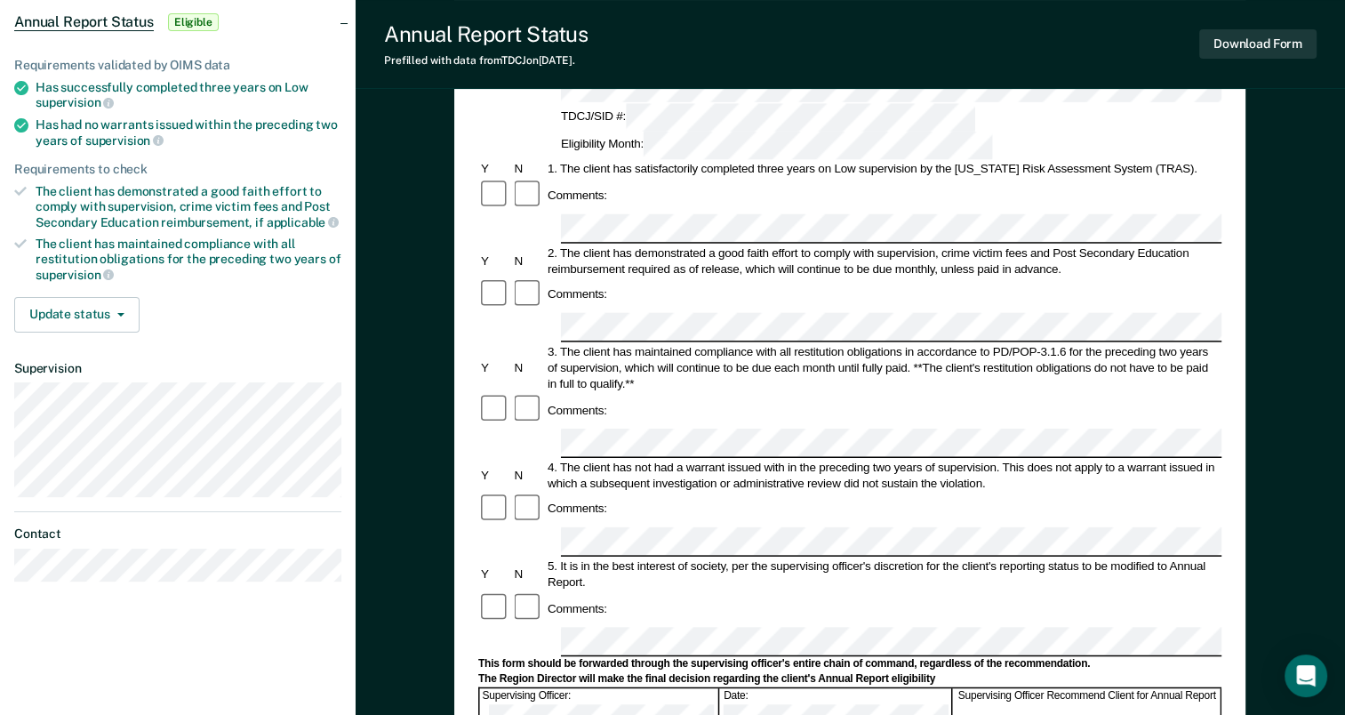
scroll to position [178, 0]
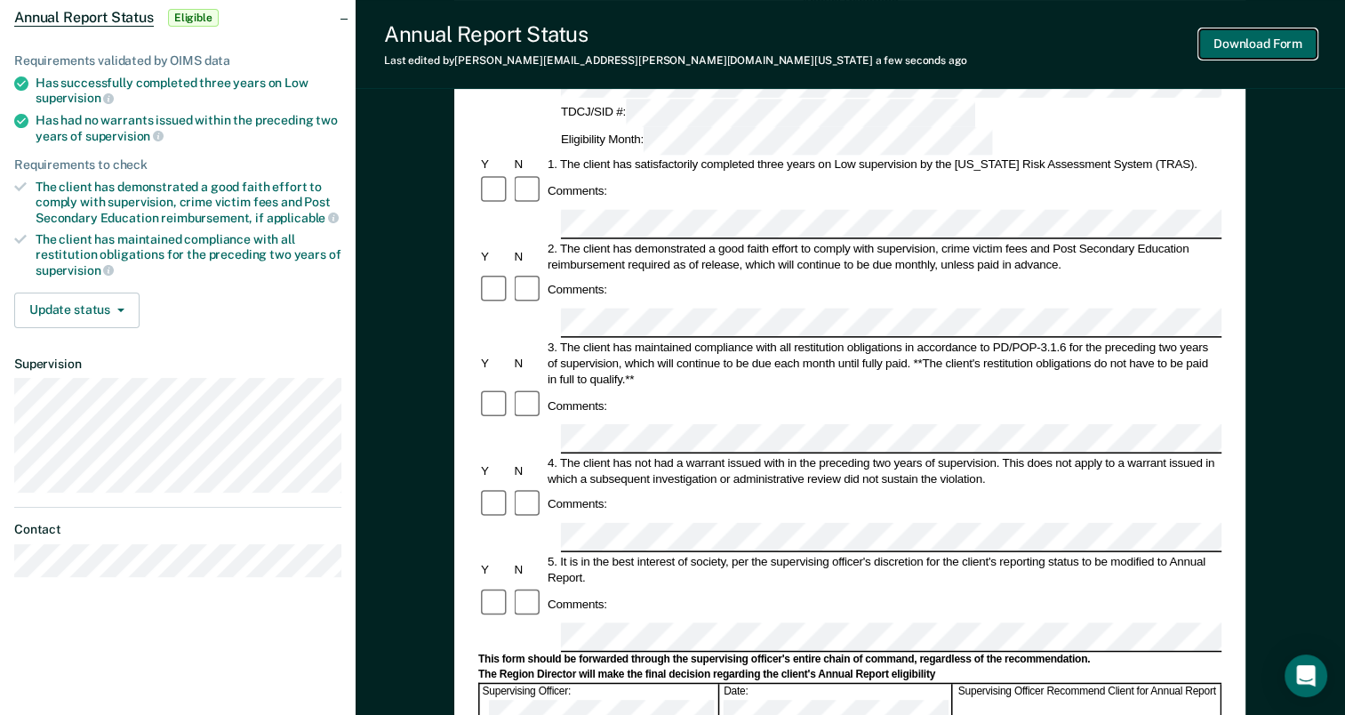
click at [1278, 46] on button "Download Form" at bounding box center [1257, 43] width 117 height 29
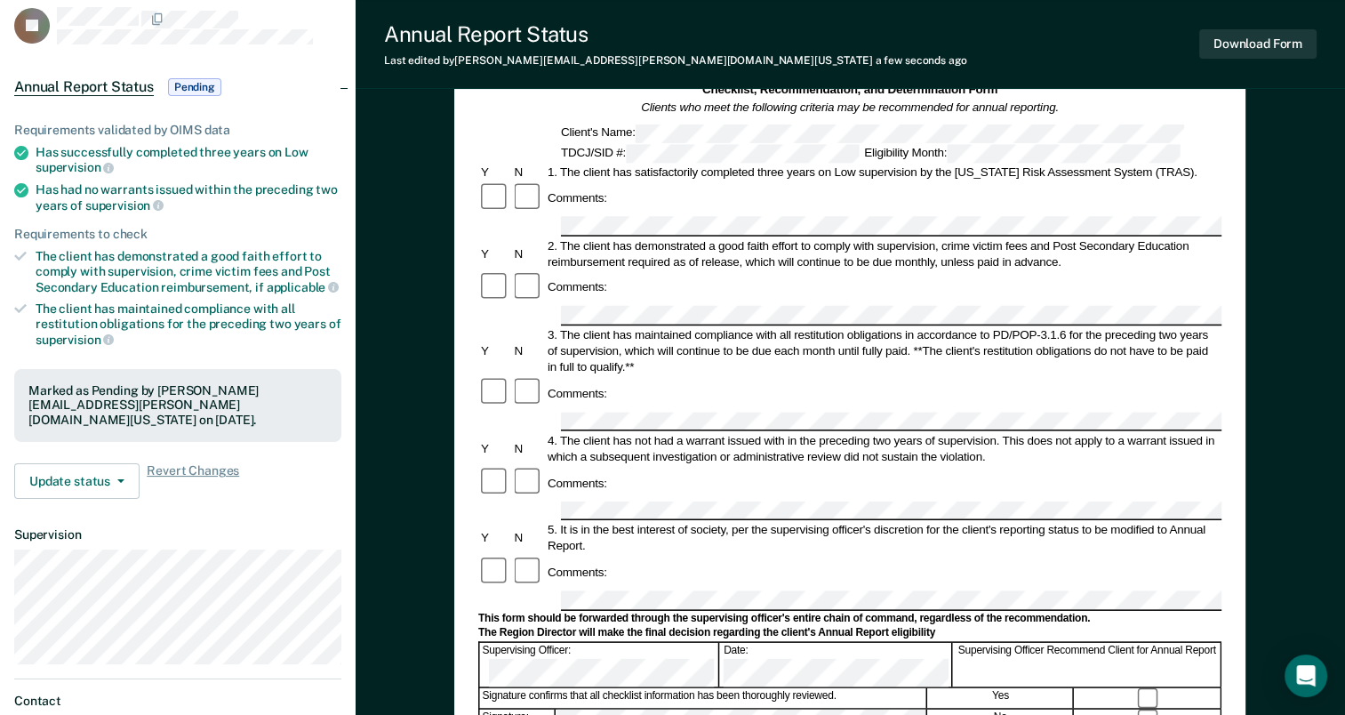
scroll to position [0, 0]
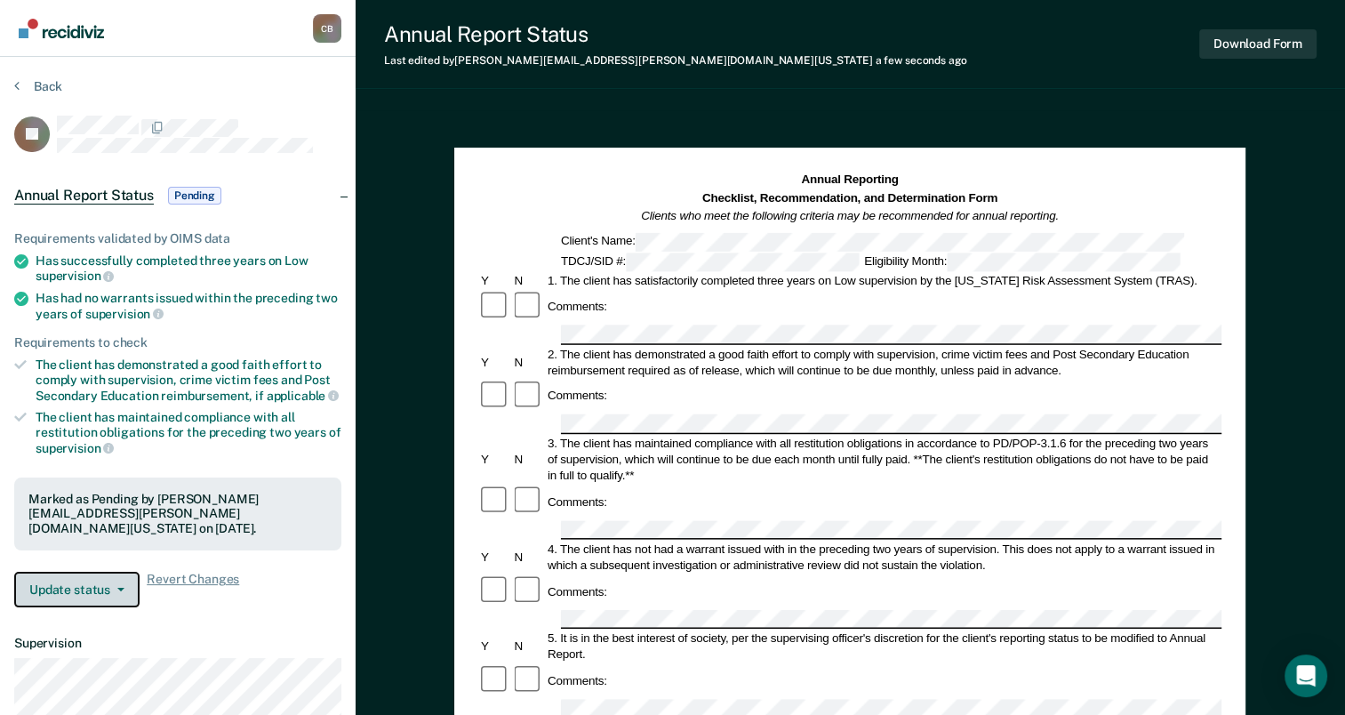
click at [102, 587] on button "Update status" at bounding box center [76, 590] width 125 height 36
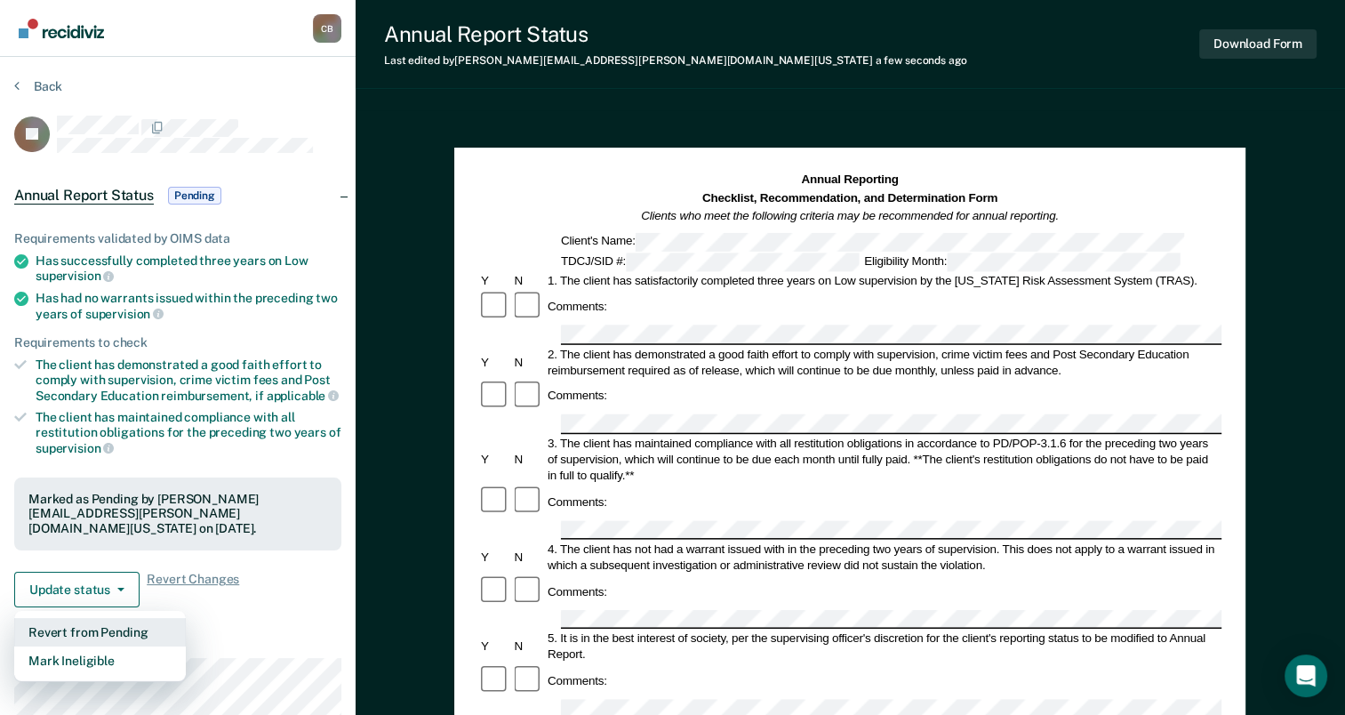
click at [117, 625] on button "Revert from Pending" at bounding box center [100, 632] width 172 height 28
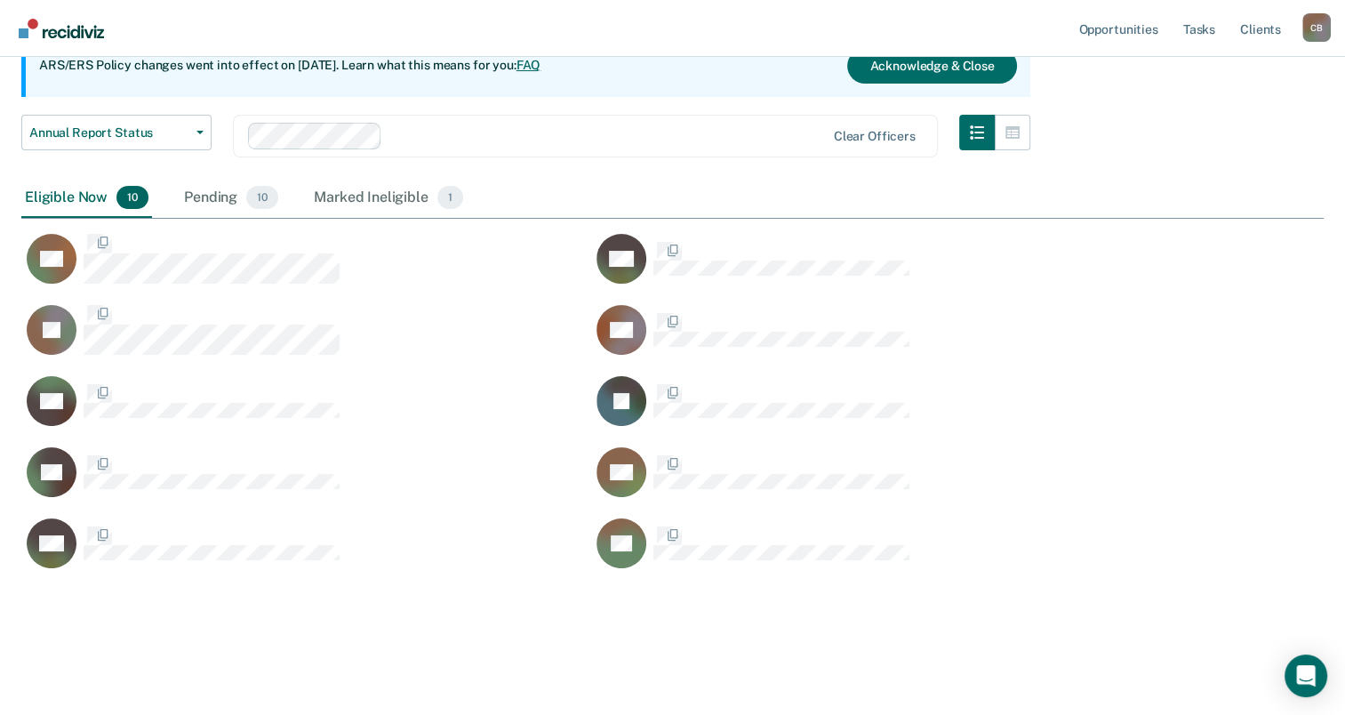
scroll to position [631, 1288]
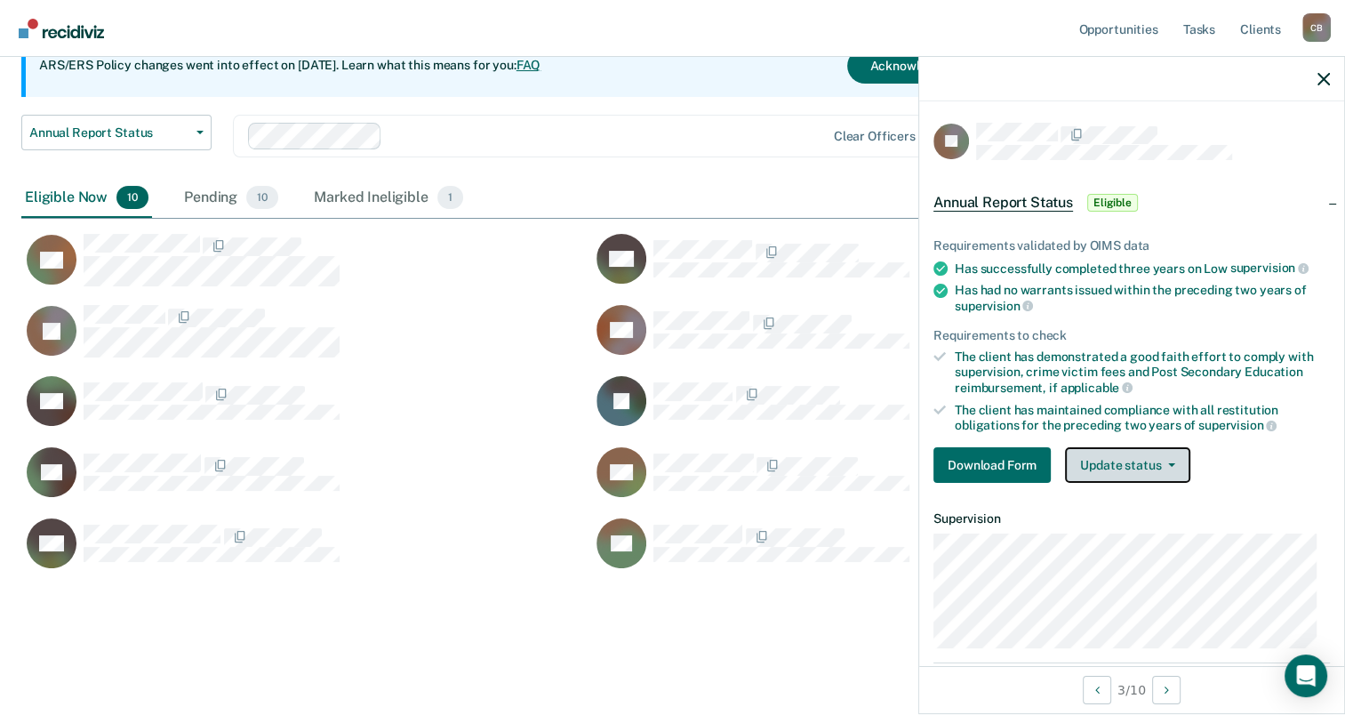
click at [1176, 461] on button "Update status" at bounding box center [1127, 465] width 125 height 36
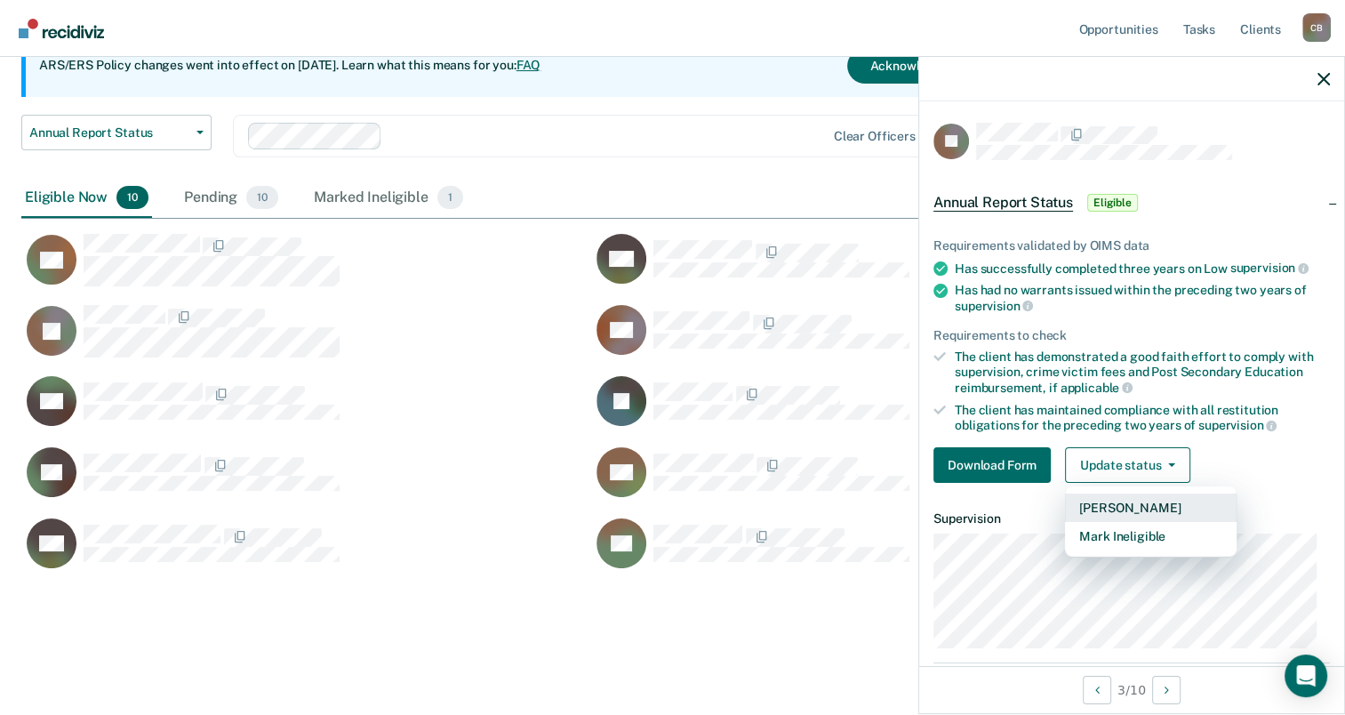
click at [1181, 493] on button "Mark Pending" at bounding box center [1151, 507] width 172 height 28
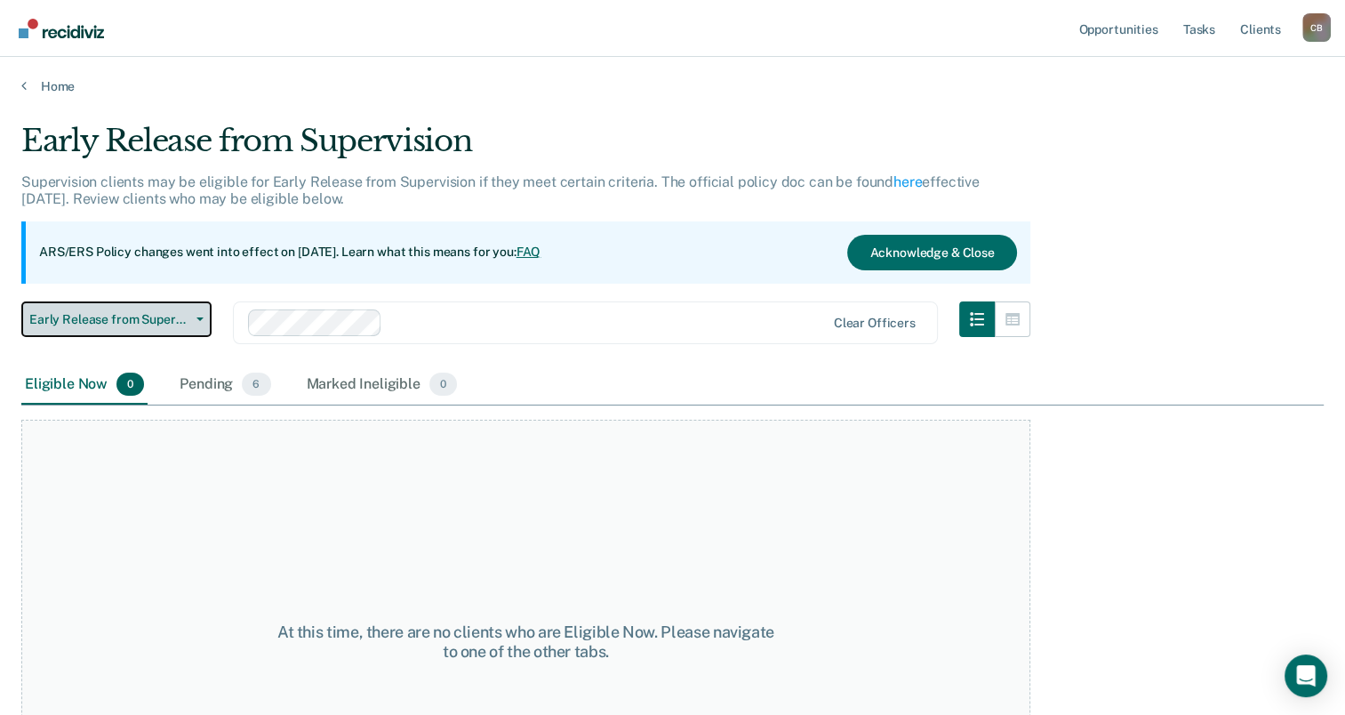
click at [203, 319] on button "Early Release from Supervision" at bounding box center [116, 319] width 190 height 36
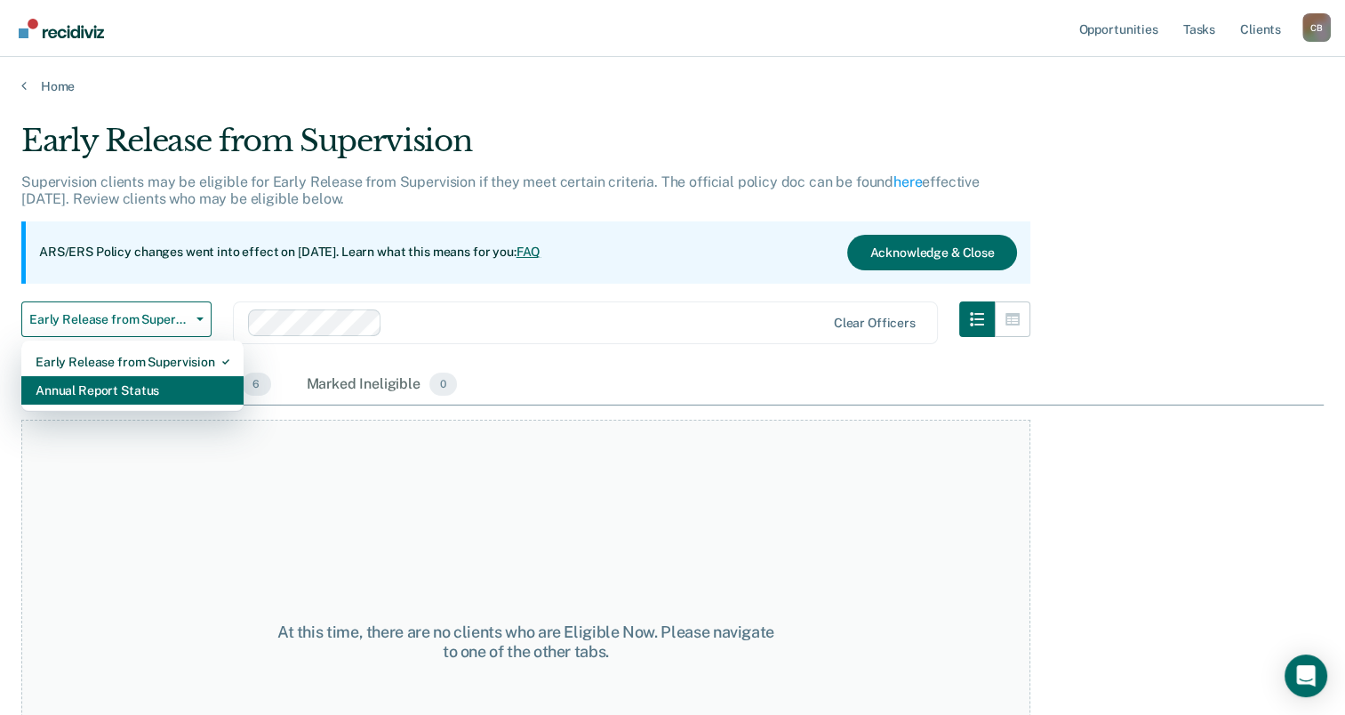
click at [187, 381] on div "Annual Report Status" at bounding box center [133, 390] width 194 height 28
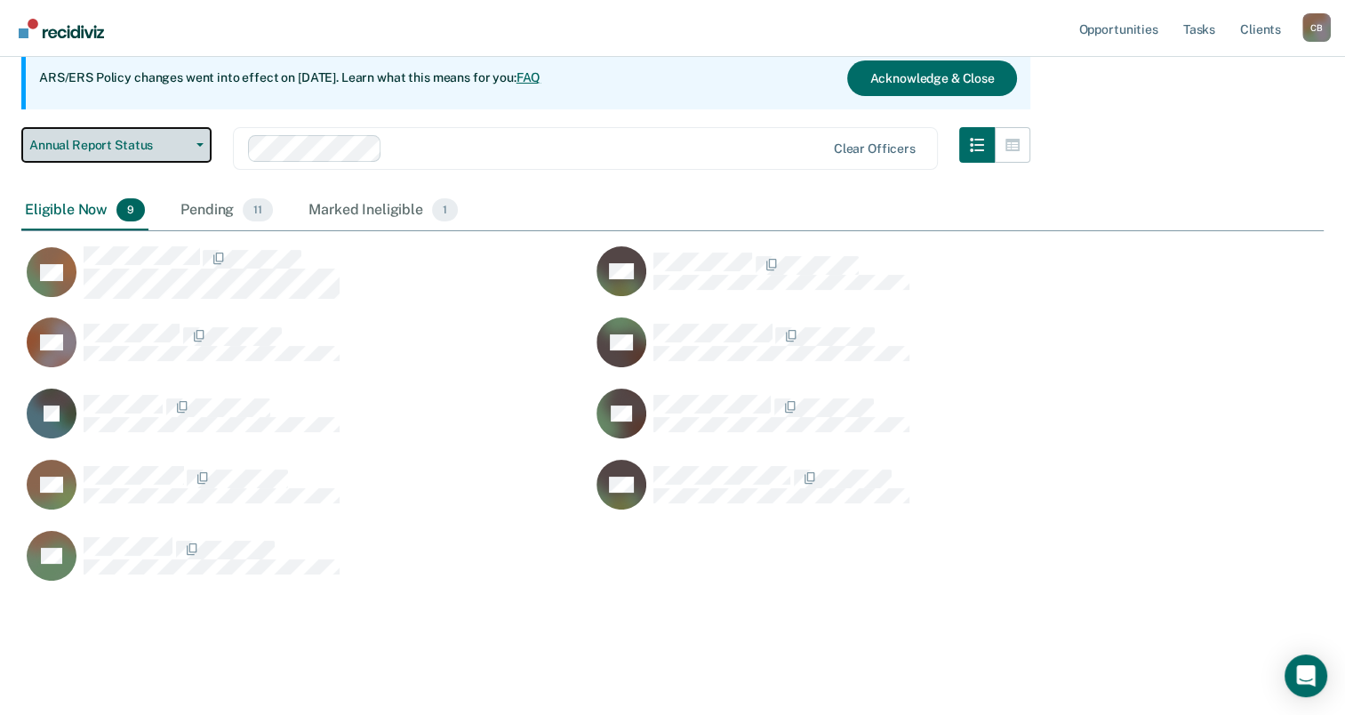
scroll to position [178, 0]
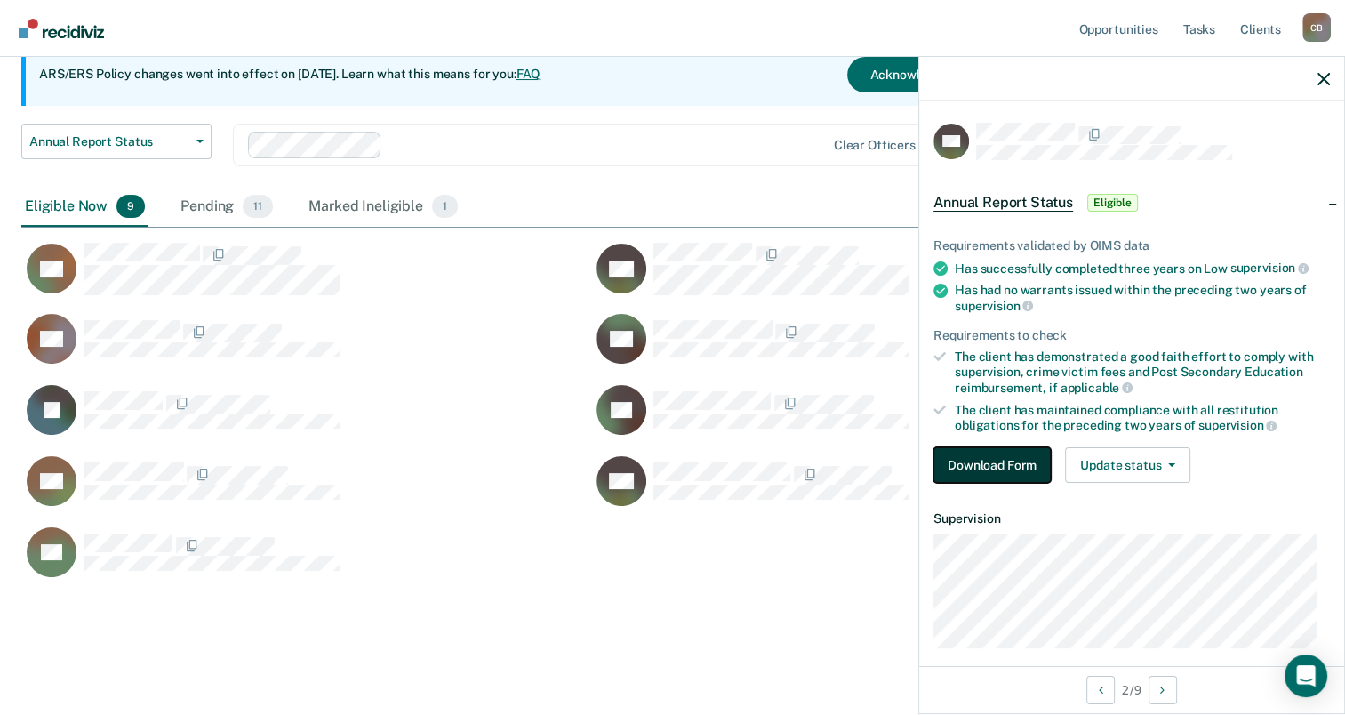
click at [1005, 449] on button "Download Form" at bounding box center [991, 465] width 117 height 36
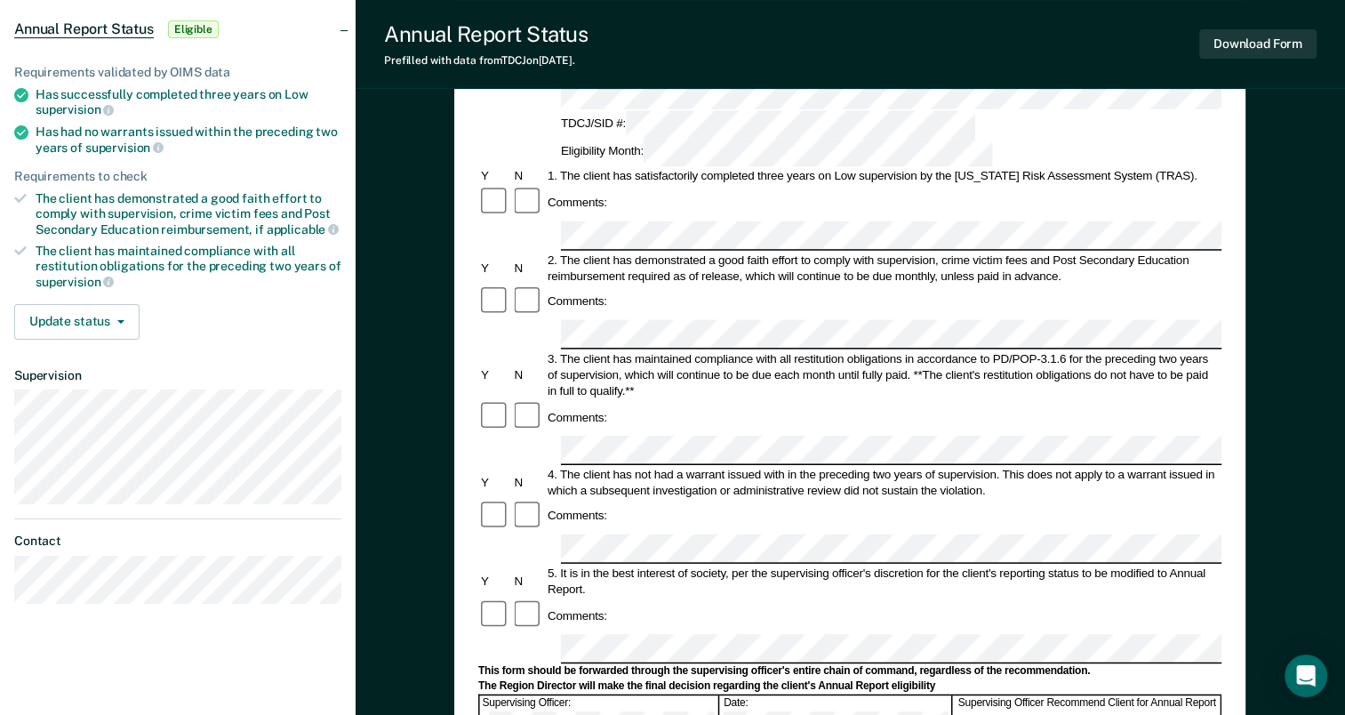
scroll to position [178, 0]
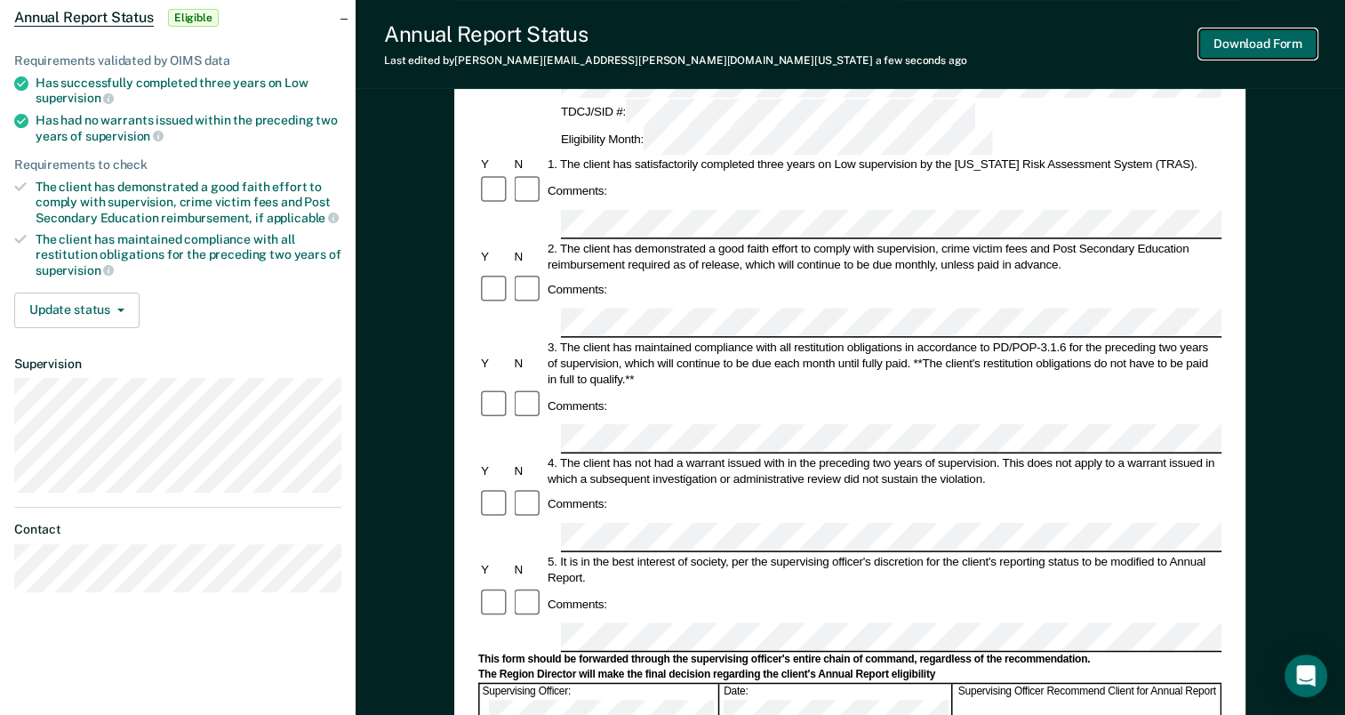
click at [1271, 46] on button "Download Form" at bounding box center [1257, 43] width 117 height 29
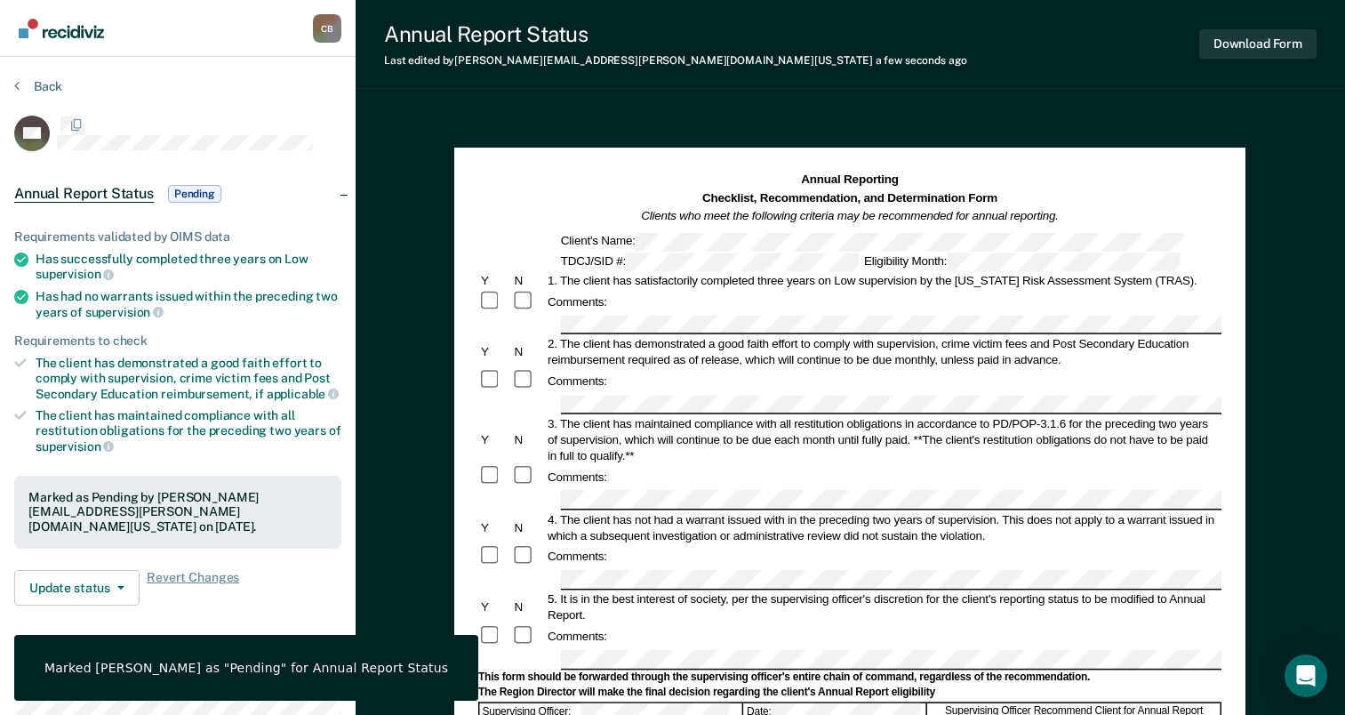
scroll to position [178, 0]
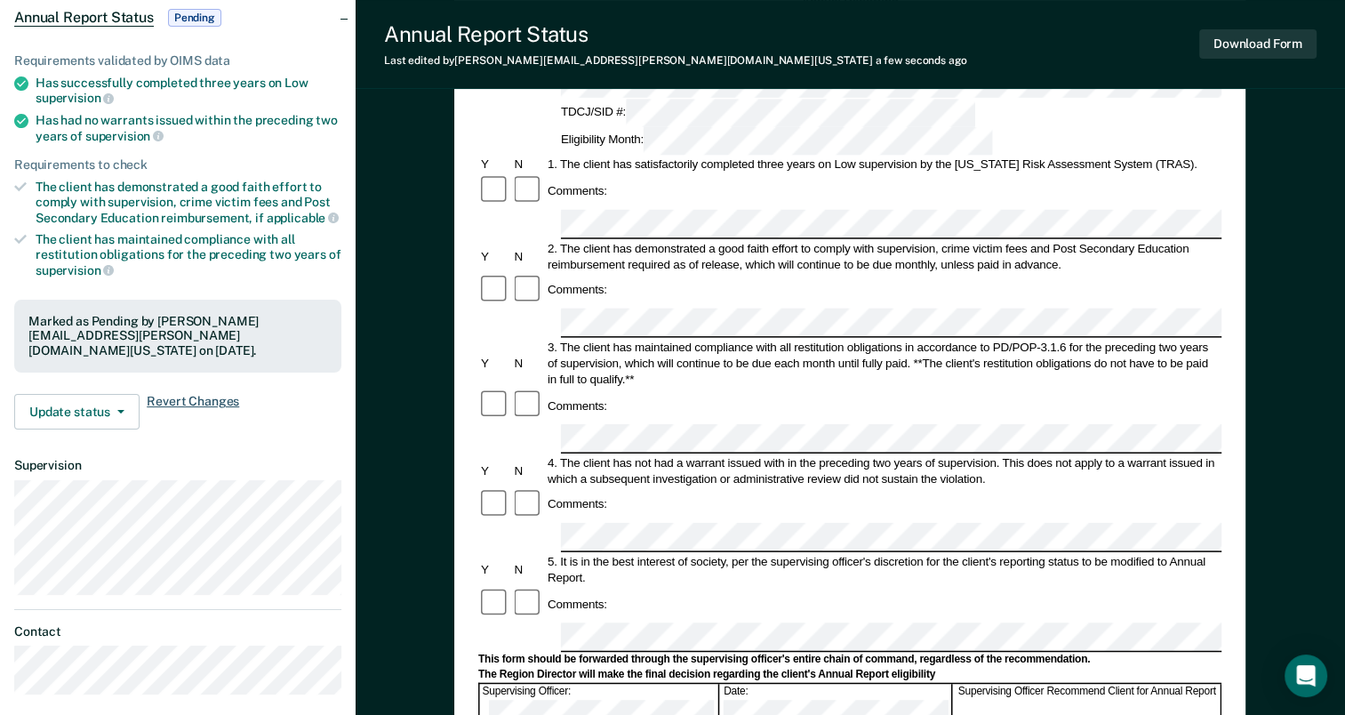
click at [221, 395] on span "Revert Changes" at bounding box center [193, 412] width 92 height 36
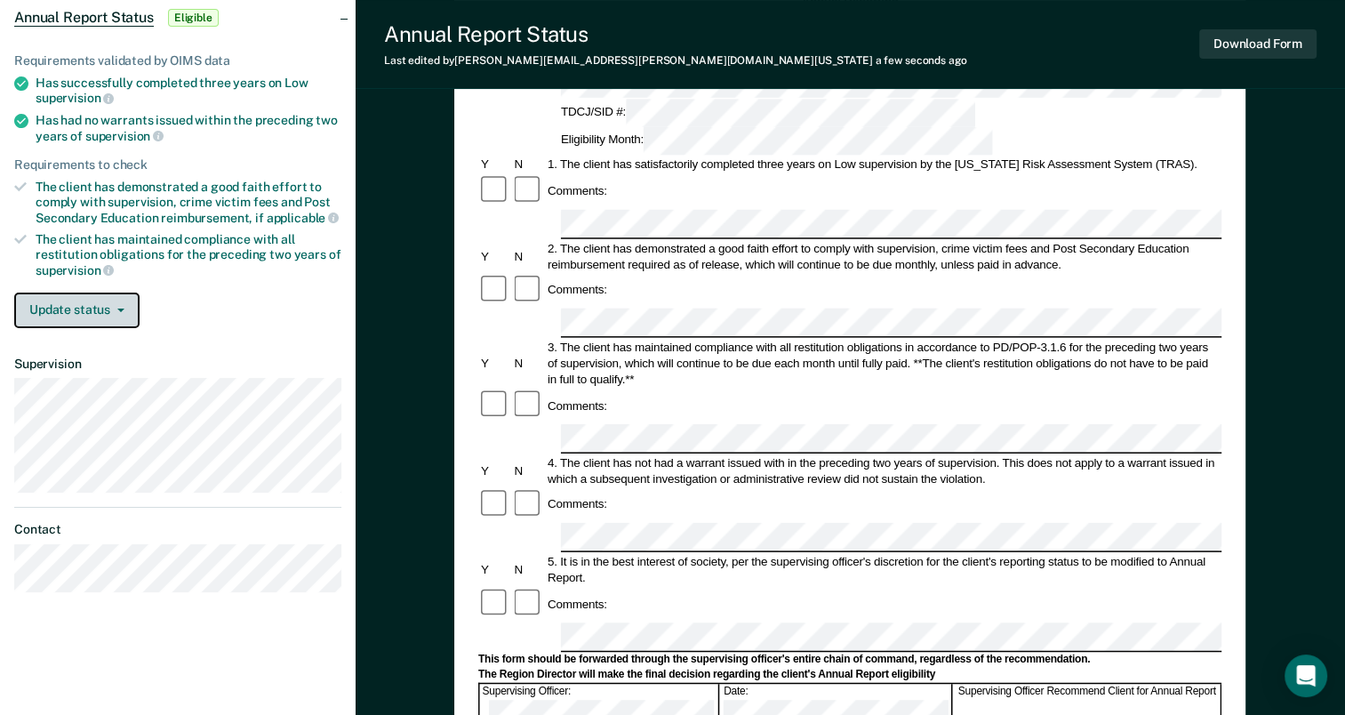
click at [116, 296] on button "Update status" at bounding box center [76, 310] width 125 height 36
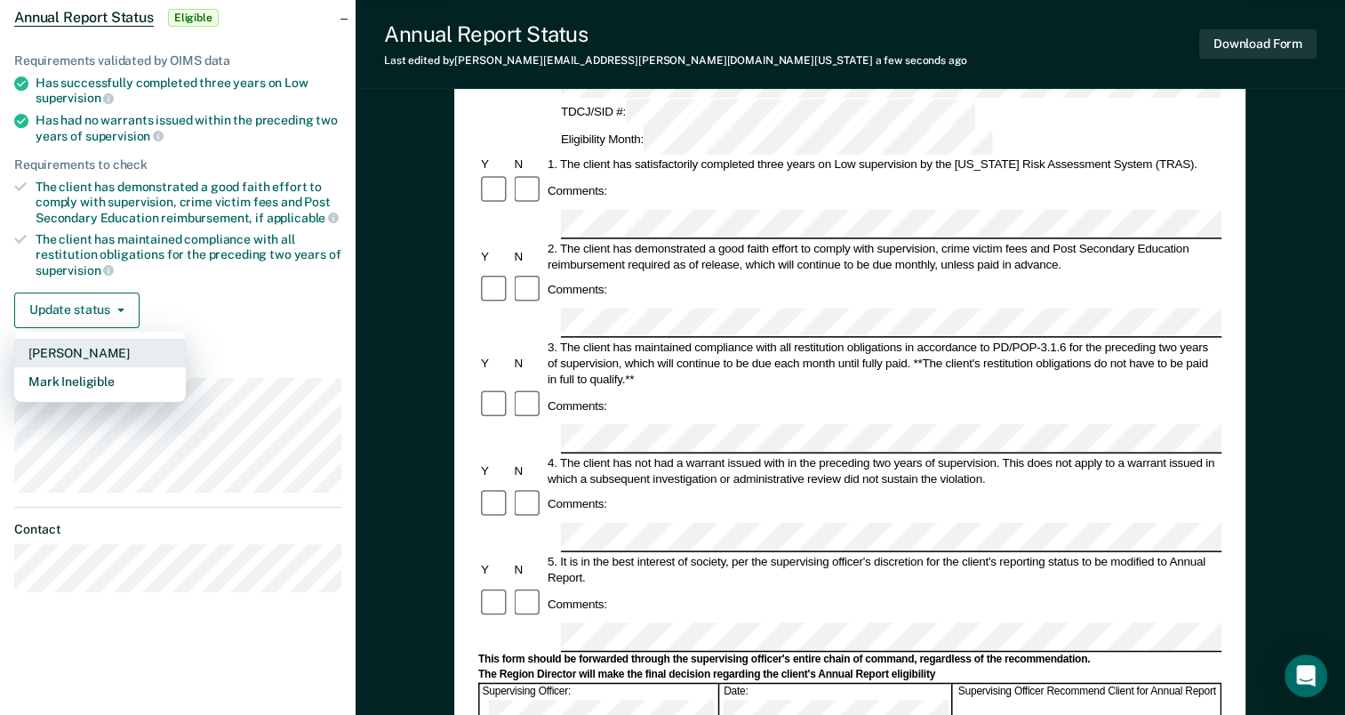
click at [147, 348] on button "[PERSON_NAME]" at bounding box center [100, 353] width 172 height 28
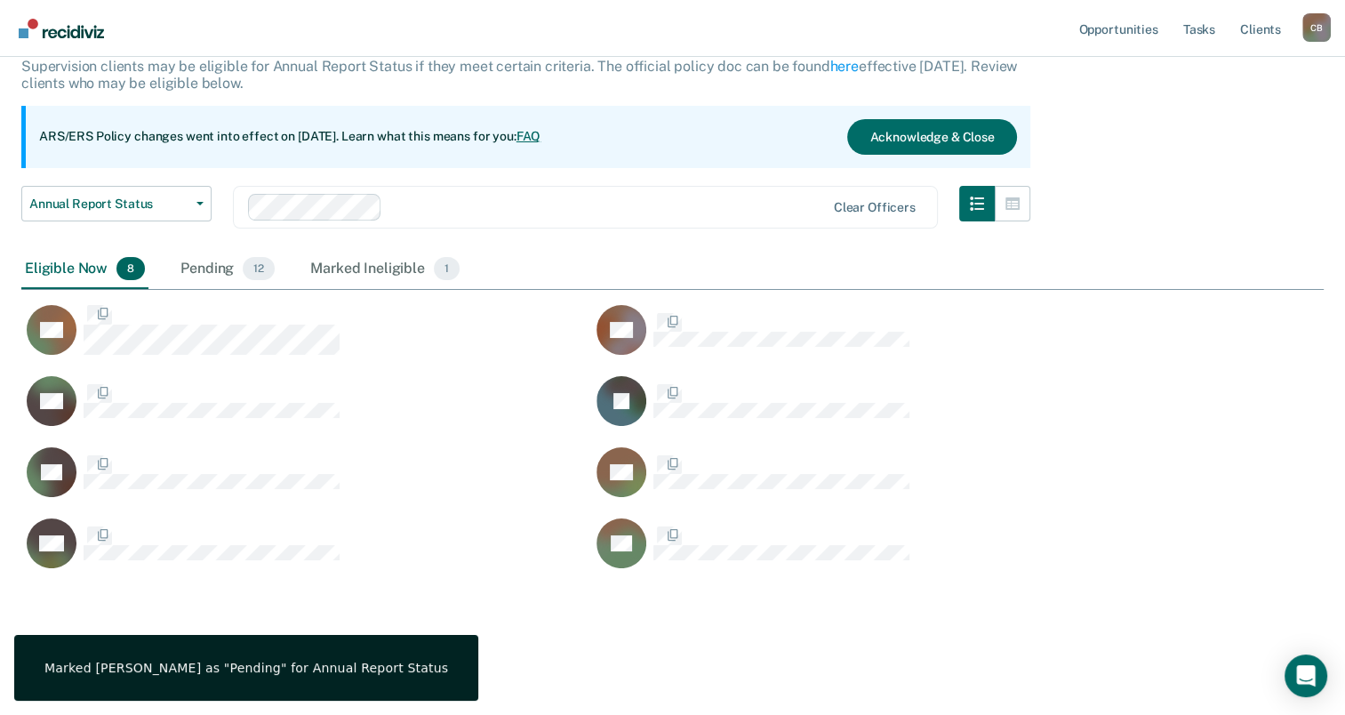
scroll to position [560, 1288]
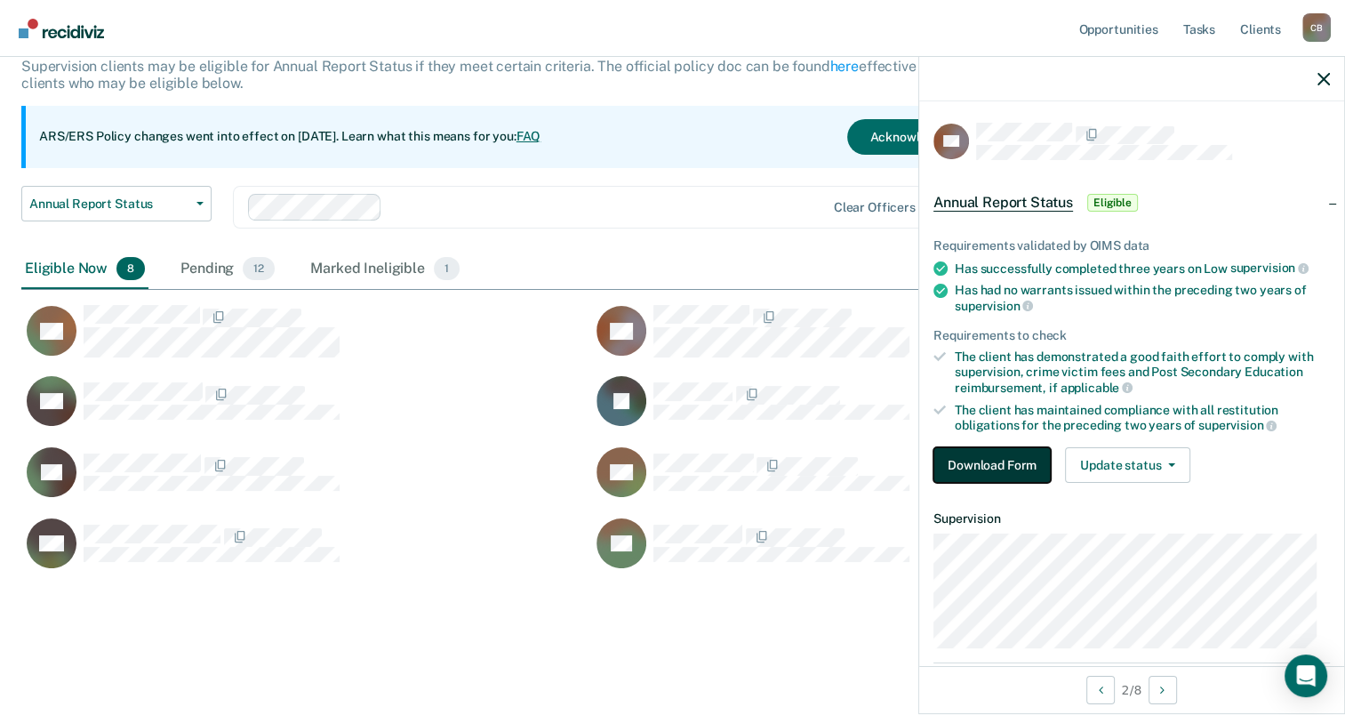
click at [985, 461] on button "Download Form" at bounding box center [991, 465] width 117 height 36
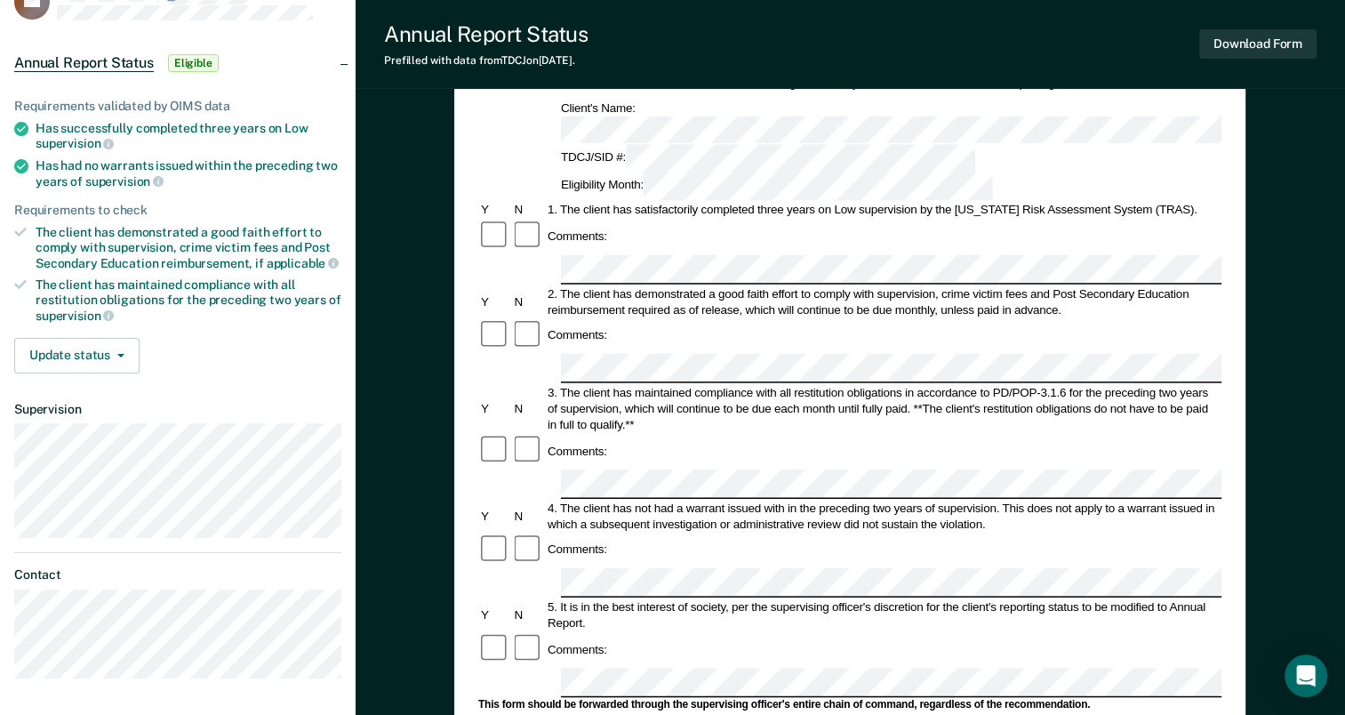
scroll to position [178, 0]
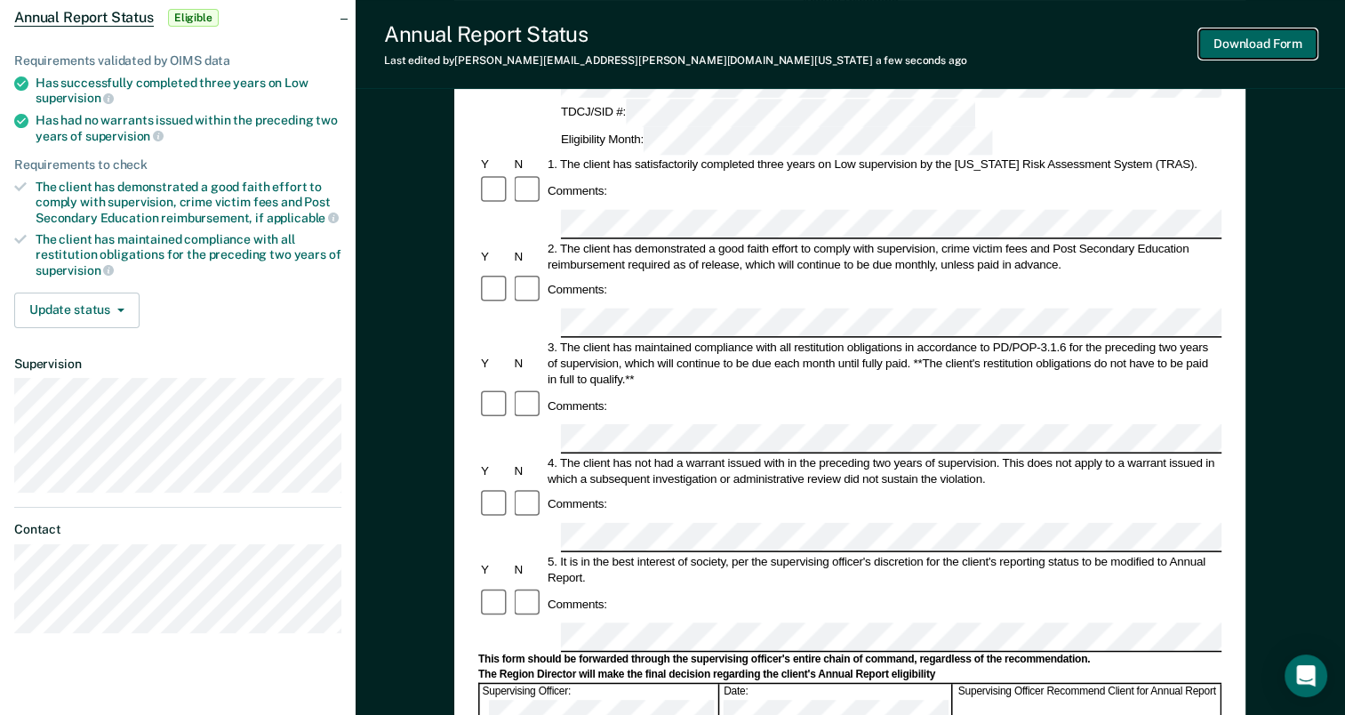
click at [1273, 47] on button "Download Form" at bounding box center [1257, 43] width 117 height 29
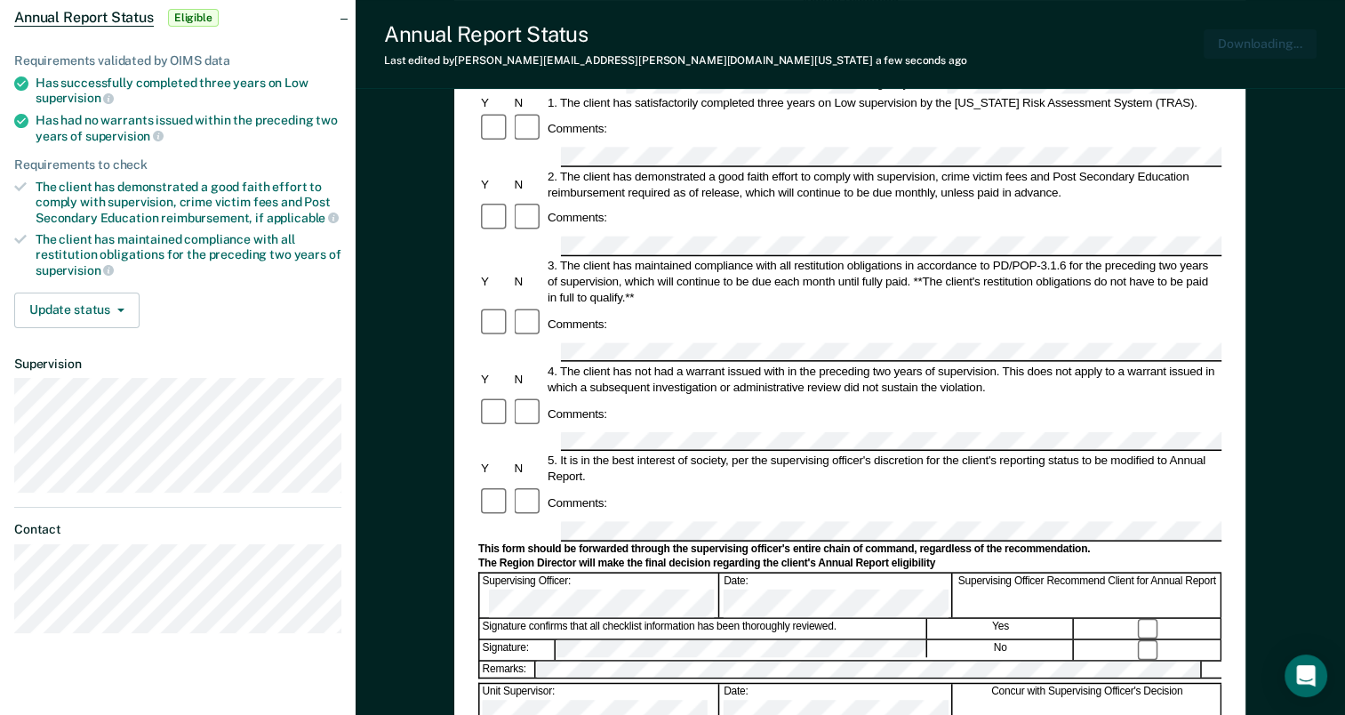
scroll to position [0, 0]
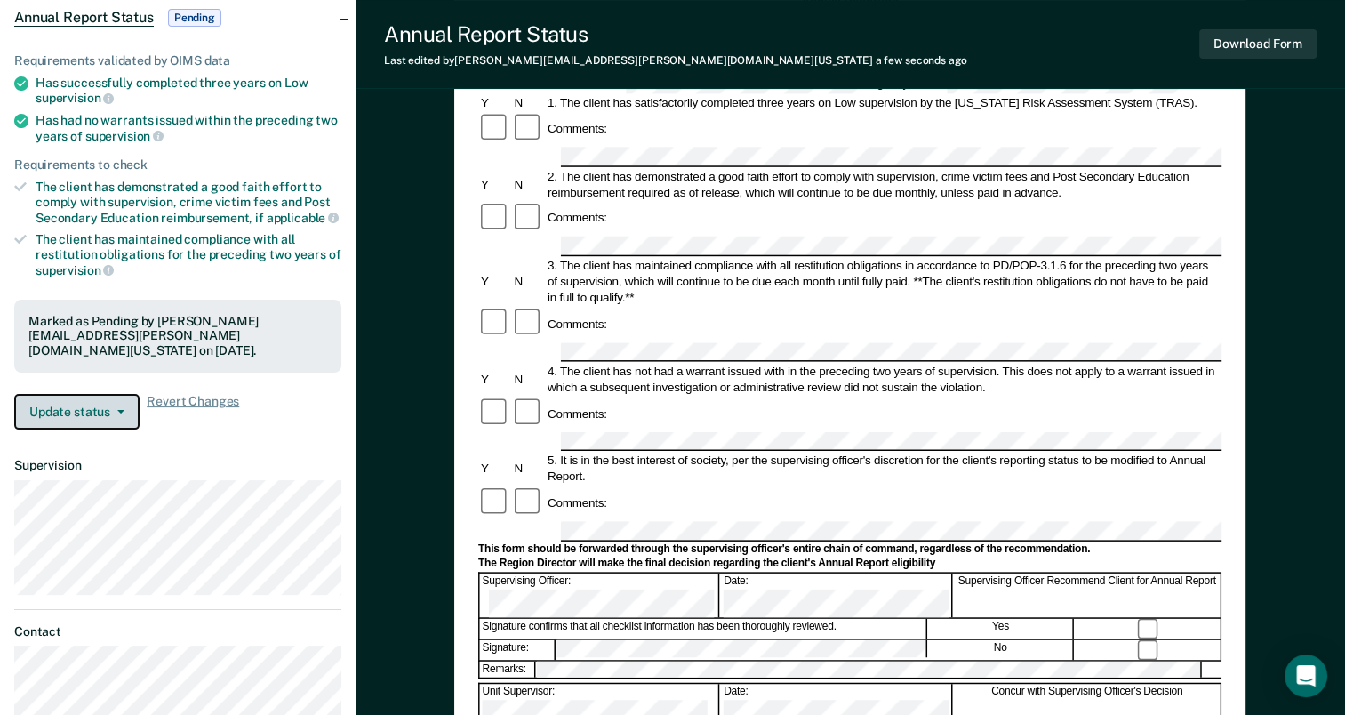
click at [85, 408] on button "Update status" at bounding box center [76, 412] width 125 height 36
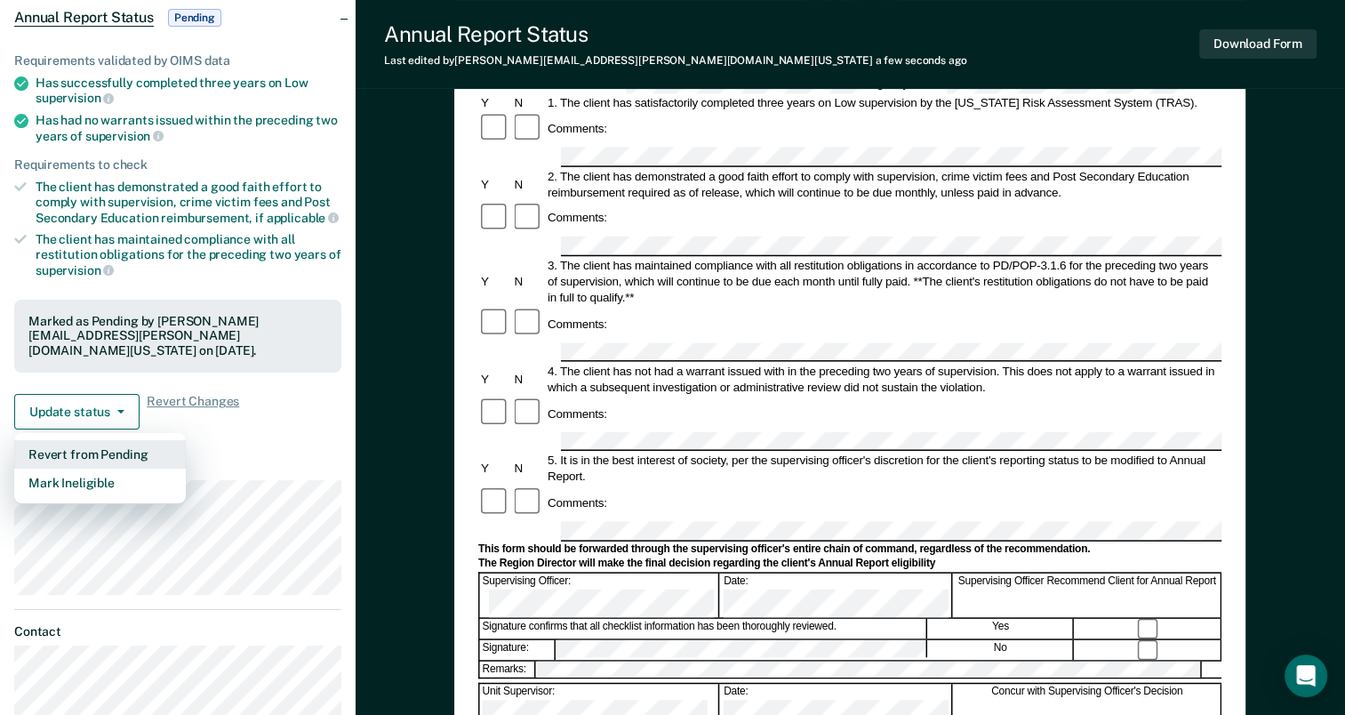
click at [120, 440] on button "Revert from Pending" at bounding box center [100, 454] width 172 height 28
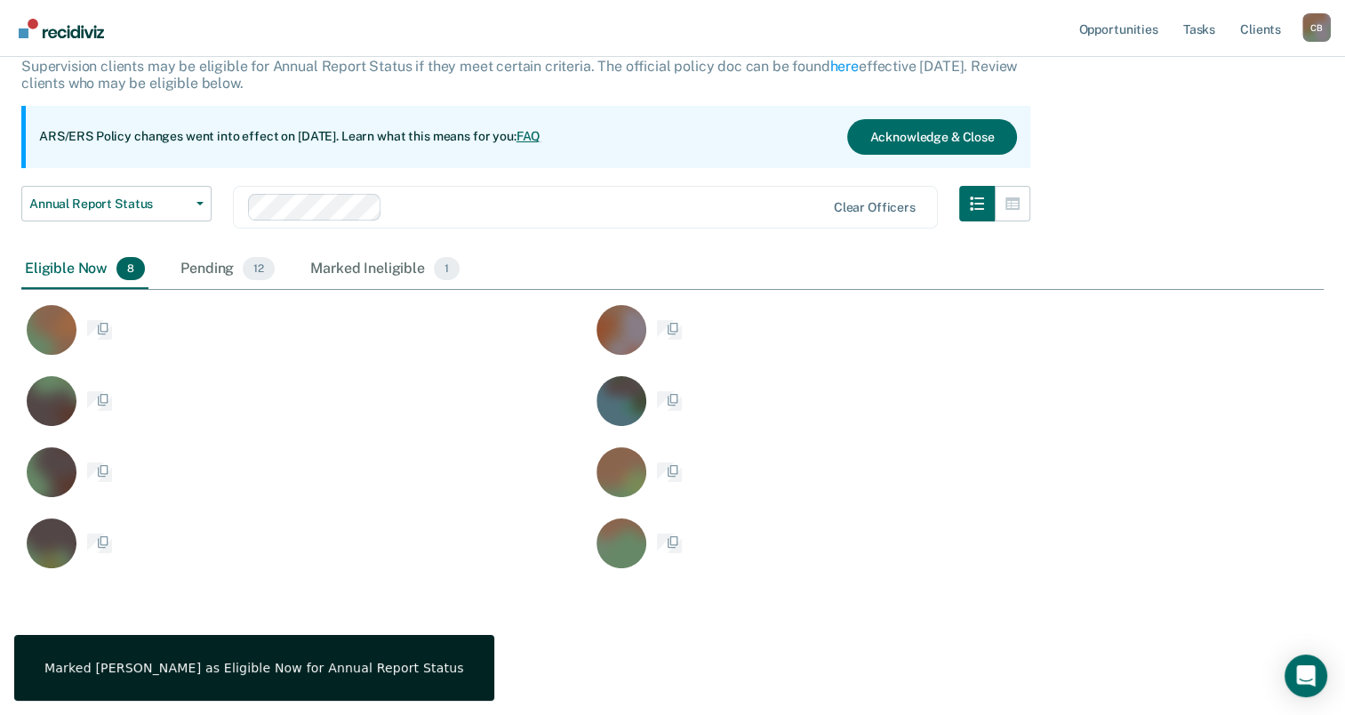
scroll to position [560, 1288]
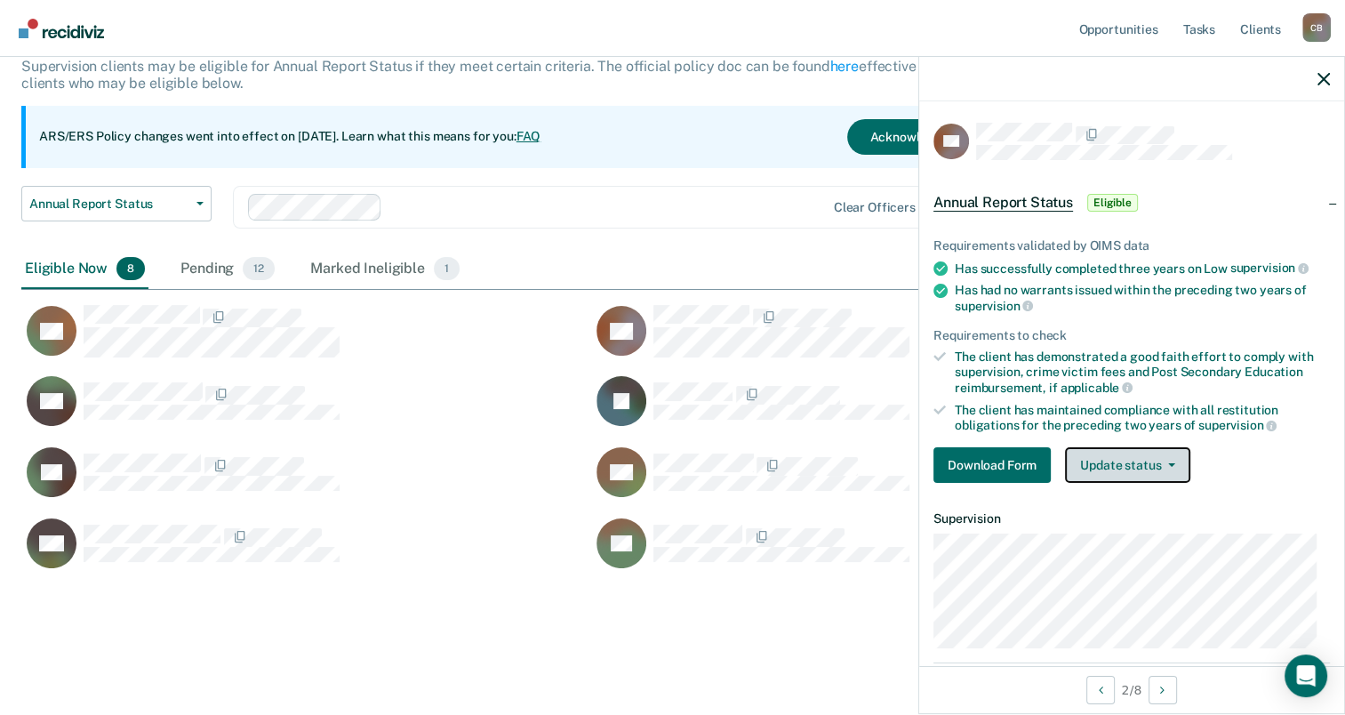
click at [1177, 457] on button "Update status" at bounding box center [1127, 465] width 125 height 36
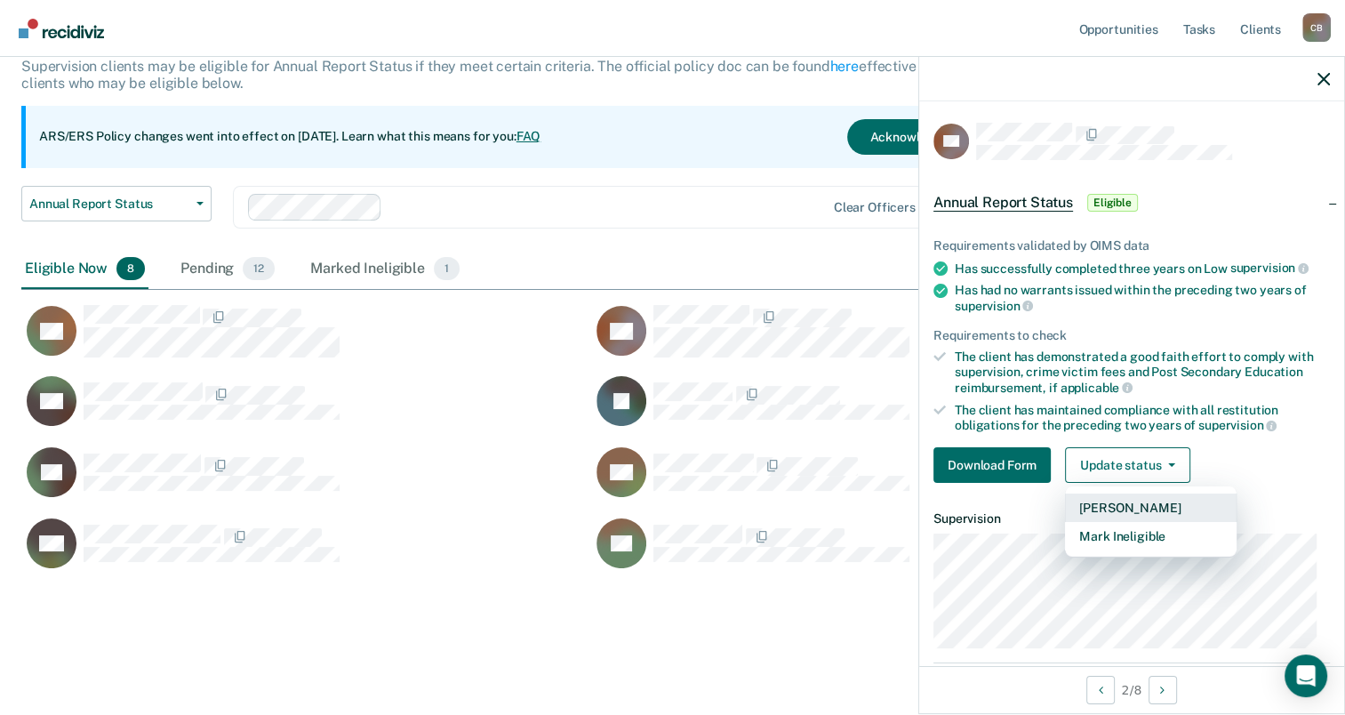
click at [1173, 501] on button "Mark Pending" at bounding box center [1151, 507] width 172 height 28
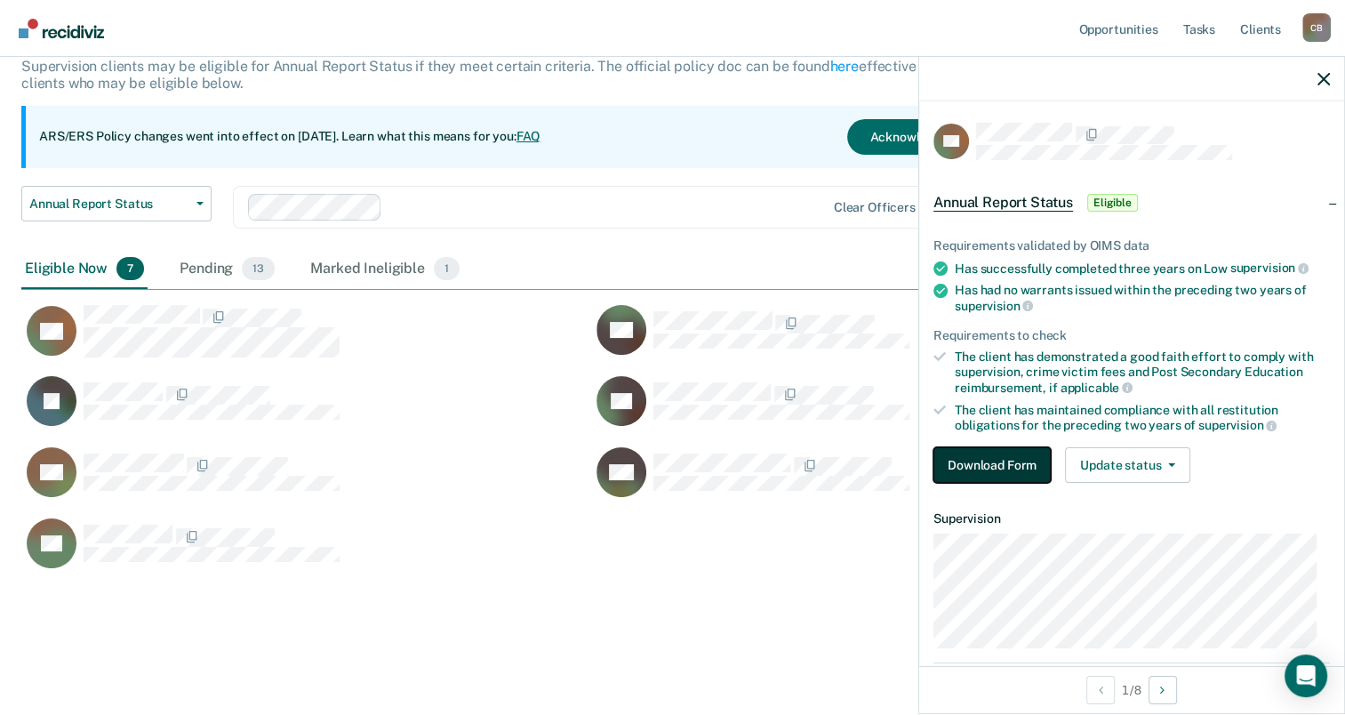
click at [987, 458] on button "Download Form" at bounding box center [991, 465] width 117 height 36
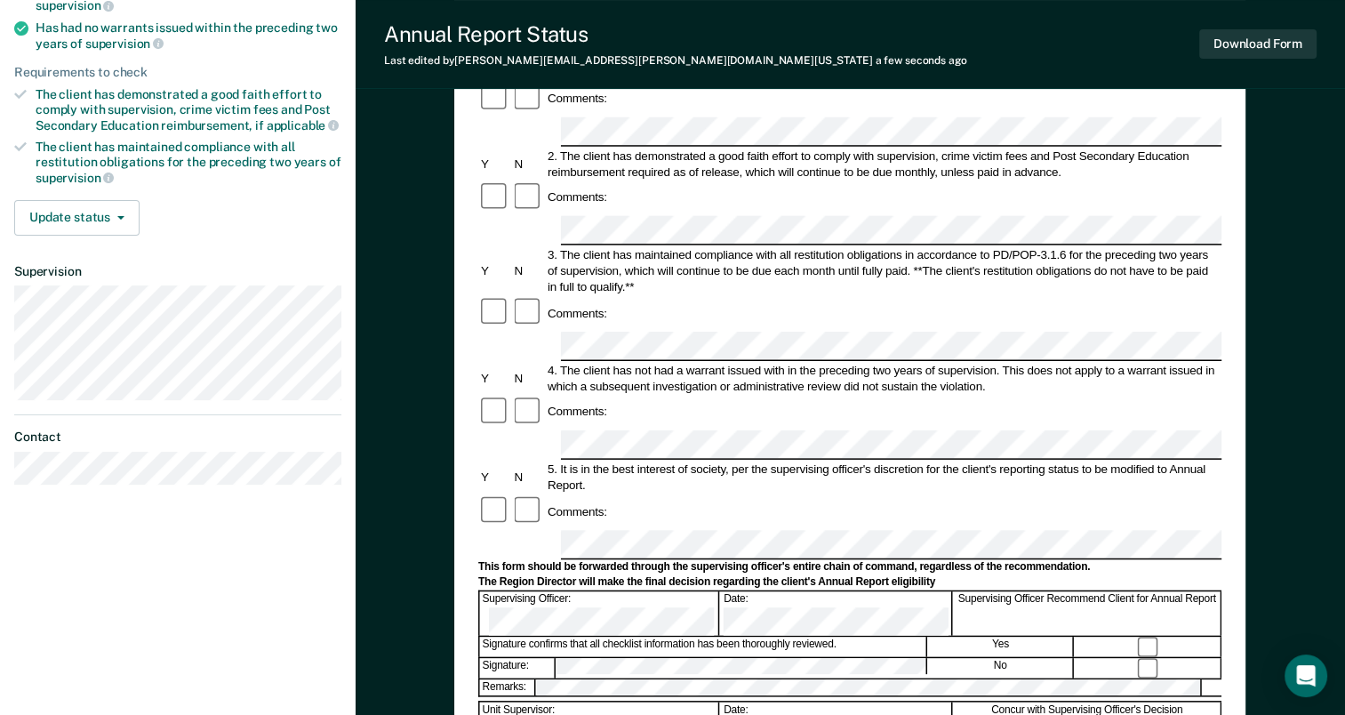
scroll to position [267, 0]
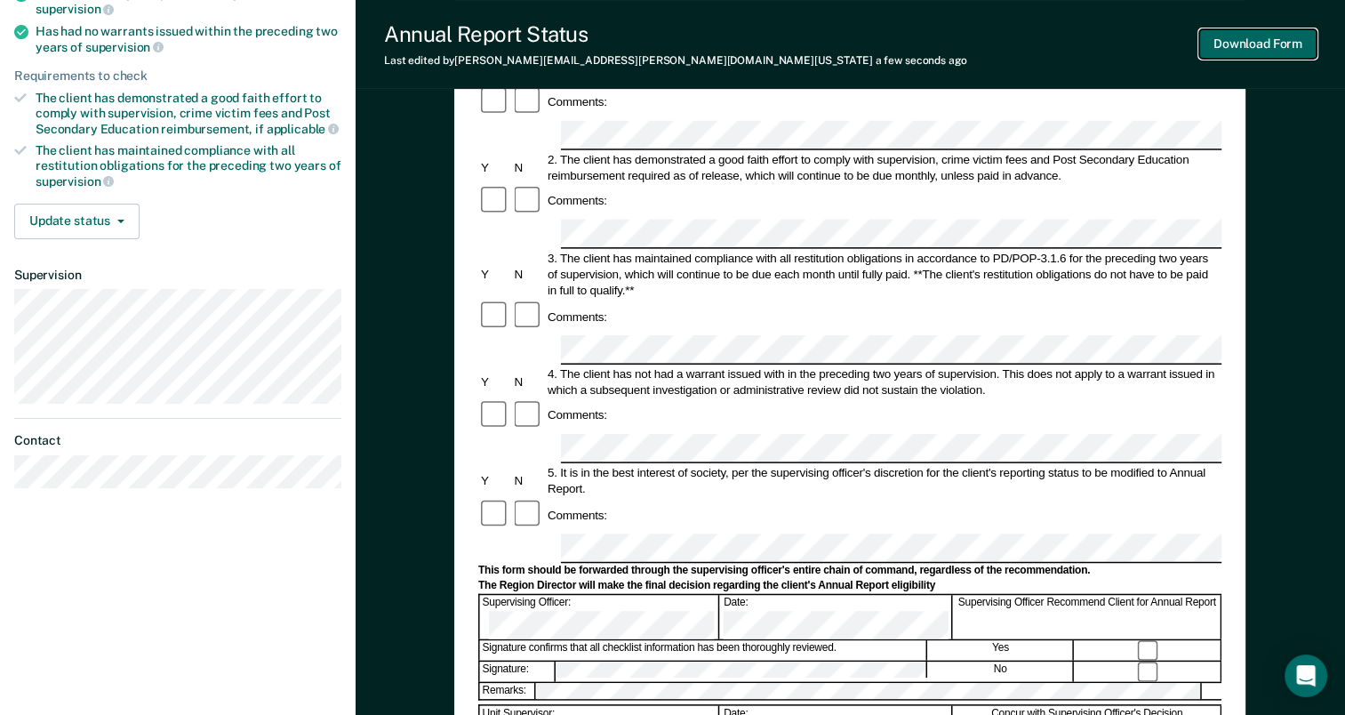
click at [1281, 43] on button "Download Form" at bounding box center [1257, 43] width 117 height 29
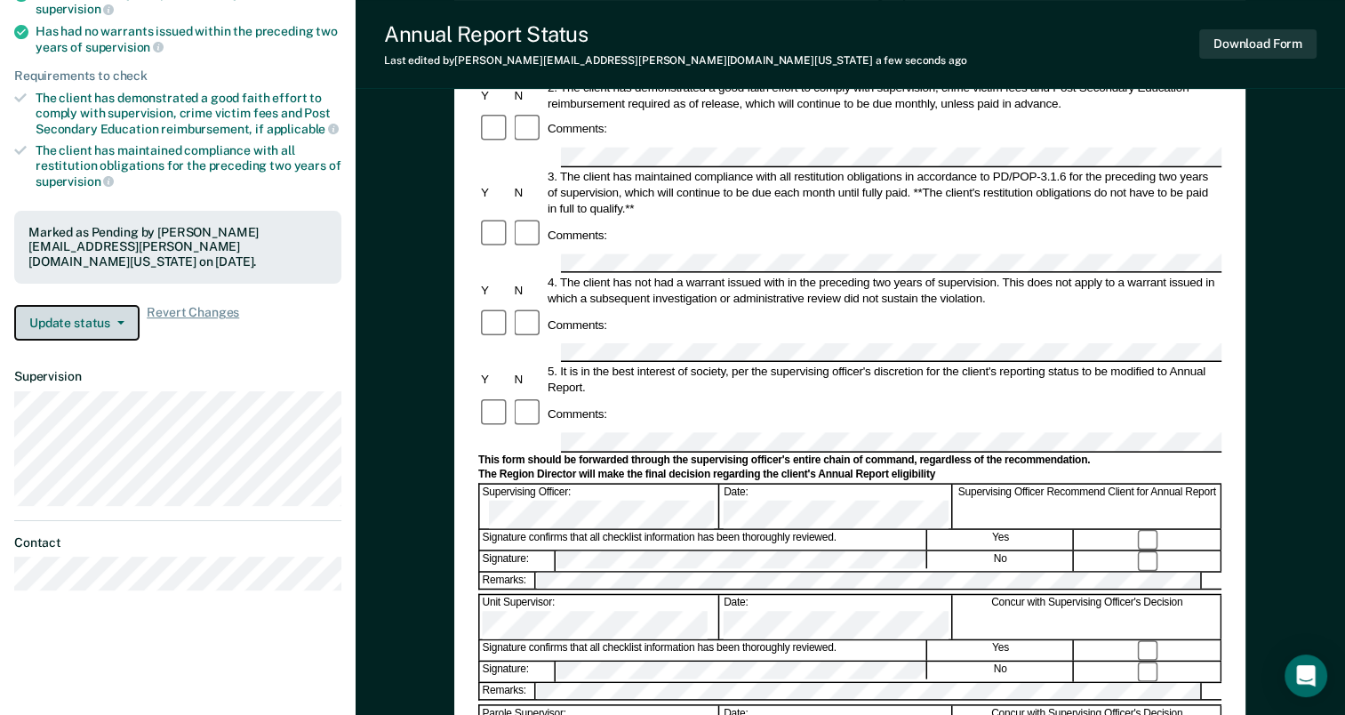
click at [118, 321] on icon "button" at bounding box center [120, 323] width 7 height 4
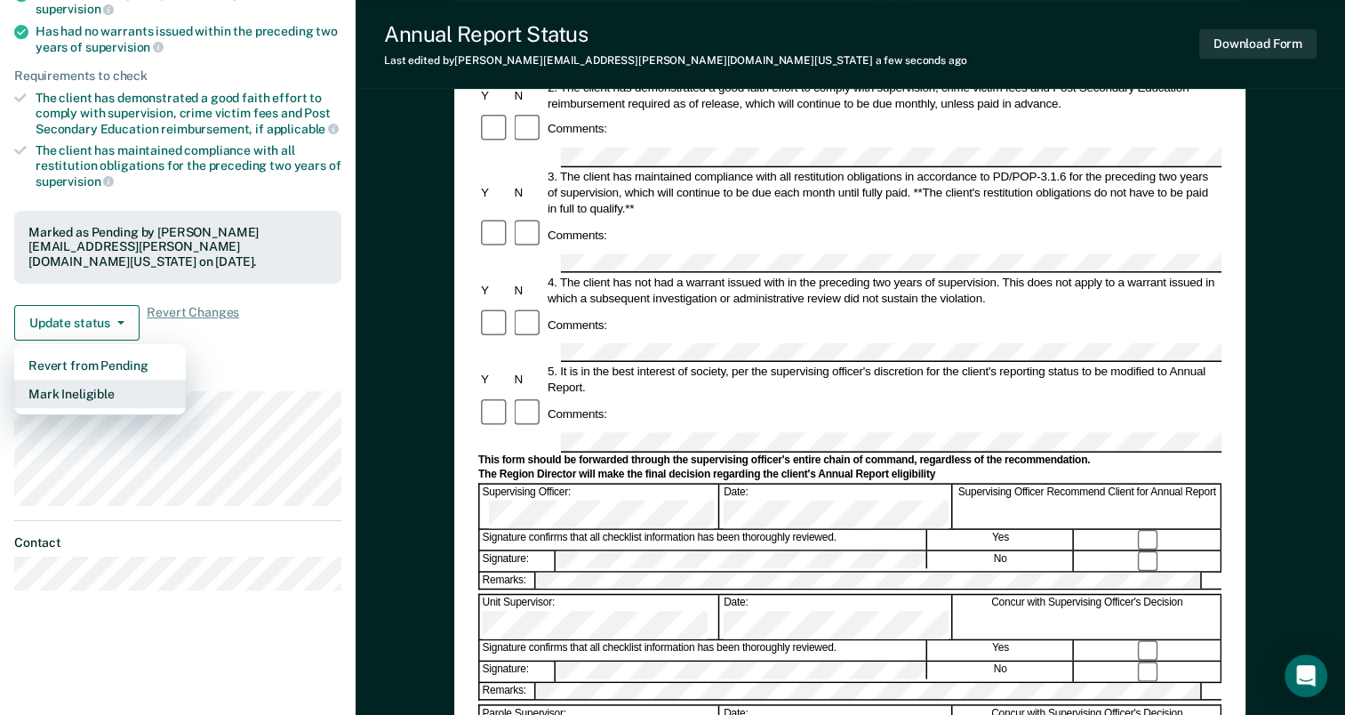
click at [116, 395] on button "Mark Ineligible" at bounding box center [100, 394] width 172 height 28
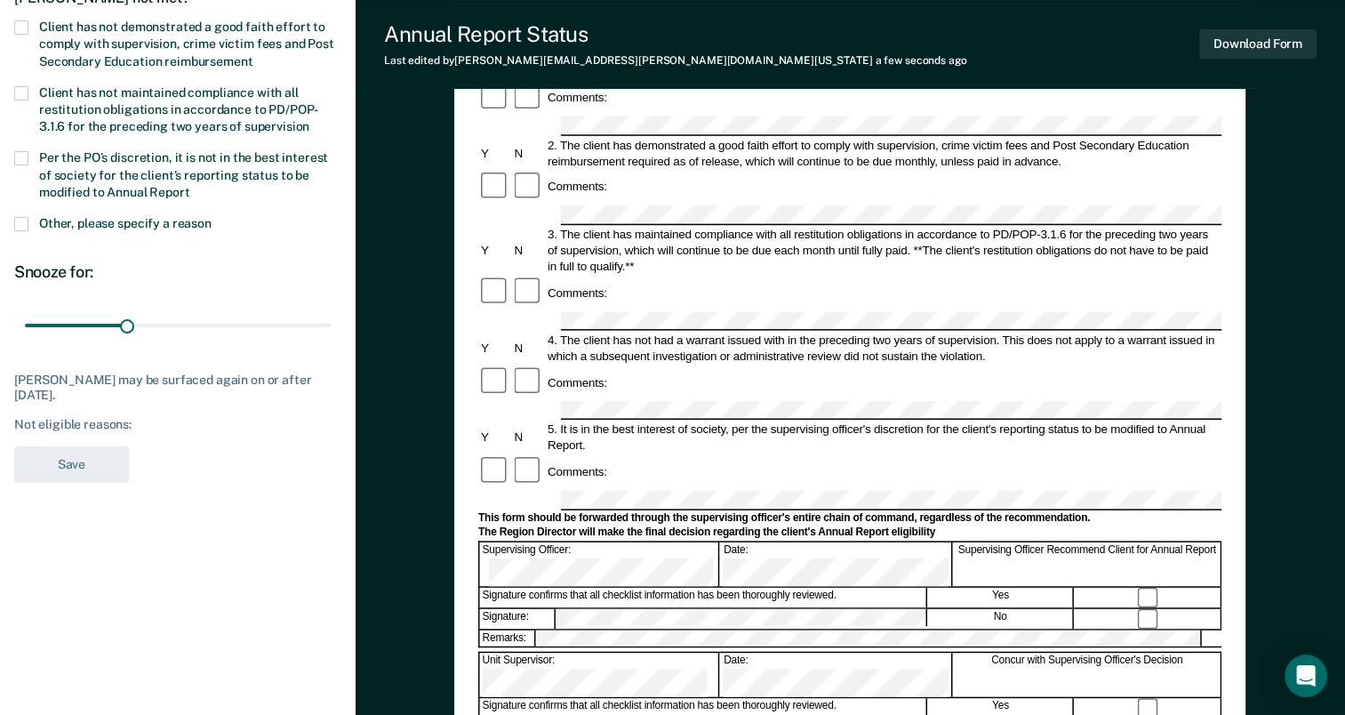
scroll to position [178, 0]
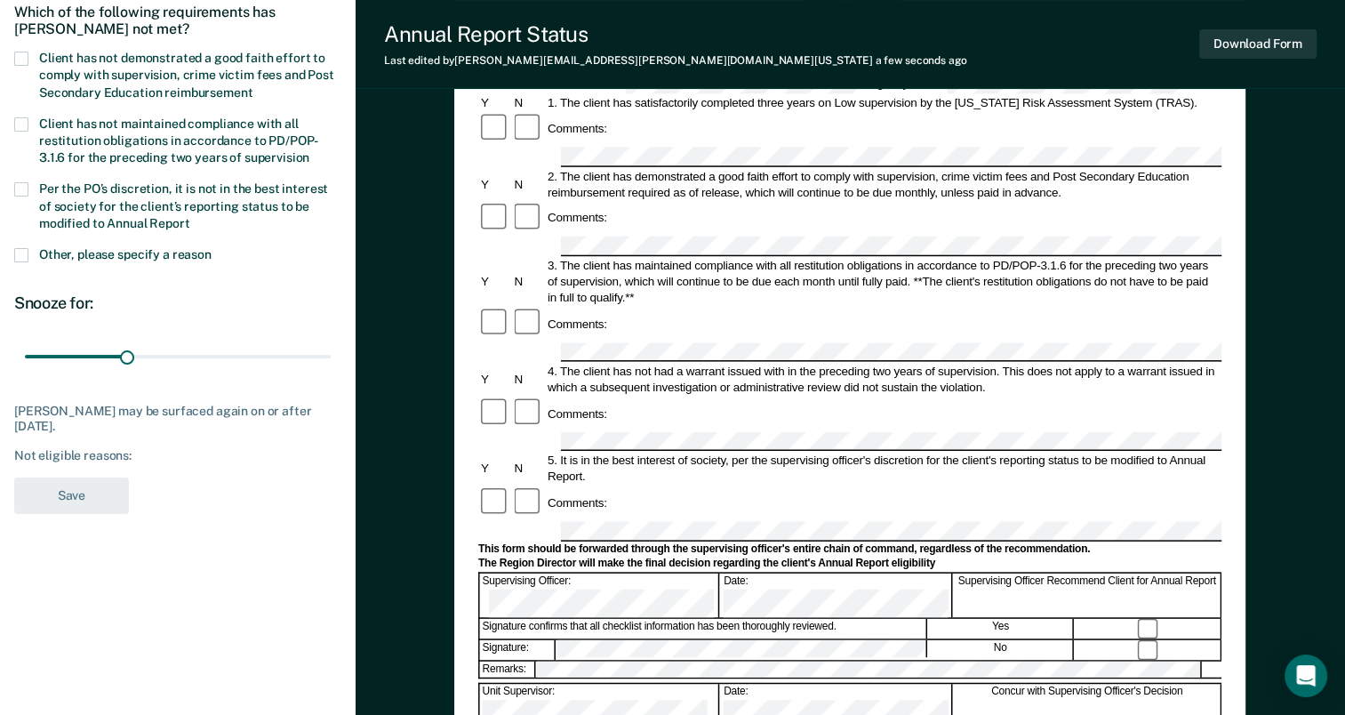
click at [21, 52] on span at bounding box center [21, 59] width 14 height 14
click at [252, 86] on input "Client has not demonstrated a good faith effort to comply with supervision, cri…" at bounding box center [252, 86] width 0 height 0
click at [87, 492] on button "Save" at bounding box center [71, 495] width 115 height 36
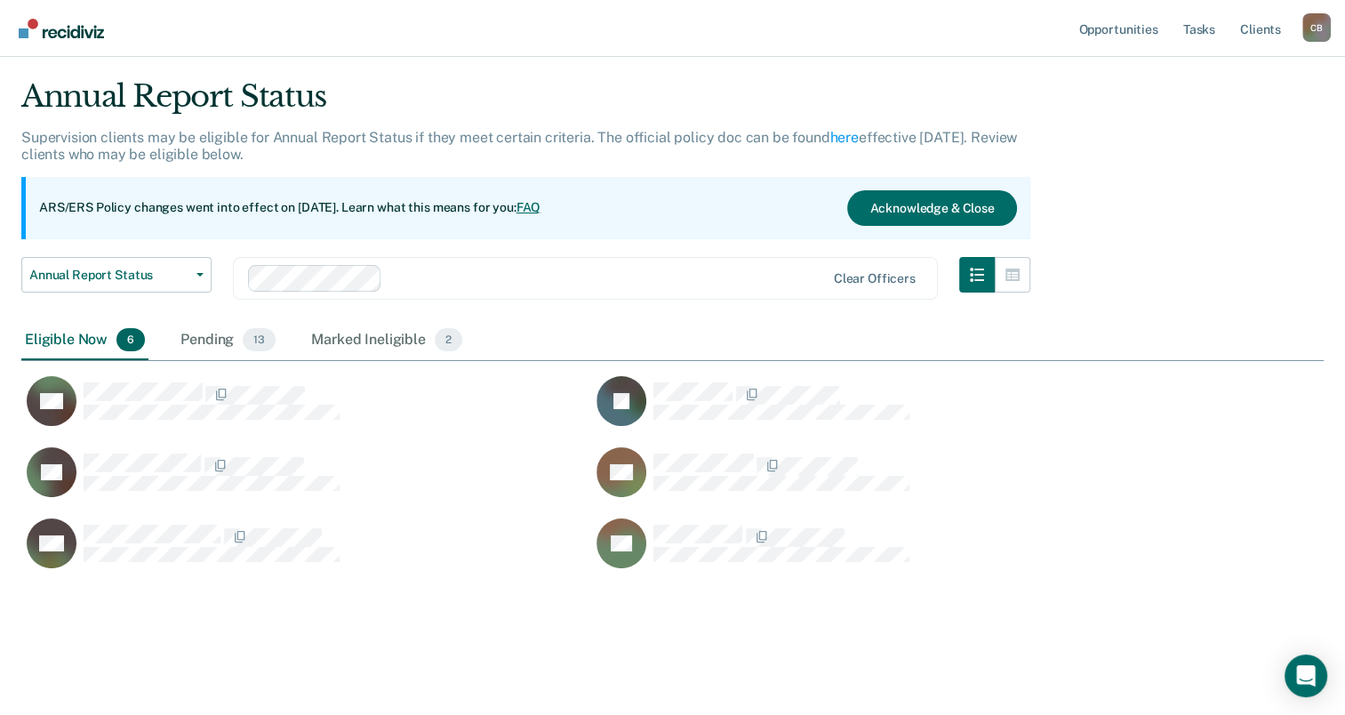
scroll to position [489, 1288]
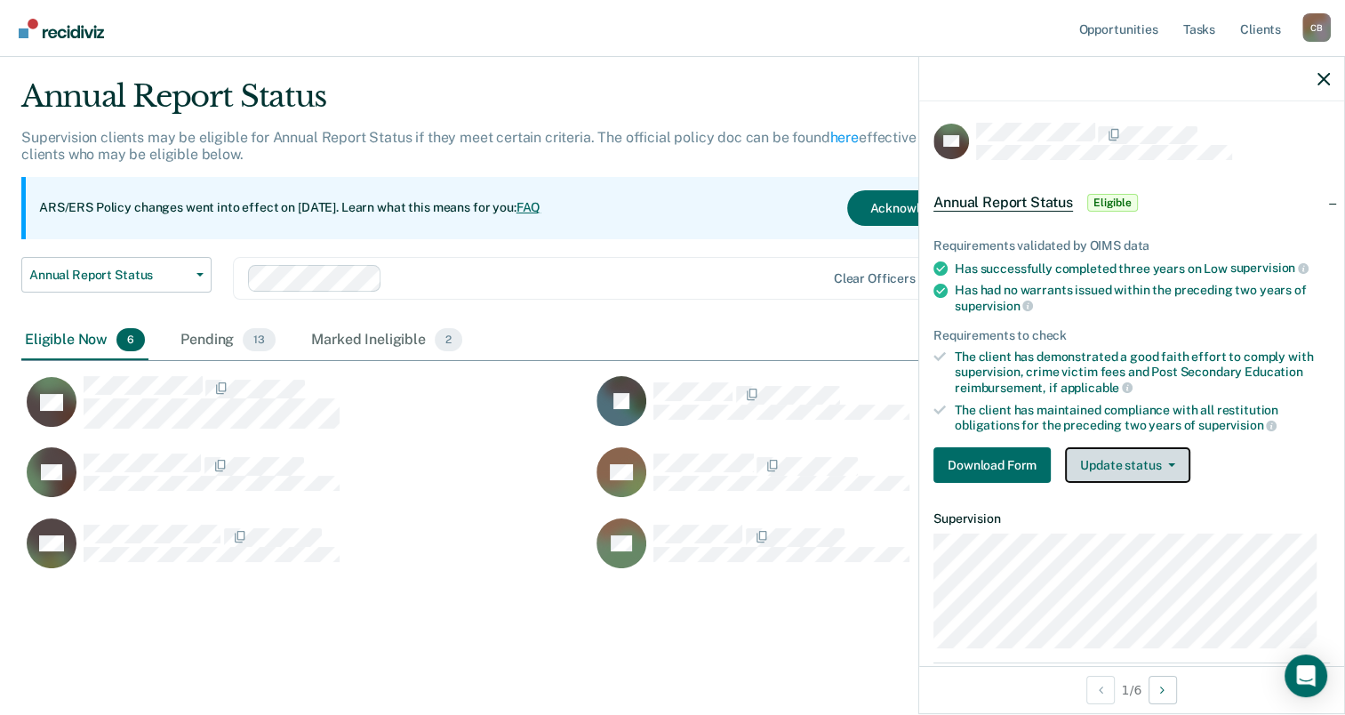
click at [1152, 468] on button "Update status" at bounding box center [1127, 465] width 125 height 36
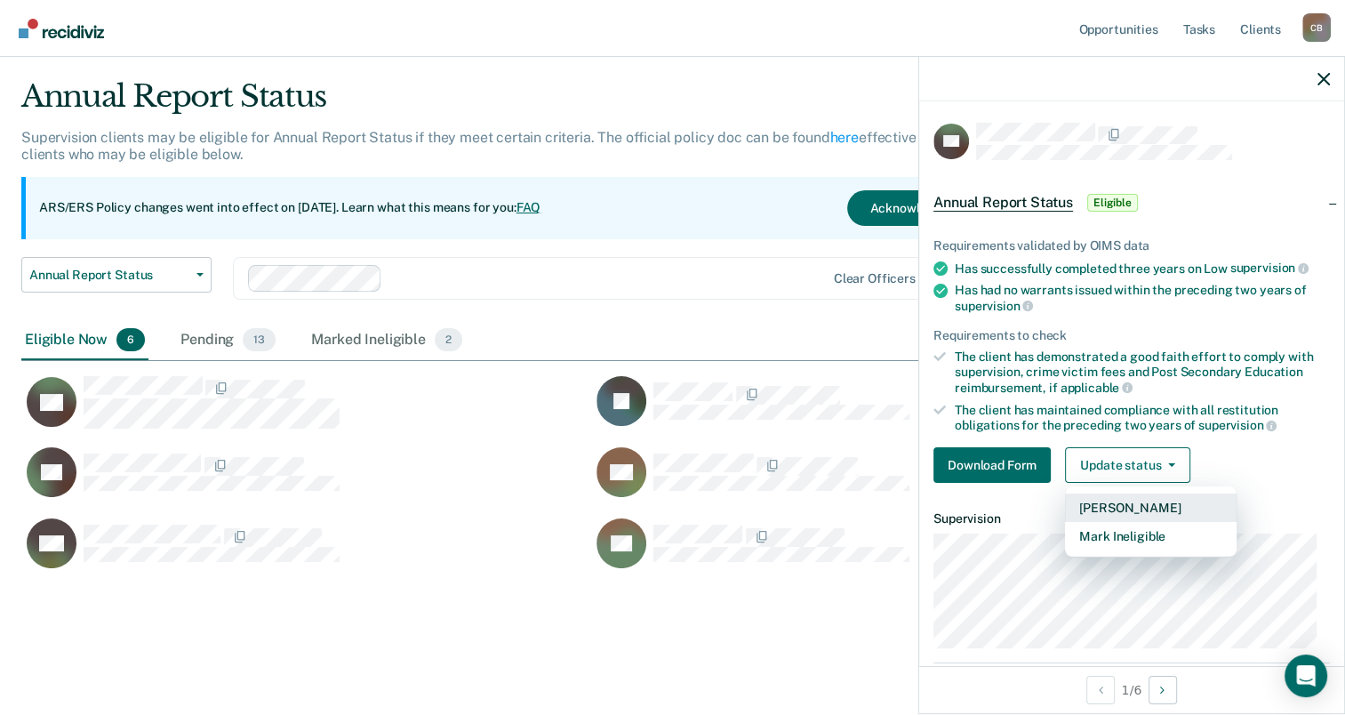
click at [1159, 498] on button "Mark Pending" at bounding box center [1151, 507] width 172 height 28
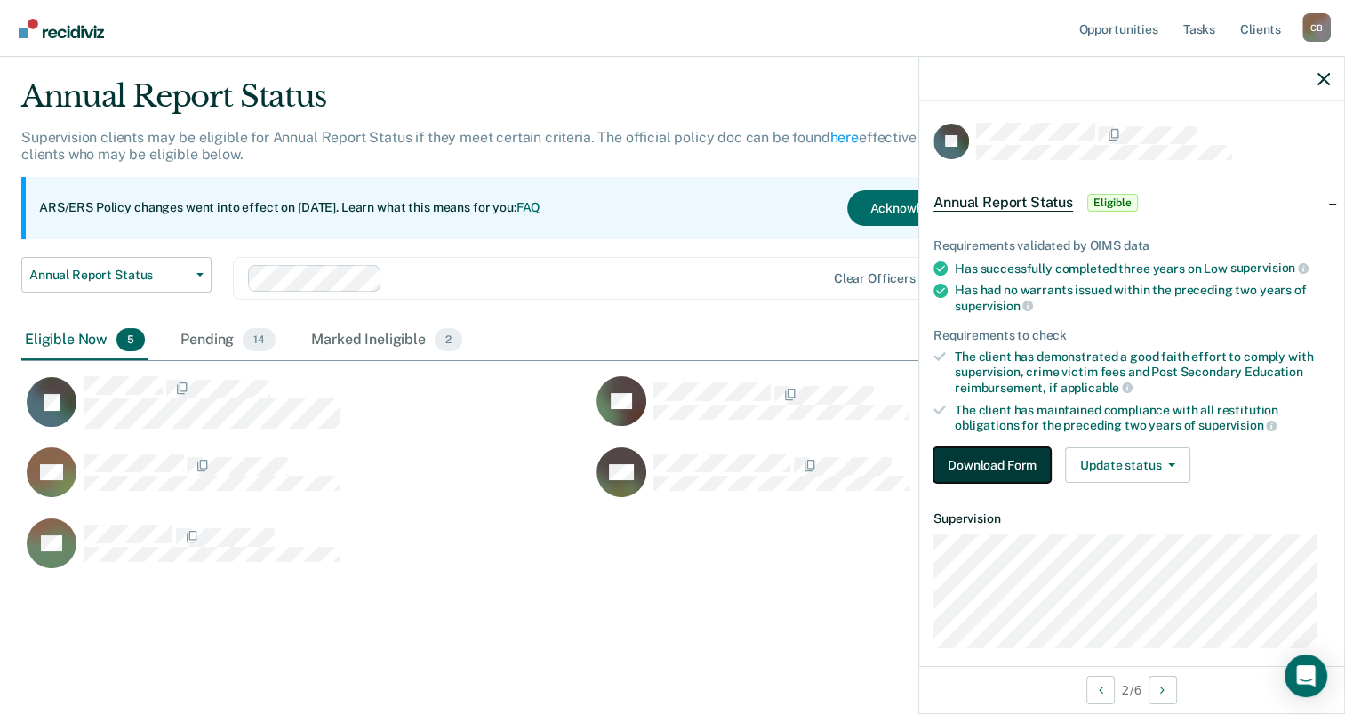
click at [951, 457] on button "Download Form" at bounding box center [991, 465] width 117 height 36
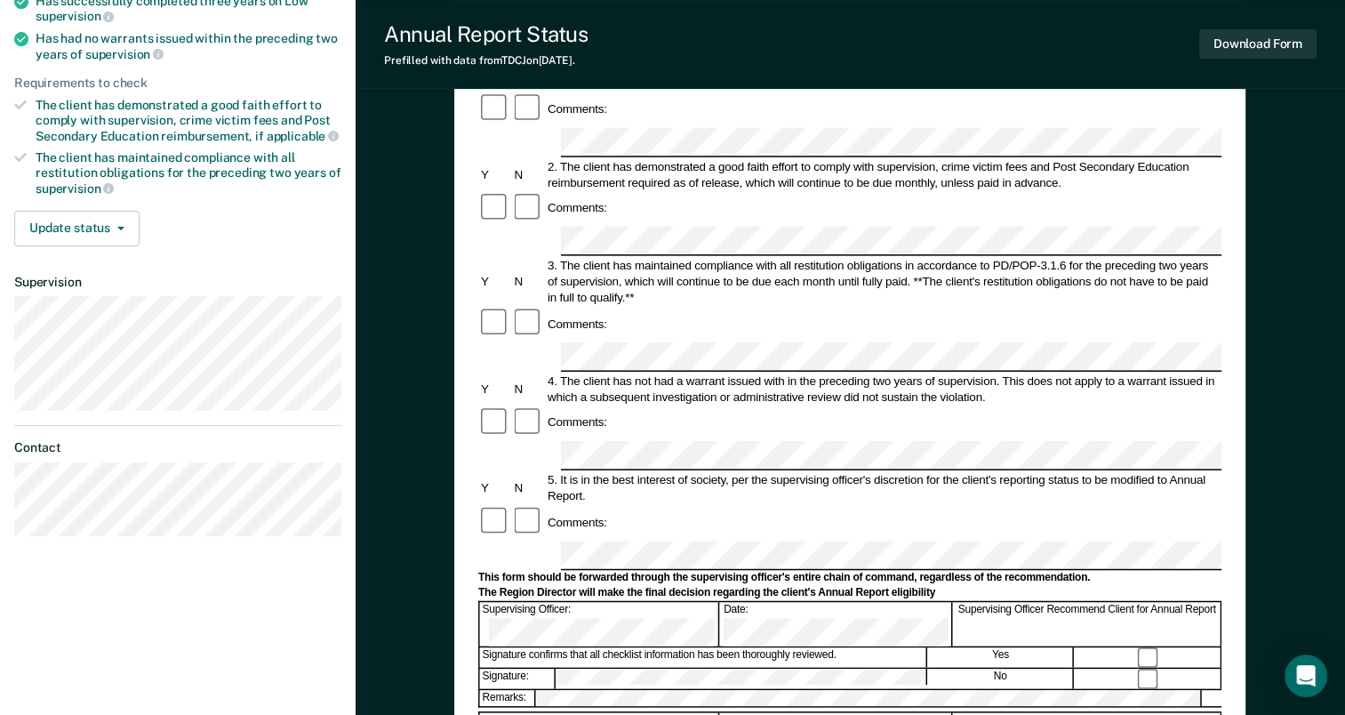
scroll to position [267, 0]
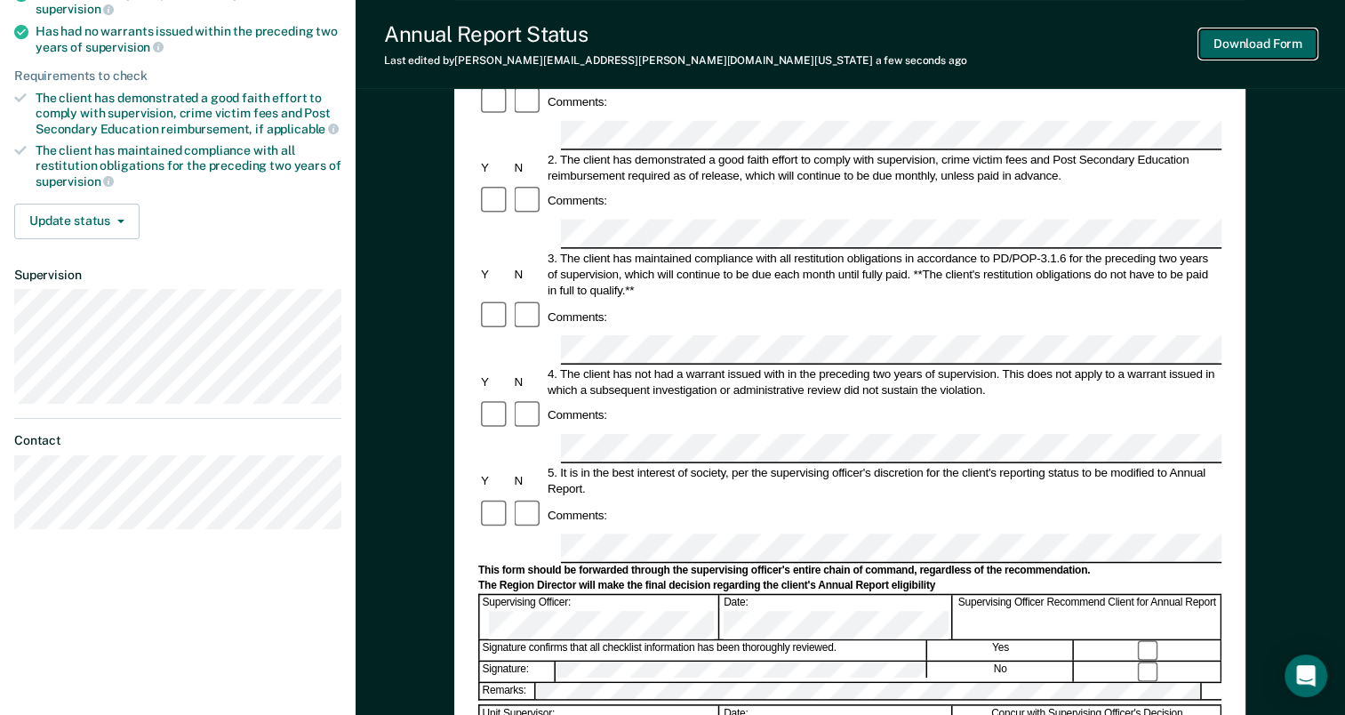
click at [1261, 37] on button "Download Form" at bounding box center [1257, 43] width 117 height 29
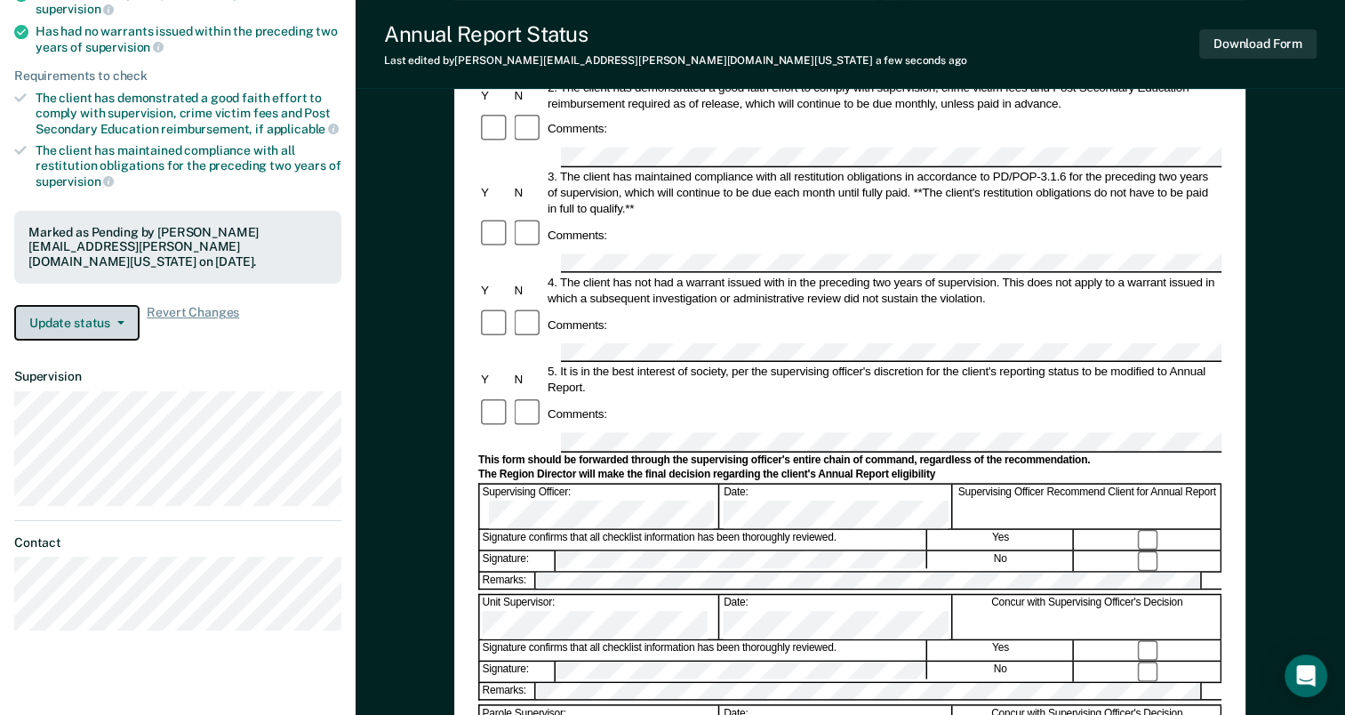
click at [108, 311] on button "Update status" at bounding box center [76, 323] width 125 height 36
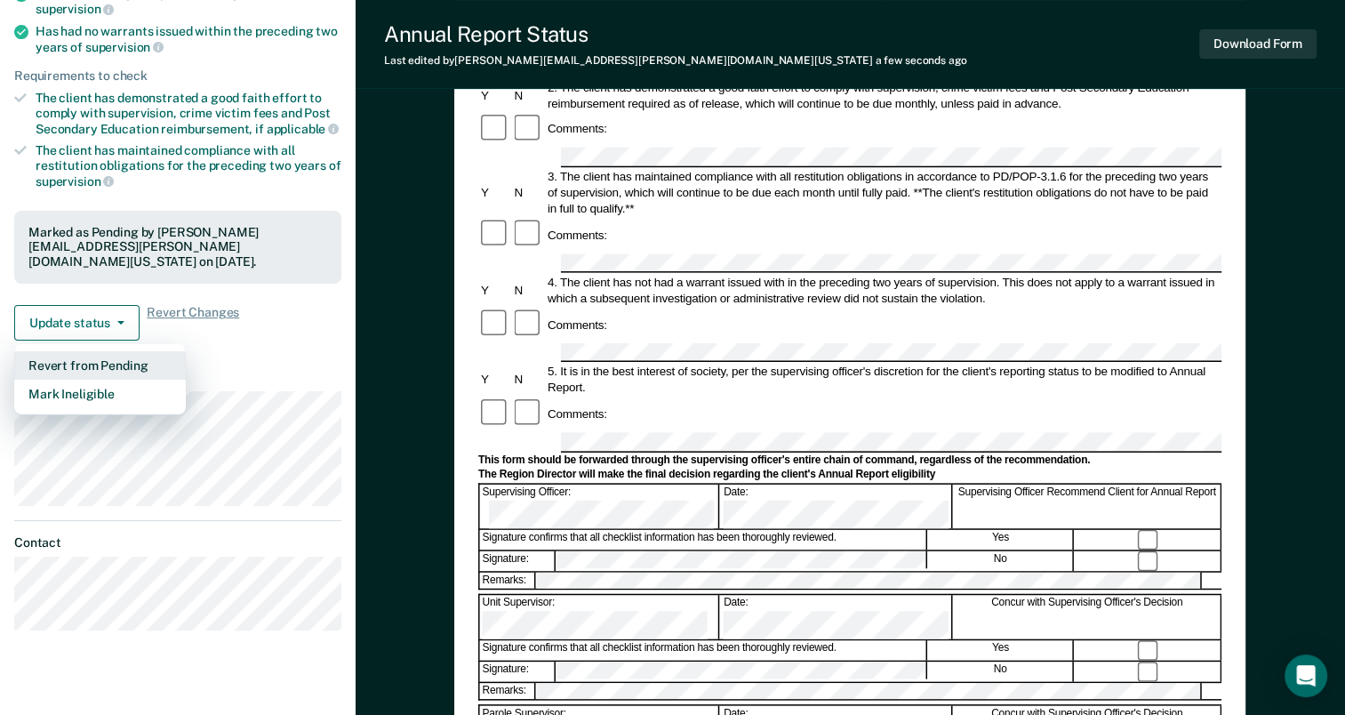
click at [157, 356] on button "Revert from Pending" at bounding box center [100, 365] width 172 height 28
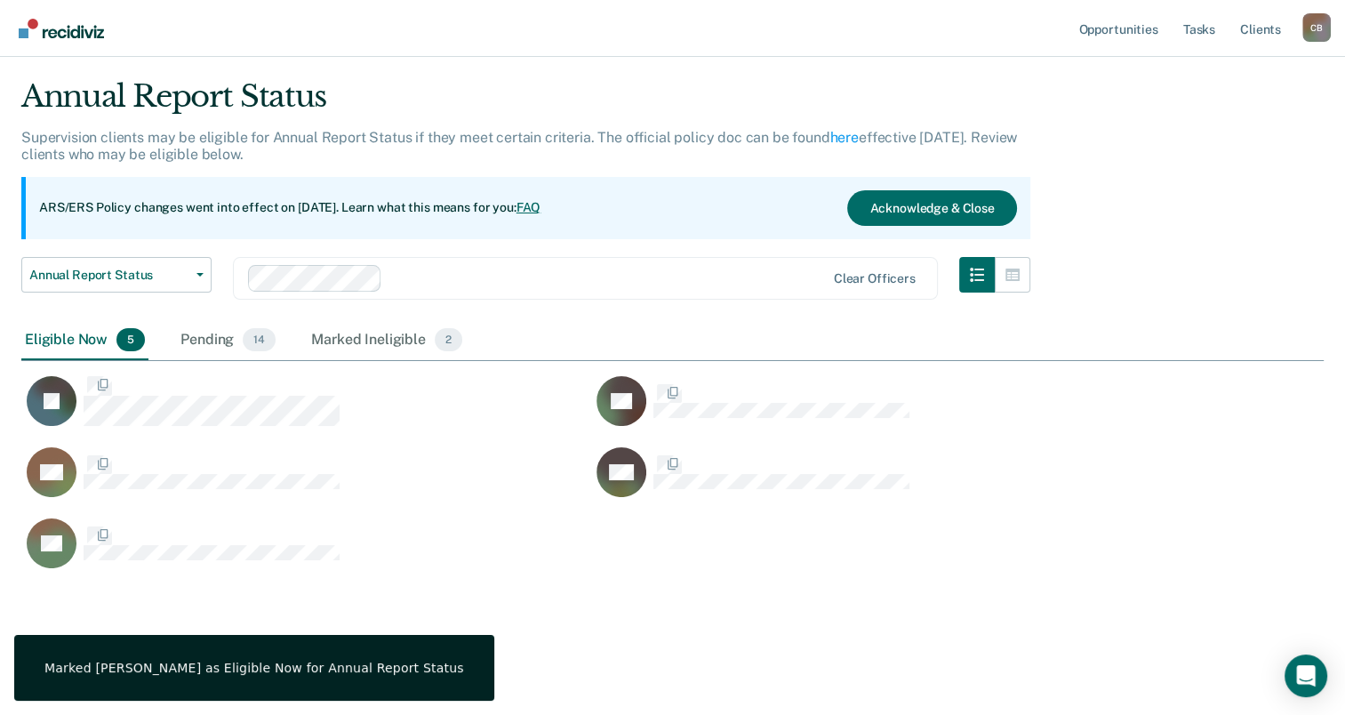
scroll to position [489, 1288]
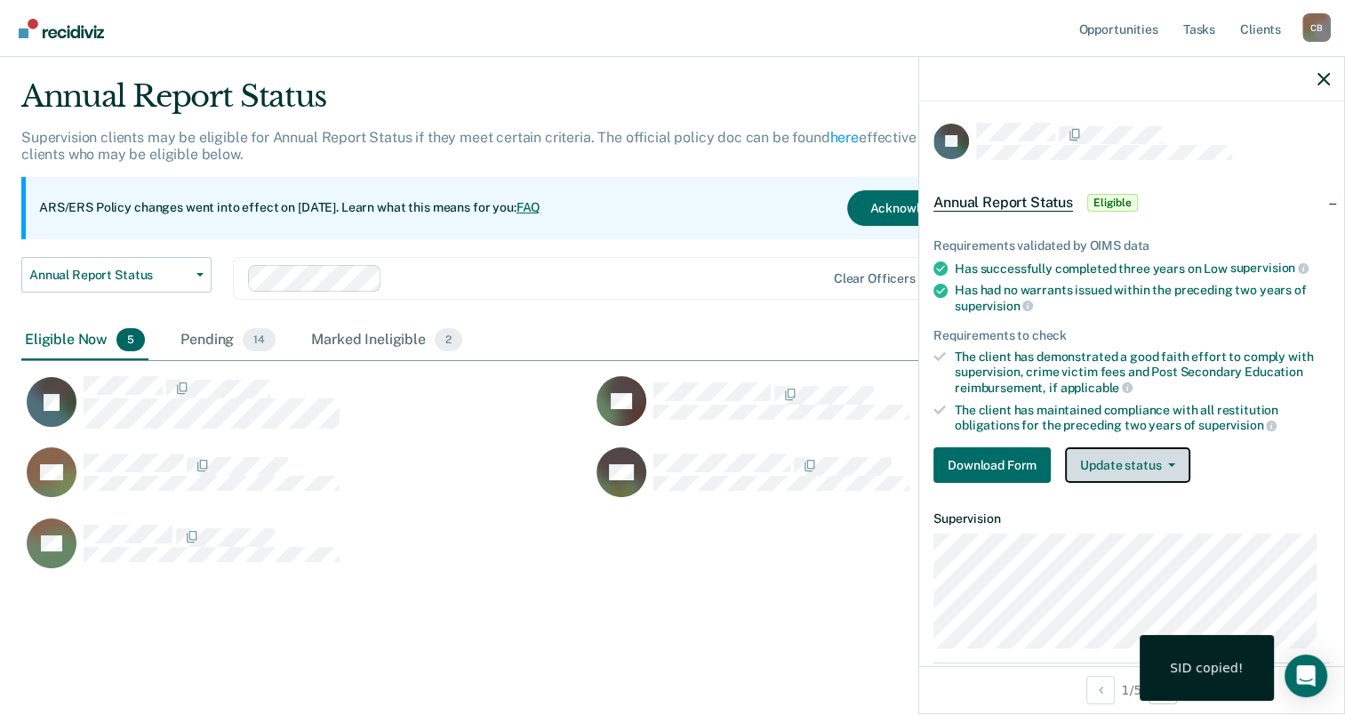
click at [1173, 453] on button "Update status" at bounding box center [1127, 465] width 125 height 36
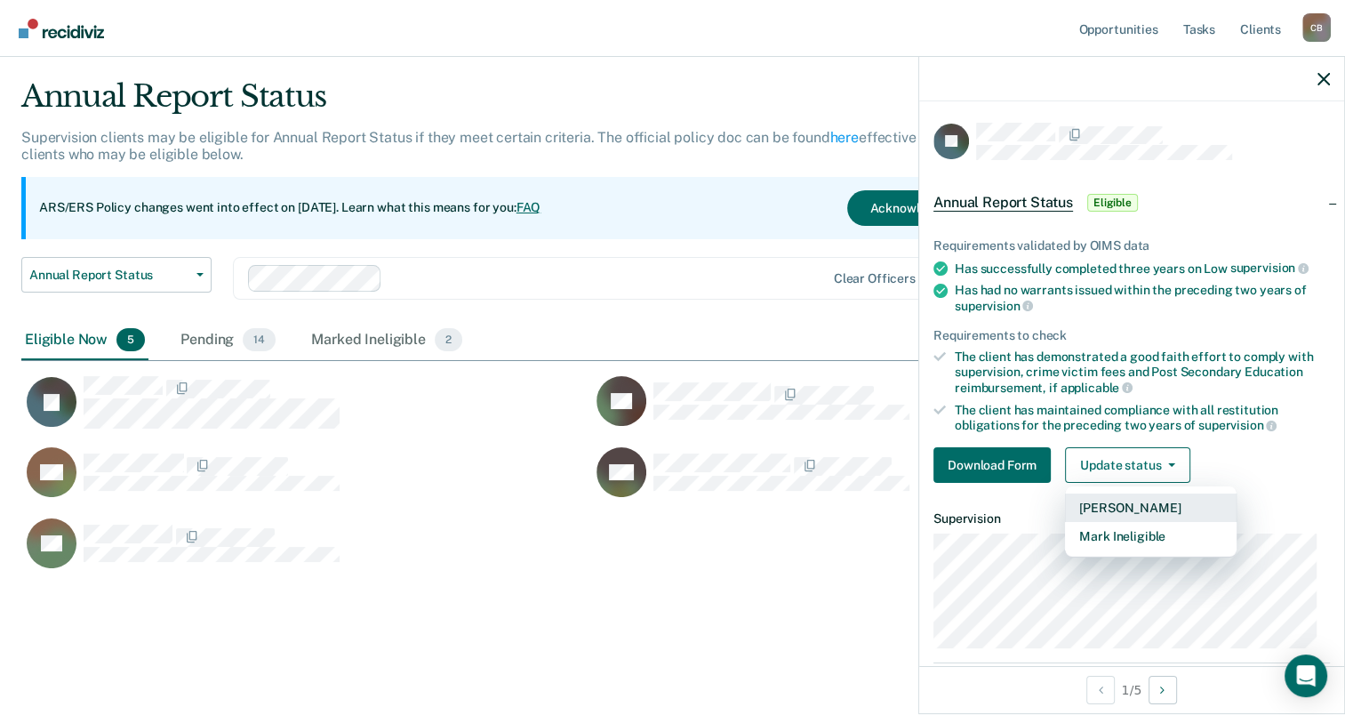
click at [1173, 494] on button "Mark Pending" at bounding box center [1151, 507] width 172 height 28
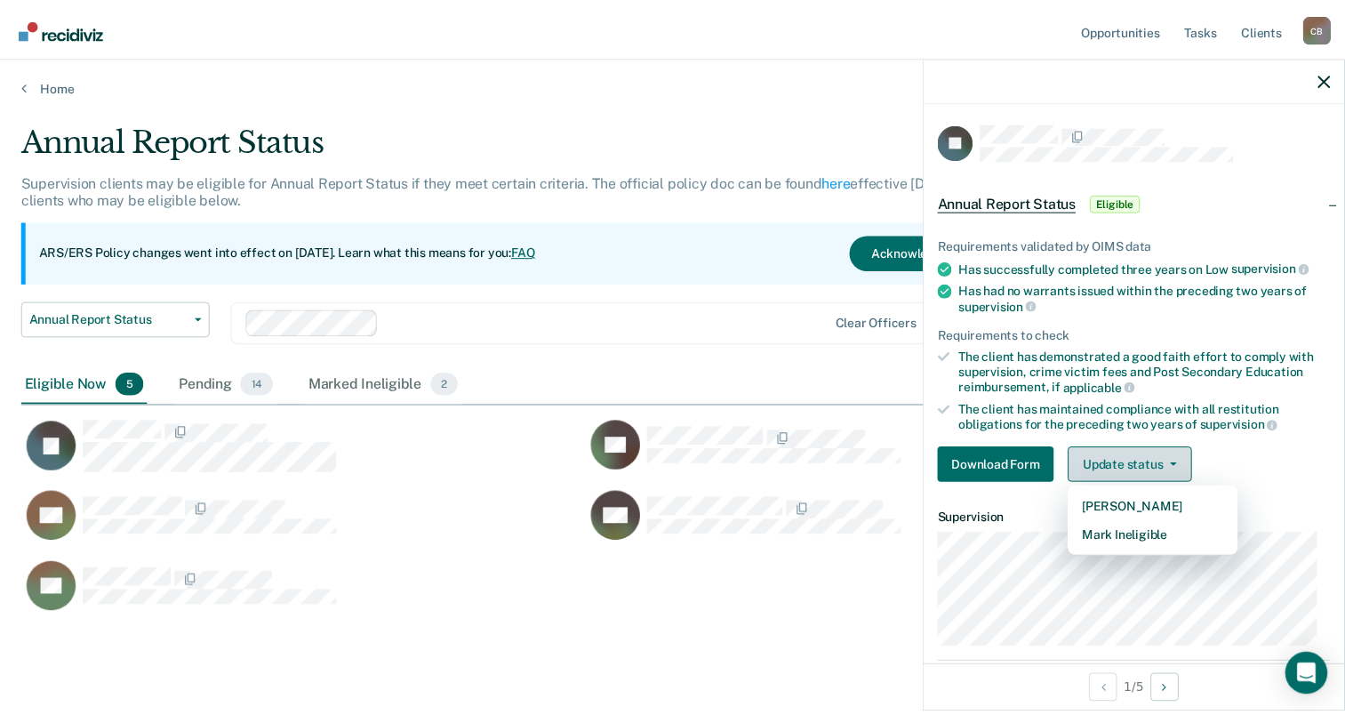
scroll to position [14, 14]
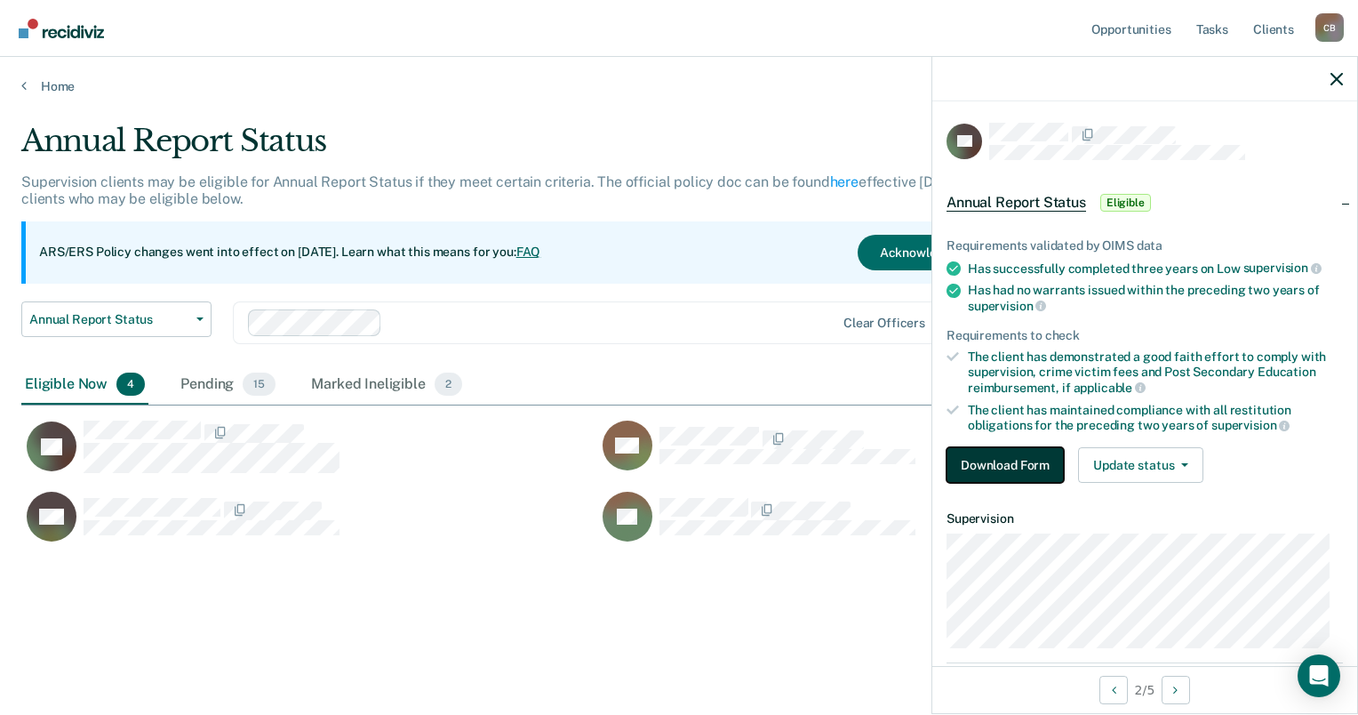
click at [1035, 452] on button "Download Form" at bounding box center [1005, 465] width 117 height 36
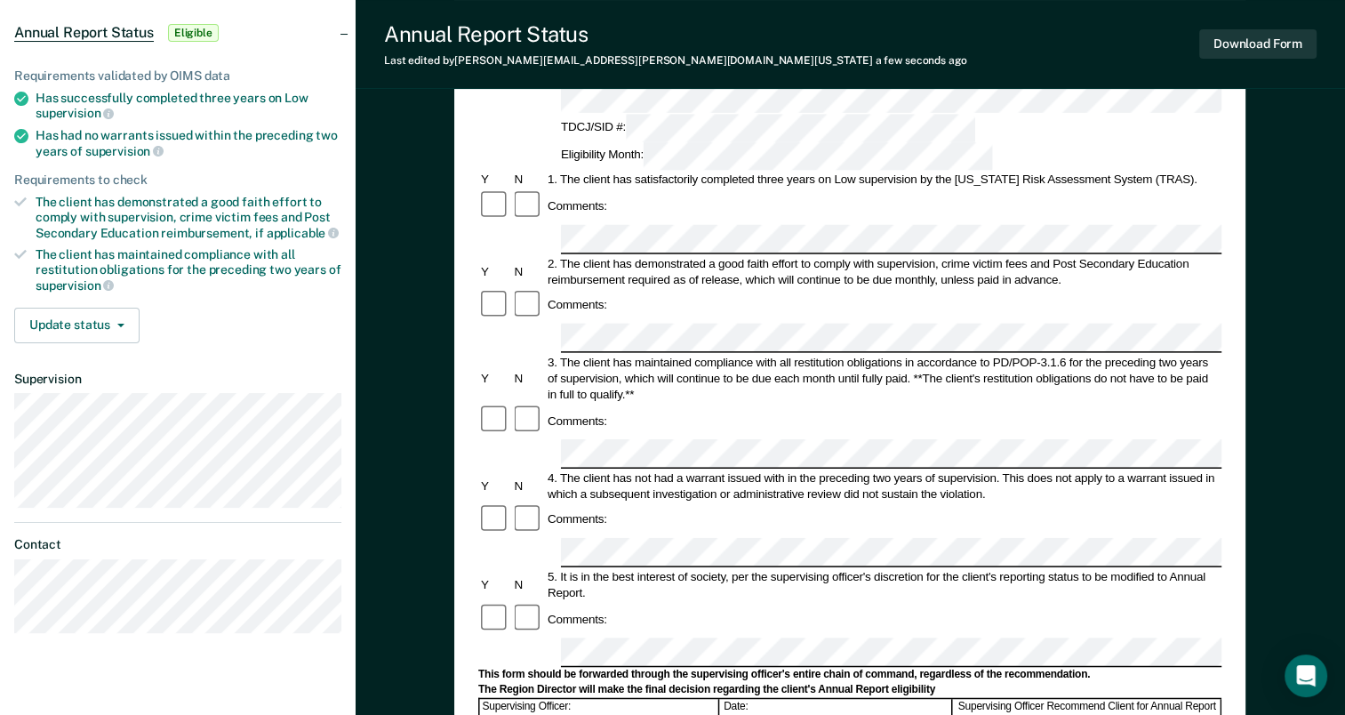
scroll to position [178, 0]
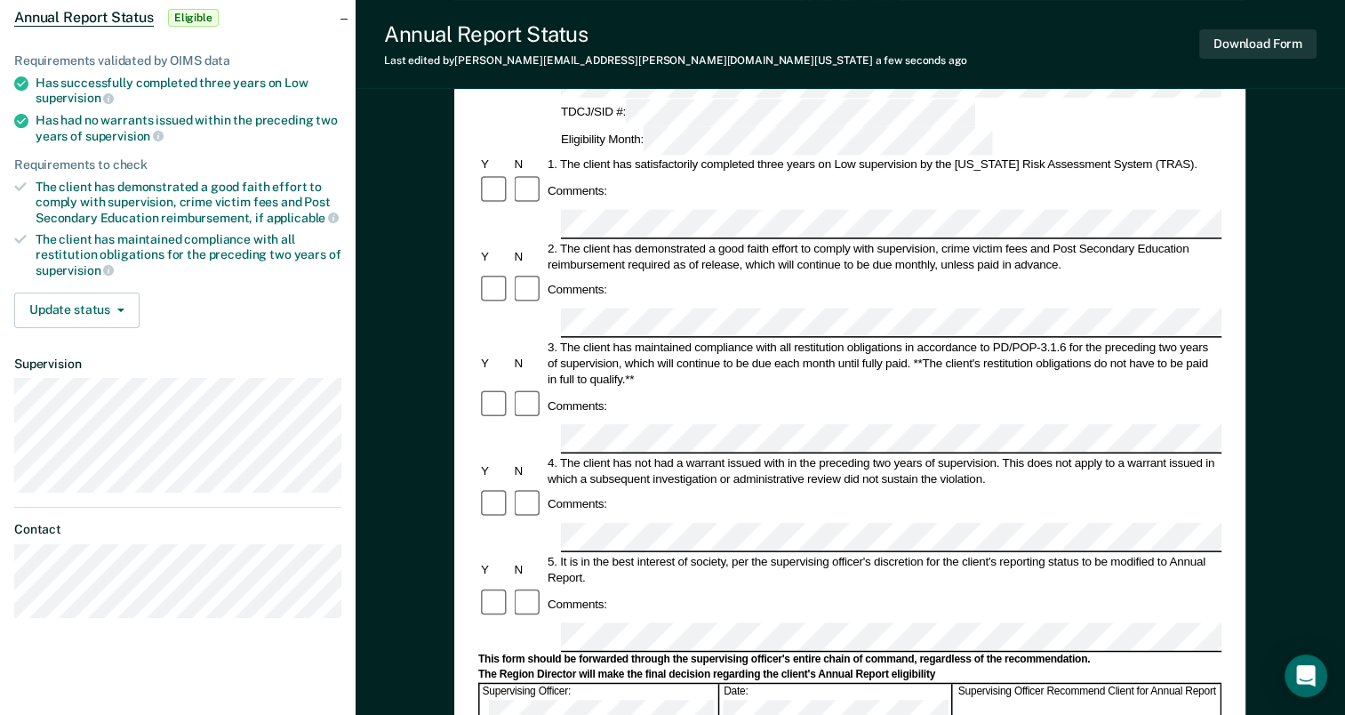
click at [882, 683] on div "Supervising Officer: Date: Supervising Officer Recommend Client for Annual Repo…" at bounding box center [849, 705] width 743 height 45
click at [1279, 42] on button "Download Form" at bounding box center [1257, 43] width 117 height 29
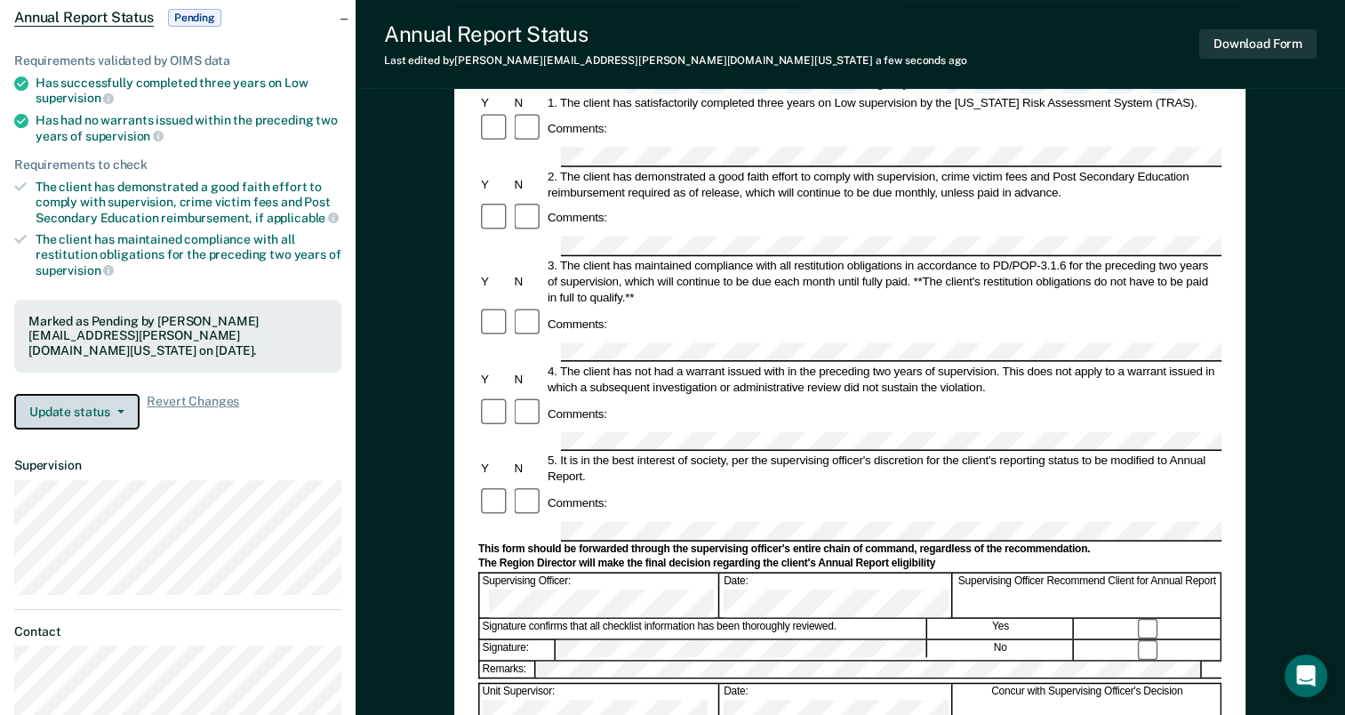
click at [121, 401] on button "Update status" at bounding box center [76, 412] width 125 height 36
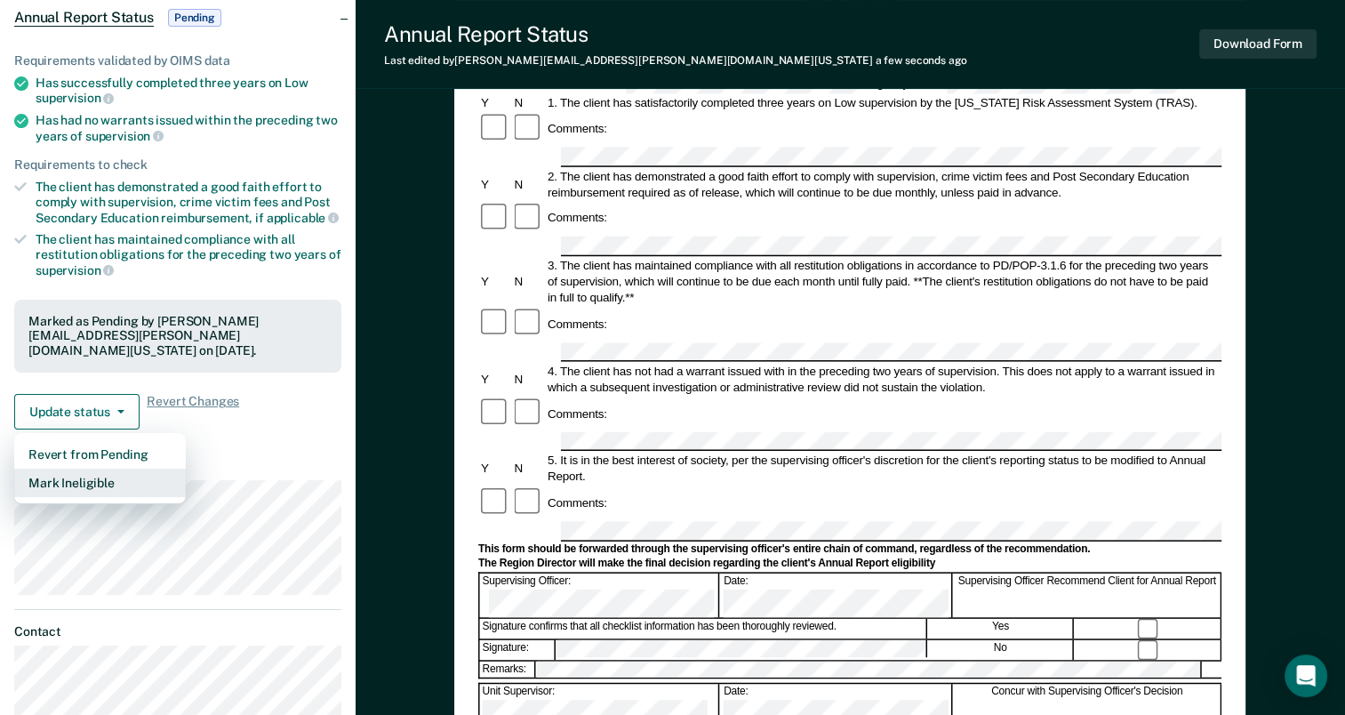
click at [90, 488] on button "Mark Ineligible" at bounding box center [100, 482] width 172 height 28
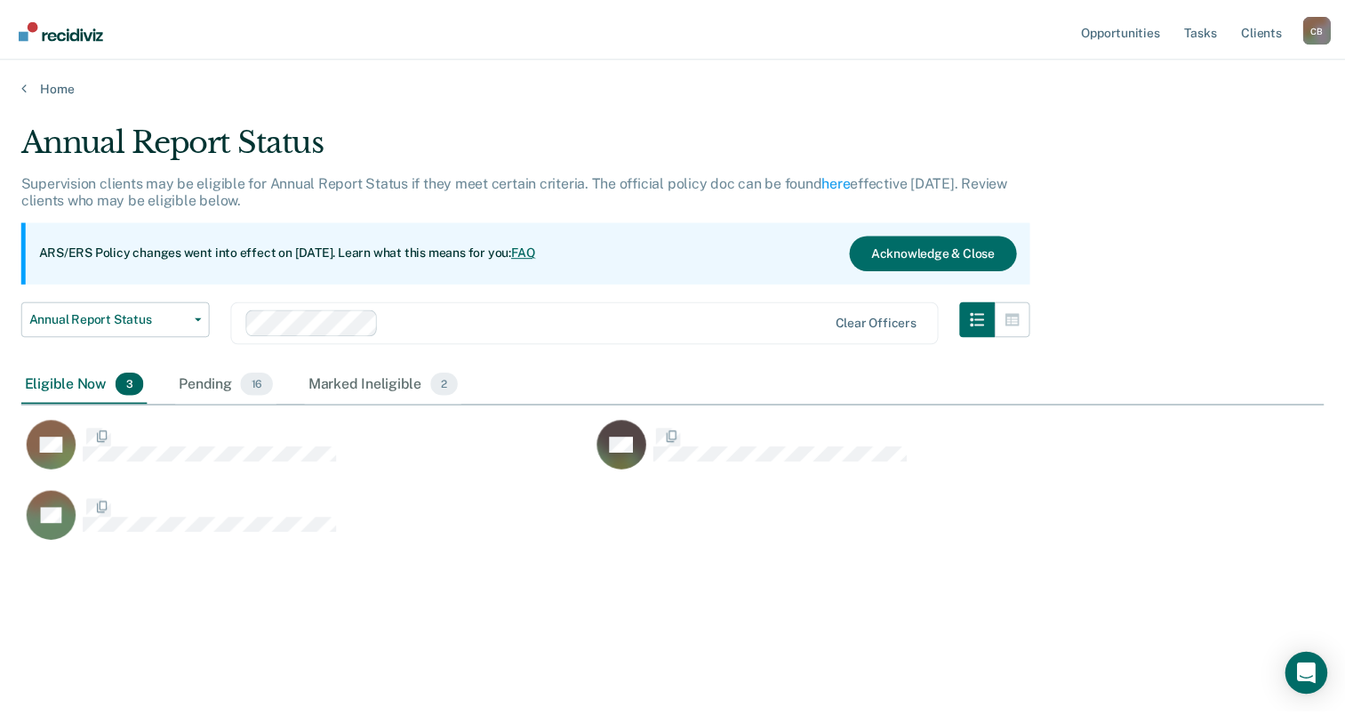
scroll to position [444, 1301]
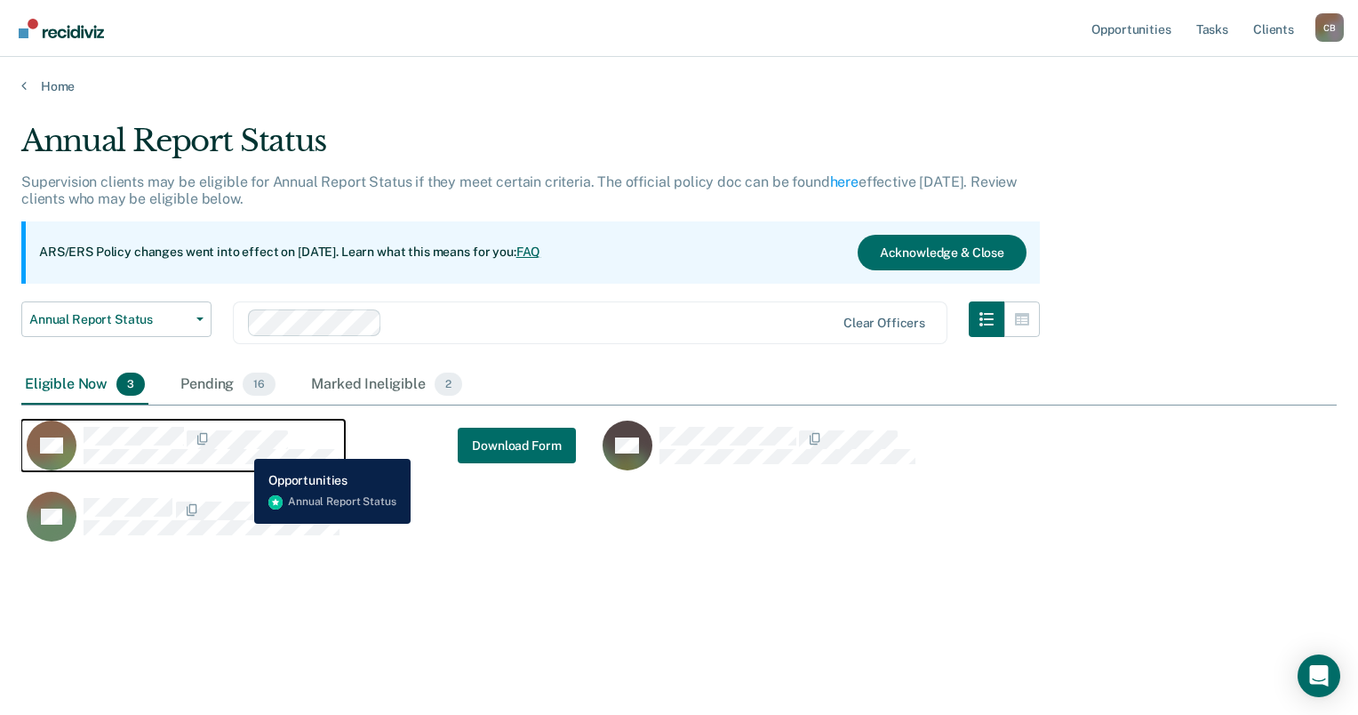
click at [241, 445] on div "CaseloadOpportunityCell-02573726" at bounding box center [212, 438] width 256 height 22
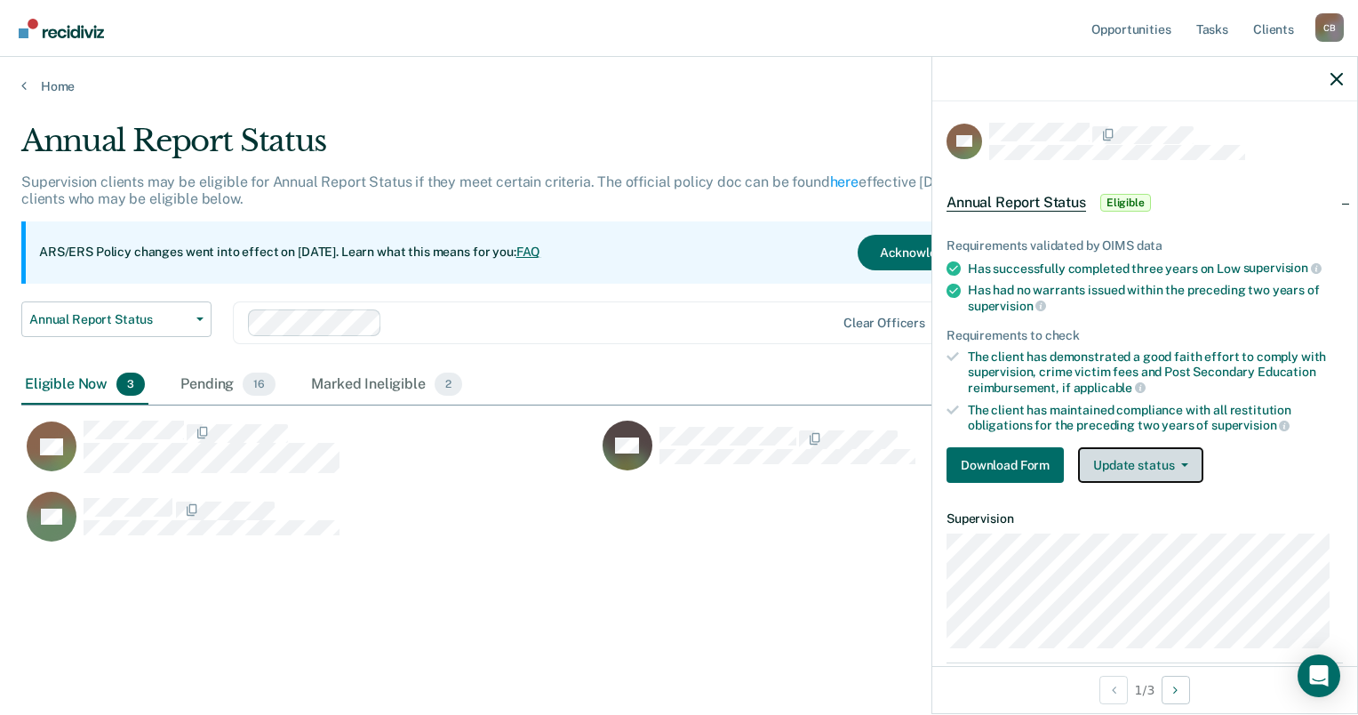
click at [1184, 462] on button "Update status" at bounding box center [1140, 465] width 125 height 36
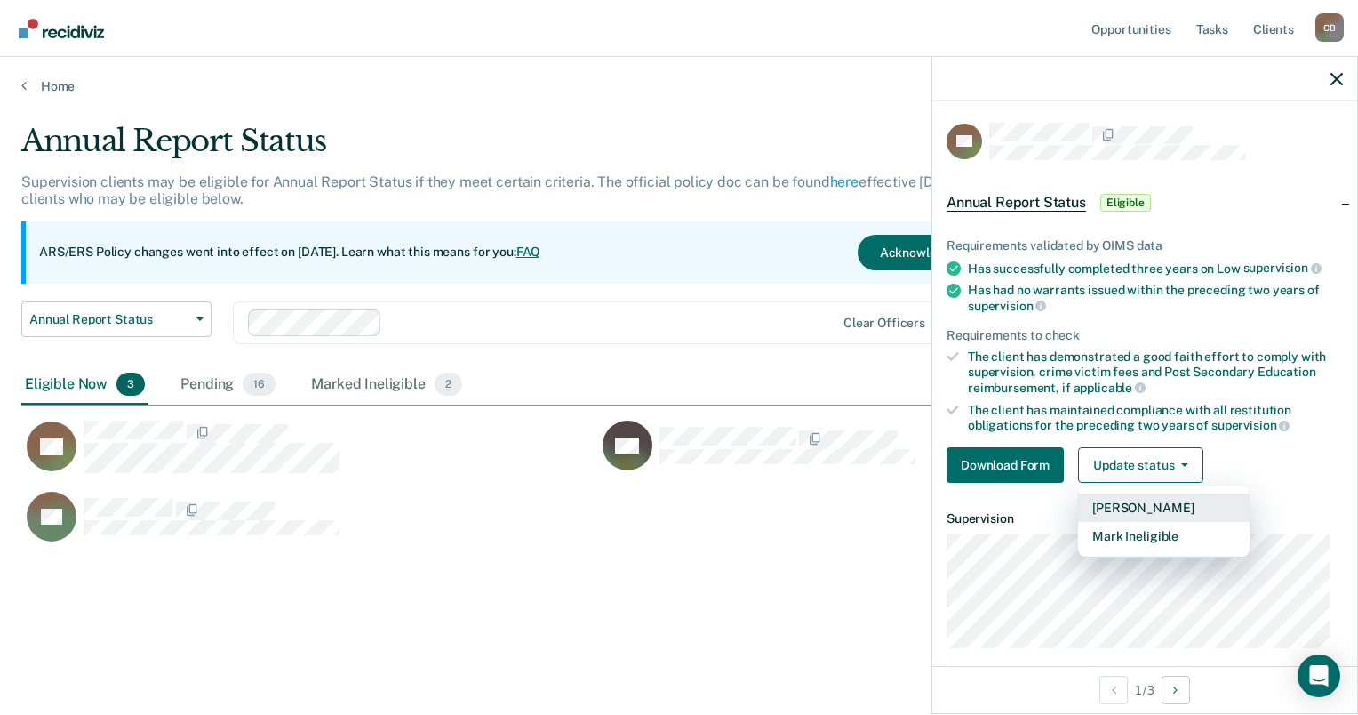
click at [1206, 508] on button "Mark Pending" at bounding box center [1164, 507] width 172 height 28
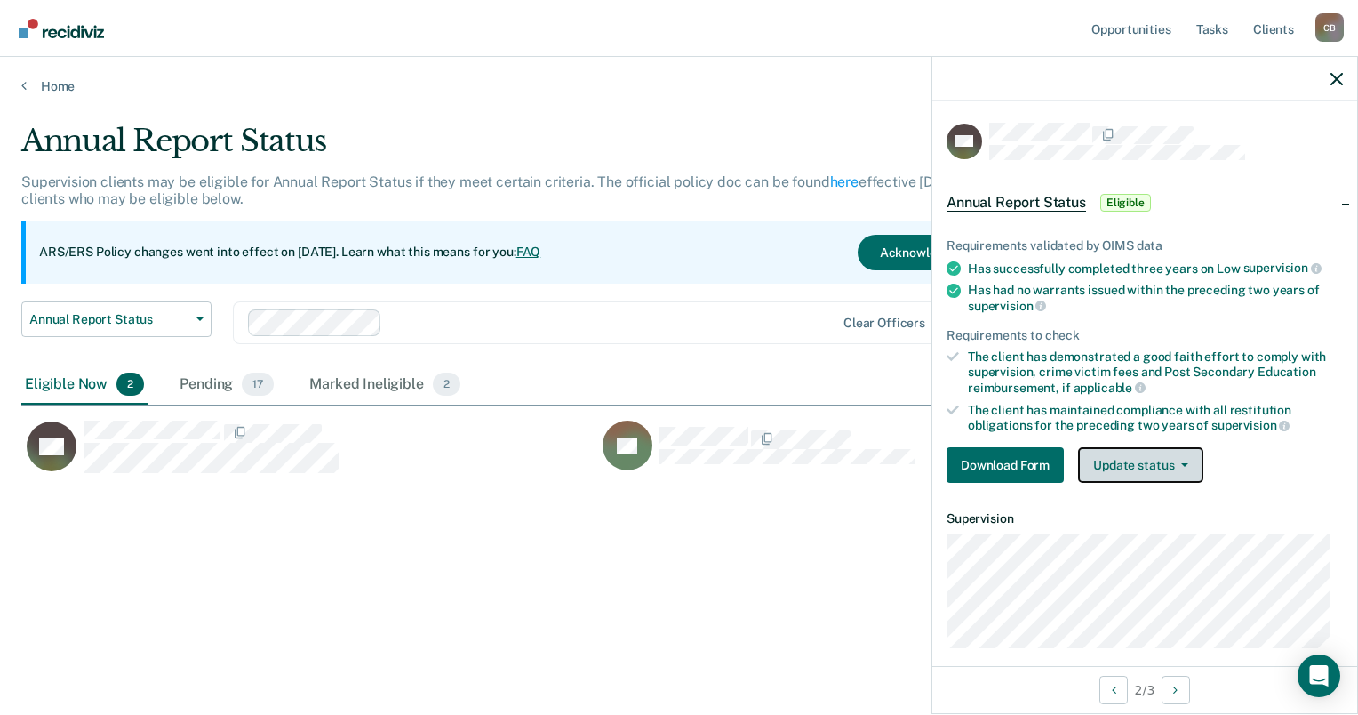
click at [1177, 454] on button "Update status" at bounding box center [1140, 465] width 125 height 36
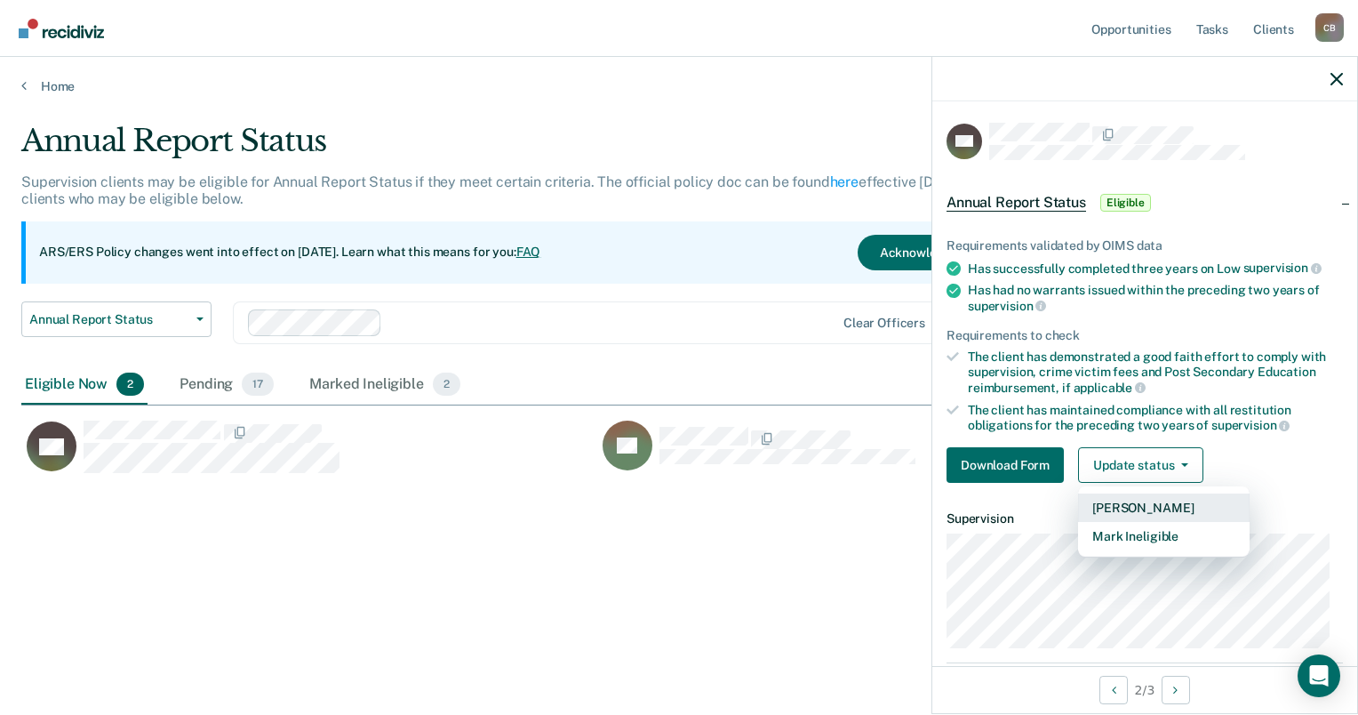
click at [1168, 504] on button "Mark Pending" at bounding box center [1164, 507] width 172 height 28
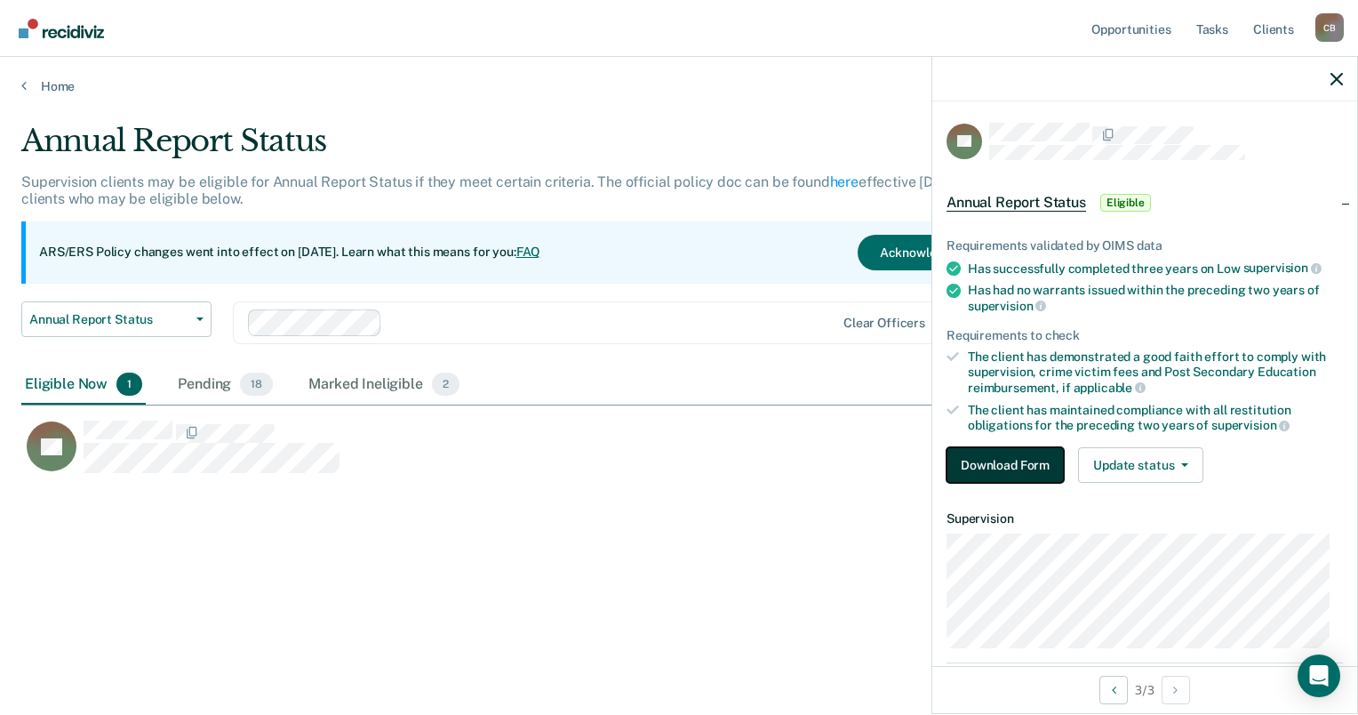
click at [1035, 461] on button "Download Form" at bounding box center [1005, 465] width 117 height 36
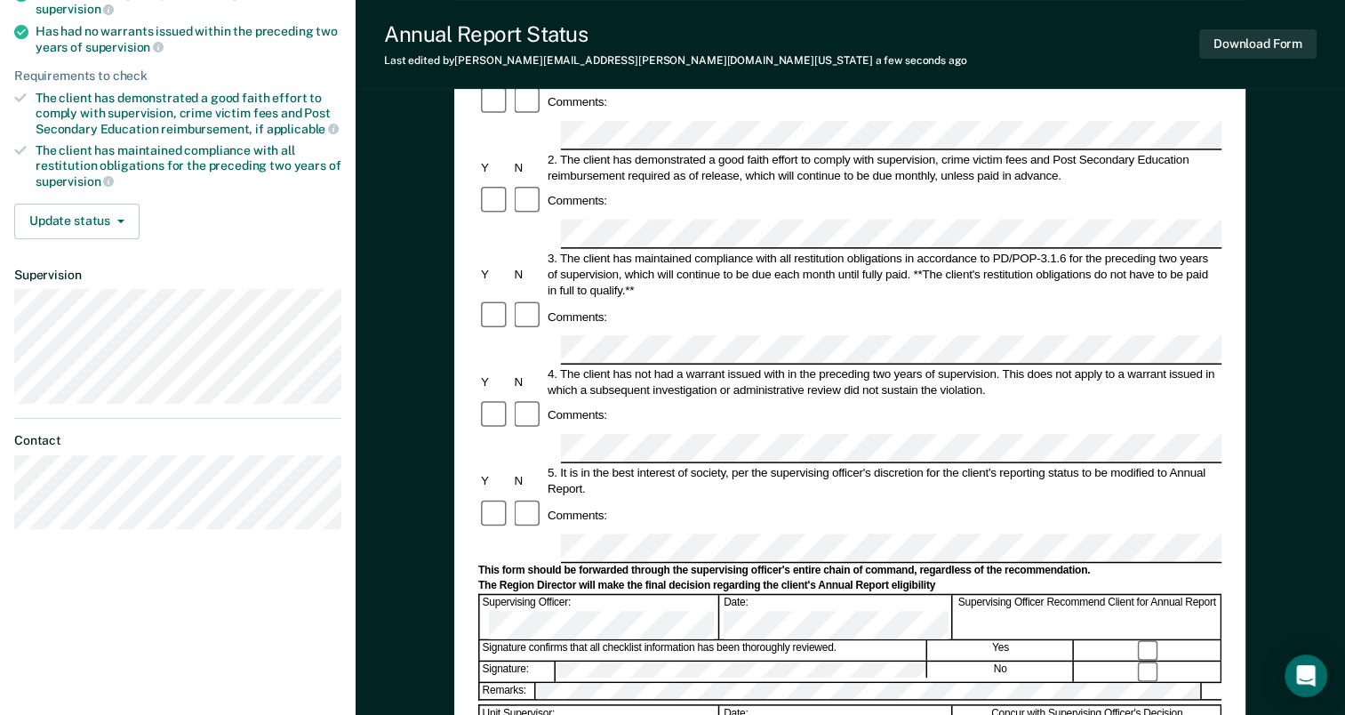
scroll to position [356, 0]
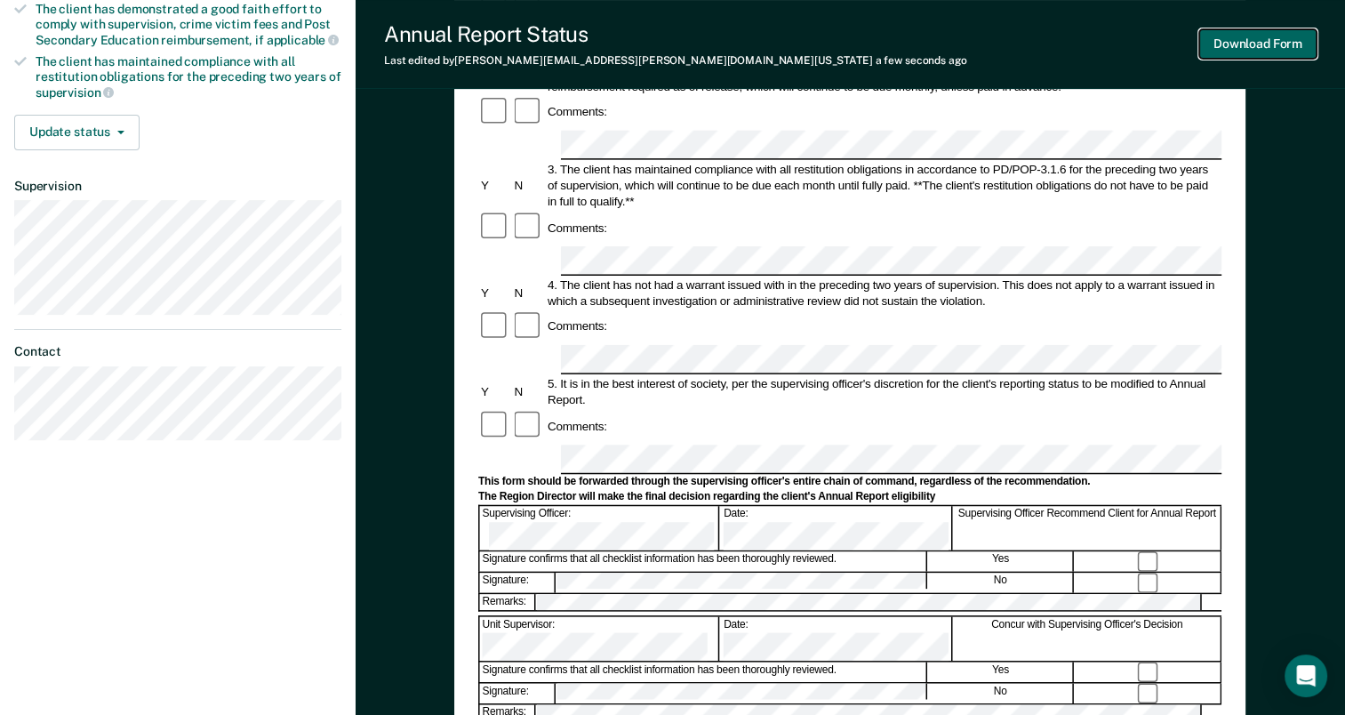
click at [1261, 53] on button "Download Form" at bounding box center [1257, 43] width 117 height 29
